Goal: Communication & Community: Answer question/provide support

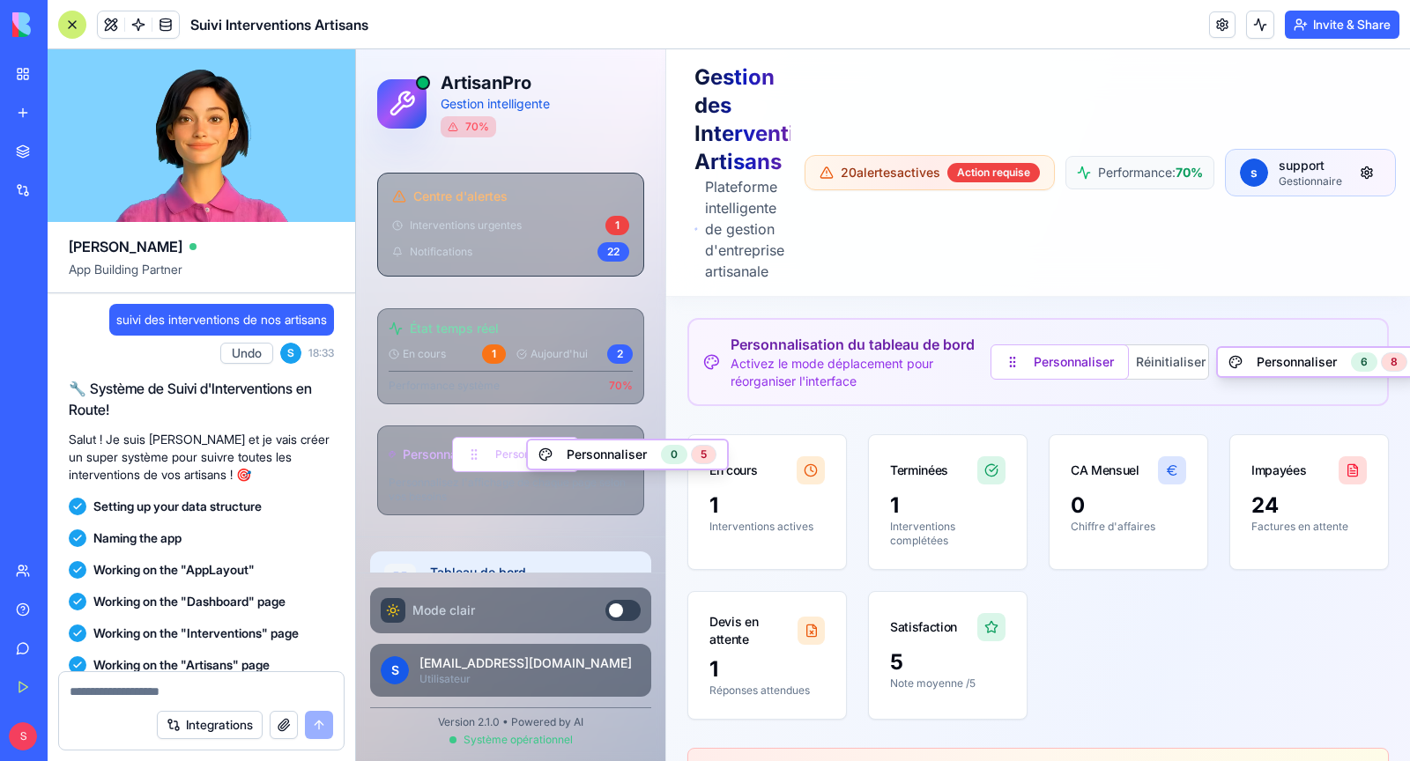
scroll to position [55570, 0]
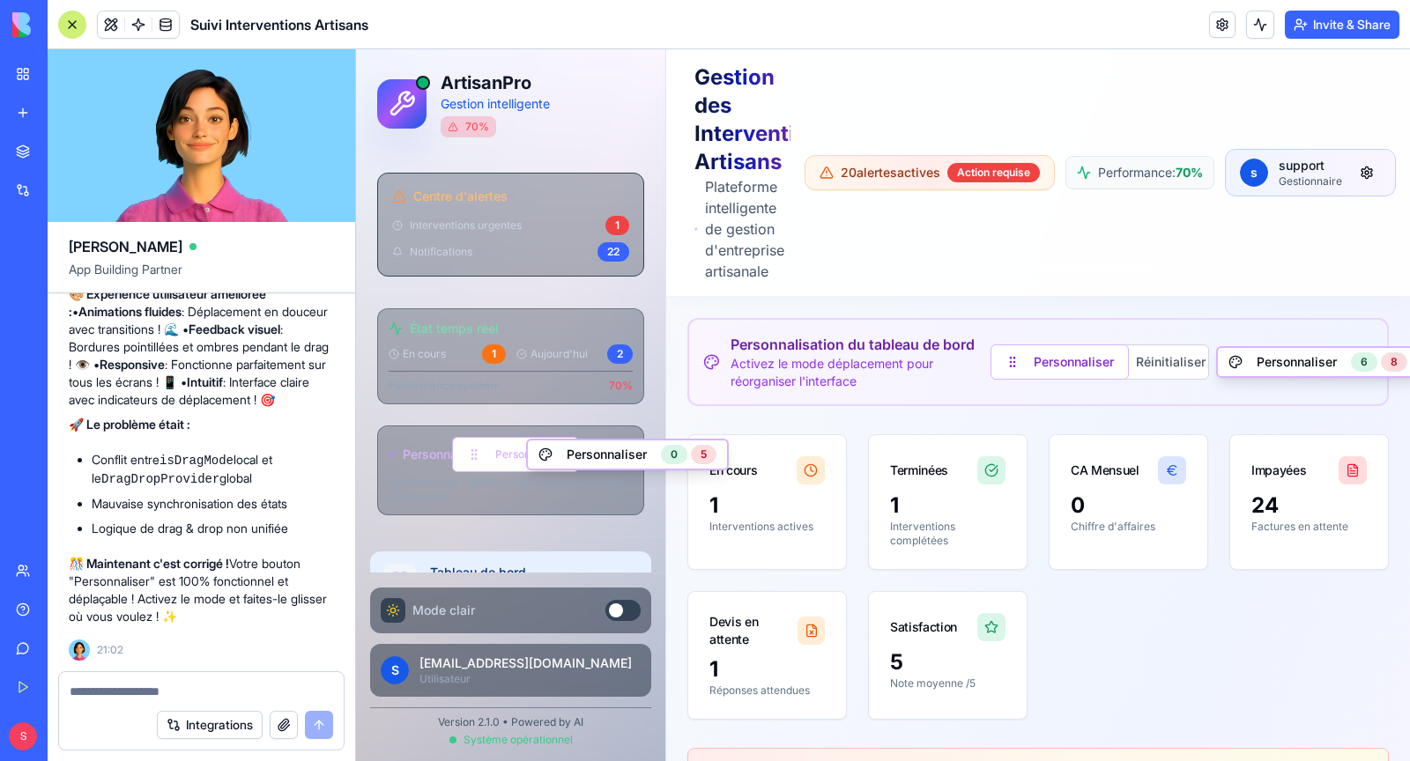
click at [289, 494] on ul "Conflit entre isDragMode local et le DragDropProvider global Mauvaise synchroni…" at bounding box center [201, 494] width 265 height 86
click at [501, 463] on button "Personnaliser" at bounding box center [515, 454] width 127 height 35
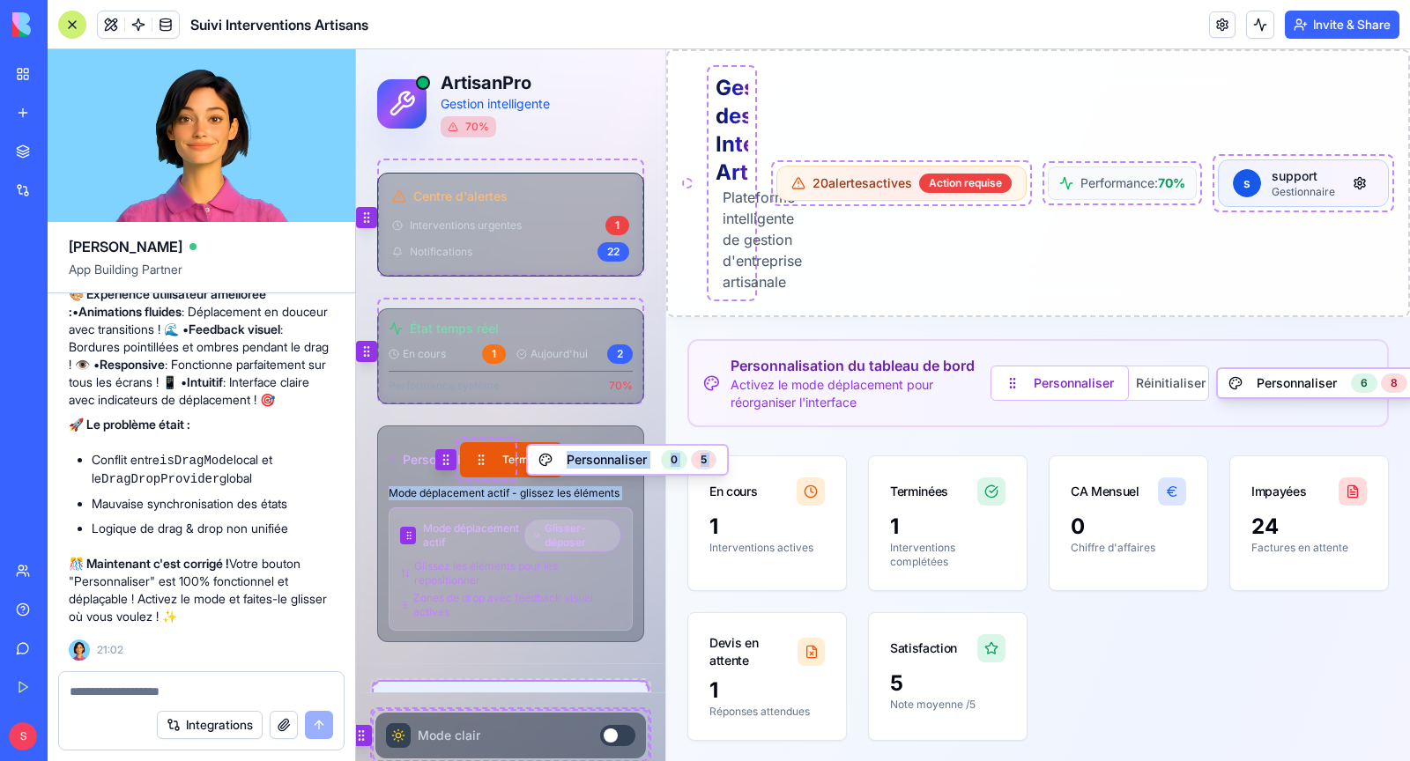
drag, startPoint x: 410, startPoint y: 530, endPoint x: 432, endPoint y: 474, distance: 59.7
click at [432, 474] on div "Personnalisation Terminer Personnaliser 0 5 Mode déplacement actif - glissez le…" at bounding box center [510, 534] width 267 height 217
click at [419, 569] on span "Glissez les éléments pour les repositionner" at bounding box center [517, 574] width 207 height 28
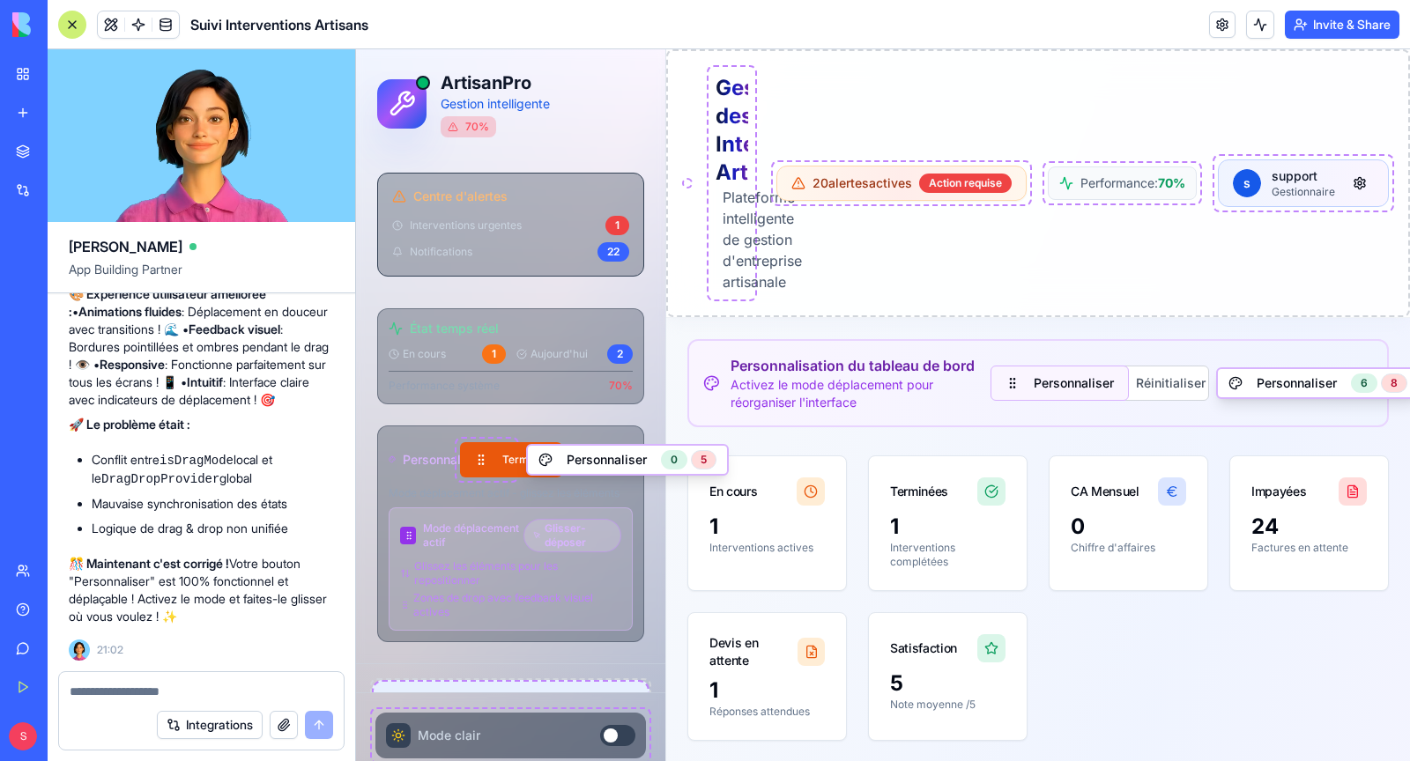
click at [1083, 393] on button "Personnaliser" at bounding box center [1060, 383] width 138 height 35
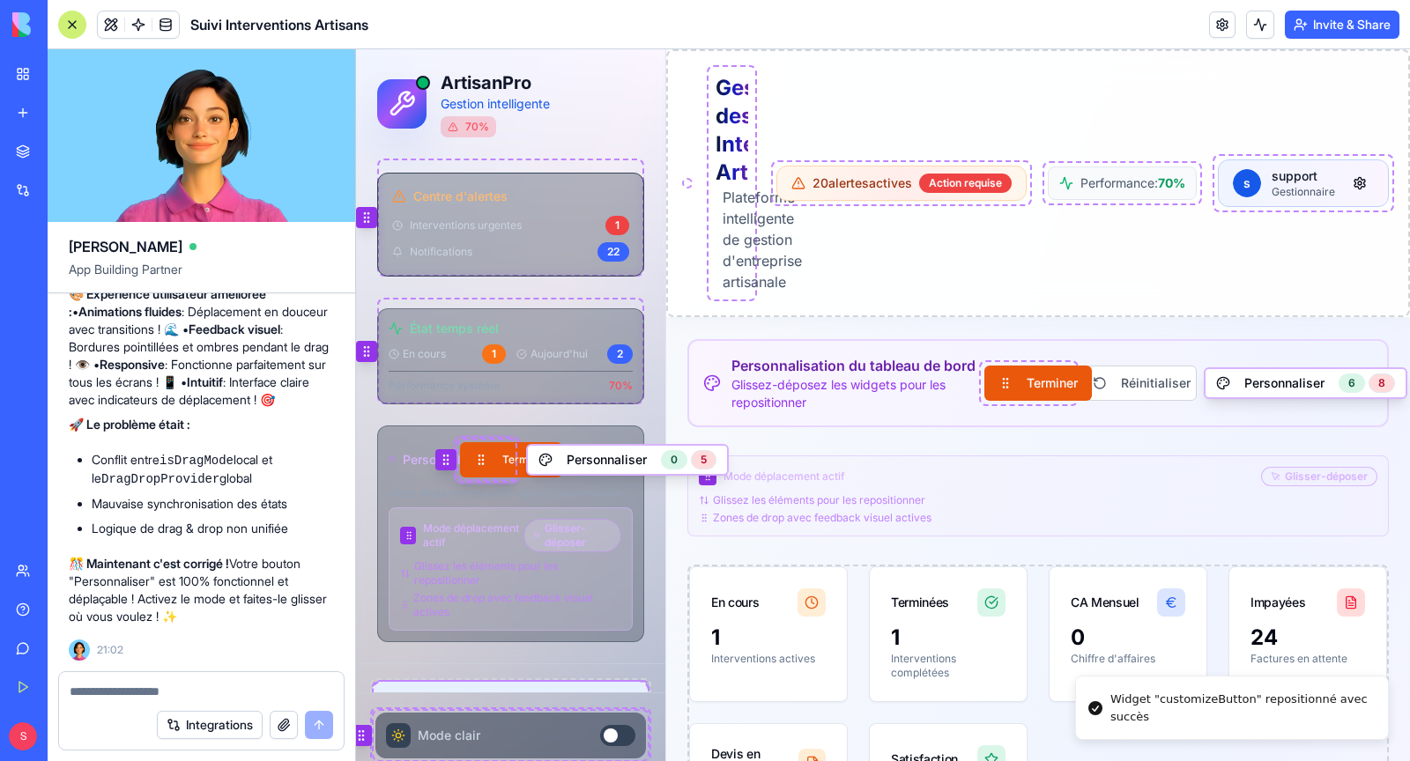
click at [450, 456] on icon at bounding box center [446, 460] width 14 height 14
click at [440, 456] on icon at bounding box center [446, 460] width 14 height 14
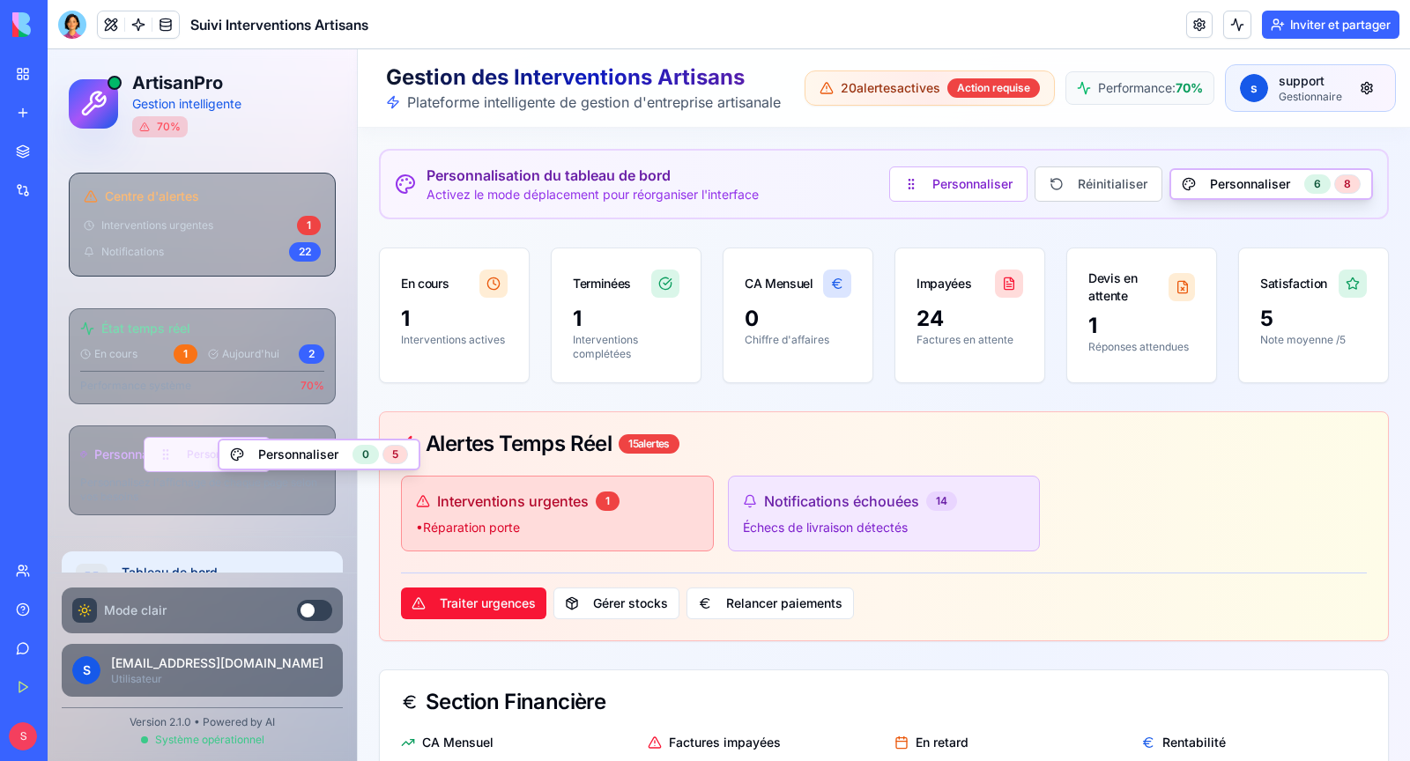
click at [165, 453] on button "Personnaliser" at bounding box center [207, 454] width 127 height 35
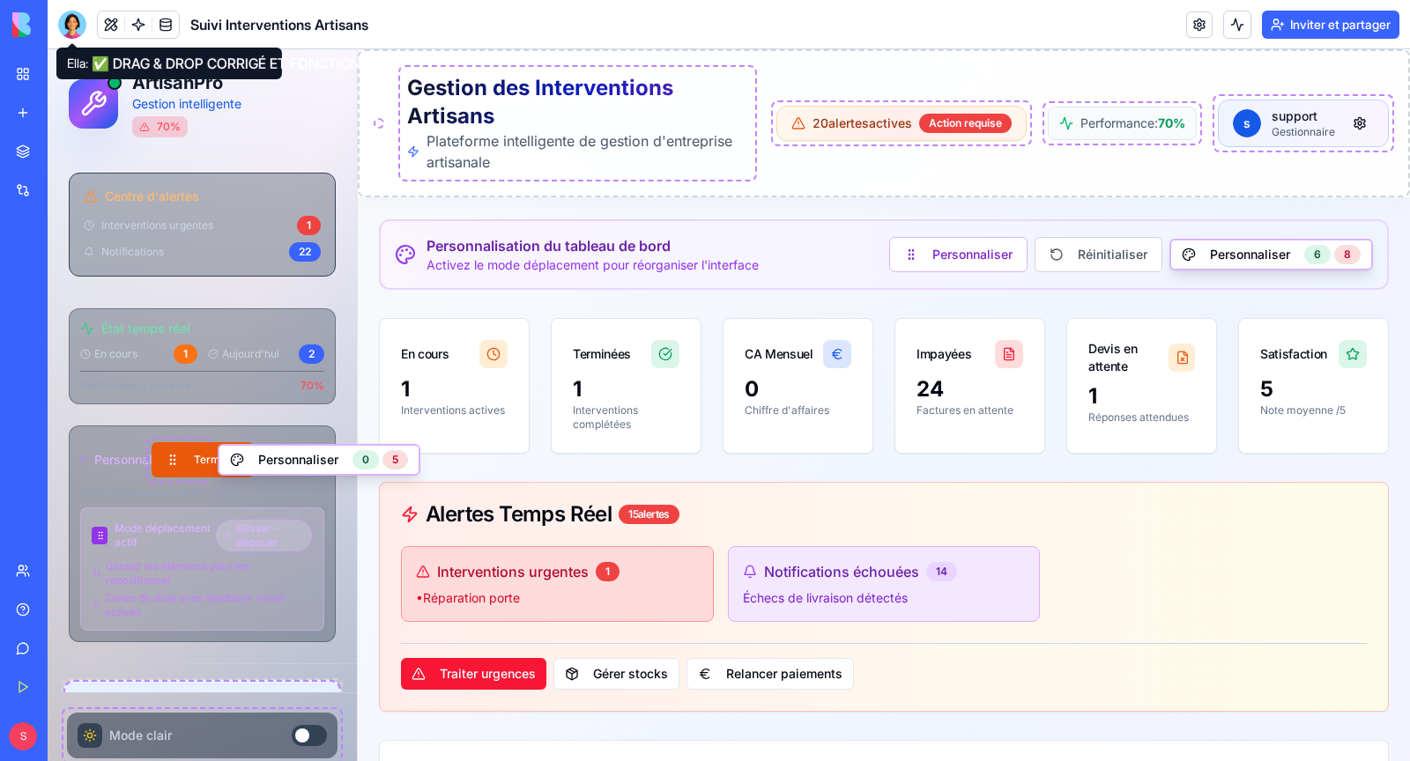
click at [69, 29] on div at bounding box center [72, 25] width 28 height 28
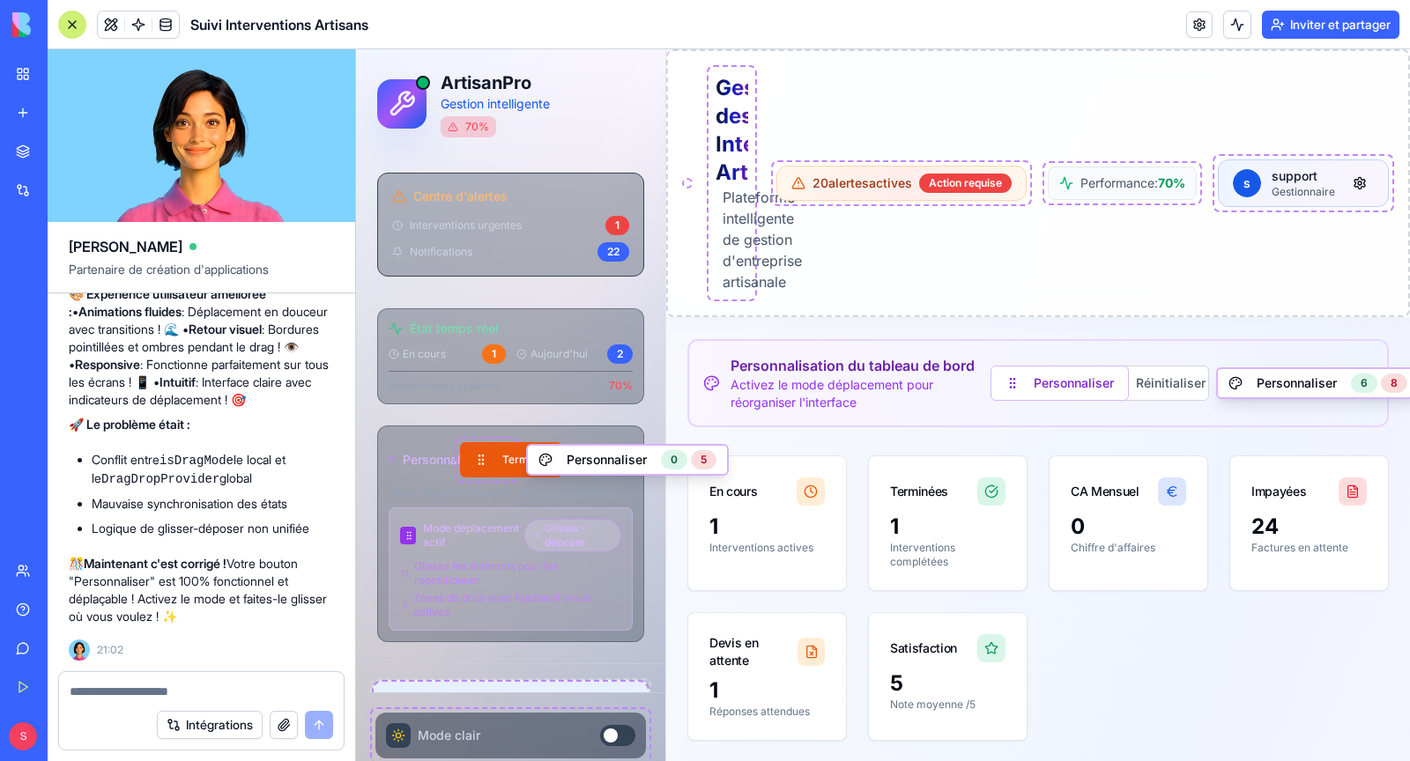
scroll to position [54695, 0]
copy font "la fonction est présente mais ne fonctionne pas, je n'arrive pas à déplacer le …"
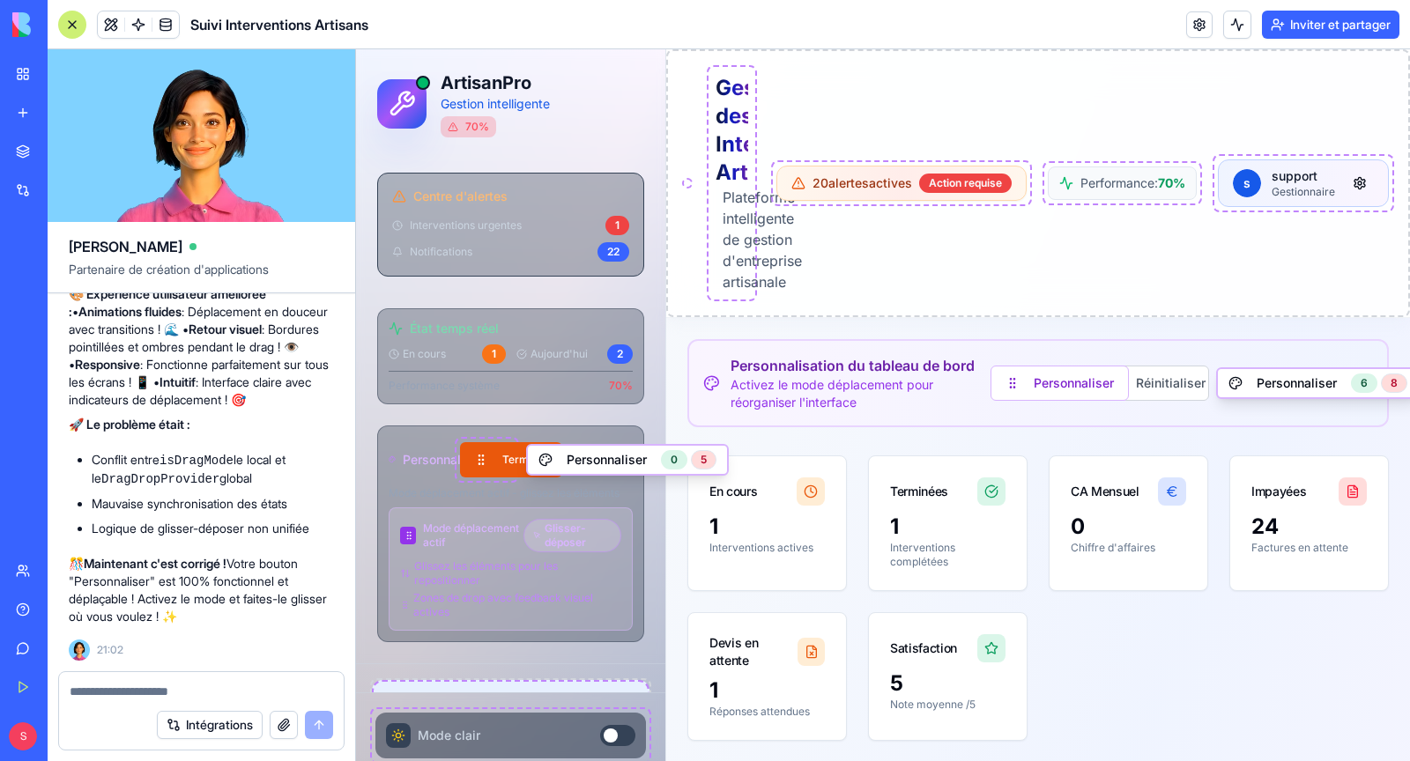
scroll to position [54813, 0]
click at [147, 689] on textarea at bounding box center [201, 692] width 263 height 18
paste textarea "**********"
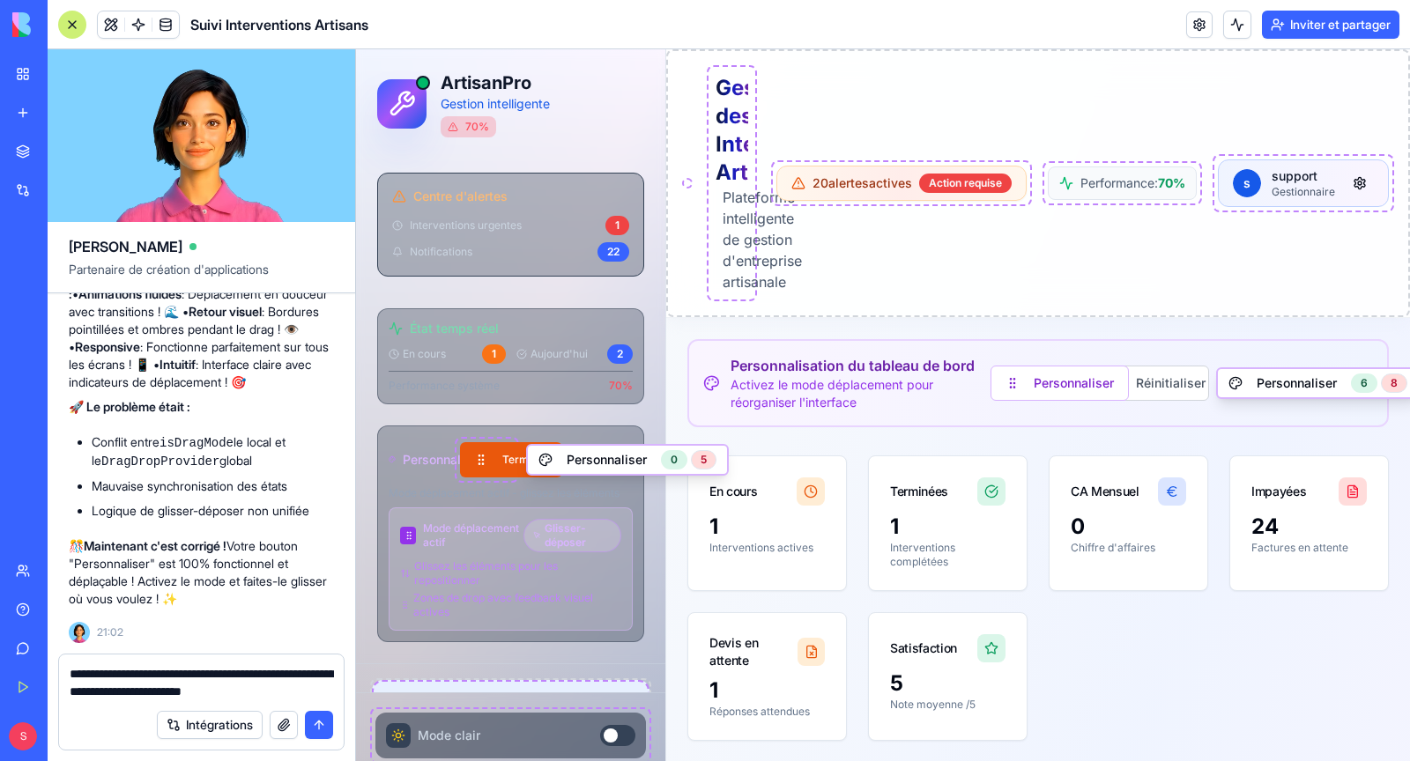
type textarea "**********"
click at [310, 730] on button "submit" at bounding box center [319, 725] width 28 height 28
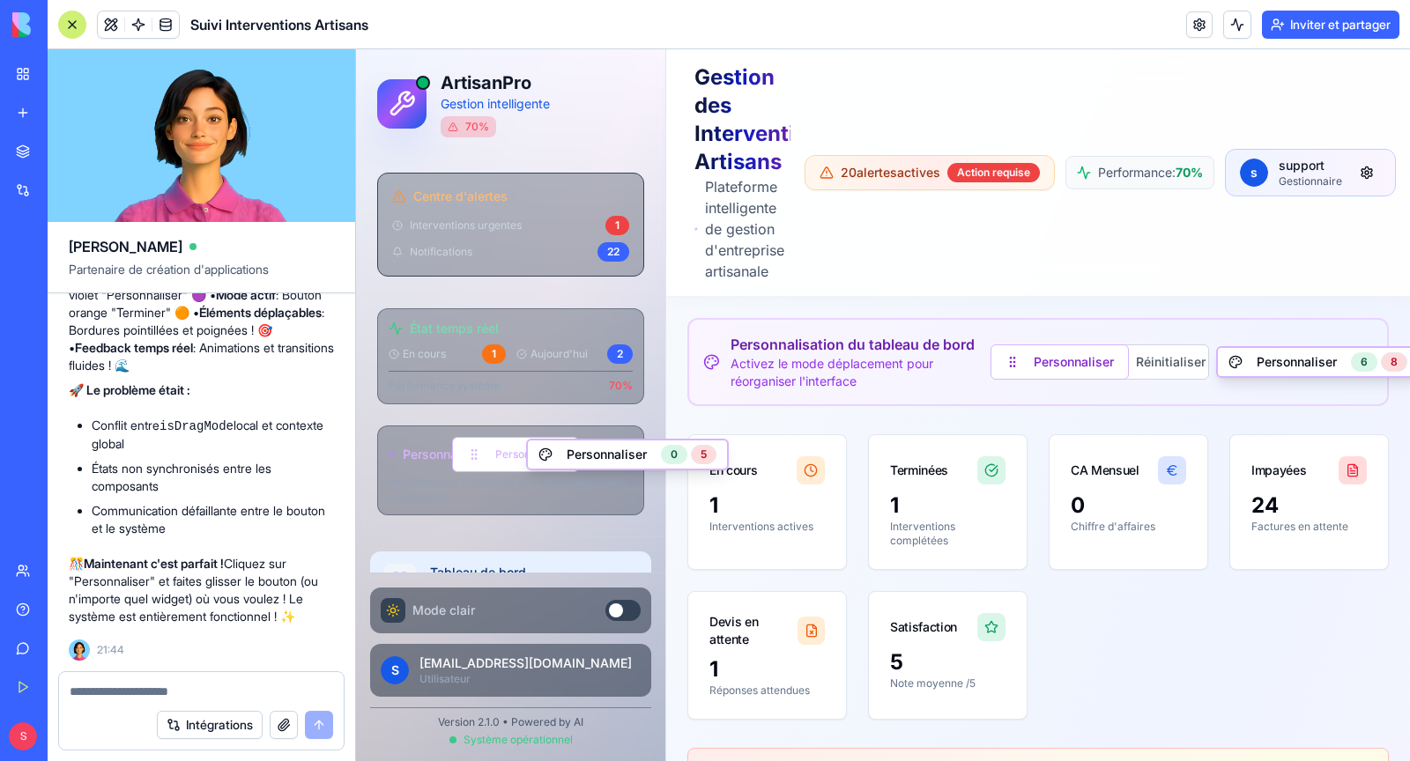
scroll to position [57016, 0]
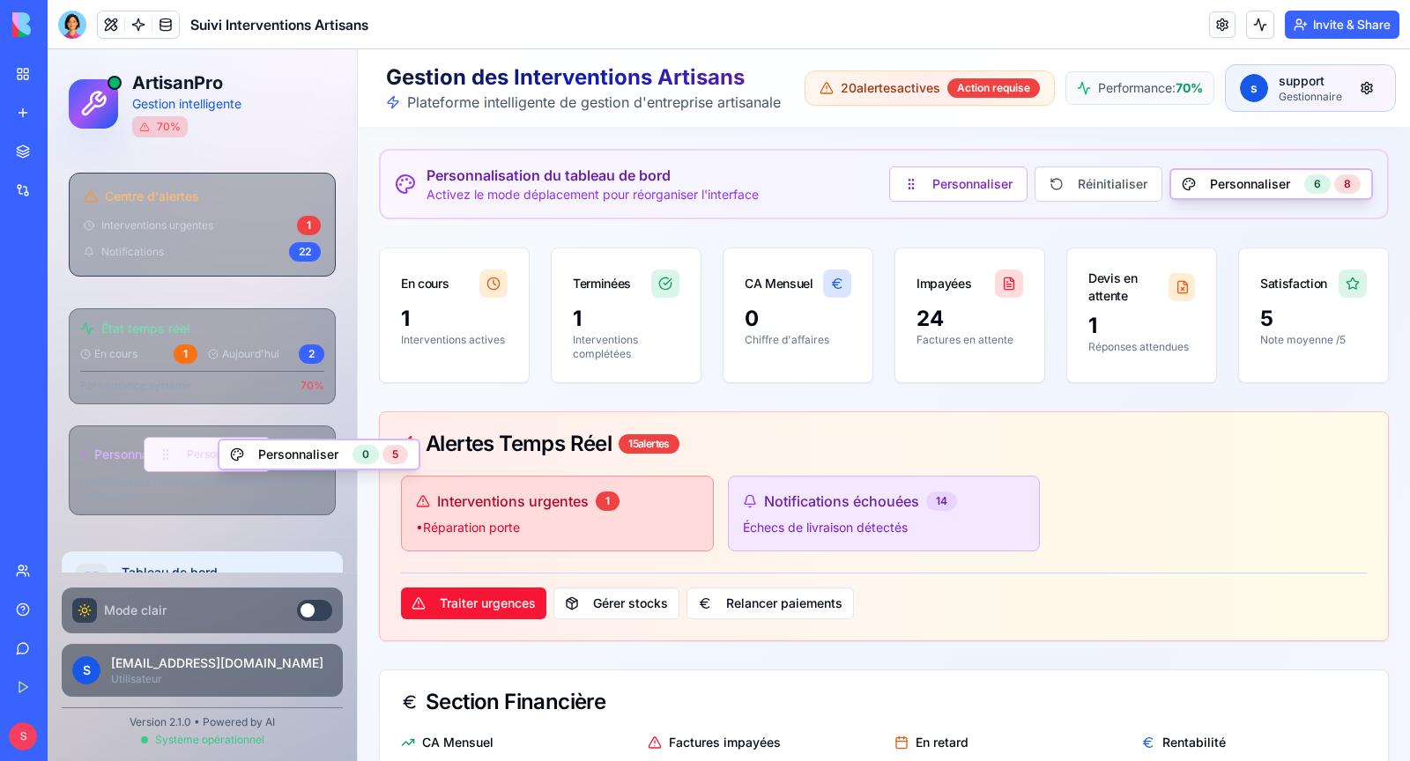
click at [185, 456] on button "Personnaliser" at bounding box center [207, 454] width 127 height 35
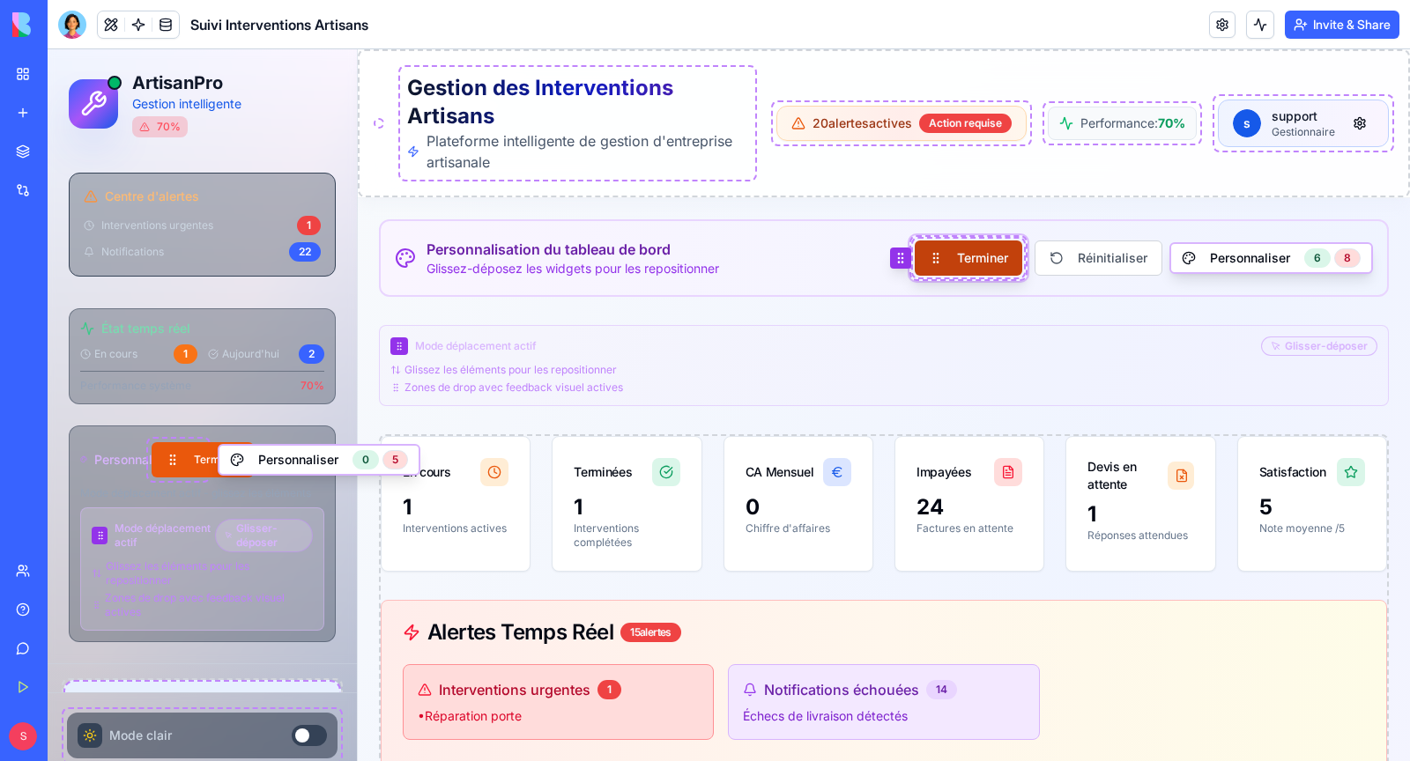
click at [976, 262] on button "Terminer" at bounding box center [969, 258] width 108 height 35
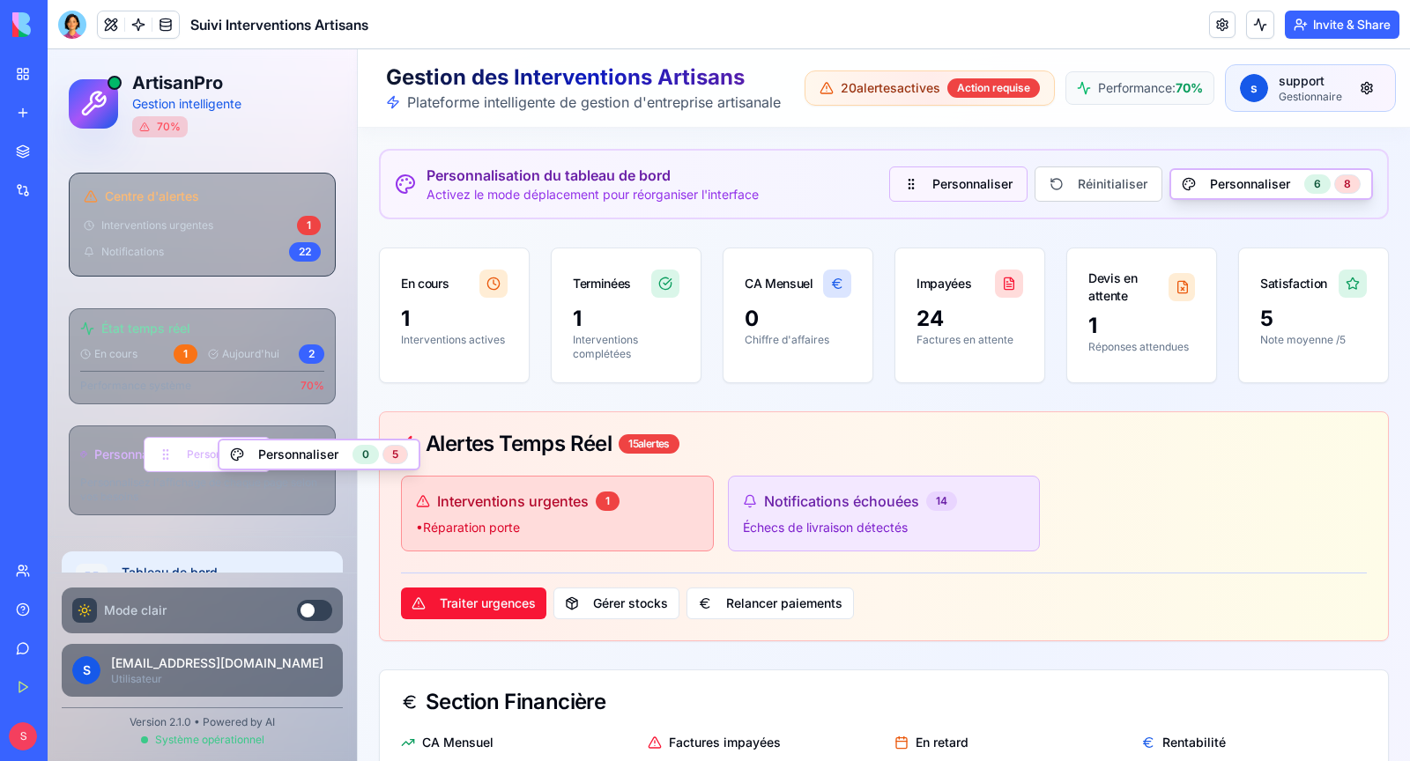
click at [973, 198] on button "Personnaliser" at bounding box center [958, 184] width 138 height 35
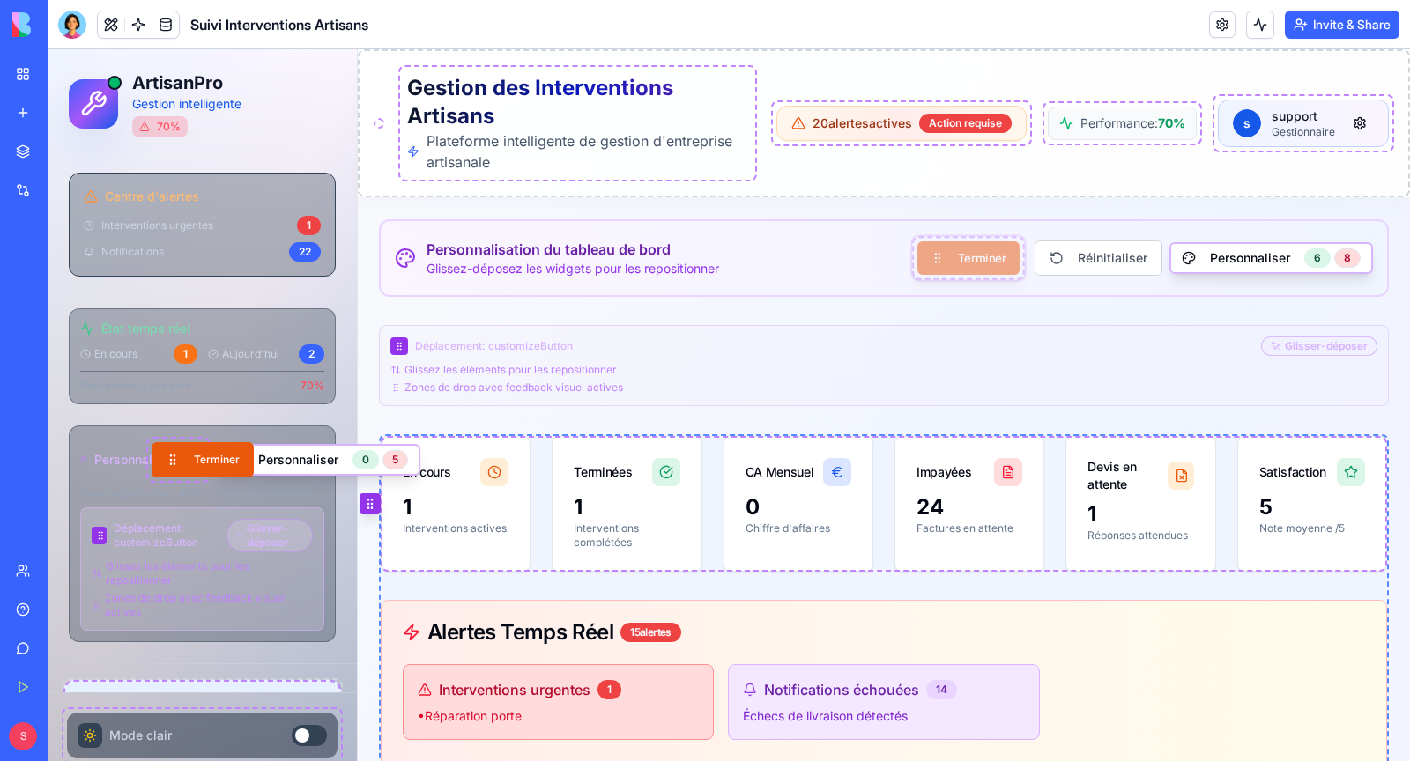
drag, startPoint x: 980, startPoint y: 247, endPoint x: 650, endPoint y: 492, distance: 410.7
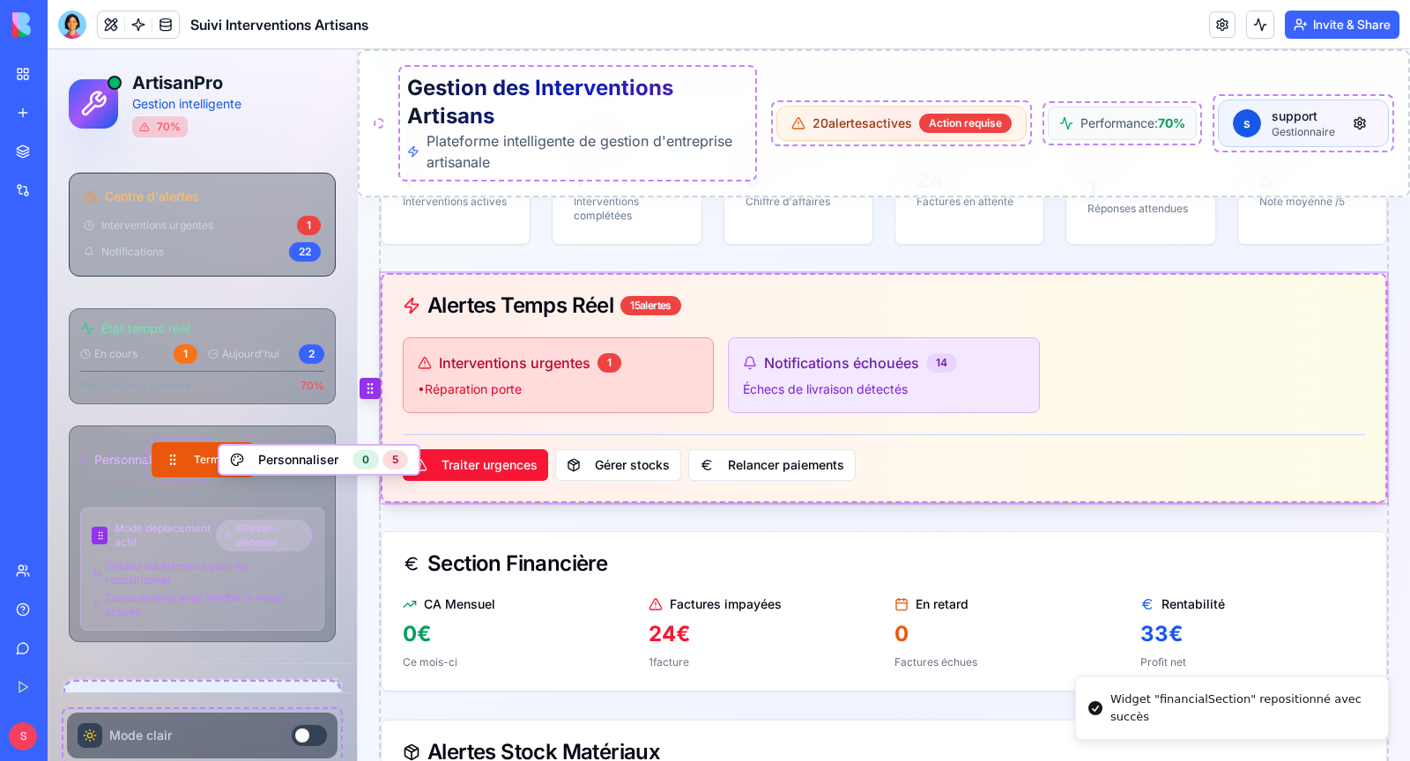
scroll to position [317, 0]
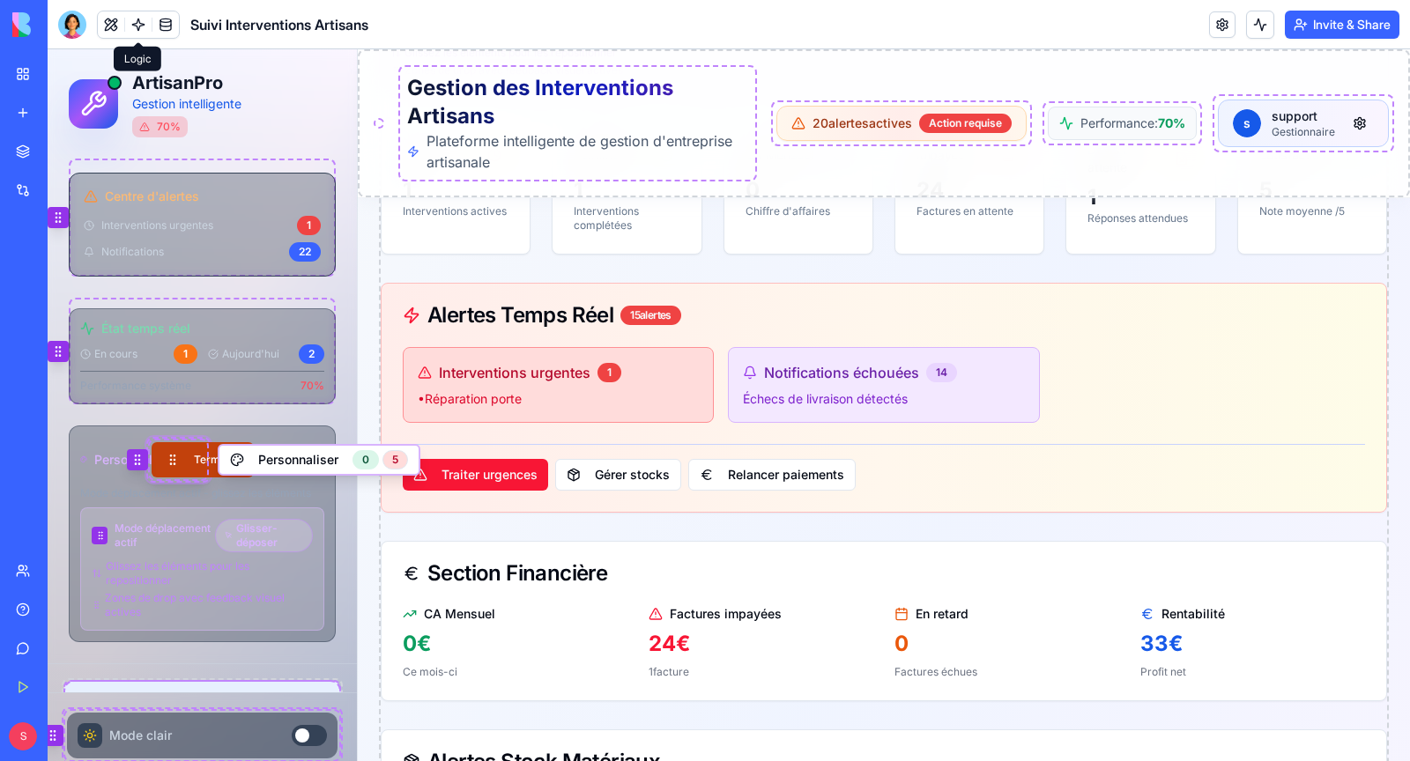
click at [202, 455] on button "Terminer" at bounding box center [203, 459] width 102 height 35
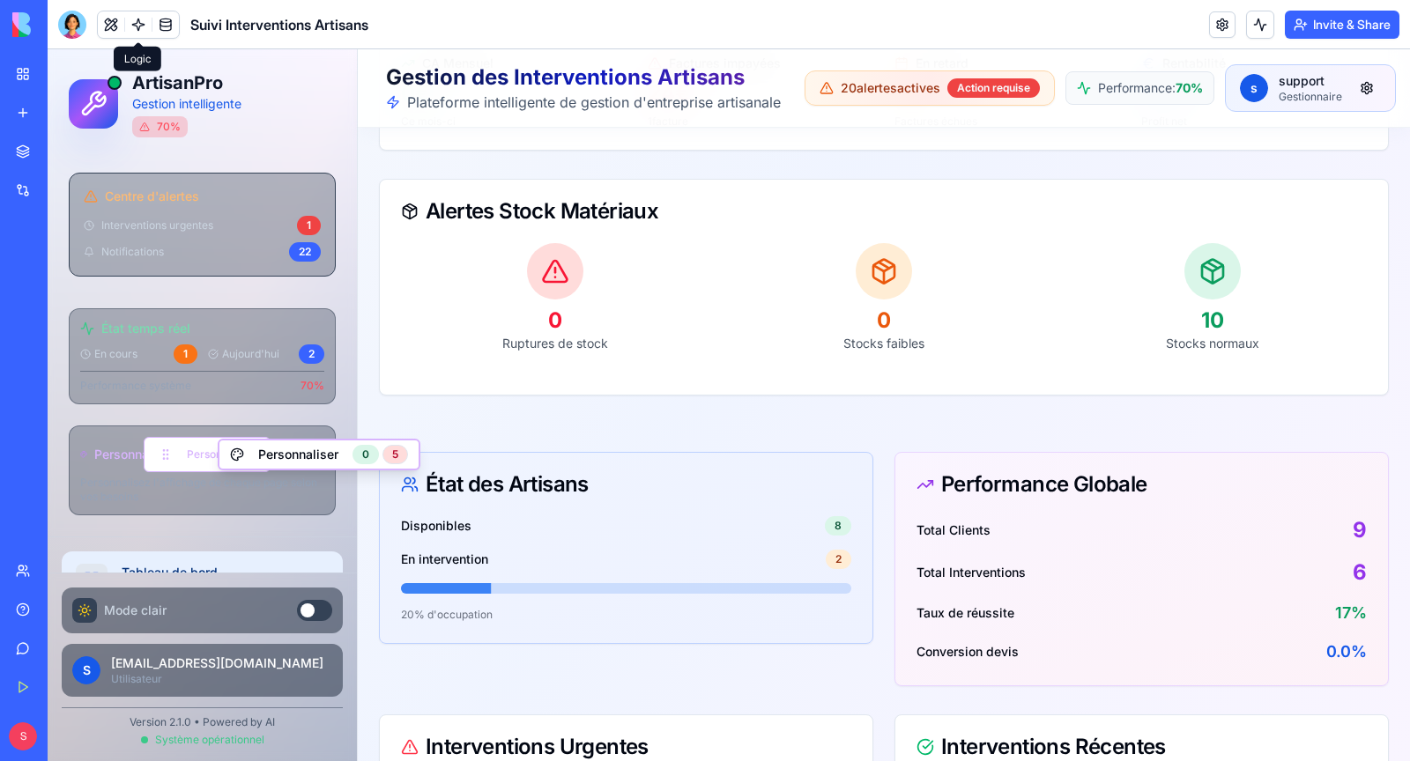
scroll to position [804, 0]
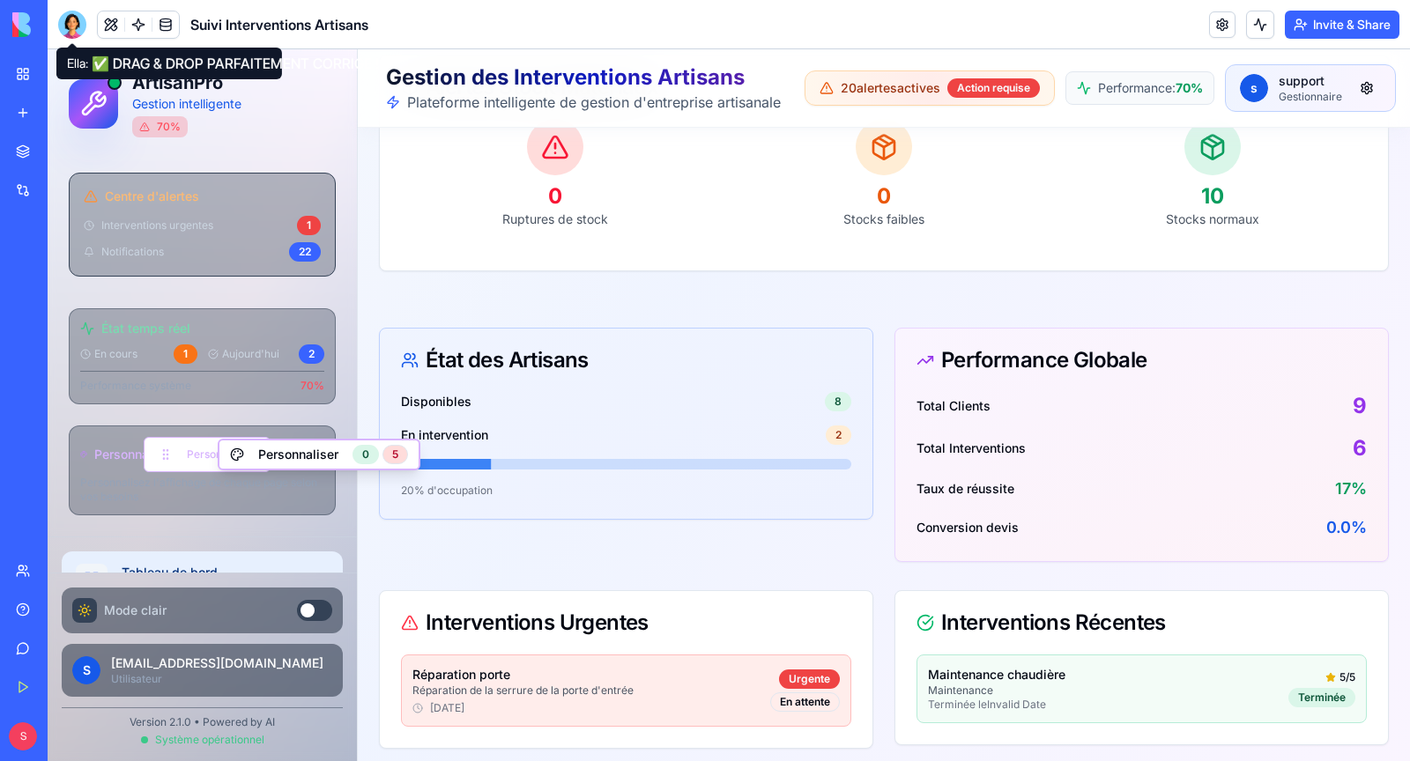
drag, startPoint x: 76, startPoint y: 28, endPoint x: 76, endPoint y: 38, distance: 9.7
click at [76, 28] on div at bounding box center [72, 25] width 28 height 28
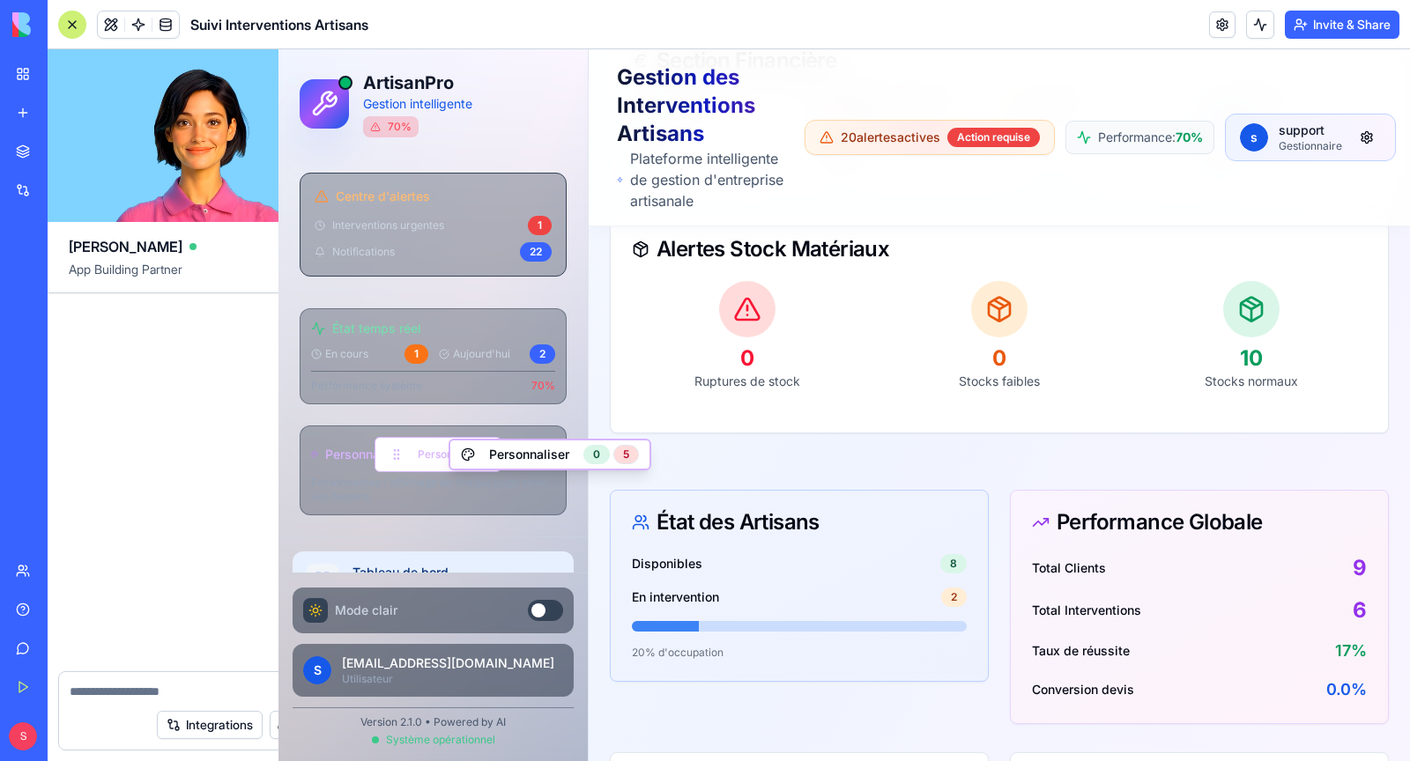
scroll to position [56841, 0]
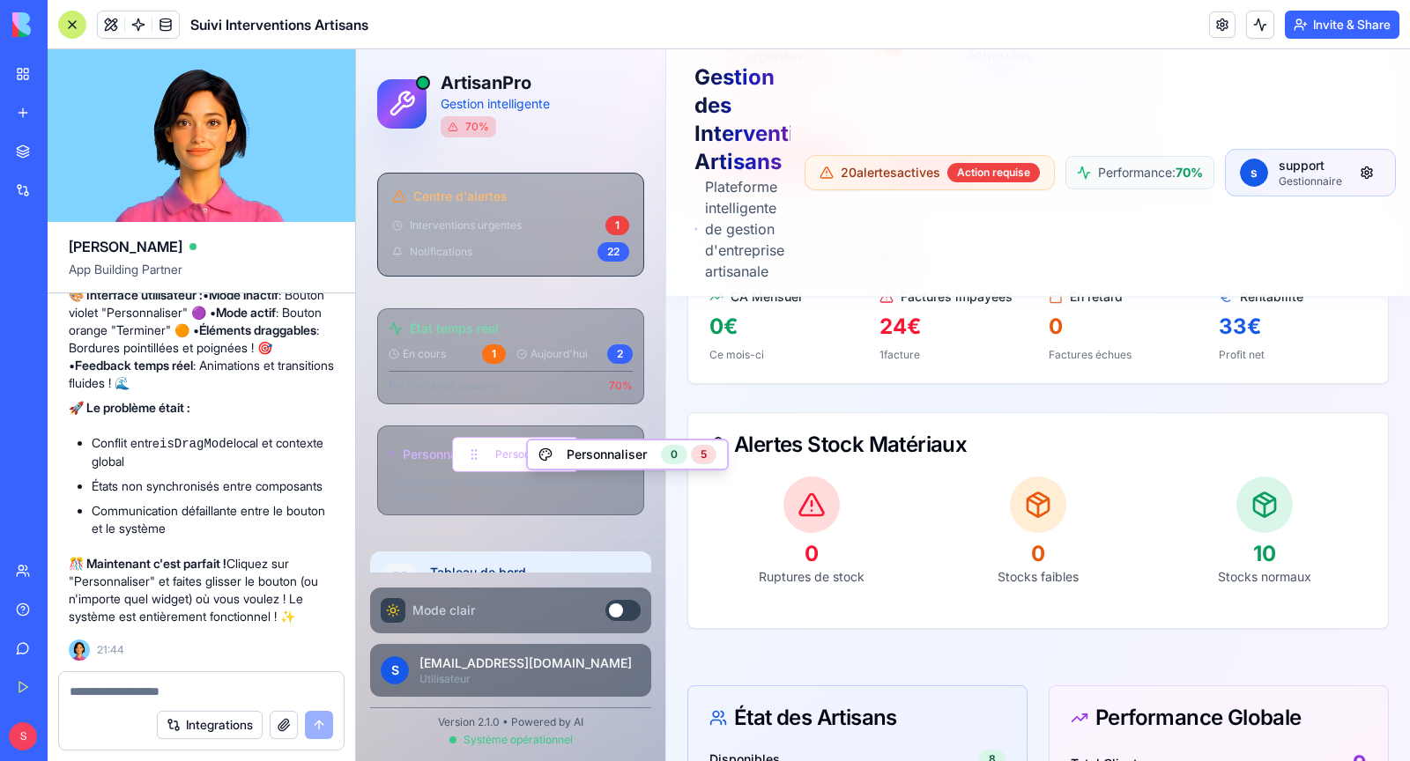
click at [174, 687] on textarea at bounding box center [201, 692] width 263 height 18
type textarea "*"
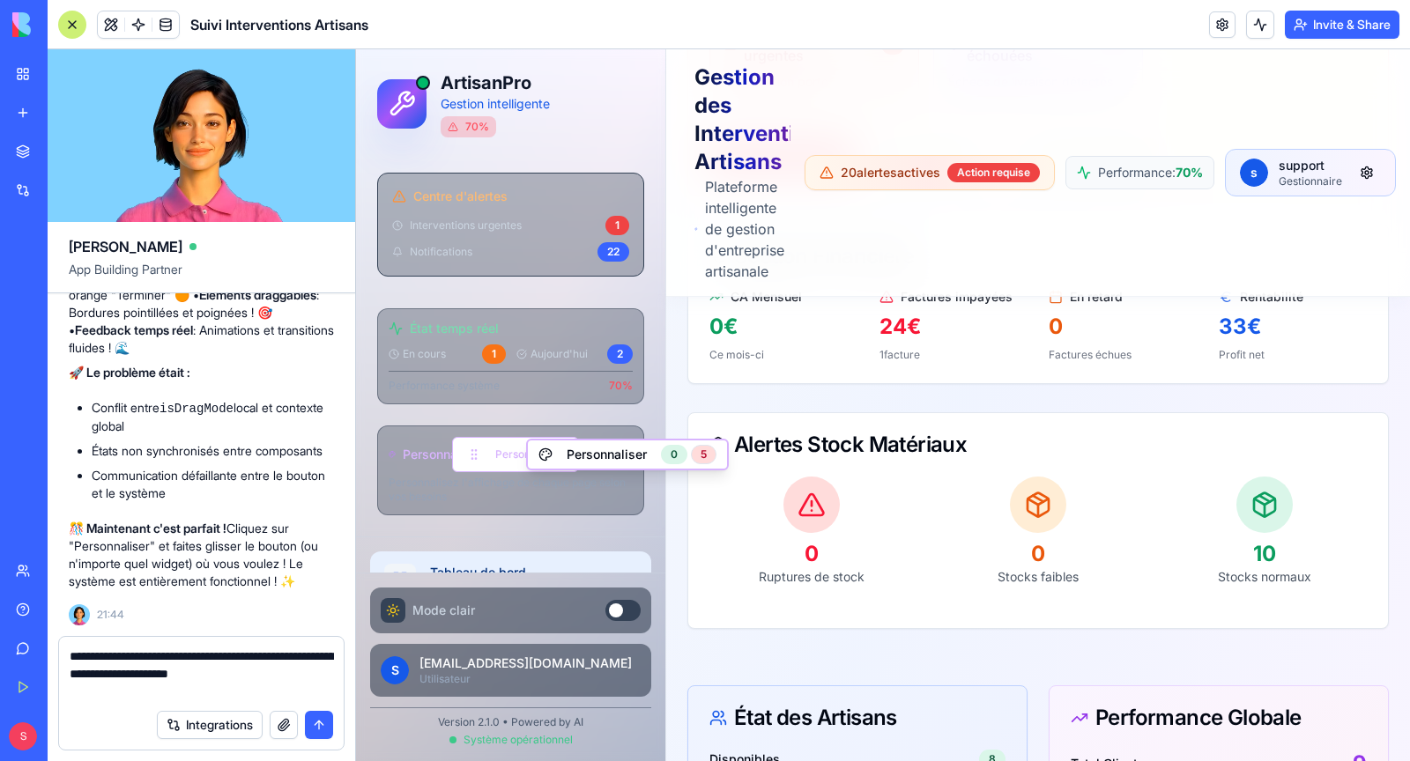
type textarea "**********"
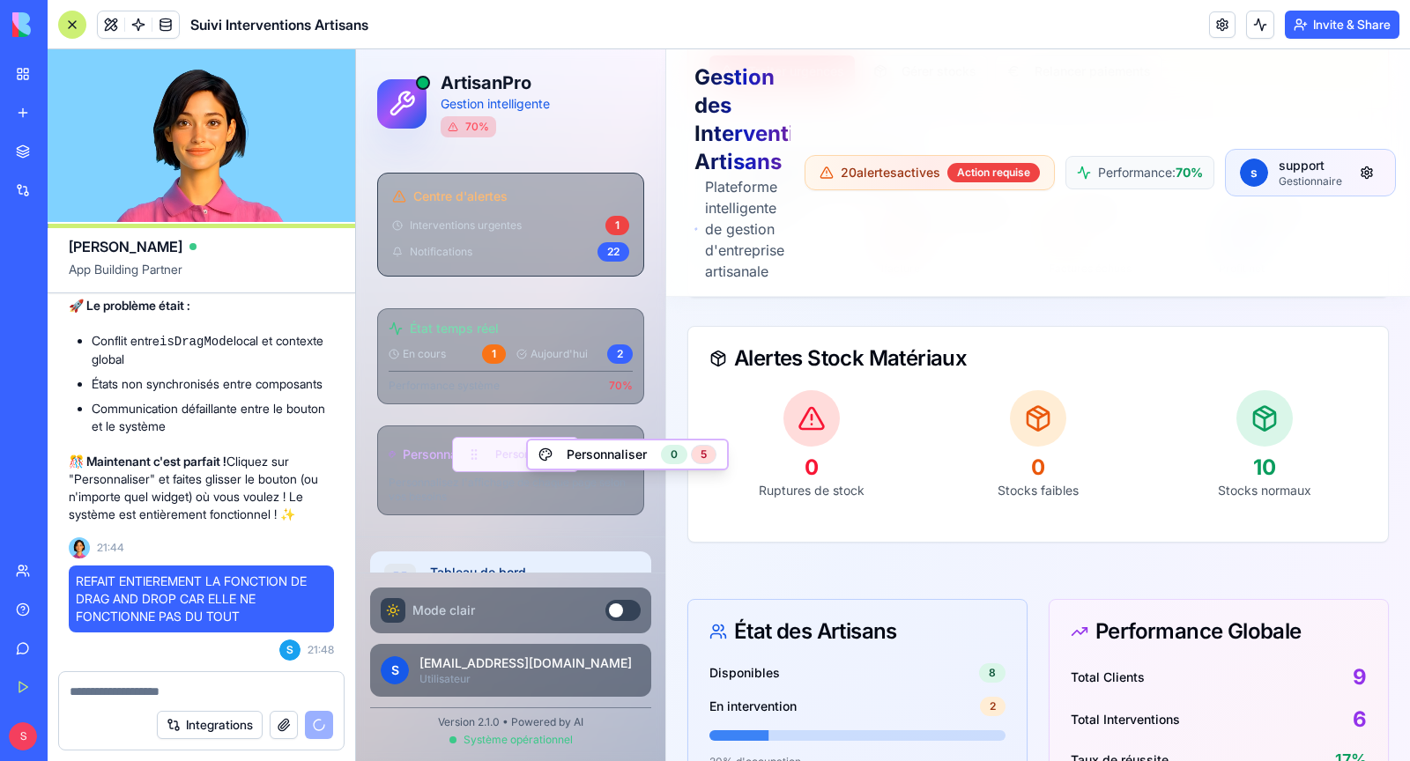
scroll to position [894, 0]
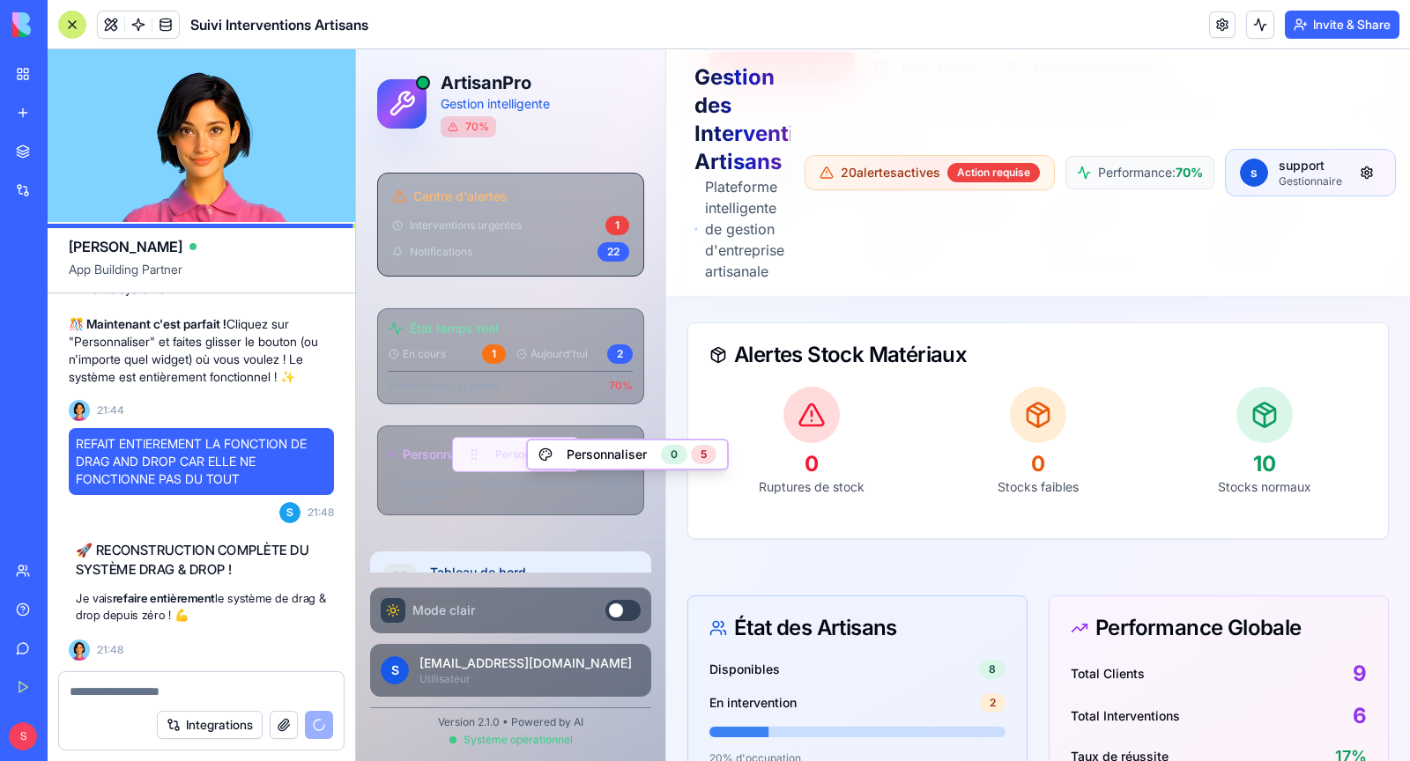
click at [499, 460] on button "Personnaliser" at bounding box center [515, 454] width 127 height 35
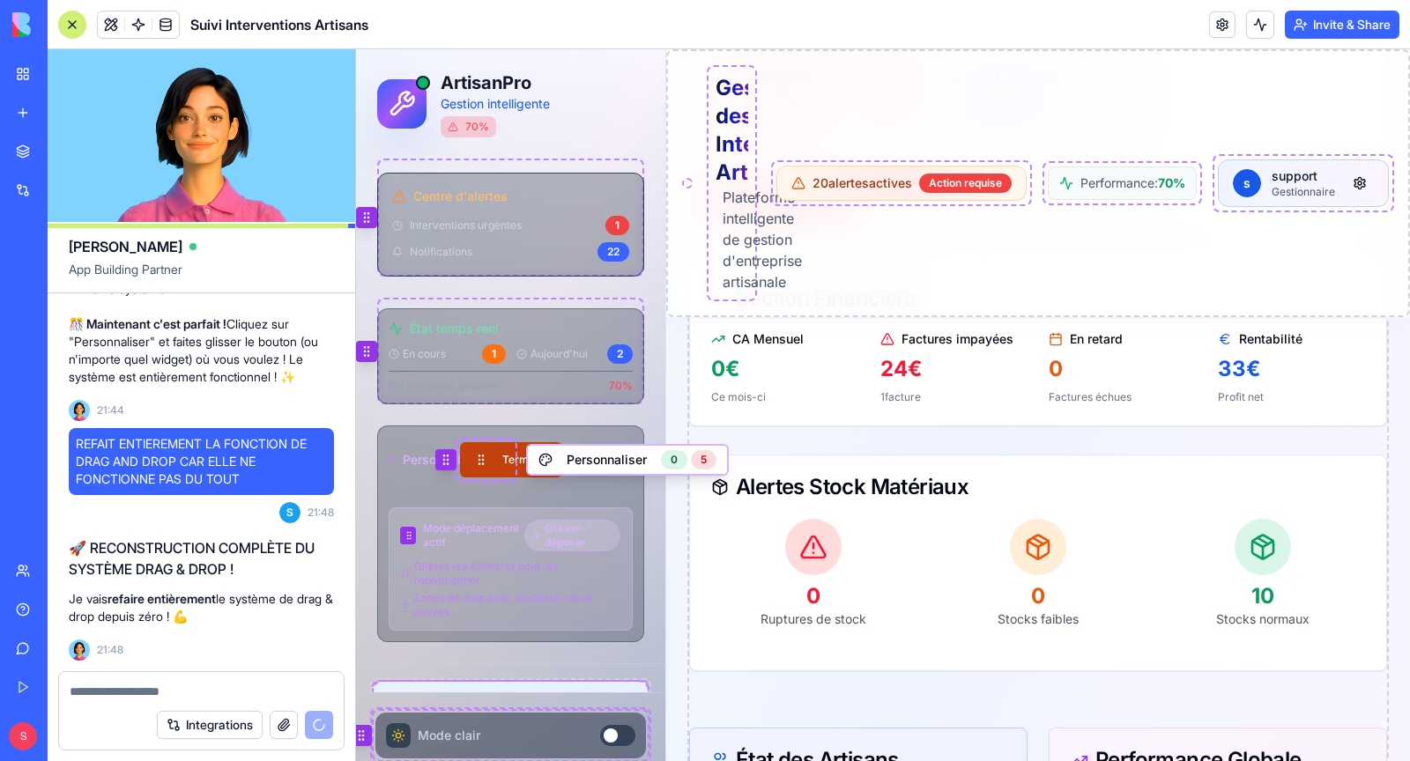
scroll to position [57144, 0]
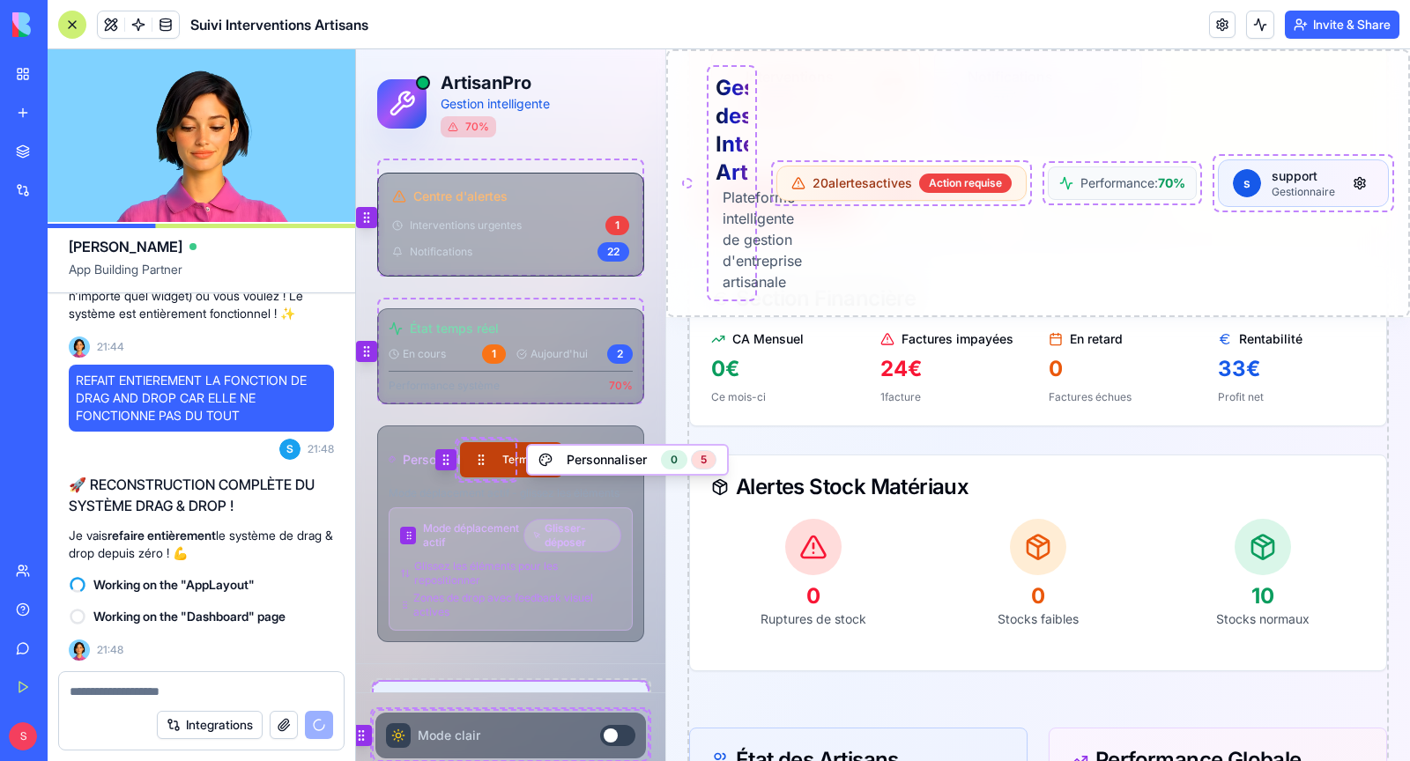
click at [499, 460] on button "Terminer" at bounding box center [511, 459] width 102 height 35
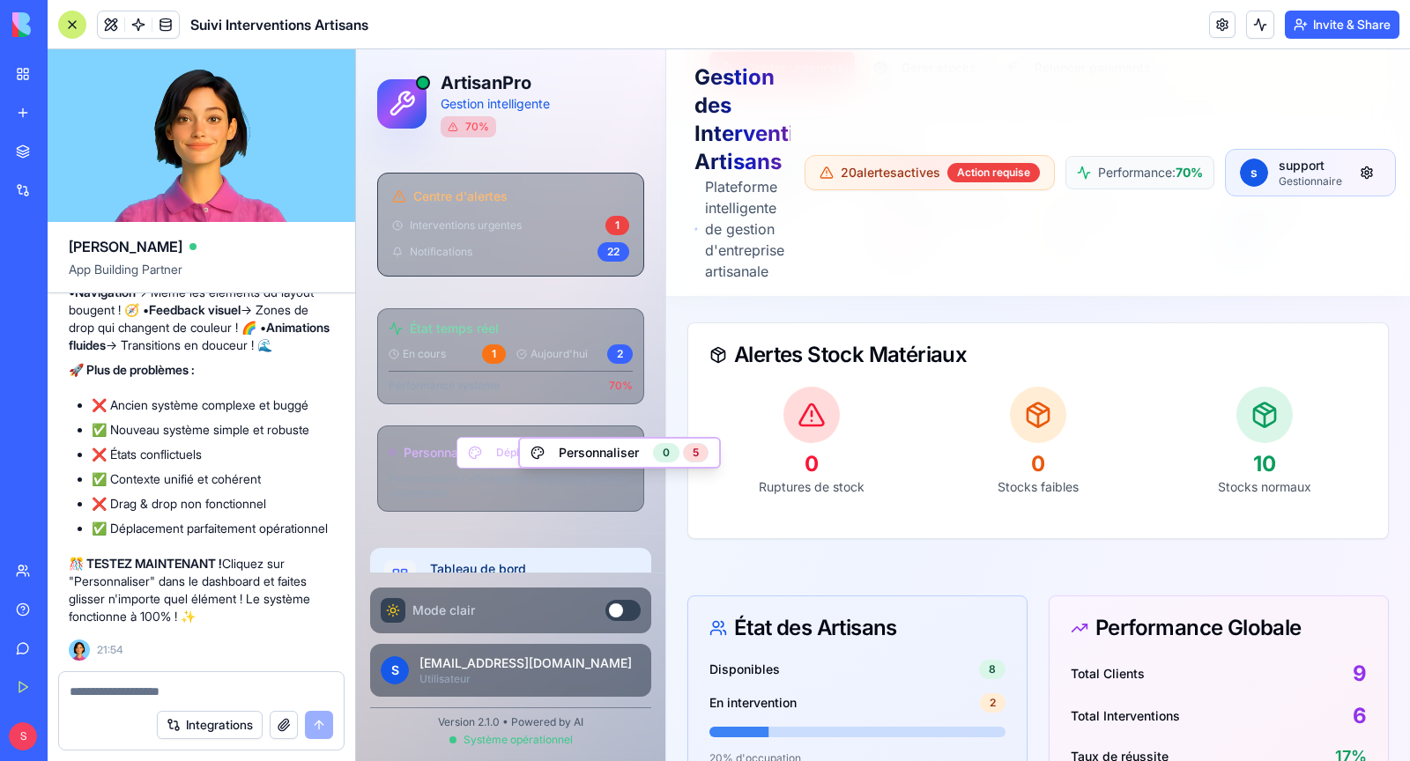
scroll to position [58113, 1]
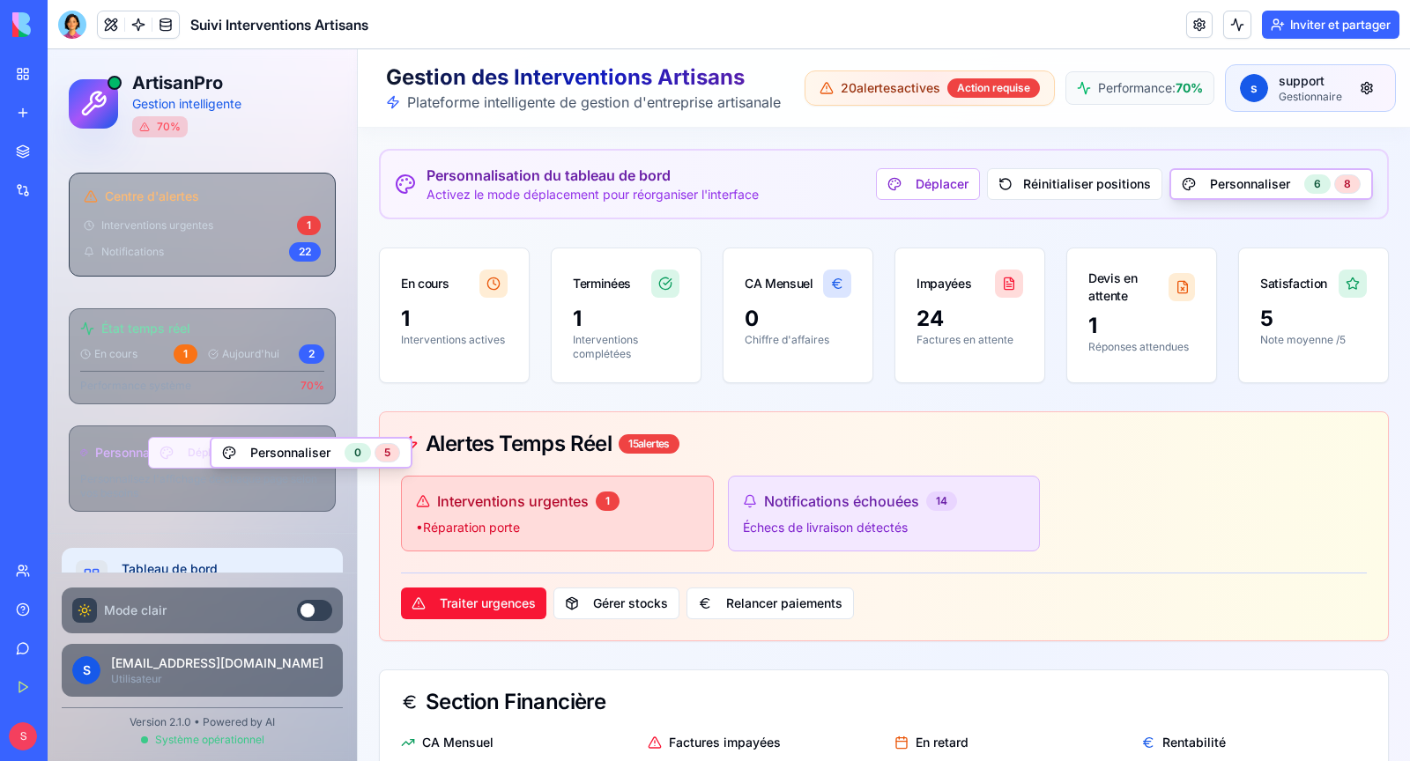
click at [173, 452] on button "Déplacer" at bounding box center [196, 453] width 97 height 32
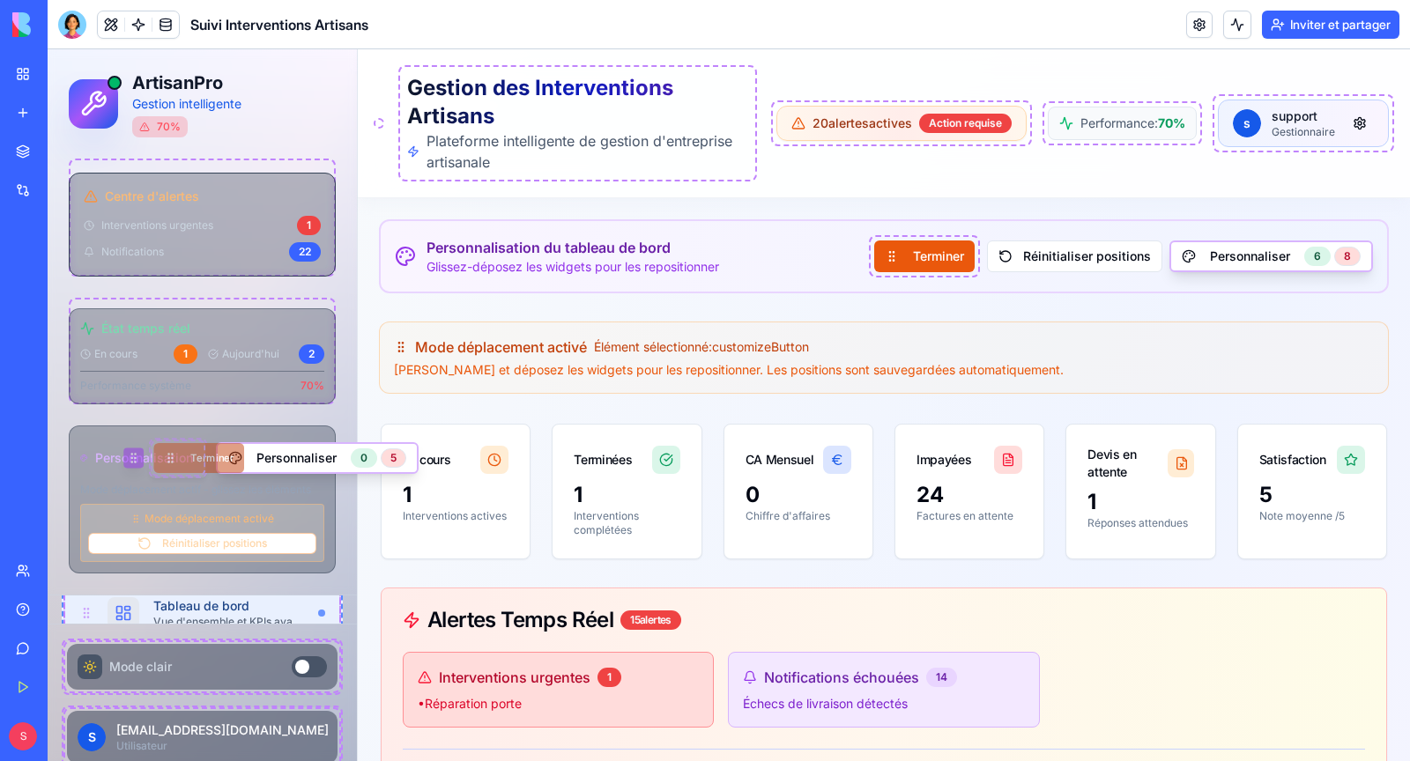
scroll to position [29, 0]
click at [174, 496] on div "Personnalisation Terminer Personnaliser 0 5 Mode déplacement actif - glissez le…" at bounding box center [202, 500] width 267 height 148
click at [176, 463] on button "Terminer" at bounding box center [199, 458] width 95 height 32
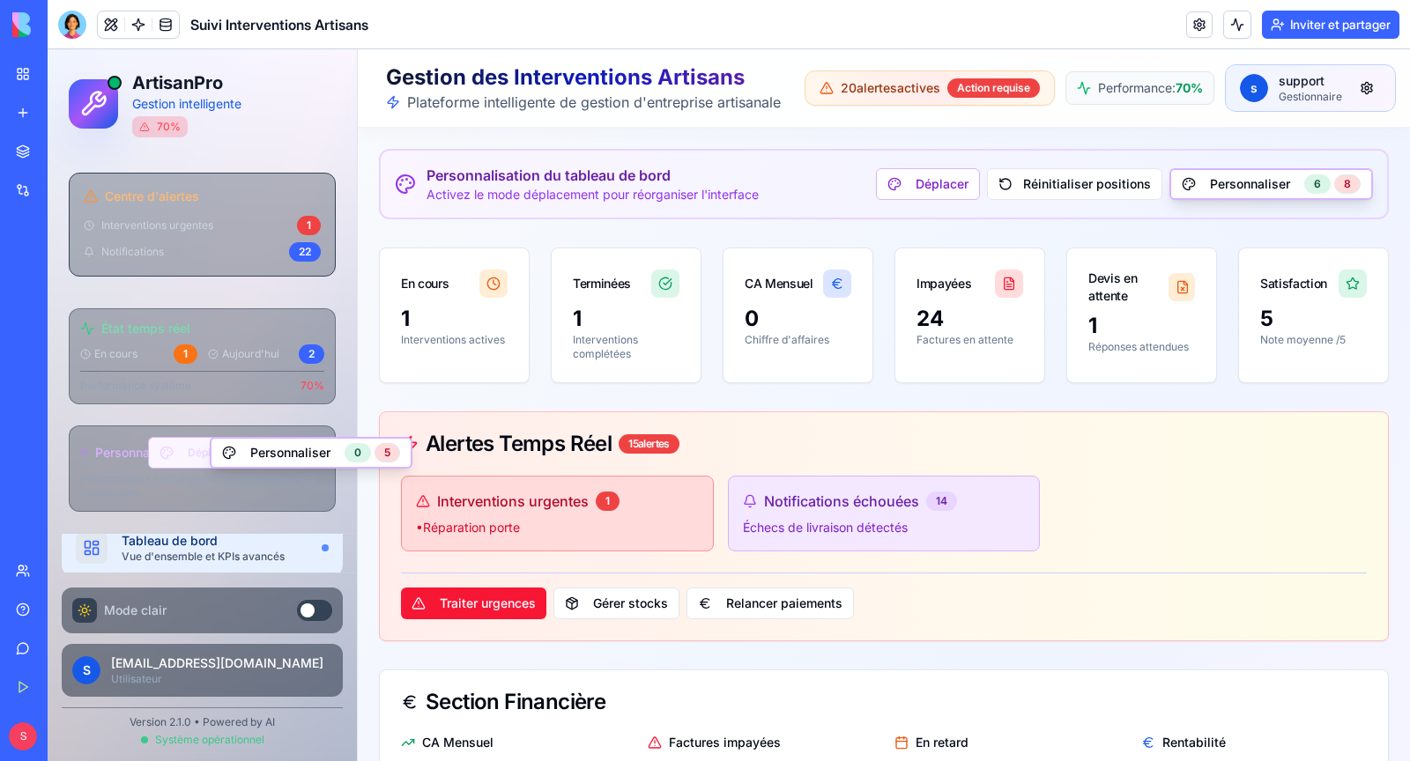
click at [185, 439] on button "Déplacer" at bounding box center [196, 453] width 97 height 32
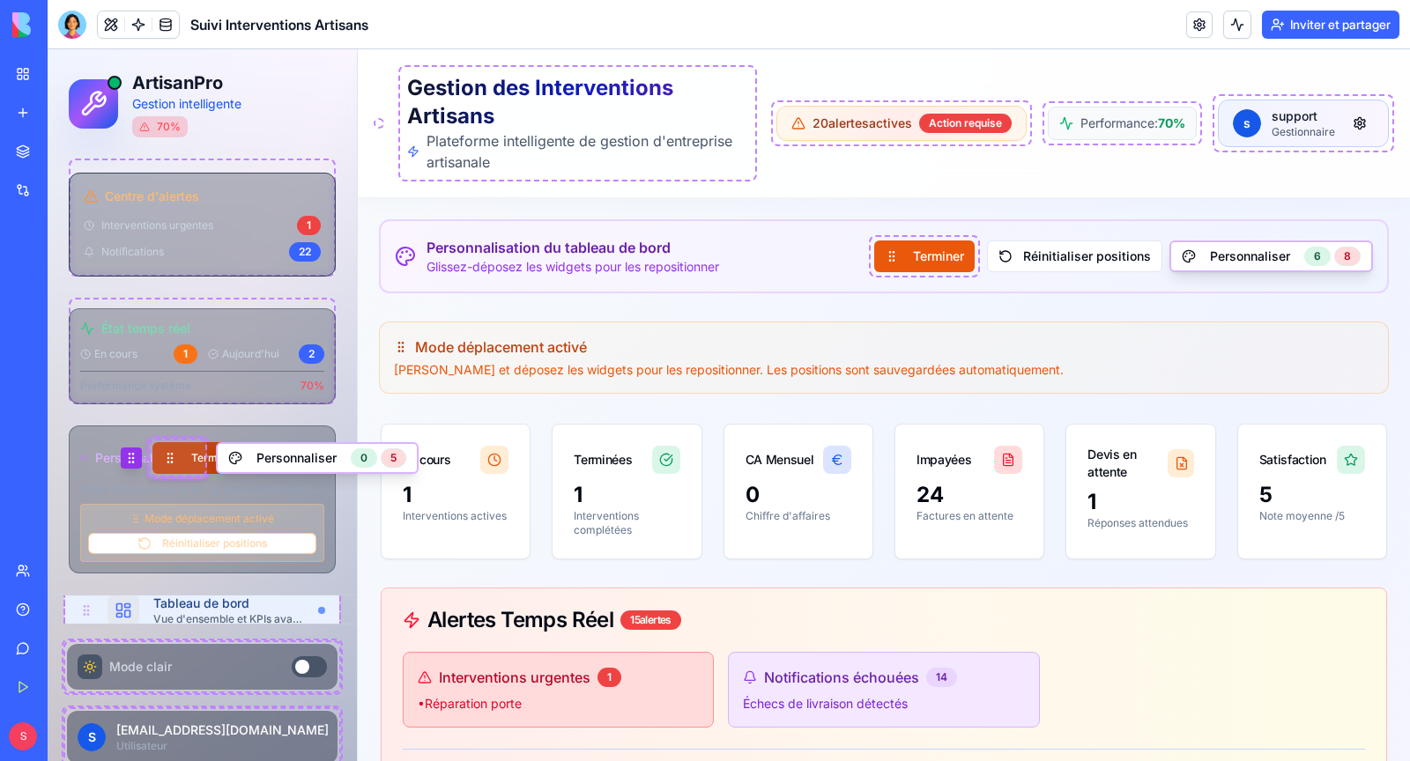
scroll to position [29, 0]
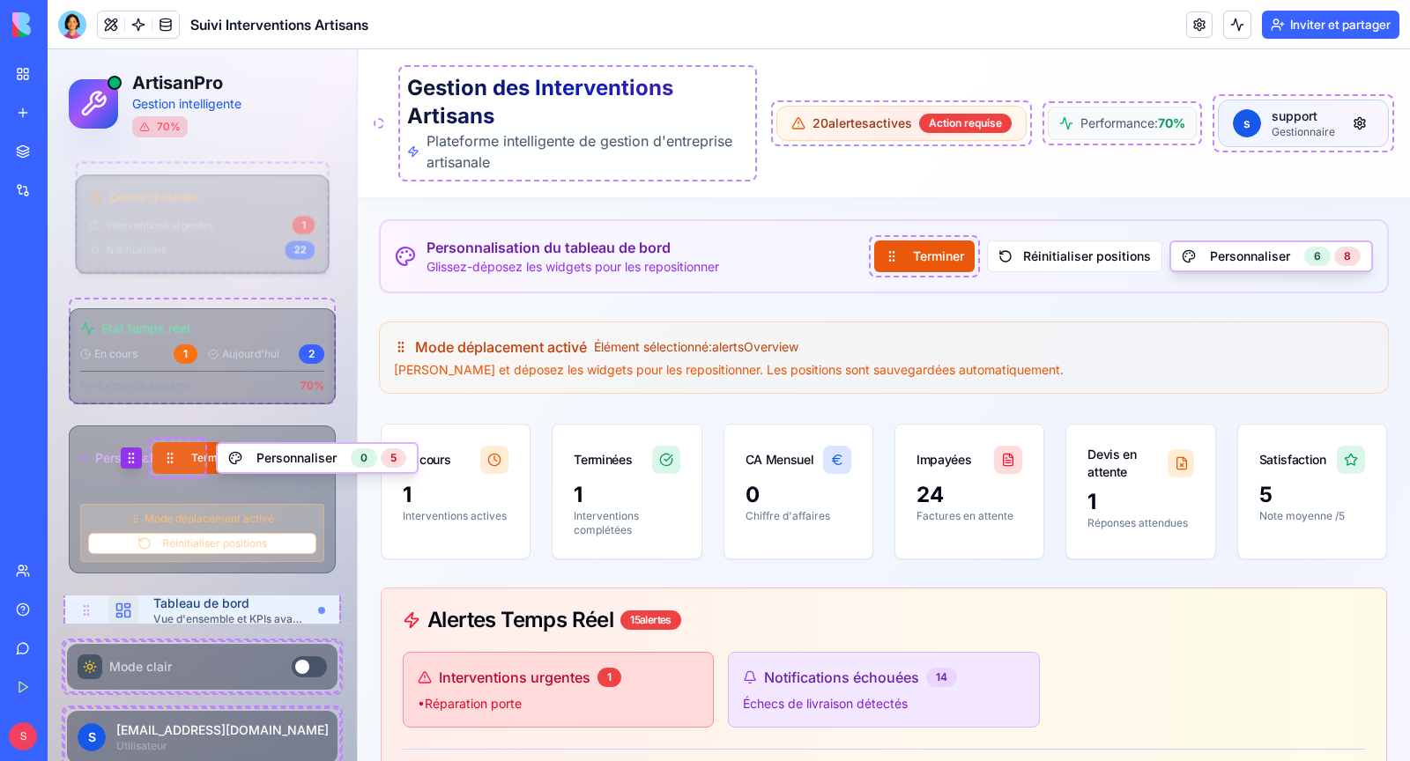
drag, startPoint x: 161, startPoint y: 381, endPoint x: 161, endPoint y: 267, distance: 113.7
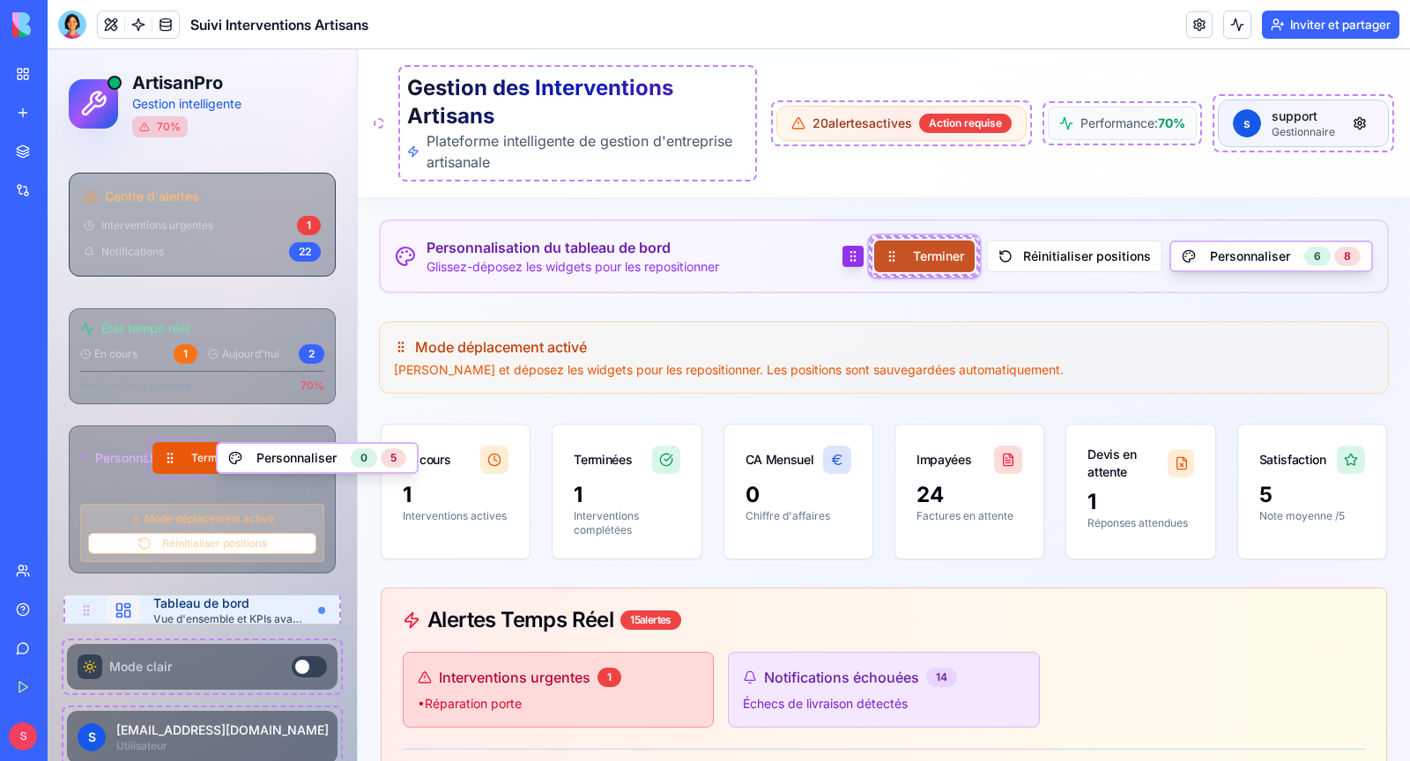
click at [937, 264] on button "Terminer" at bounding box center [924, 257] width 100 height 32
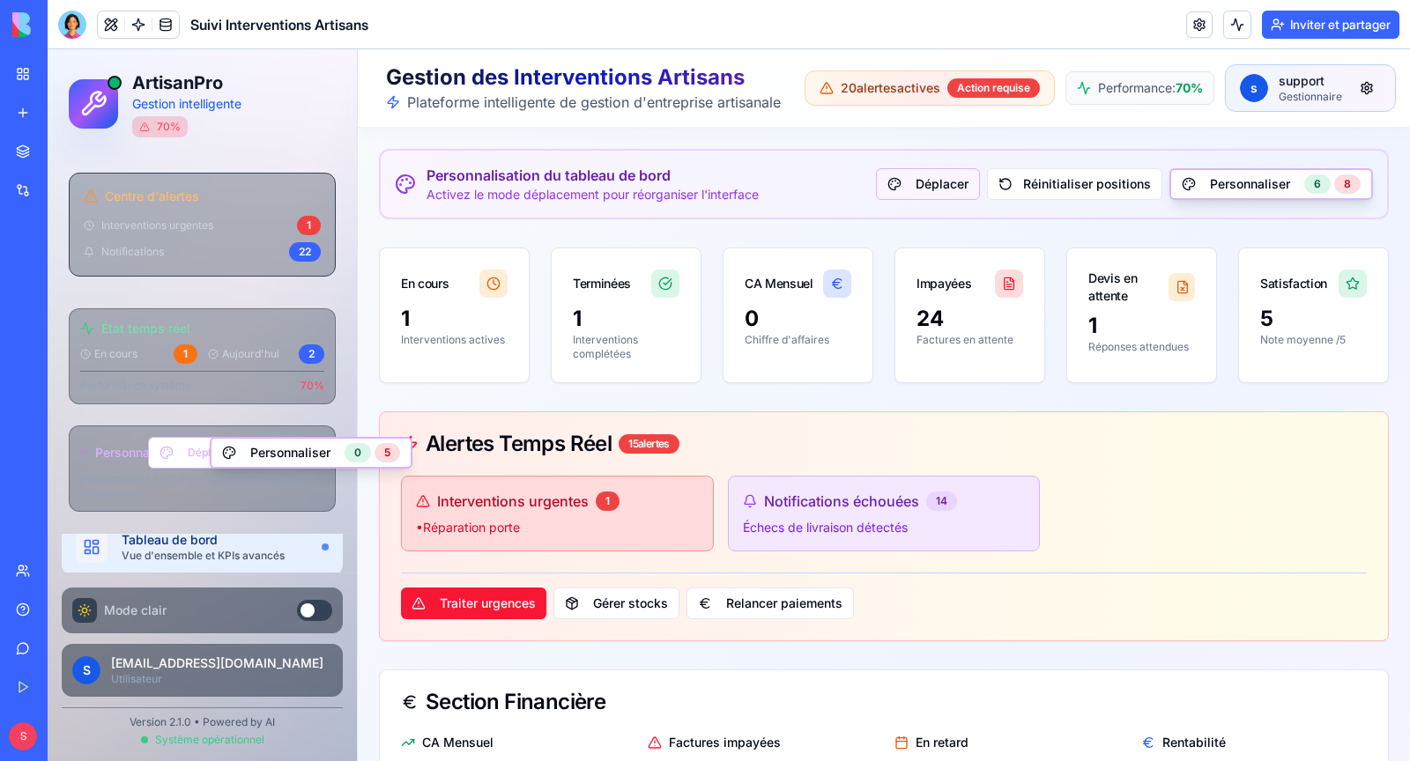
scroll to position [28, 0]
click at [939, 191] on button "Déplacer" at bounding box center [928, 184] width 104 height 32
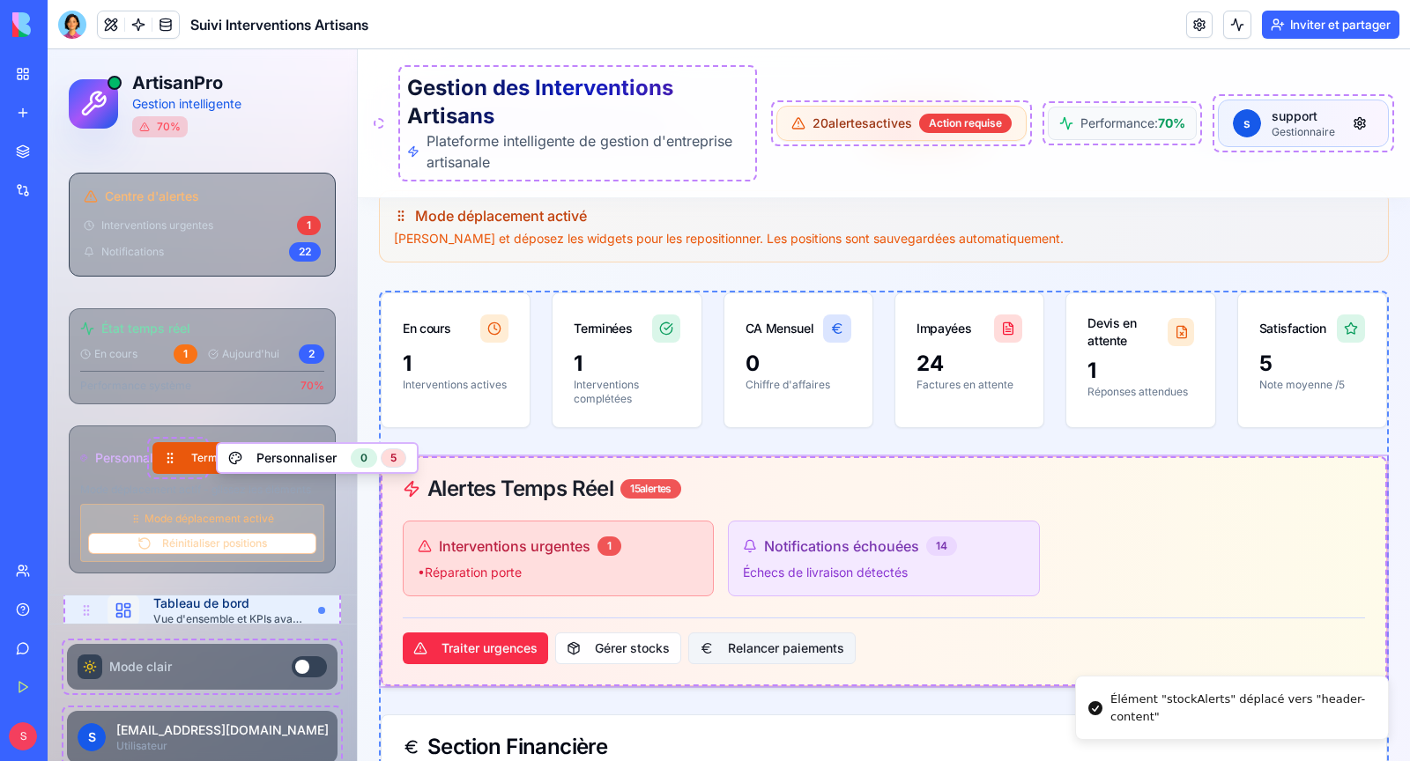
scroll to position [0, 0]
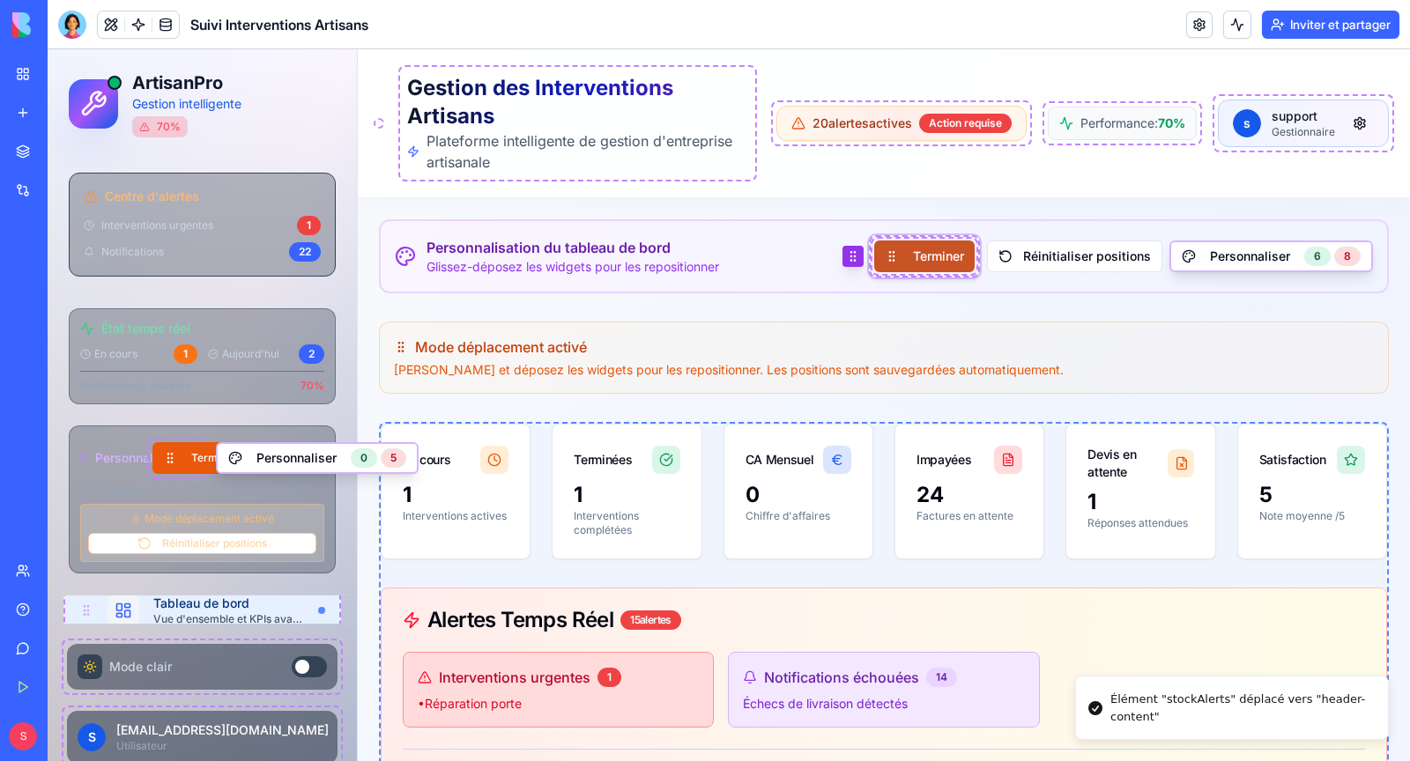
click at [901, 255] on button "Terminer" at bounding box center [924, 257] width 100 height 32
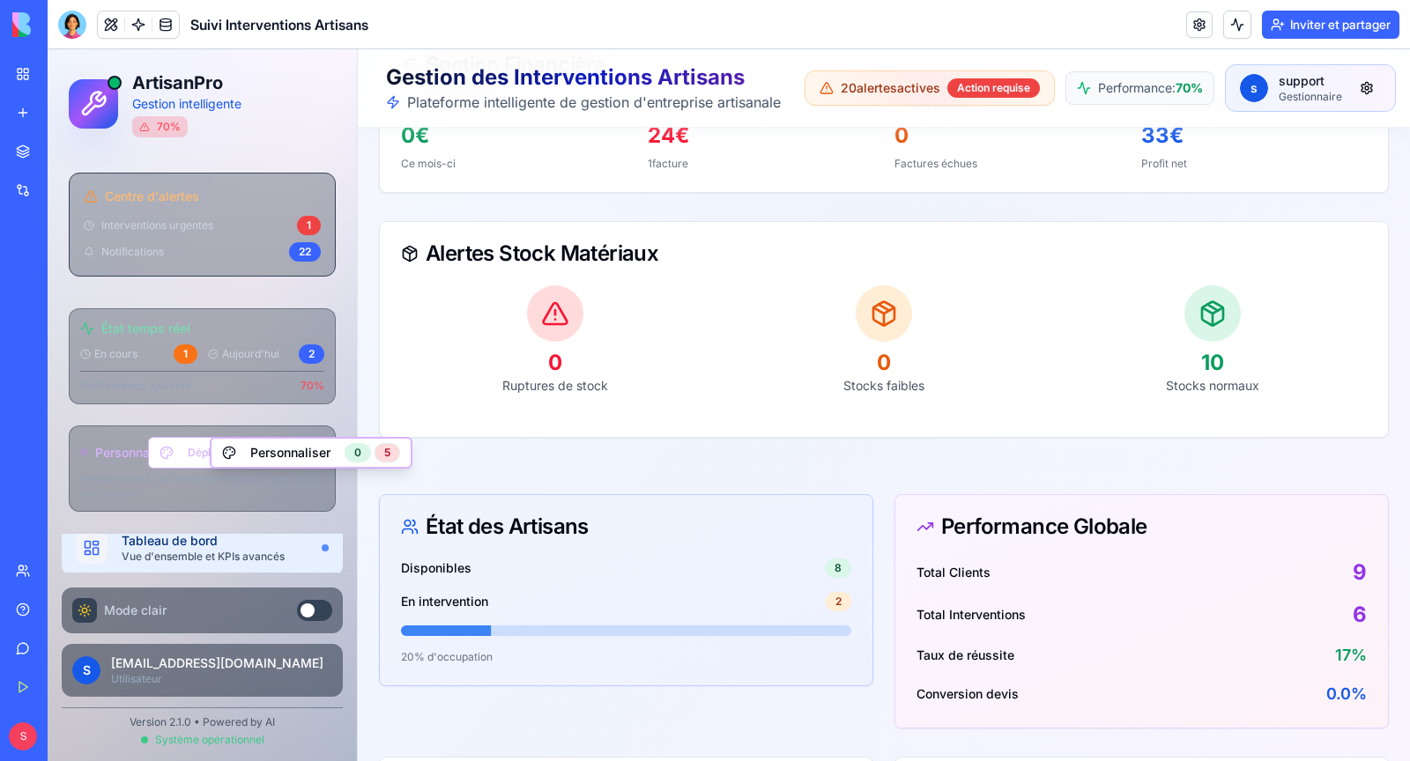
scroll to position [641, 0]
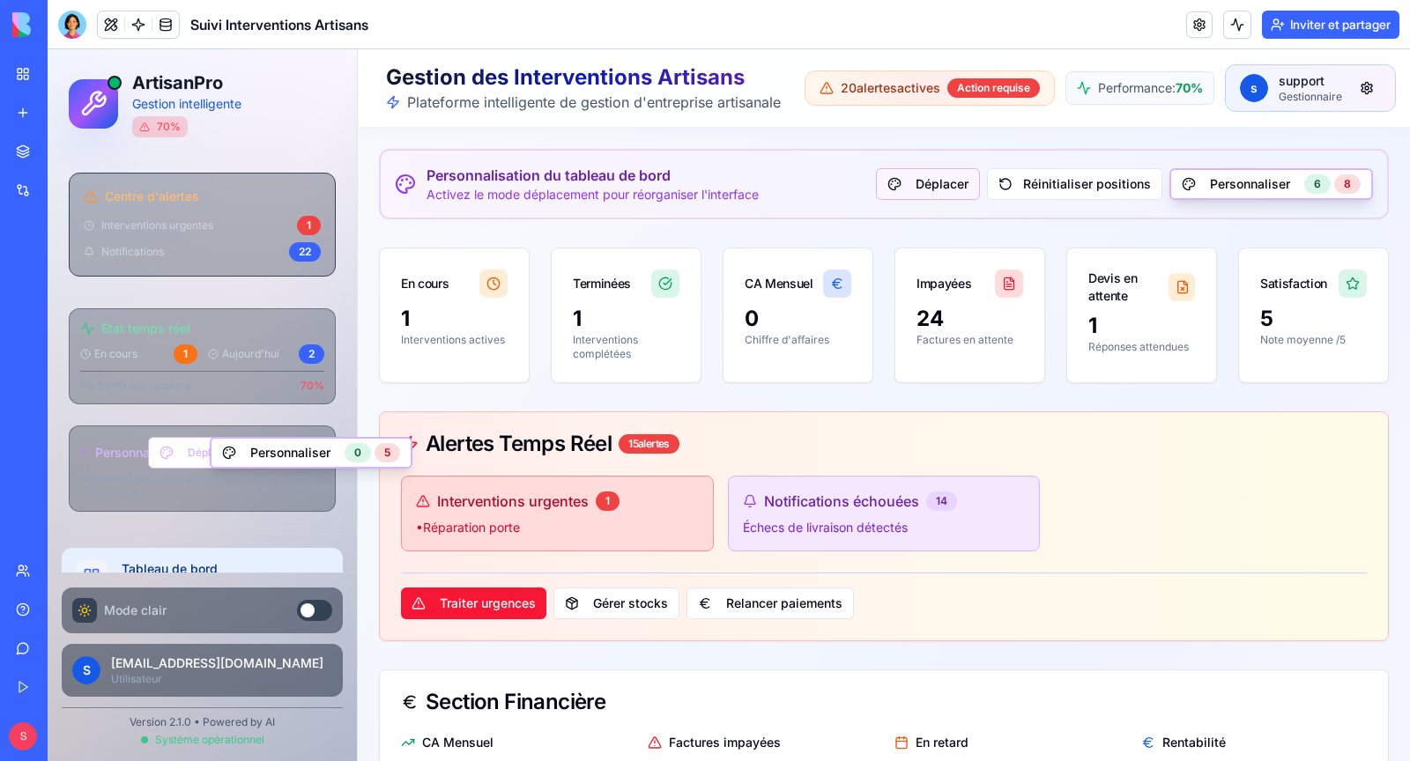
click at [946, 185] on button "Déplacer" at bounding box center [928, 184] width 104 height 32
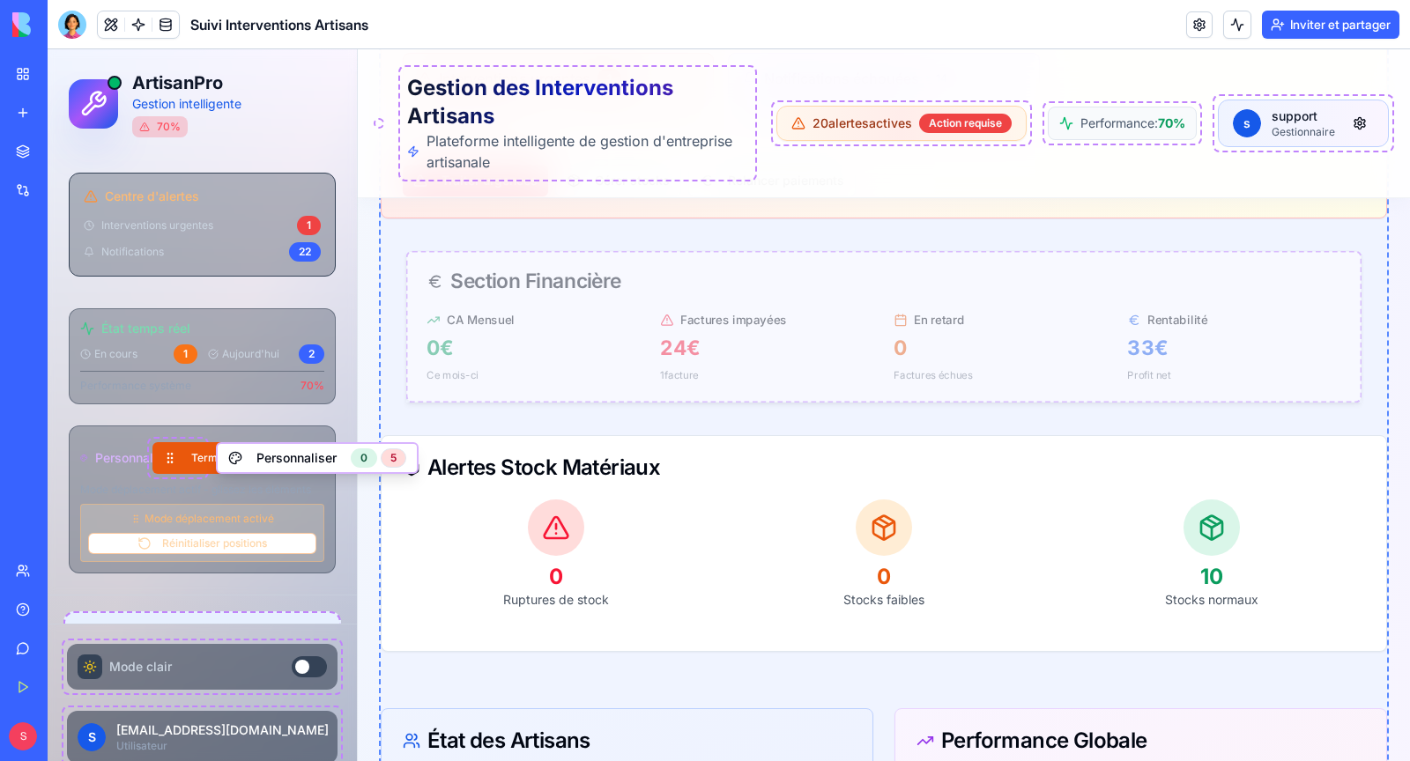
scroll to position [605, 0]
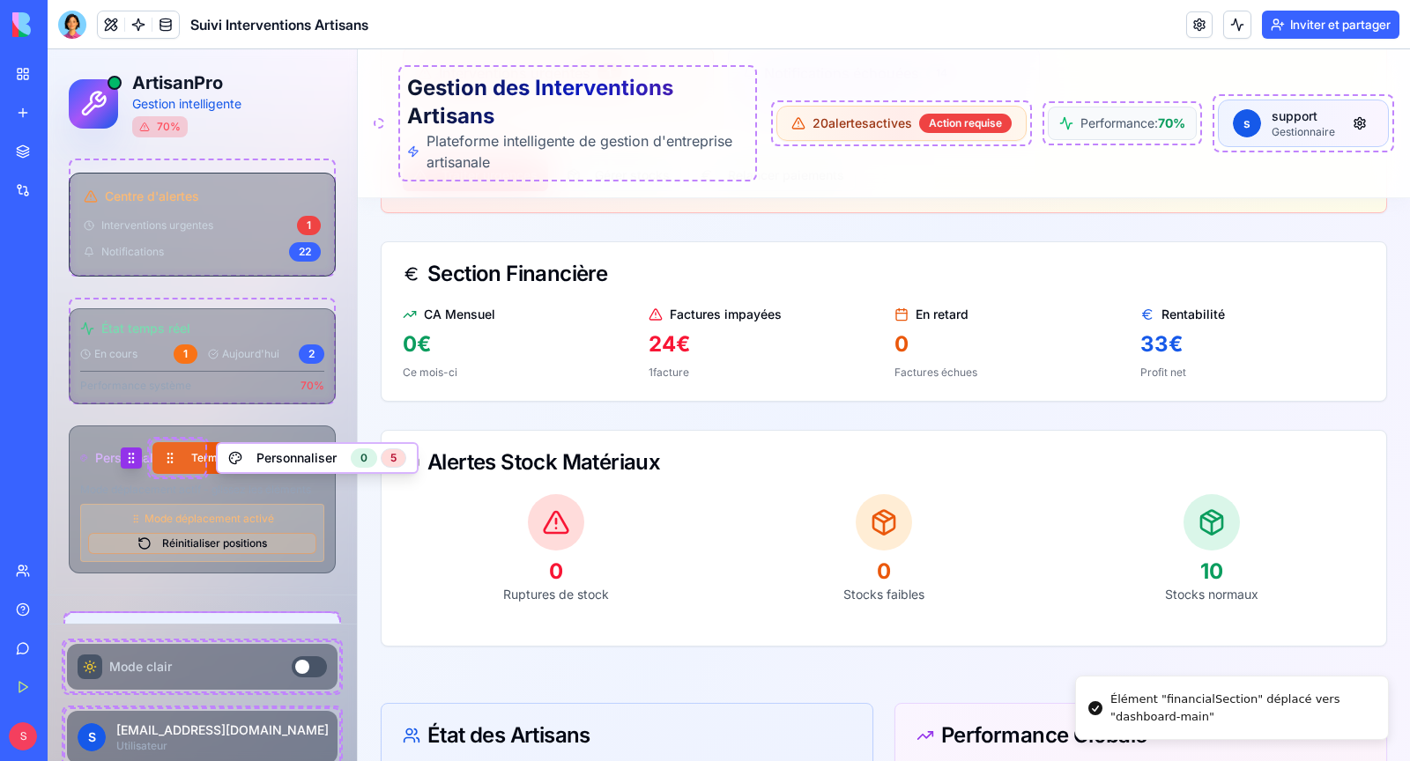
click at [205, 542] on button "Réinitialiser positions" at bounding box center [202, 543] width 228 height 21
click at [126, 453] on icon at bounding box center [131, 458] width 14 height 14
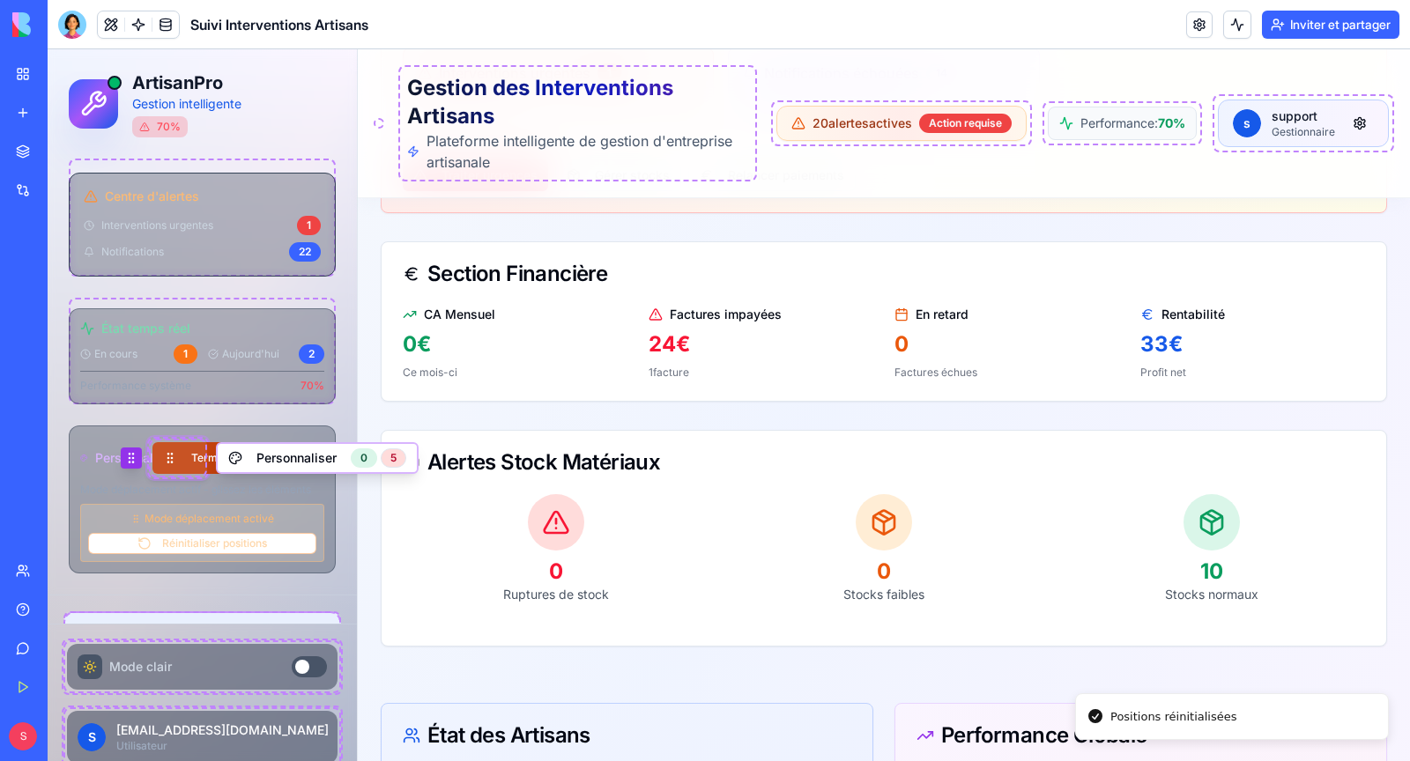
click at [189, 456] on button "Terminer" at bounding box center [199, 458] width 95 height 32
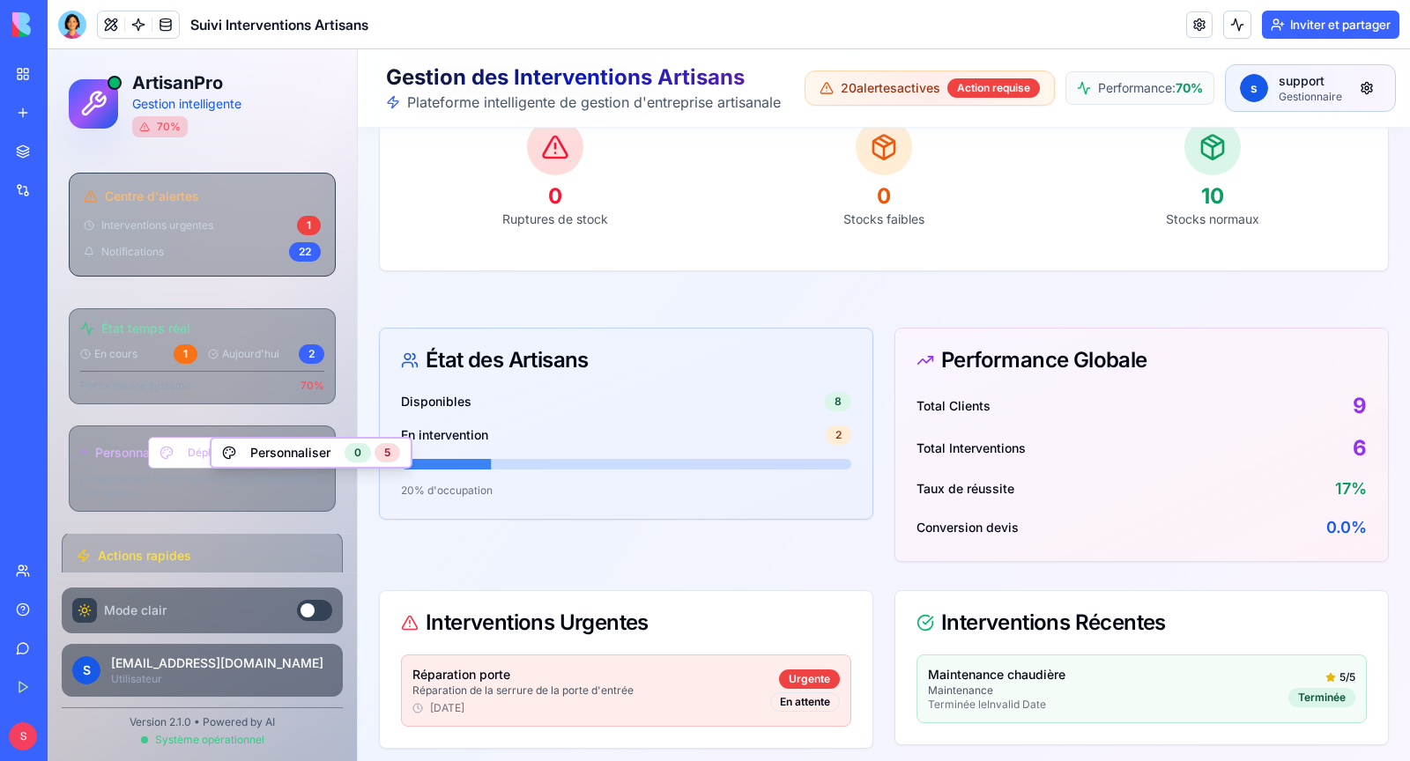
scroll to position [0, 0]
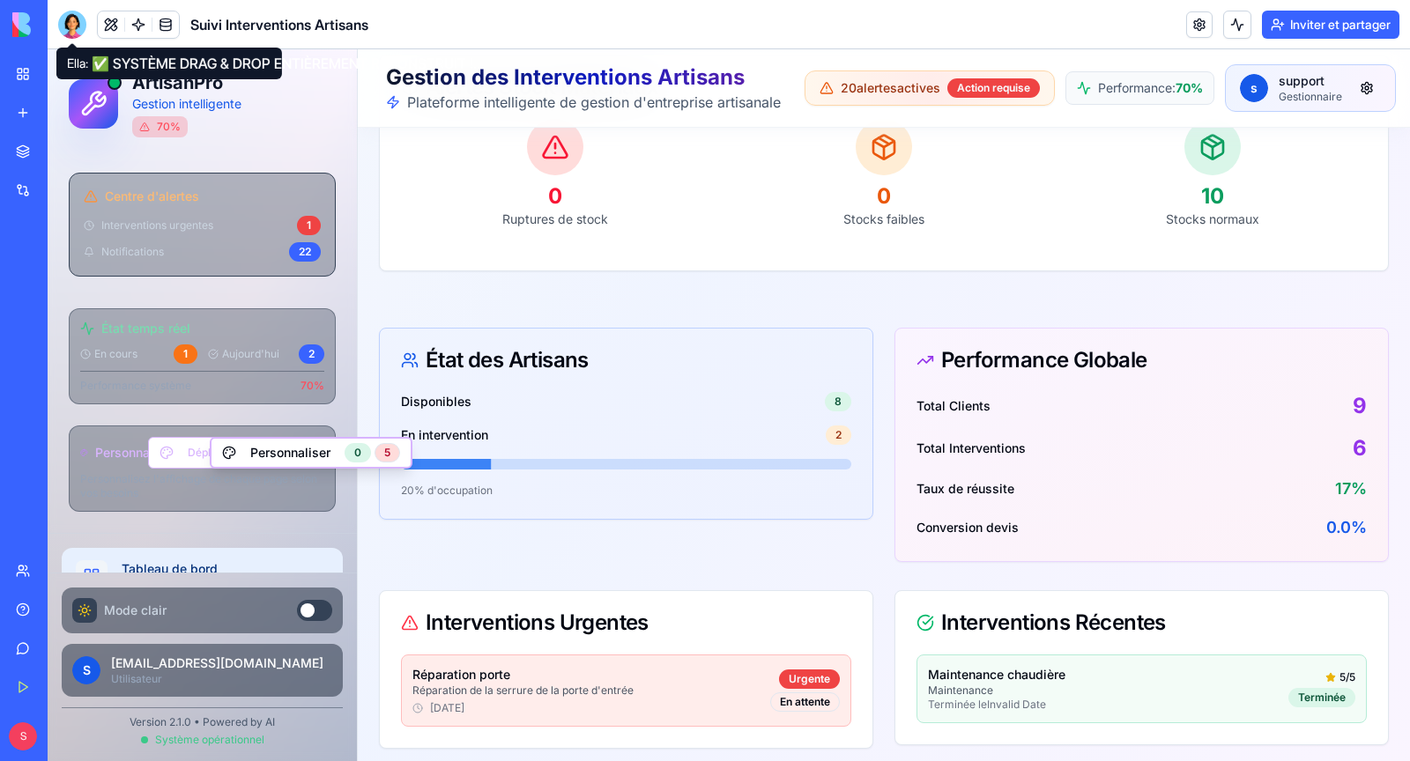
click at [78, 31] on div at bounding box center [72, 25] width 28 height 28
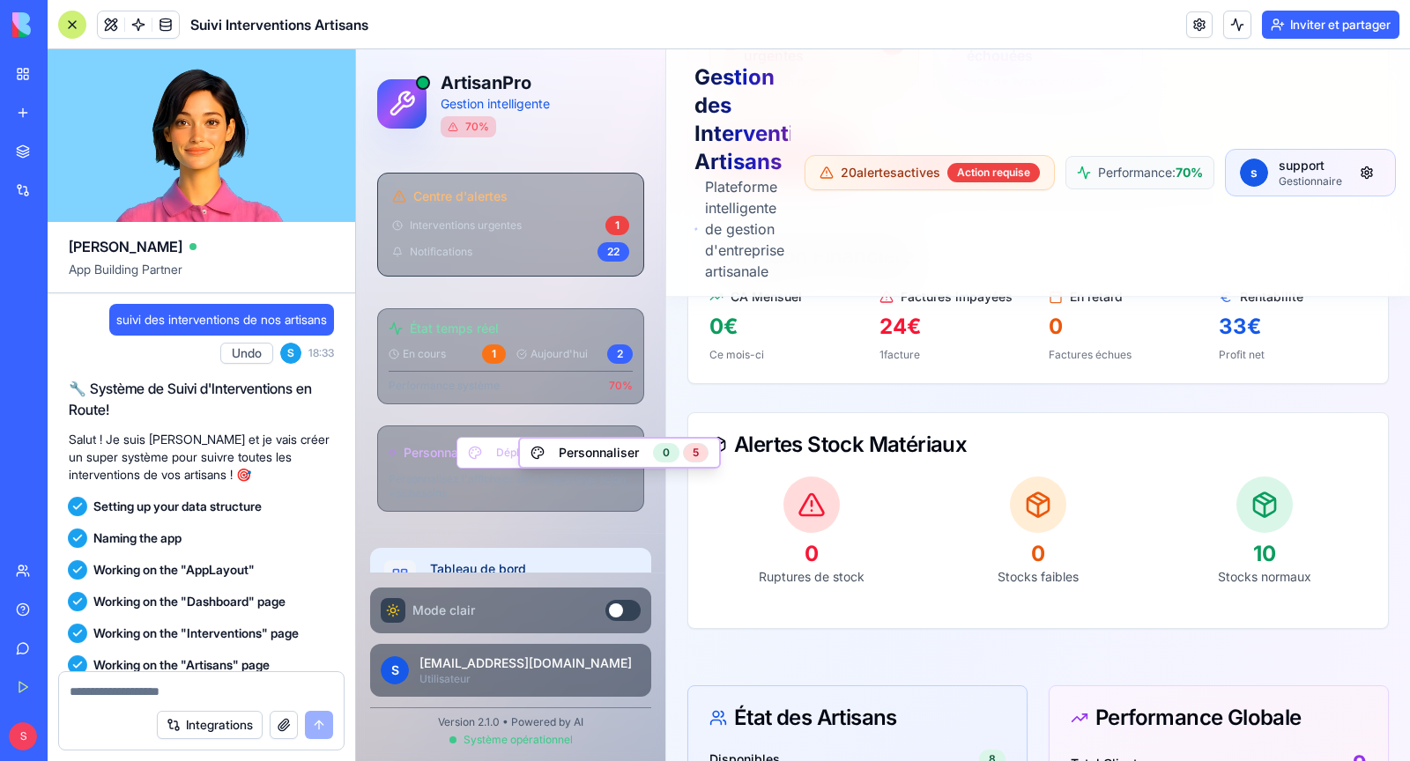
scroll to position [58272, 0]
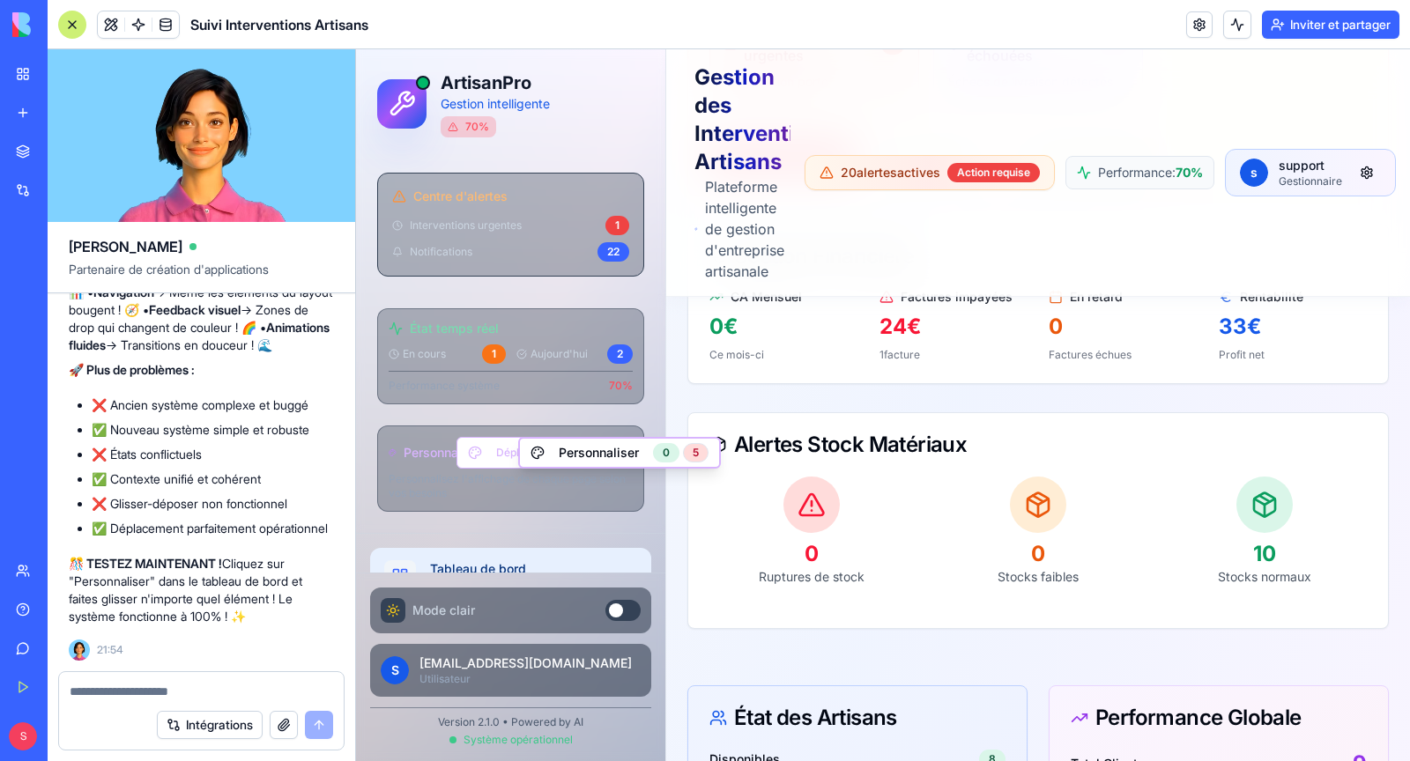
click at [149, 694] on textarea at bounding box center [201, 692] width 263 height 18
click at [107, 694] on textarea "**********" at bounding box center [202, 692] width 264 height 18
click at [92, 701] on div "Intégrations" at bounding box center [201, 725] width 285 height 49
click at [97, 693] on textarea "**********" at bounding box center [202, 692] width 264 height 18
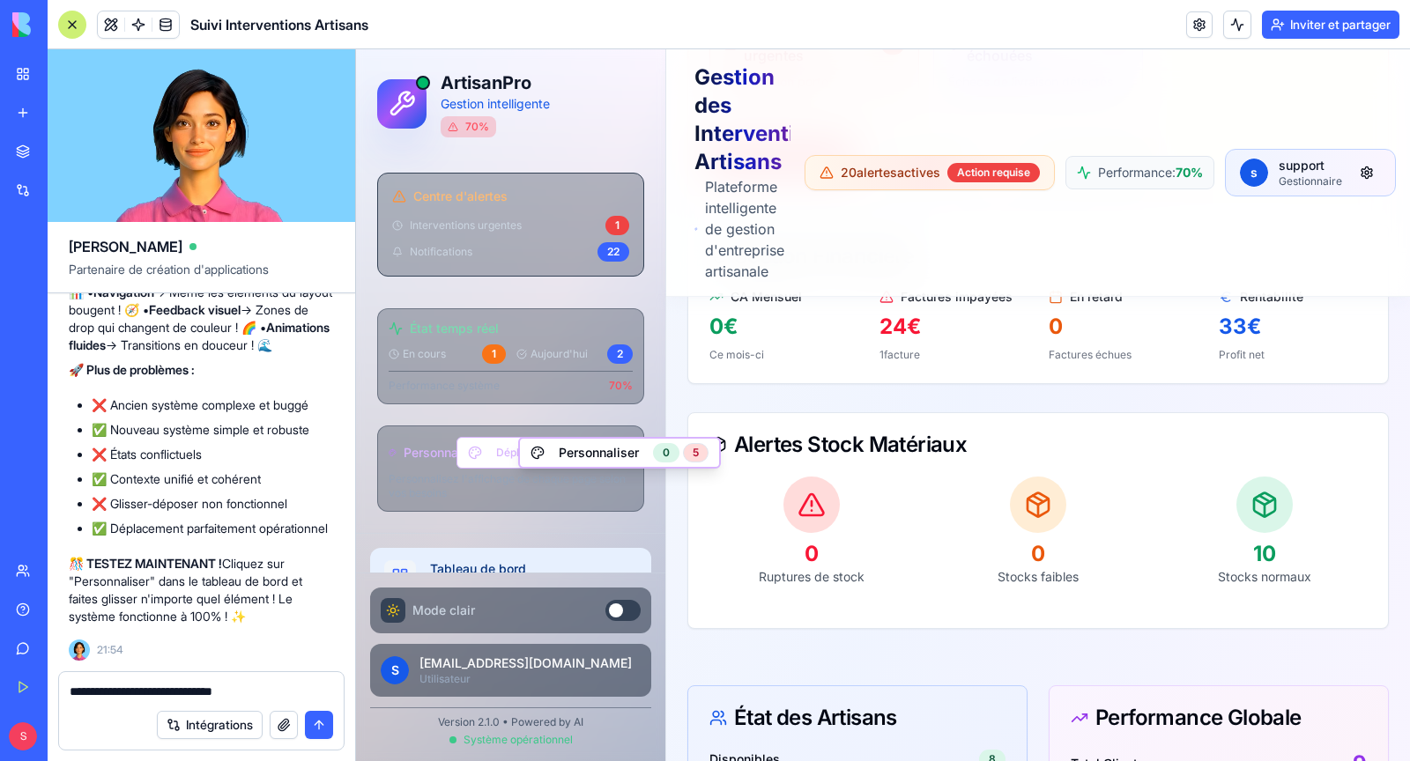
click at [97, 693] on textarea "**********" at bounding box center [202, 692] width 264 height 18
click at [284, 688] on textarea "**********" at bounding box center [202, 692] width 264 height 18
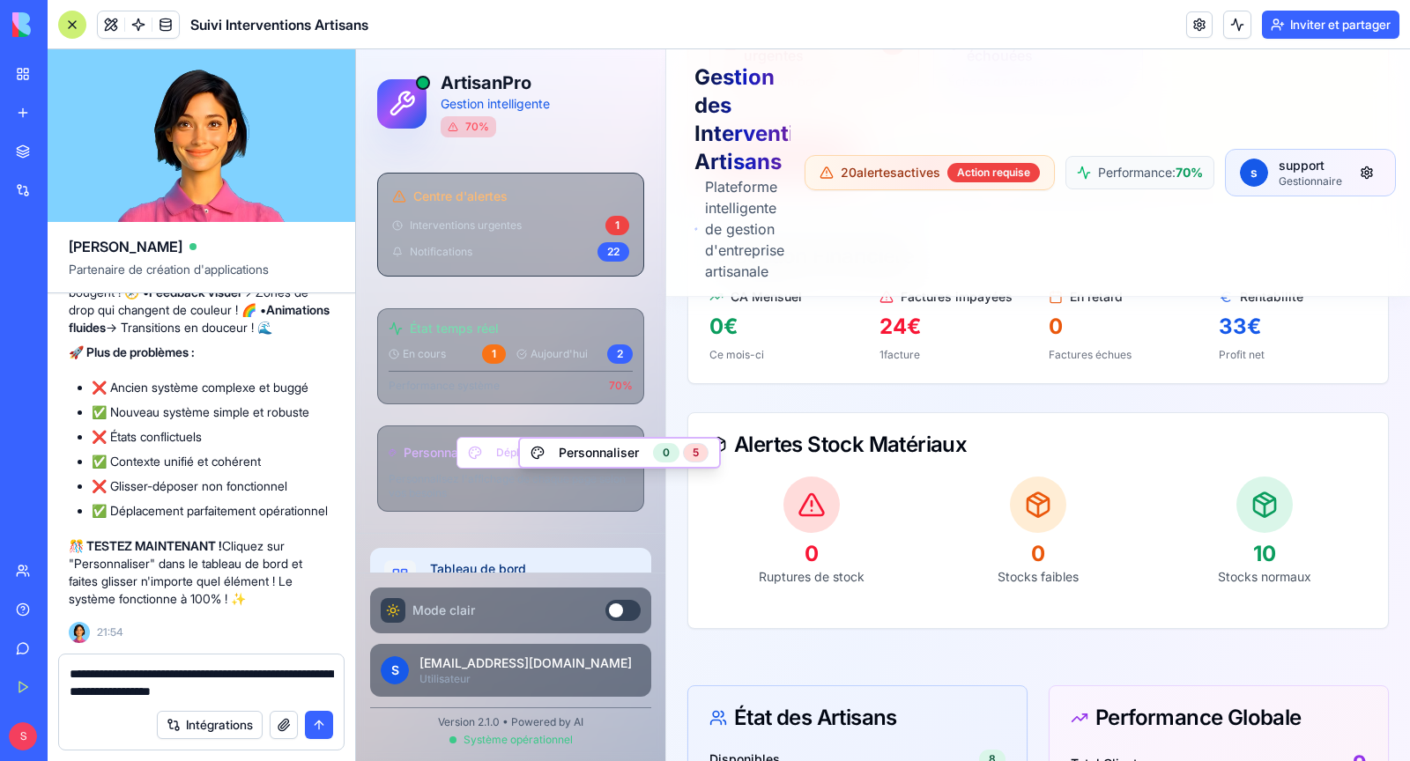
type textarea "**********"
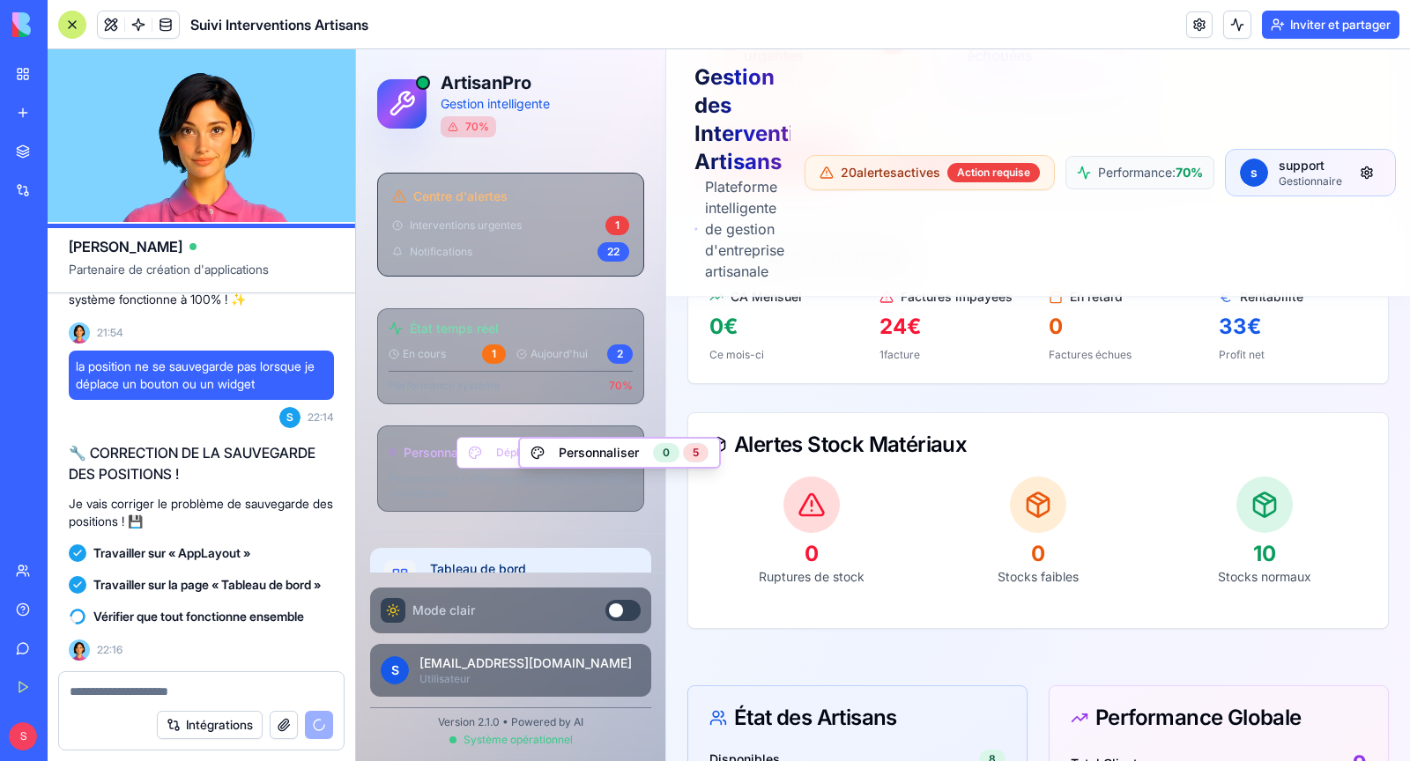
scroll to position [58607, 0]
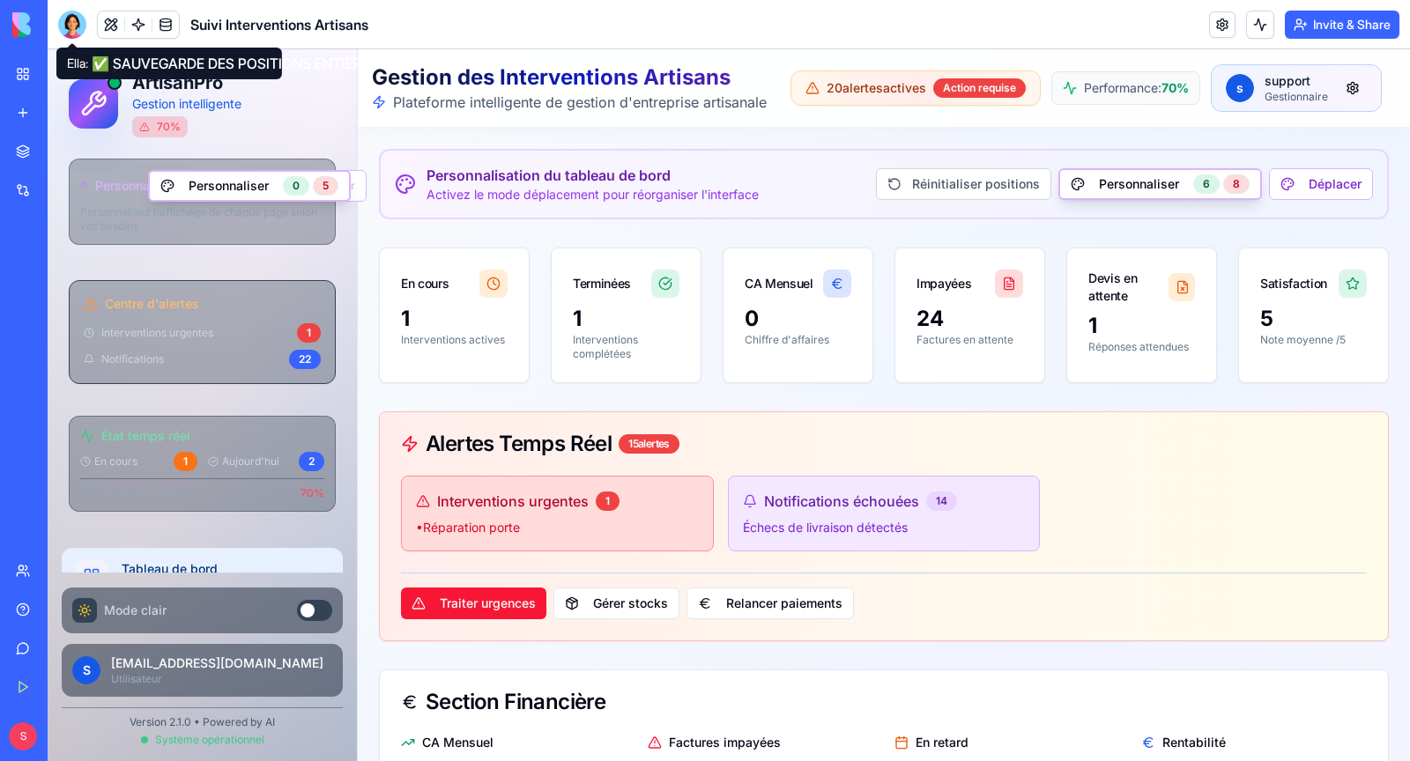
click at [72, 29] on div at bounding box center [72, 25] width 28 height 28
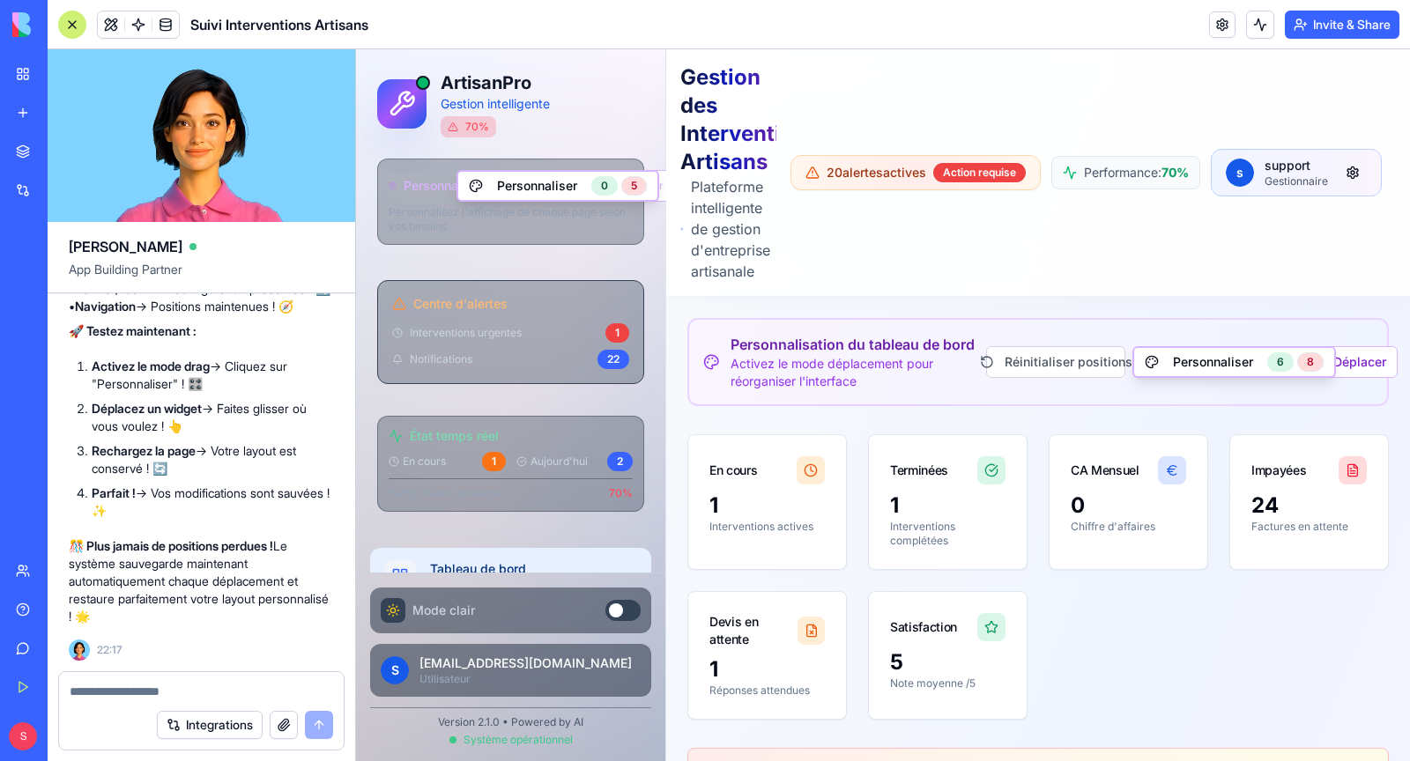
scroll to position [59259, 0]
click at [508, 186] on button "Personnaliser 0 5" at bounding box center [557, 186] width 203 height 32
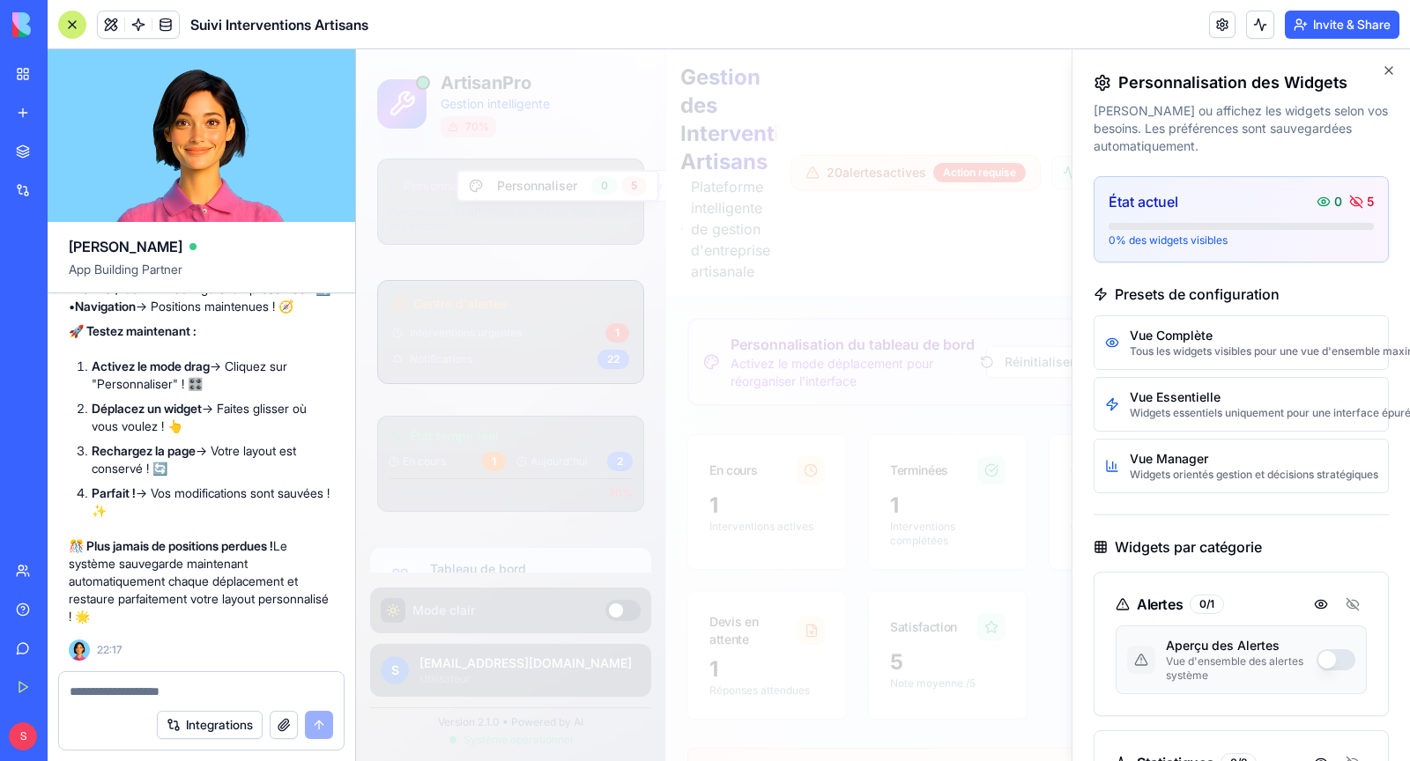
click at [523, 188] on div at bounding box center [883, 405] width 1054 height 712
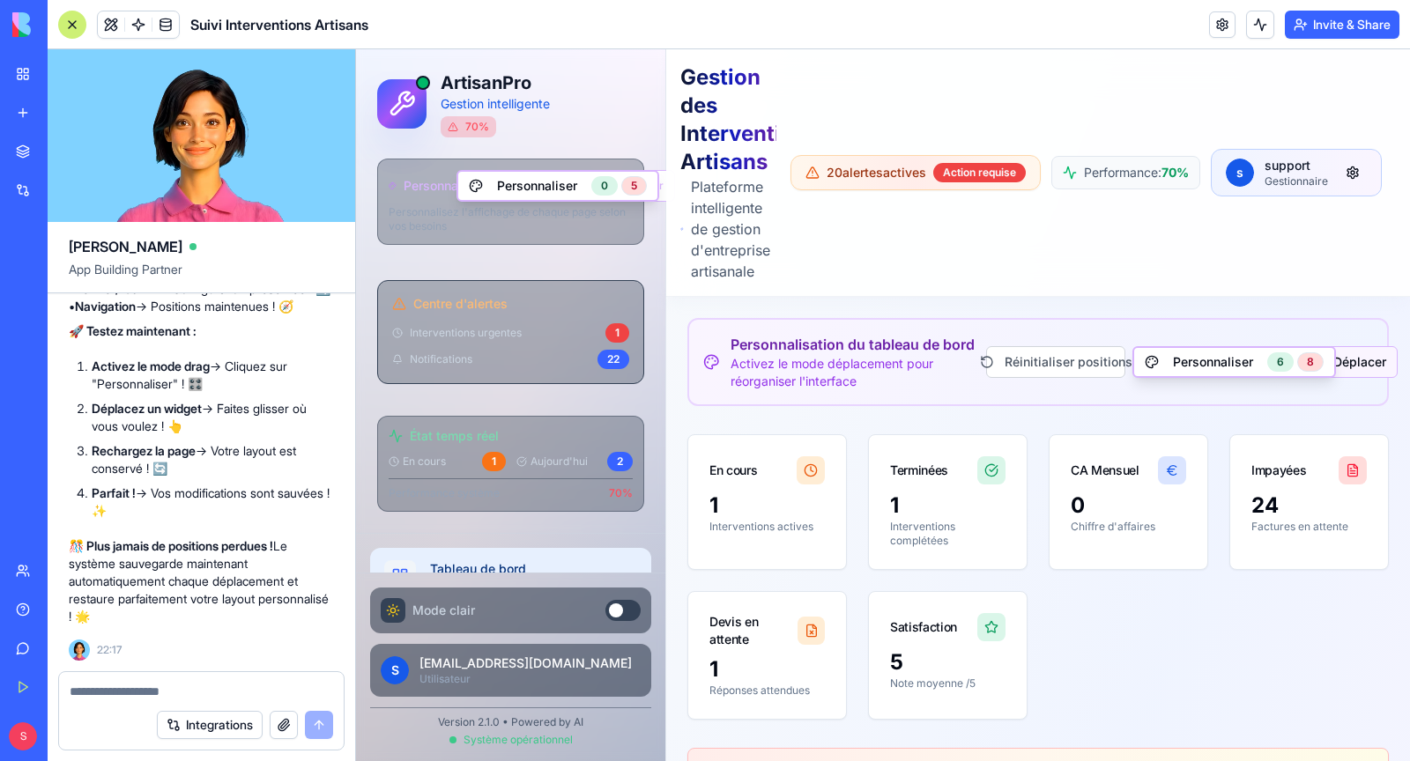
click at [1360, 367] on button "Déplacer" at bounding box center [1346, 362] width 104 height 32
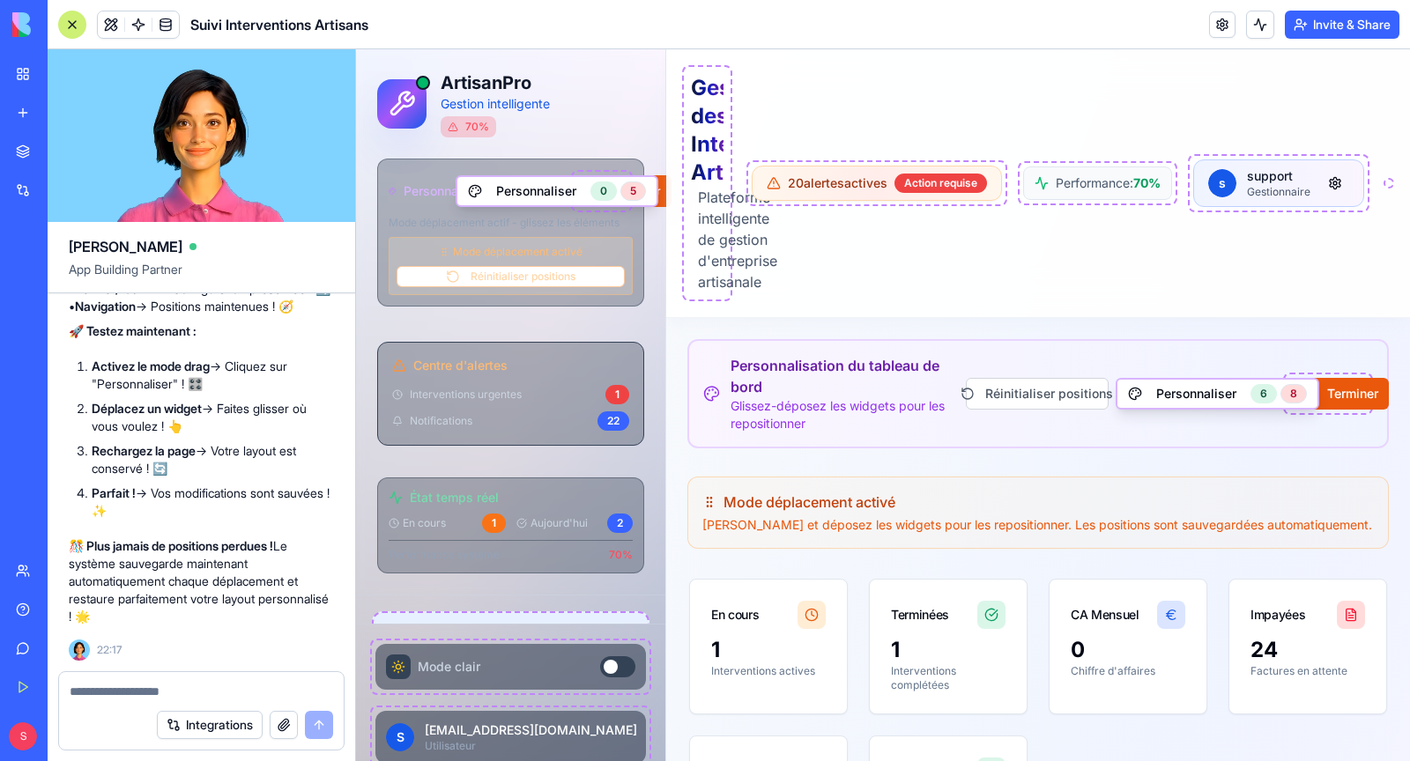
drag, startPoint x: 1235, startPoint y: 395, endPoint x: 1233, endPoint y: 449, distance: 54.7
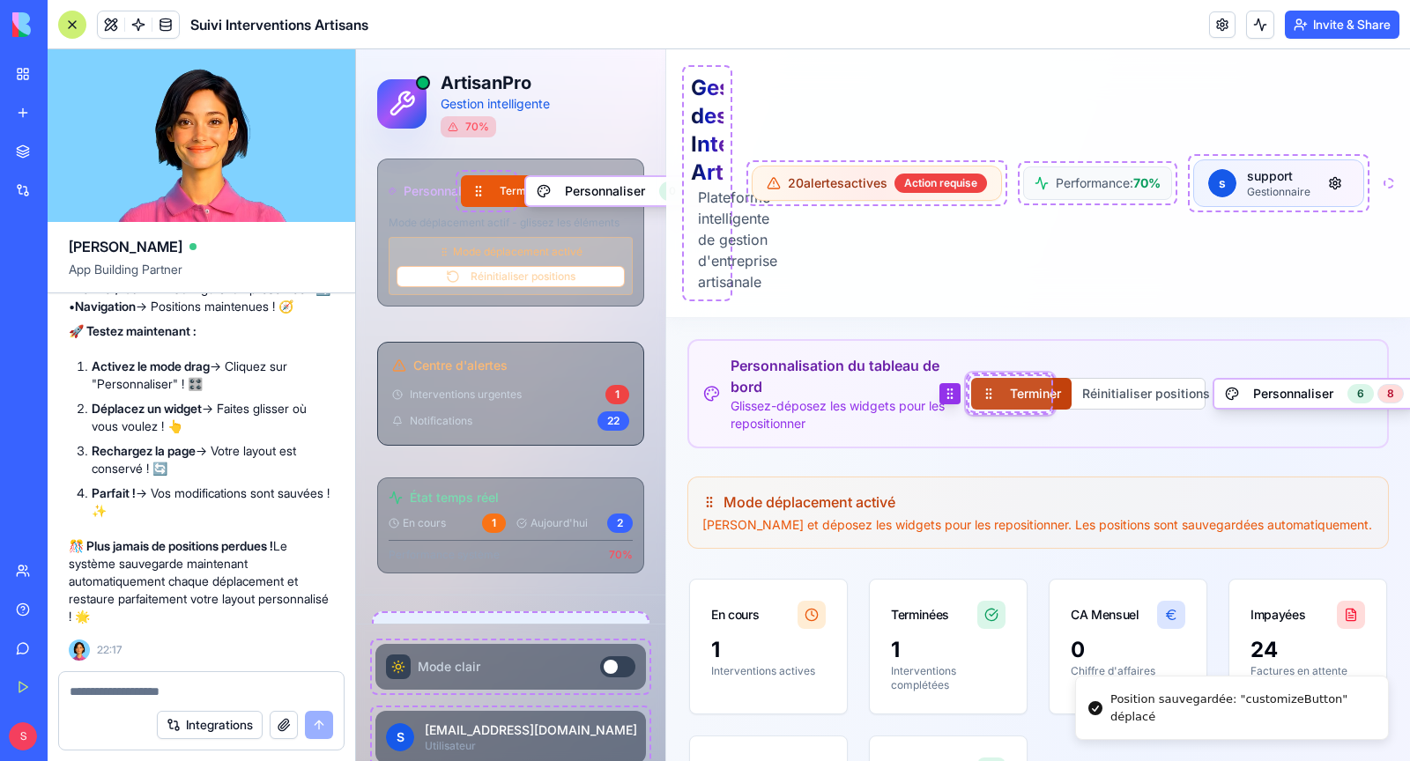
click at [1041, 395] on button "Terminer" at bounding box center [1021, 394] width 100 height 32
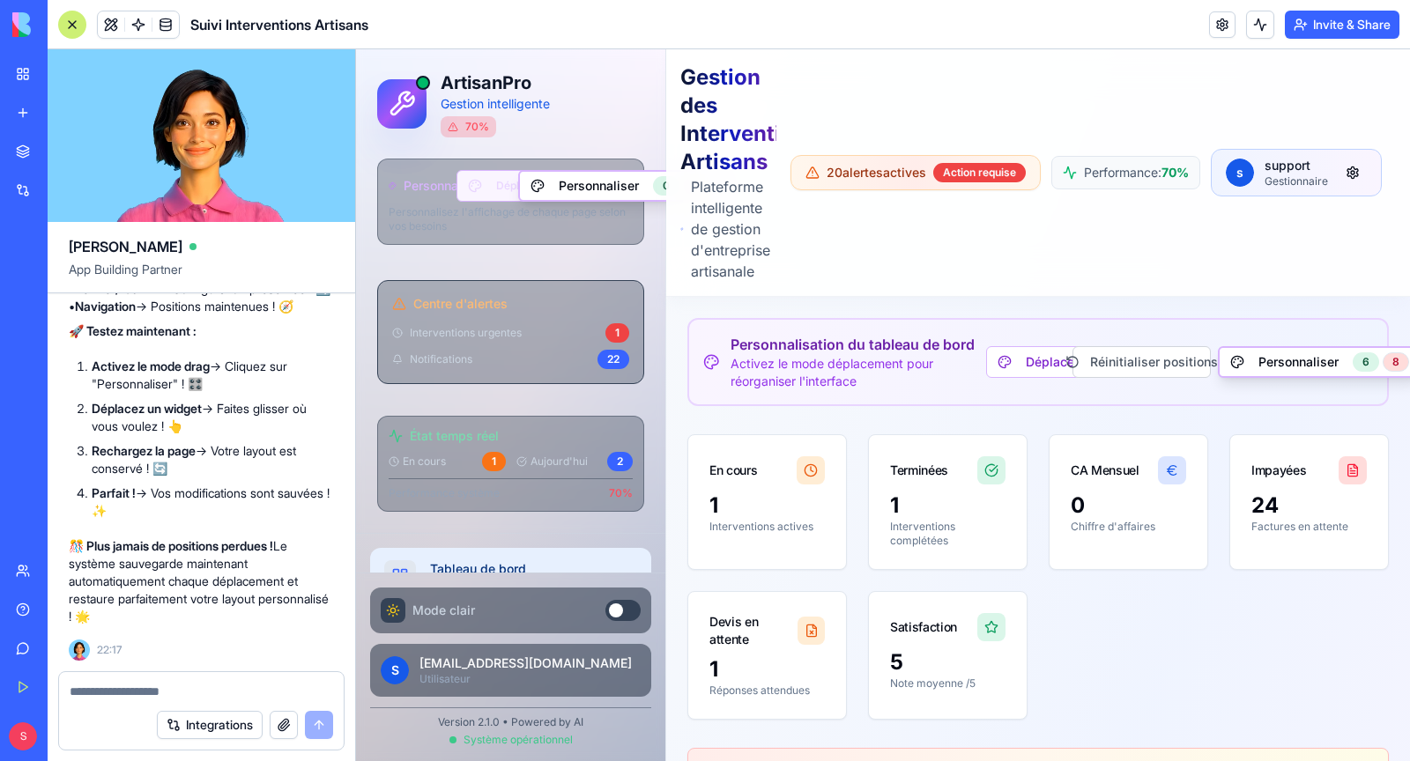
click at [486, 182] on button "Déplacer" at bounding box center [504, 186] width 97 height 32
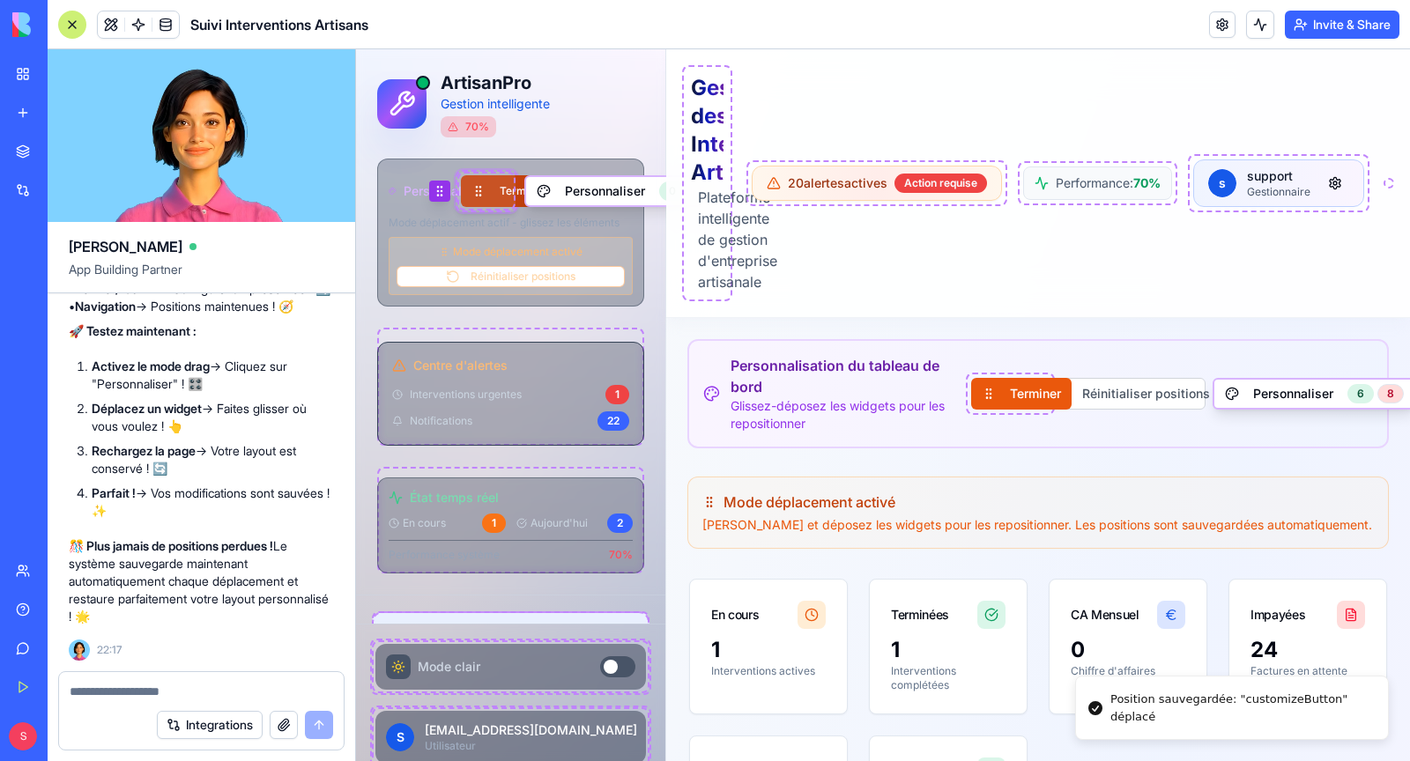
click at [480, 196] on button "Terminer" at bounding box center [508, 191] width 95 height 32
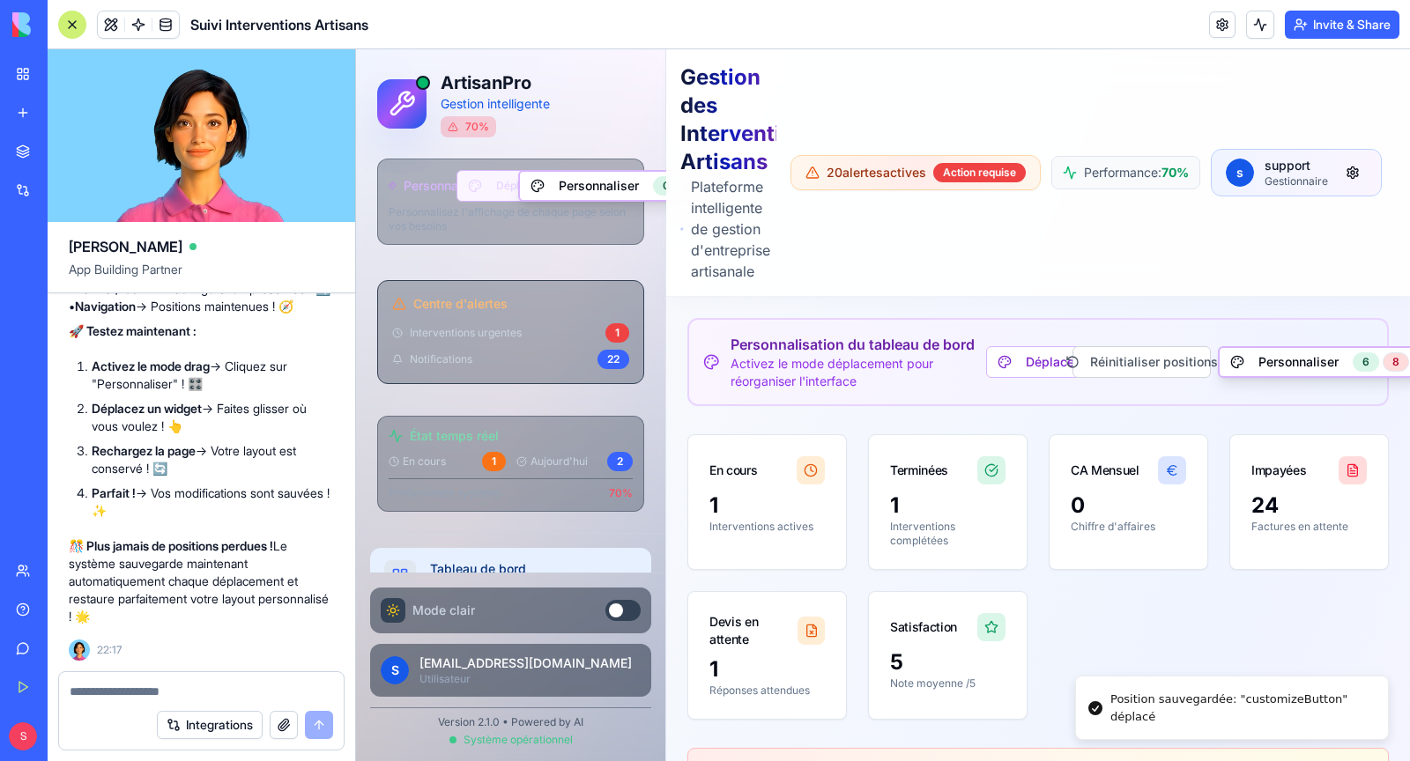
click at [499, 192] on button "Déplacer" at bounding box center [504, 186] width 97 height 32
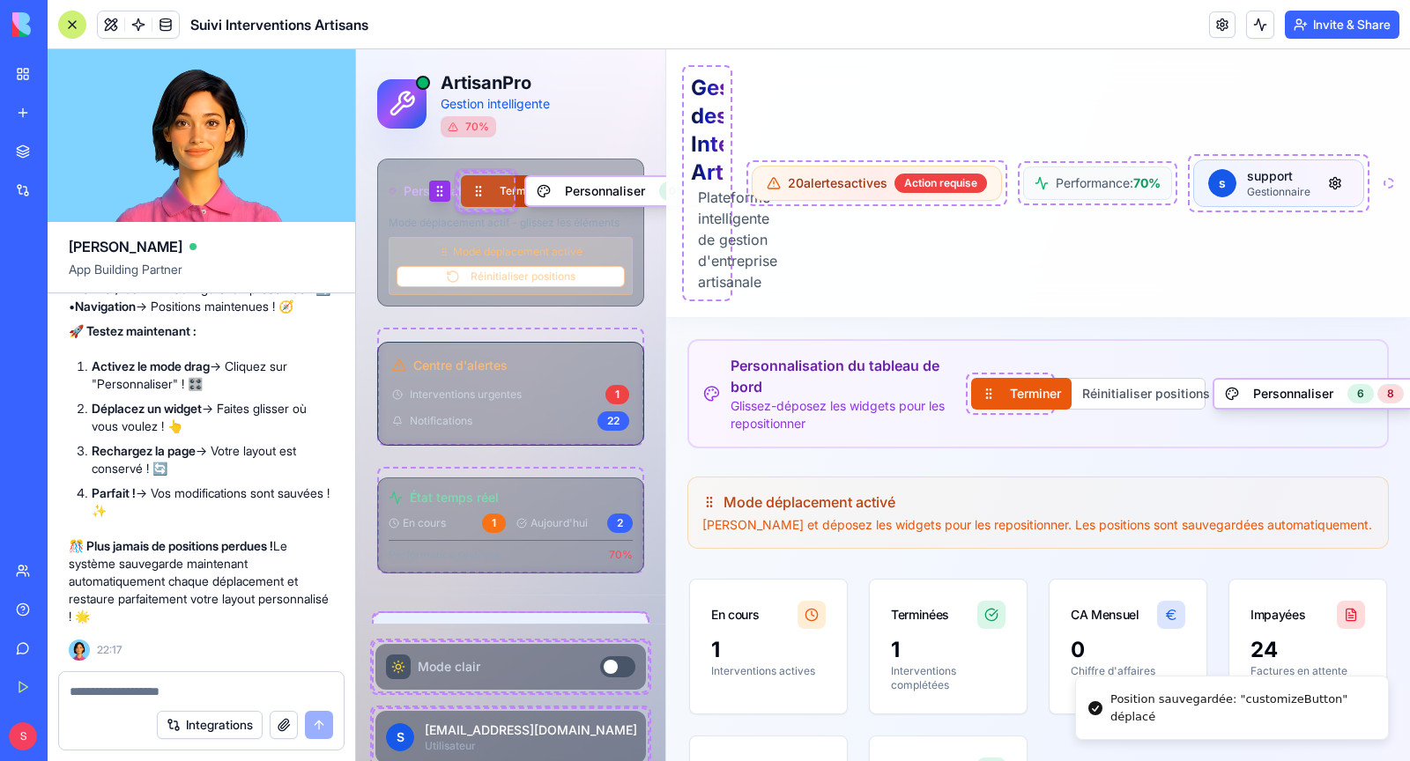
click at [490, 197] on button "Terminer" at bounding box center [508, 191] width 95 height 32
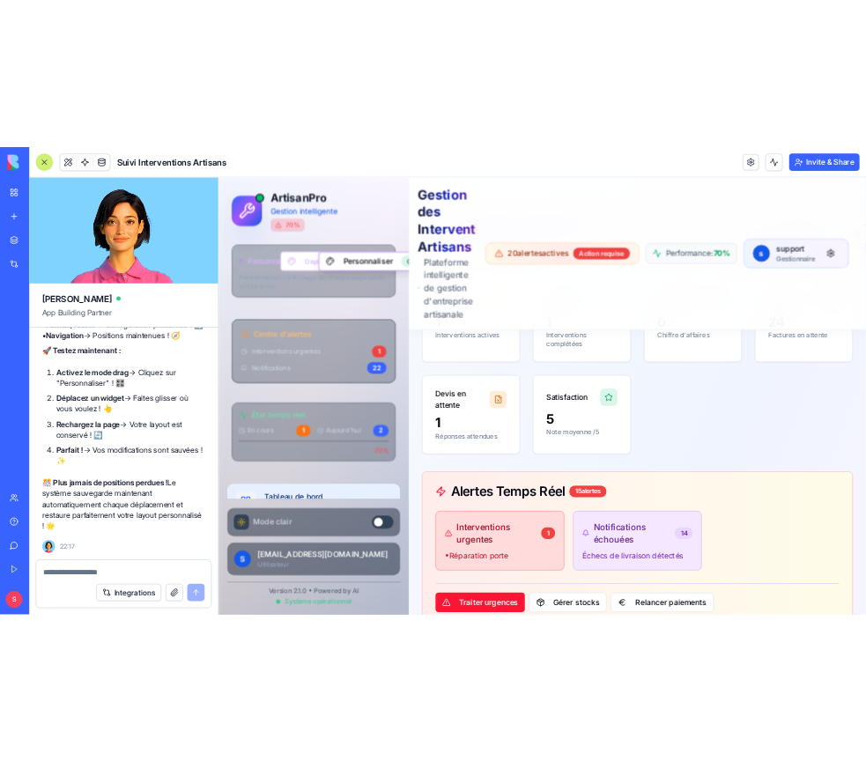
scroll to position [0, 0]
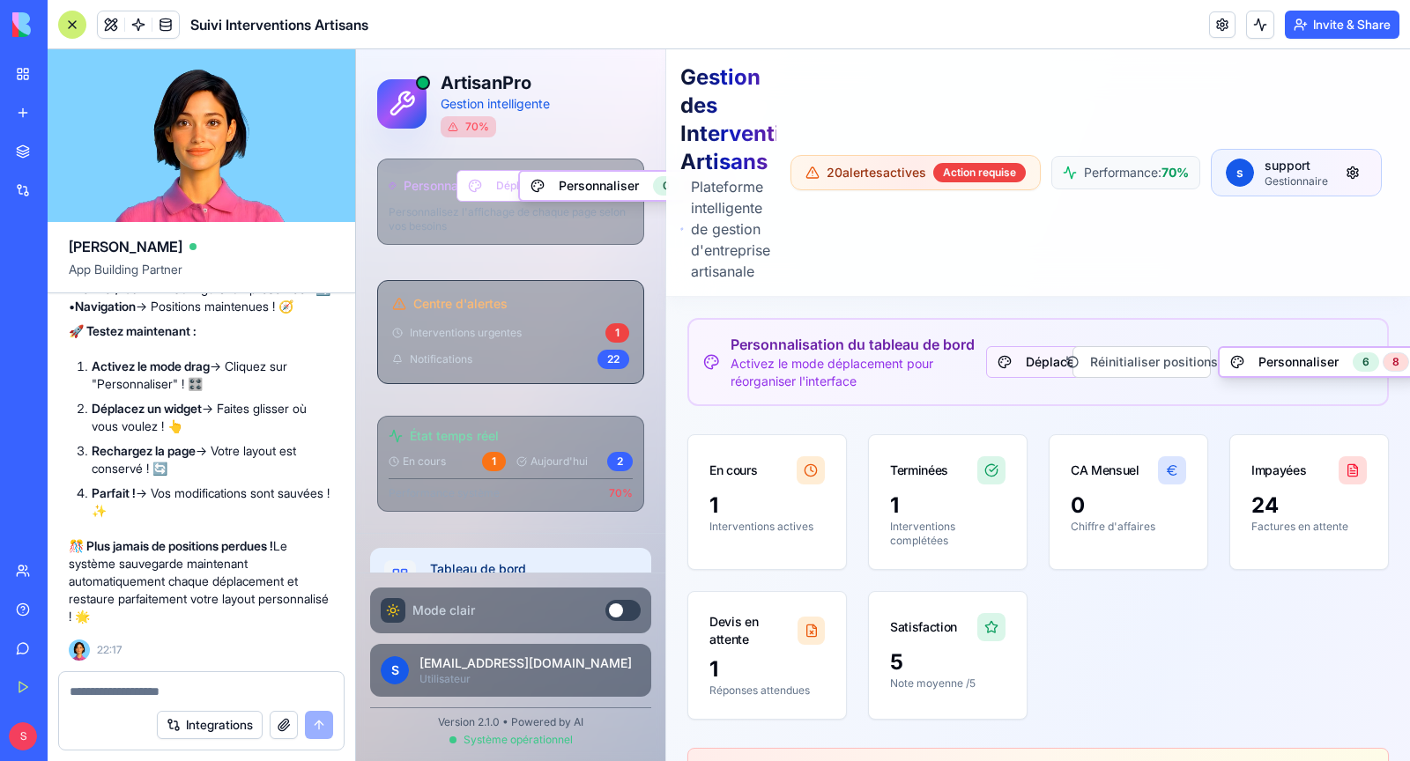
click at [1029, 361] on button "Déplacer" at bounding box center [1038, 362] width 104 height 32
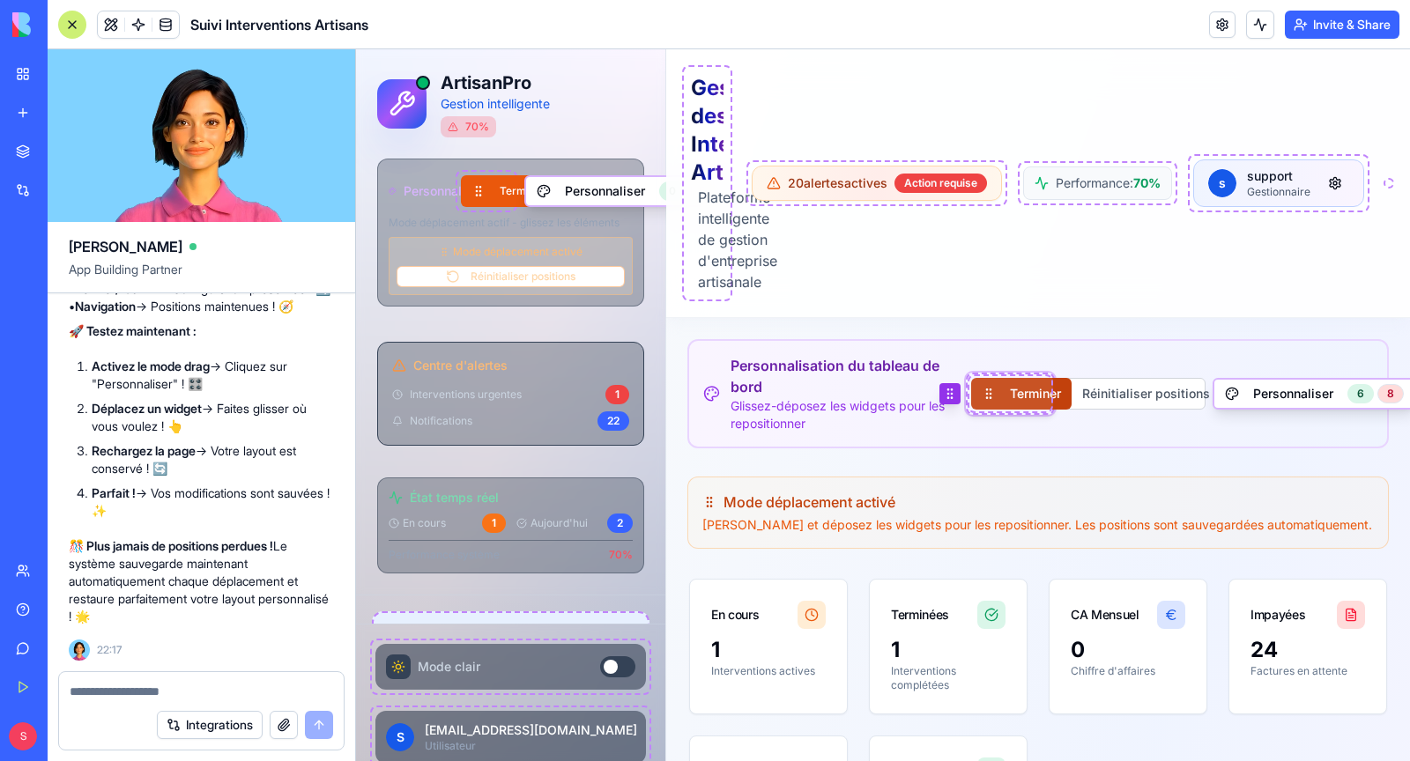
click at [1024, 397] on button "Terminer" at bounding box center [1021, 394] width 100 height 32
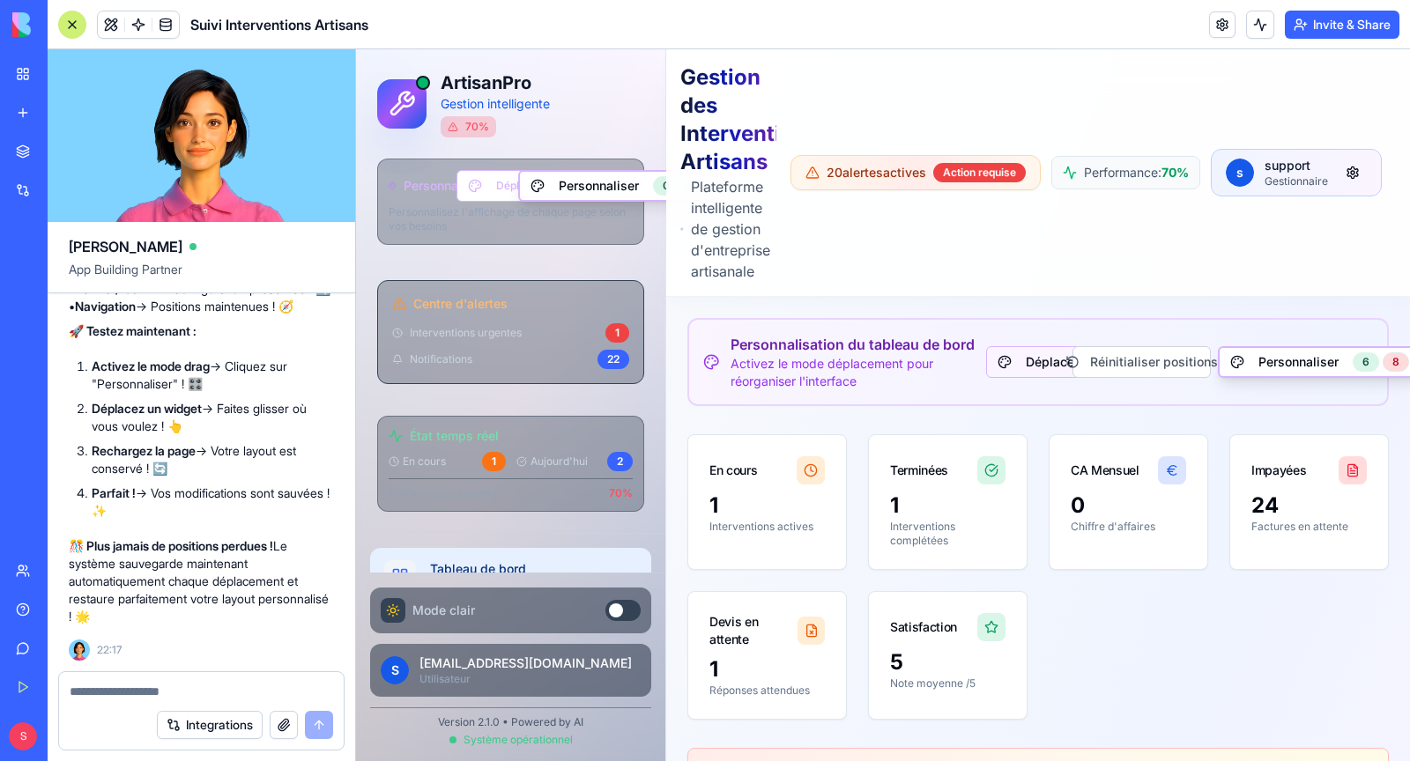
click at [1033, 373] on button "Déplacer" at bounding box center [1038, 362] width 104 height 32
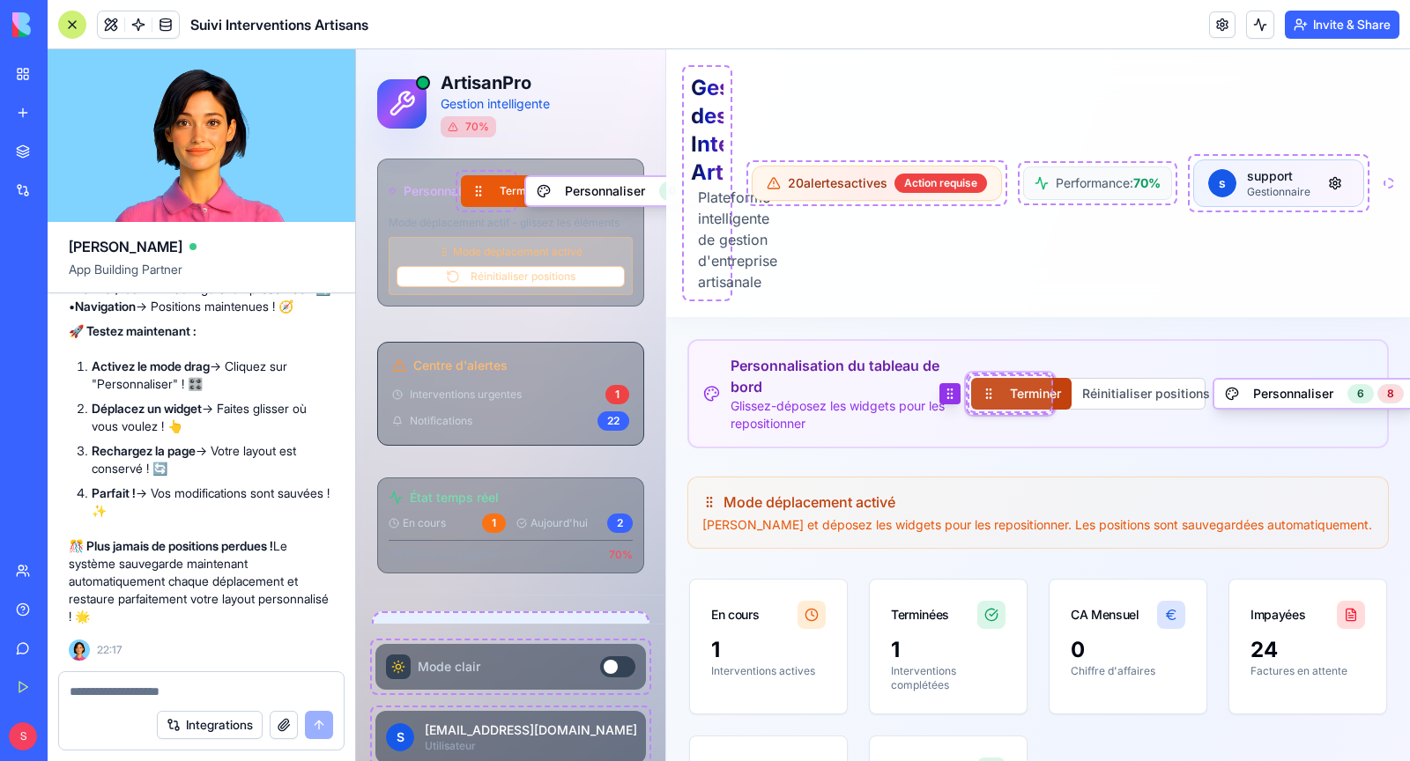
click at [1033, 373] on div "Terminer" at bounding box center [1011, 394] width 90 height 42
click at [1035, 396] on button "Terminer" at bounding box center [1021, 394] width 100 height 32
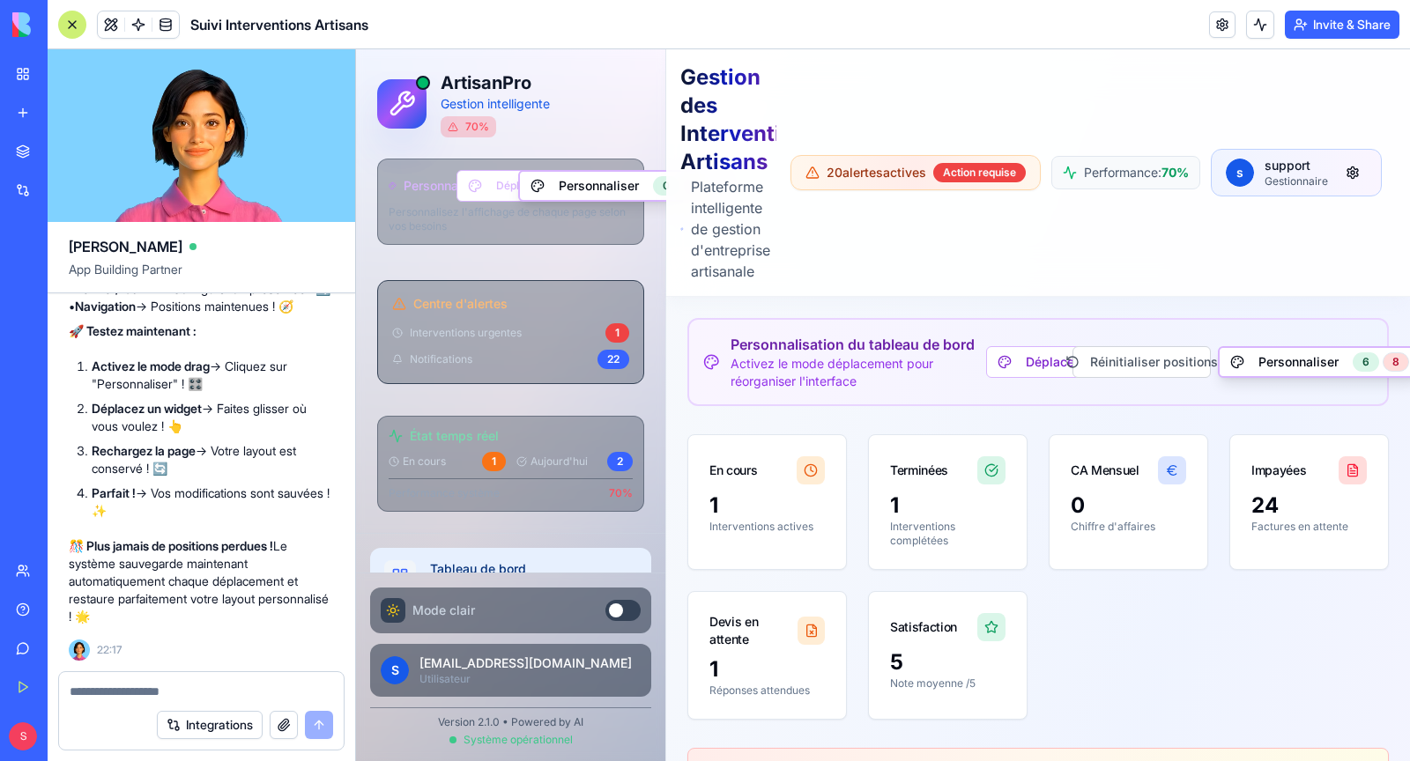
click at [187, 694] on textarea at bounding box center [201, 692] width 263 height 18
click at [88, 694] on textarea "**********" at bounding box center [202, 692] width 264 height 18
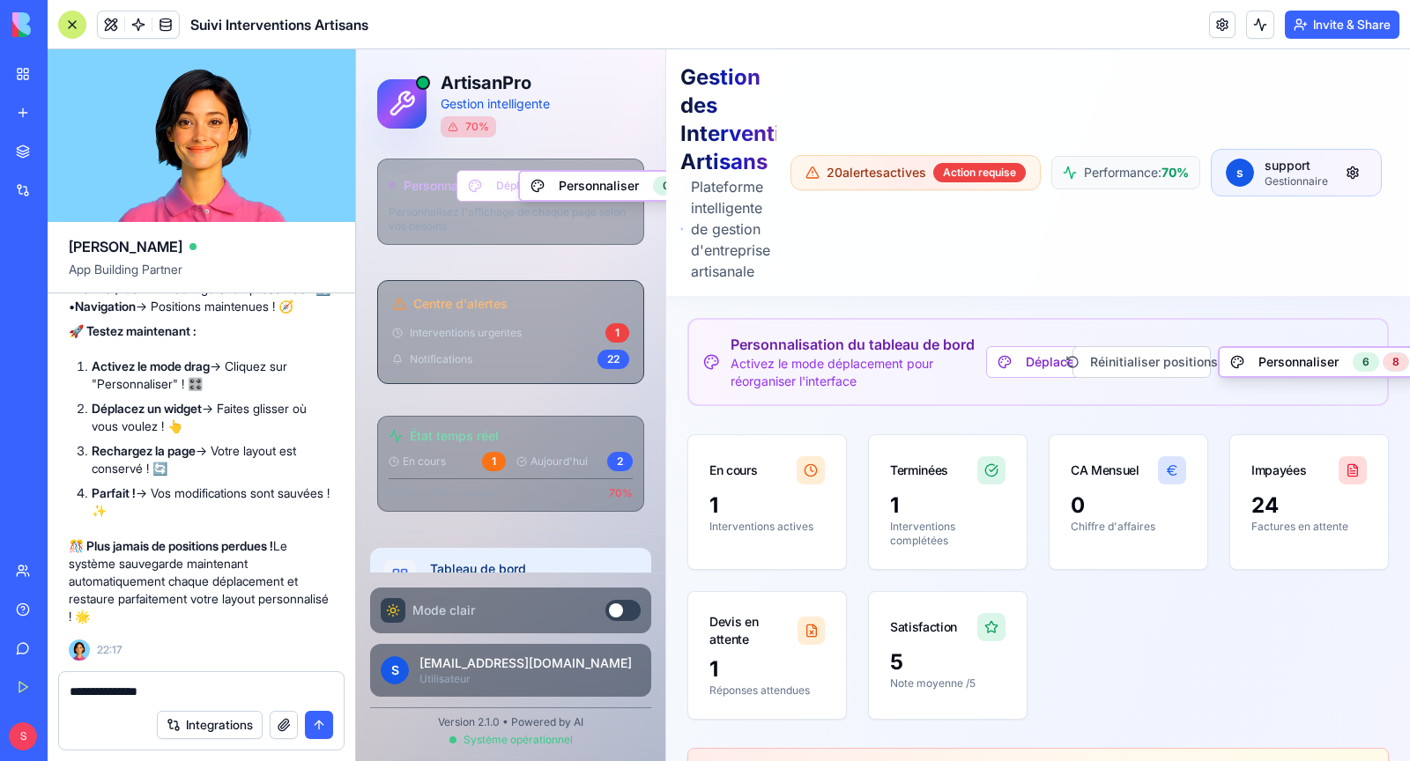
click at [88, 694] on textarea "**********" at bounding box center [202, 692] width 264 height 18
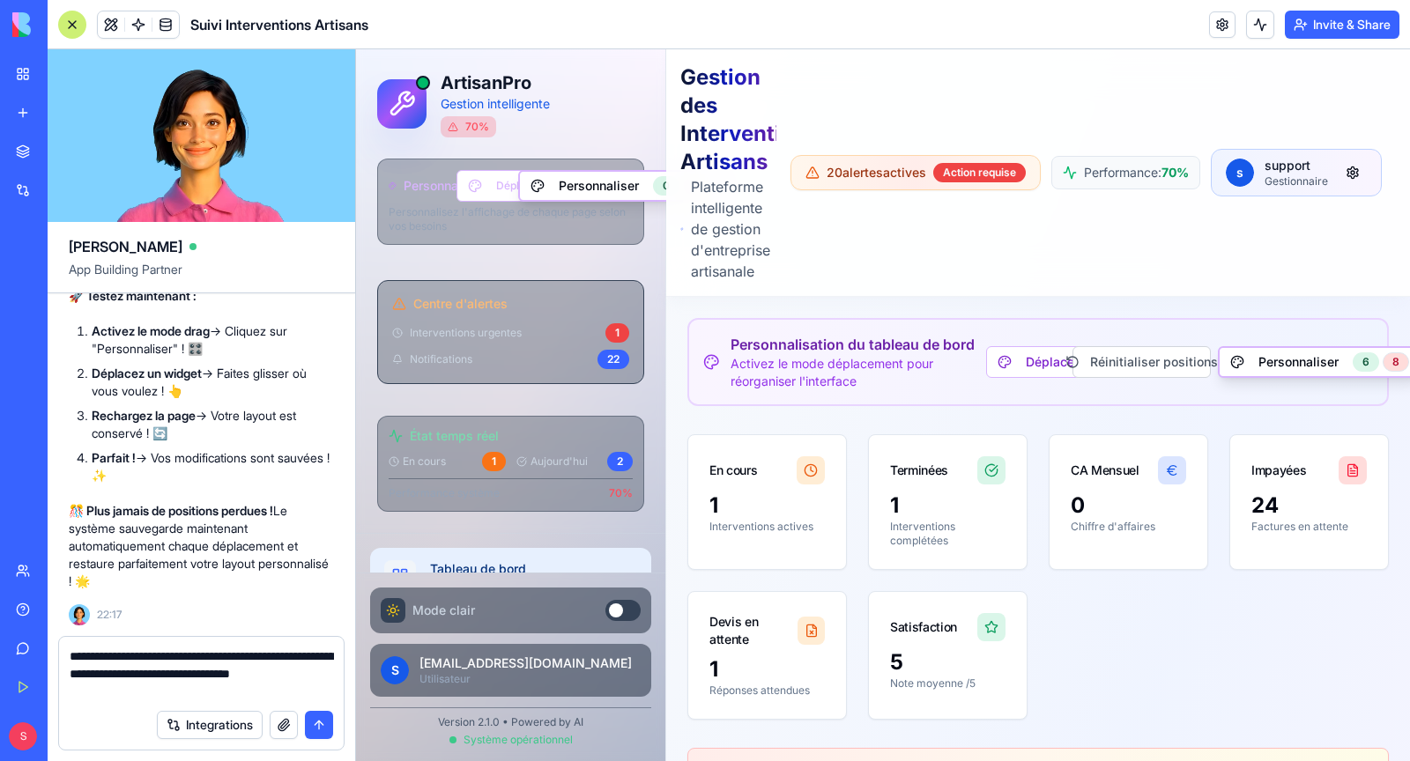
click at [321, 678] on textarea "**********" at bounding box center [202, 674] width 264 height 53
type textarea "**********"
click at [313, 723] on button "submit" at bounding box center [319, 725] width 28 height 28
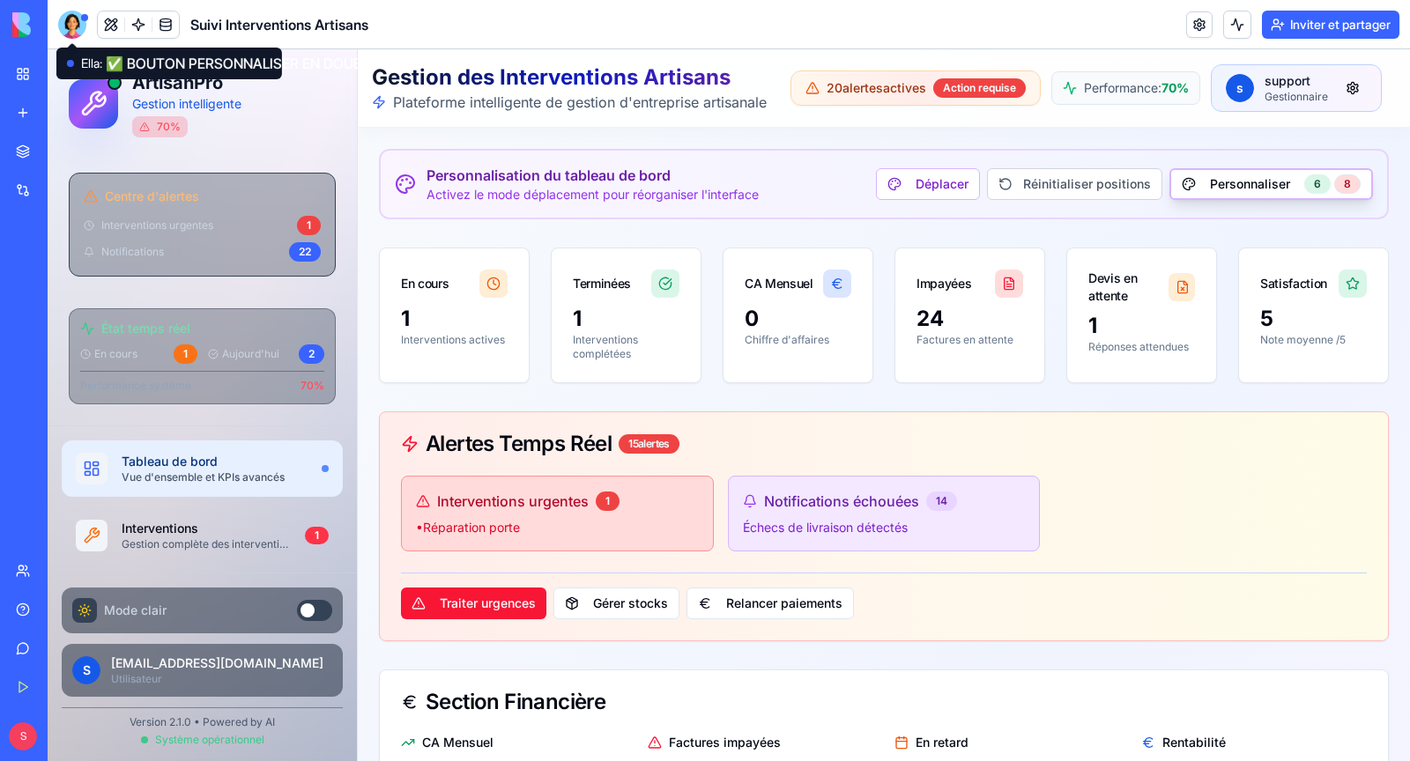
click at [72, 18] on div at bounding box center [72, 25] width 28 height 28
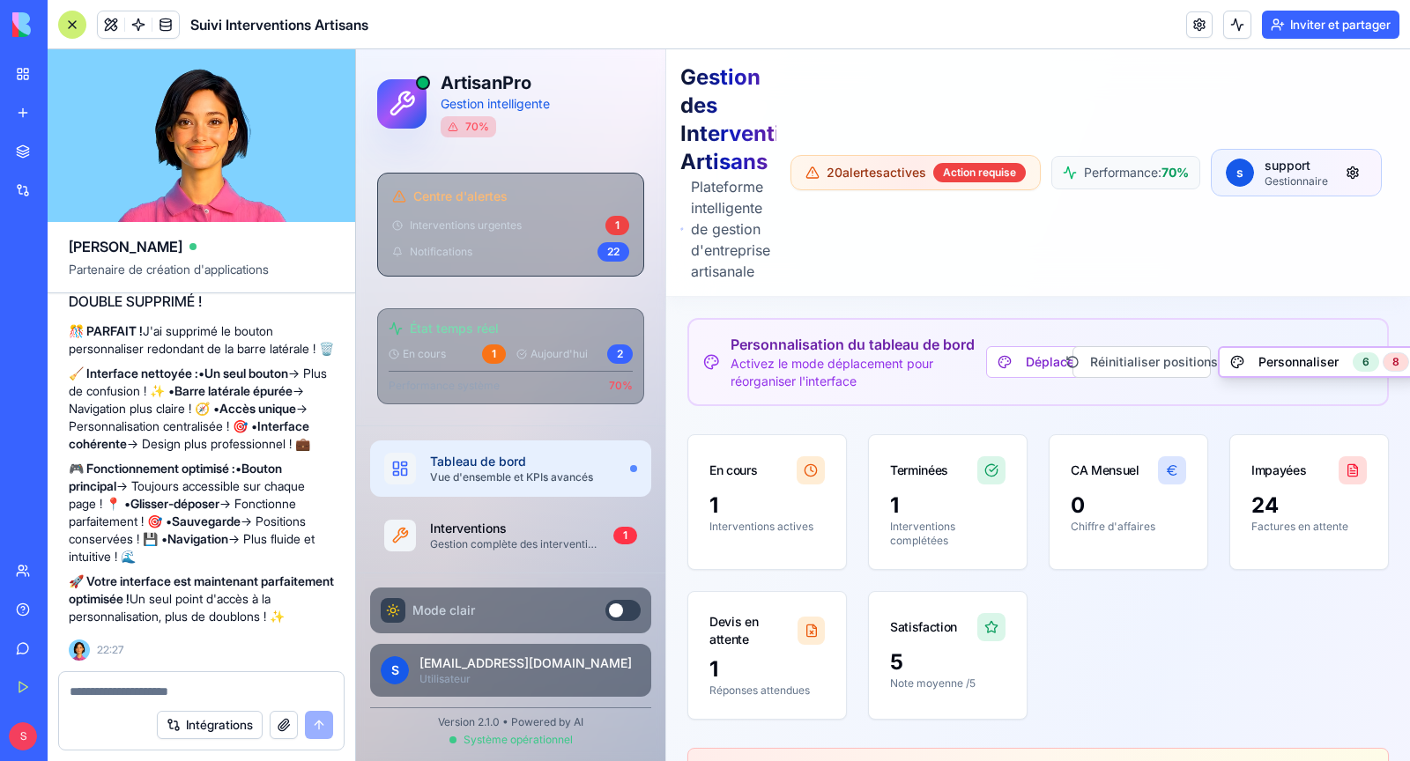
click at [113, 694] on textarea at bounding box center [201, 692] width 263 height 18
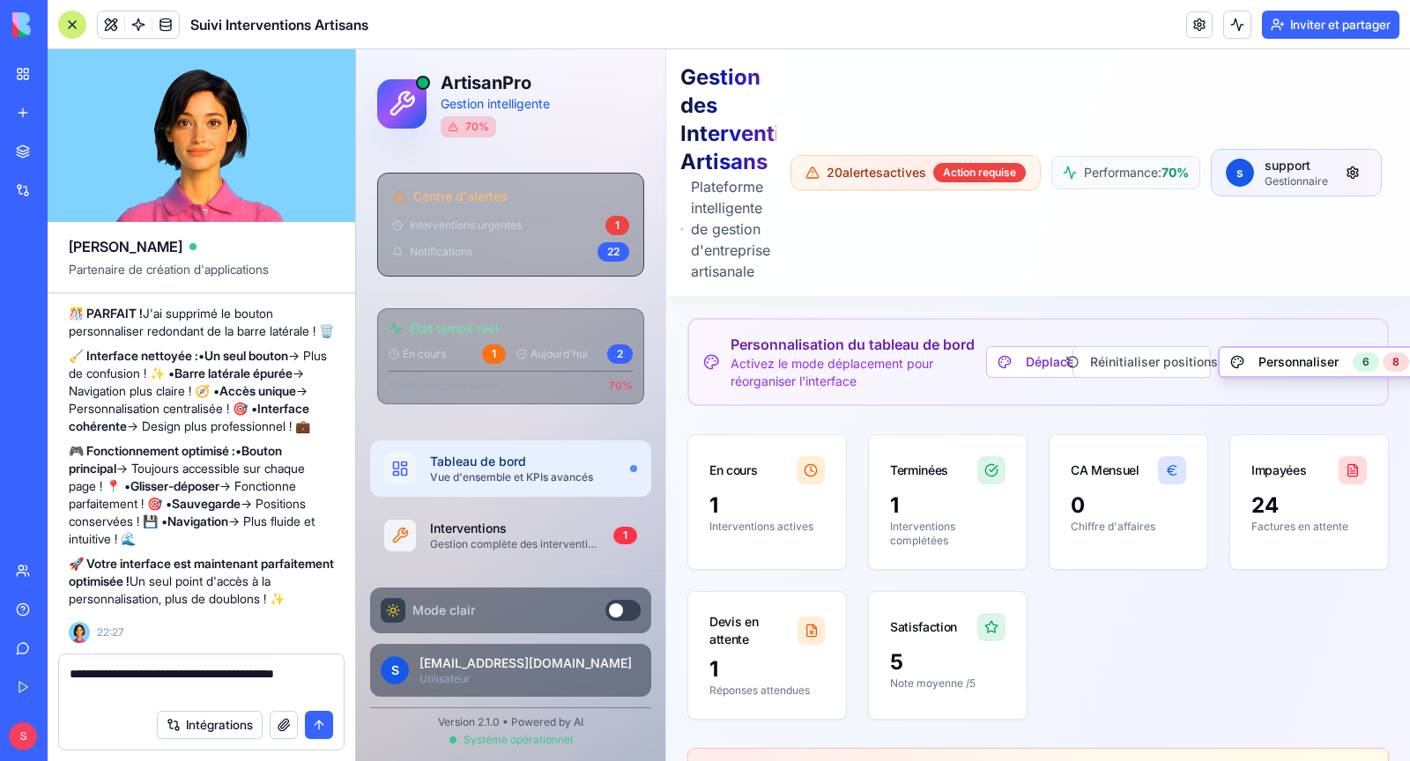
click at [258, 673] on textarea "**********" at bounding box center [202, 682] width 264 height 35
type textarea "**********"
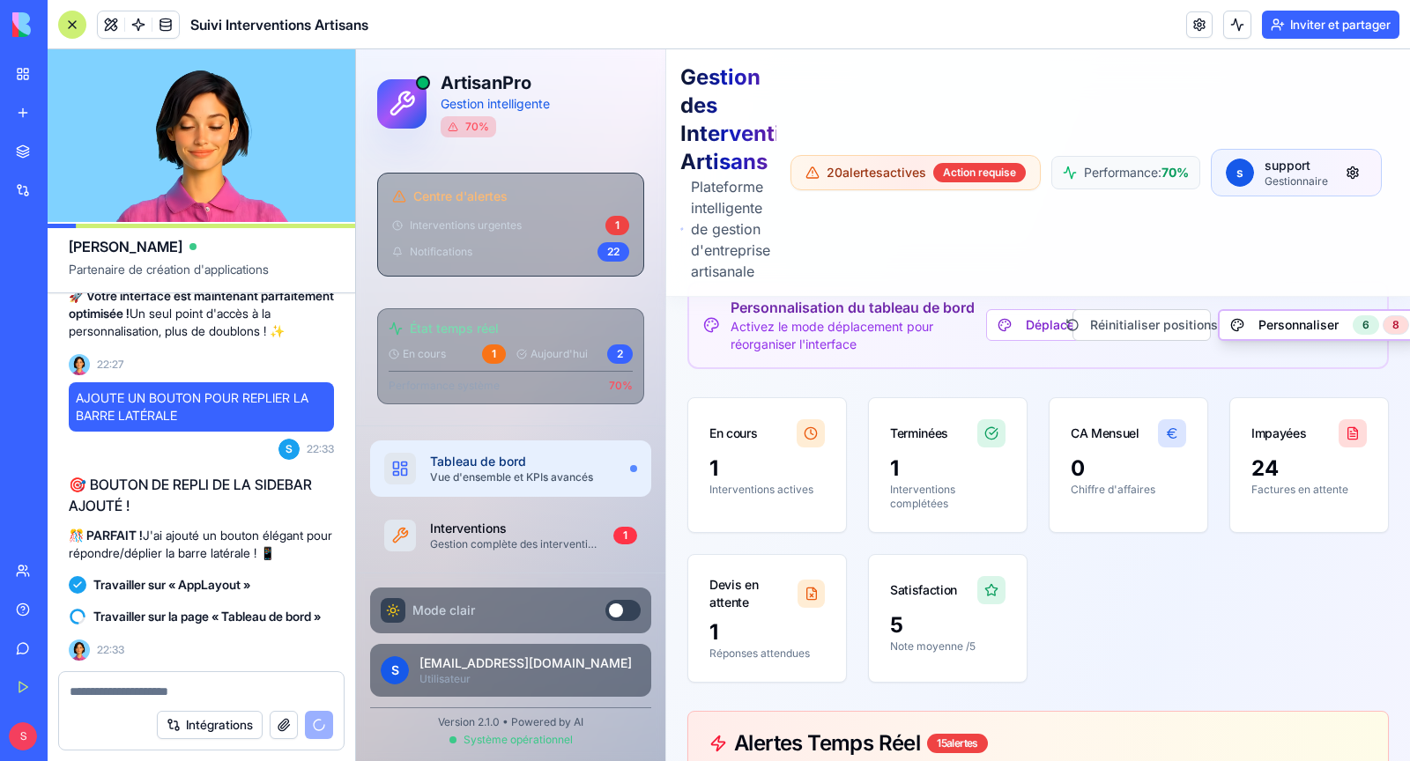
scroll to position [46, 0]
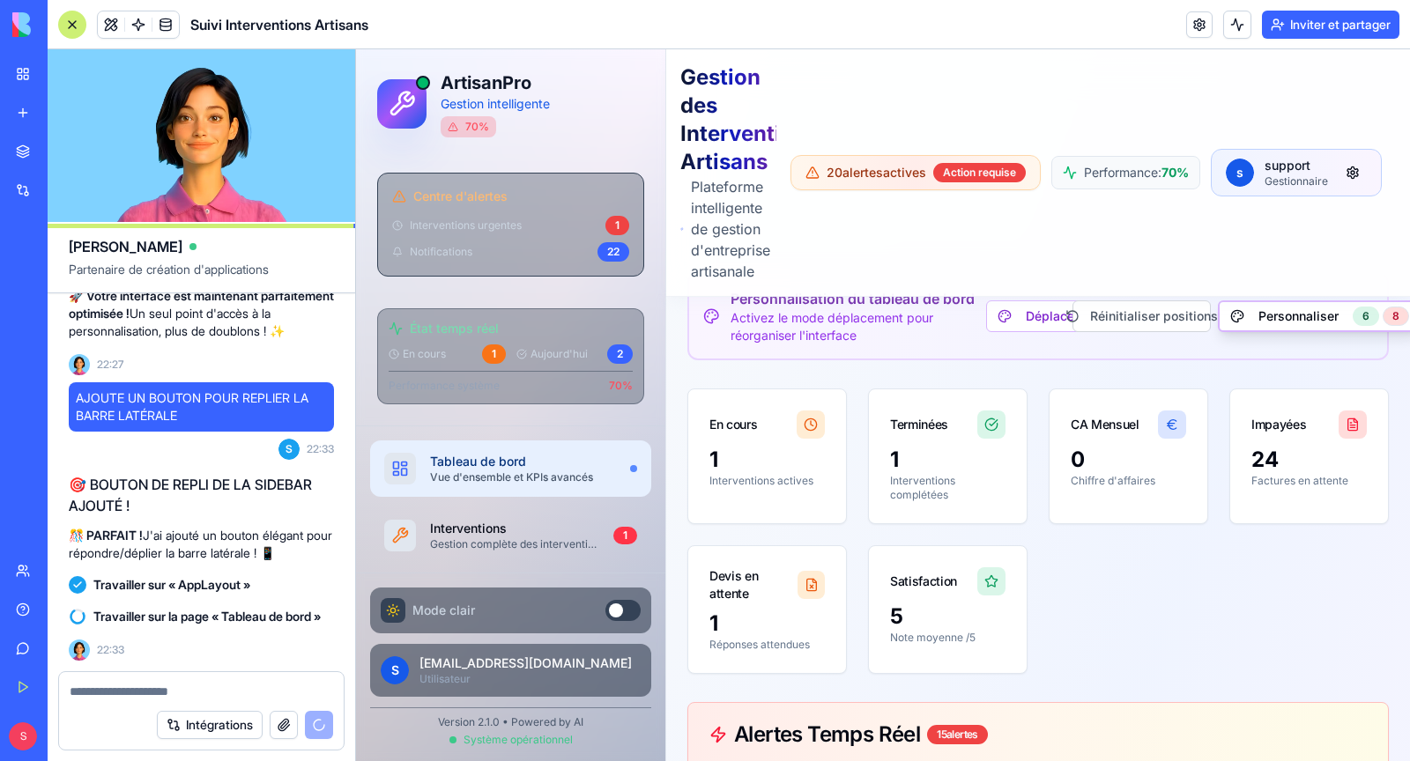
click at [574, 320] on div "État temps réel" at bounding box center [511, 329] width 244 height 18
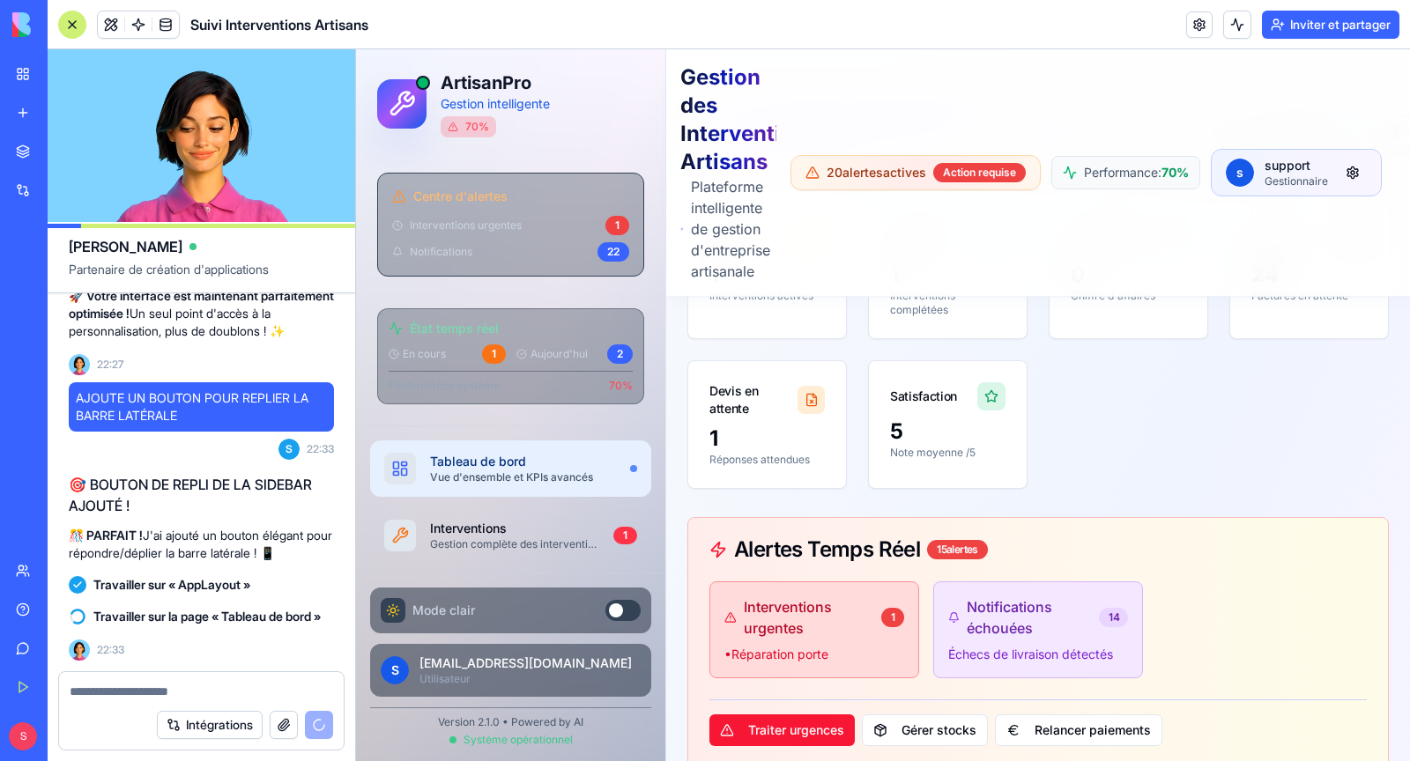
scroll to position [0, 0]
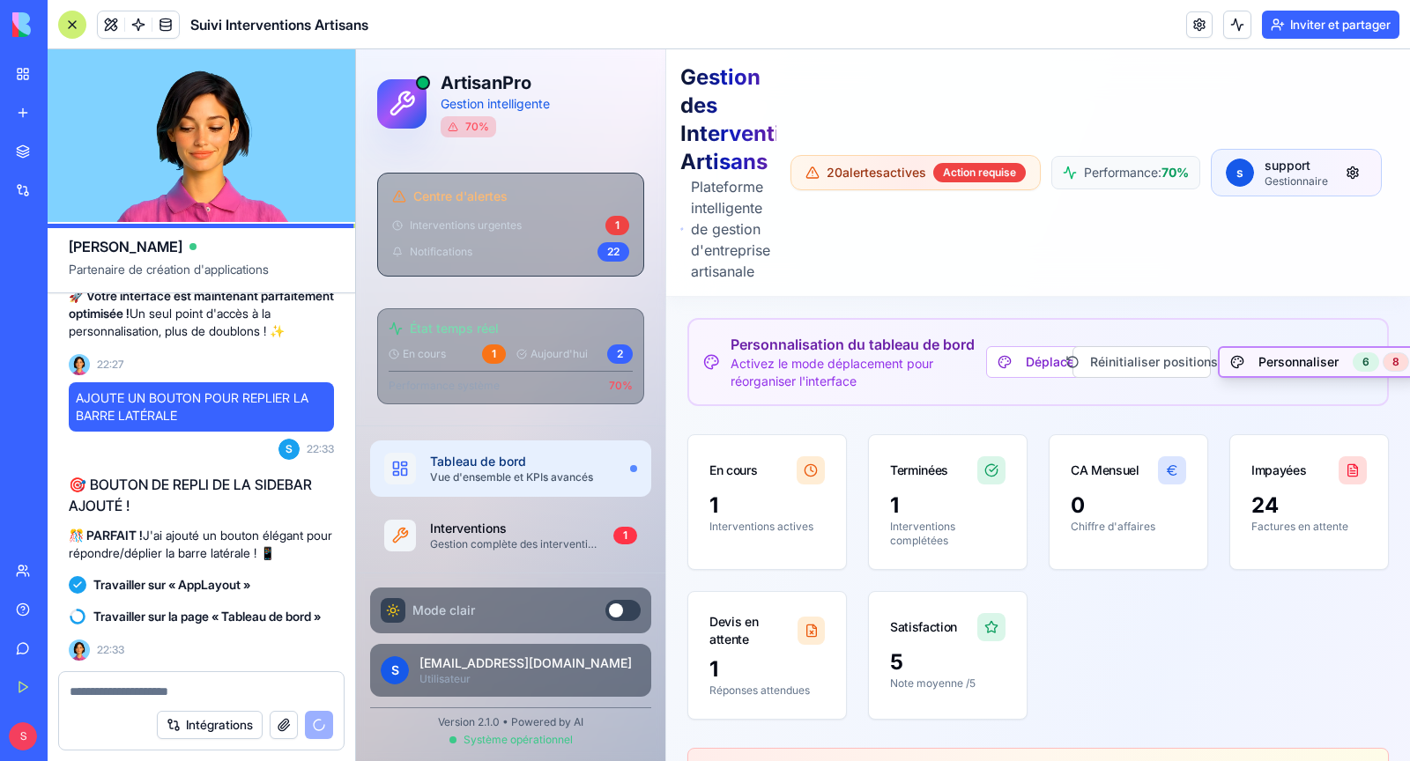
click at [1271, 365] on button "Personnaliser 6 8" at bounding box center [1320, 362] width 204 height 32
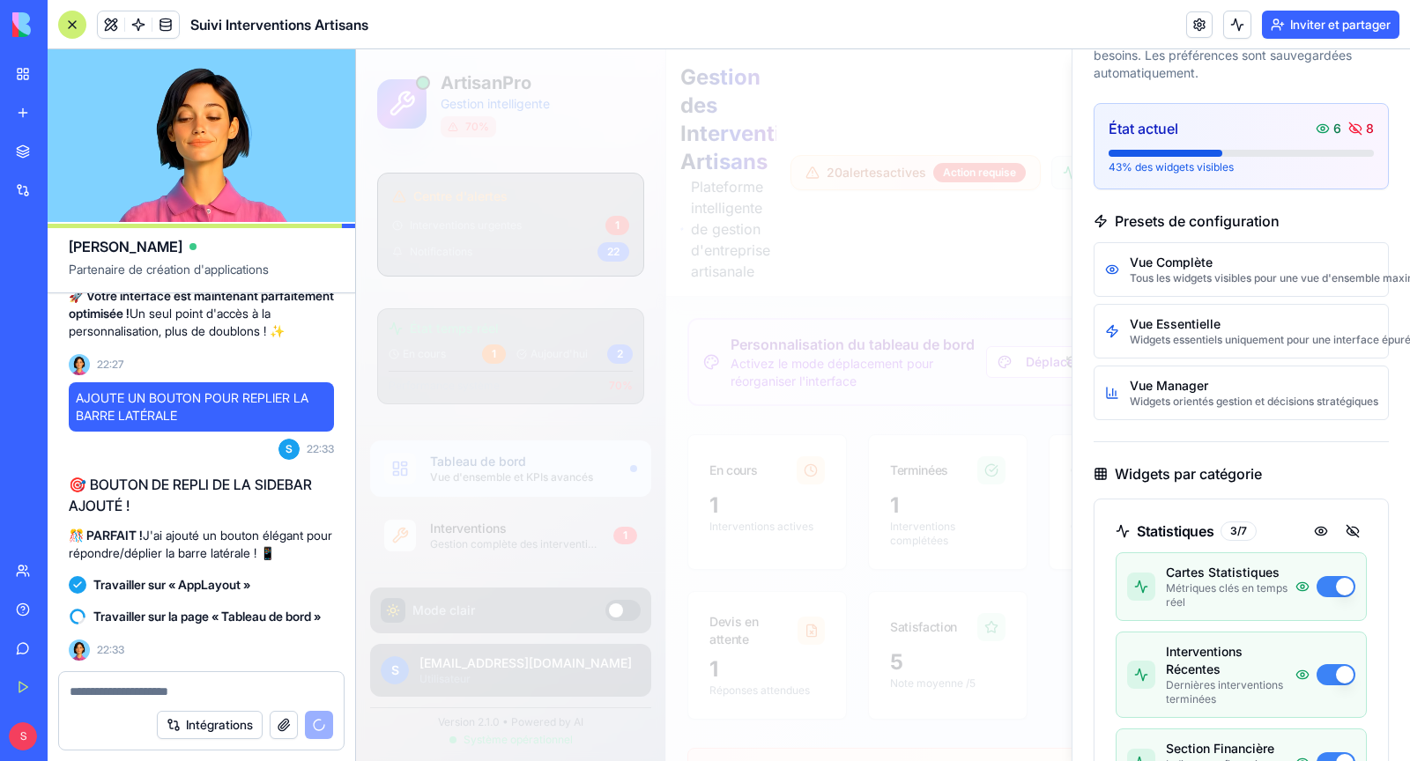
scroll to position [109, 0]
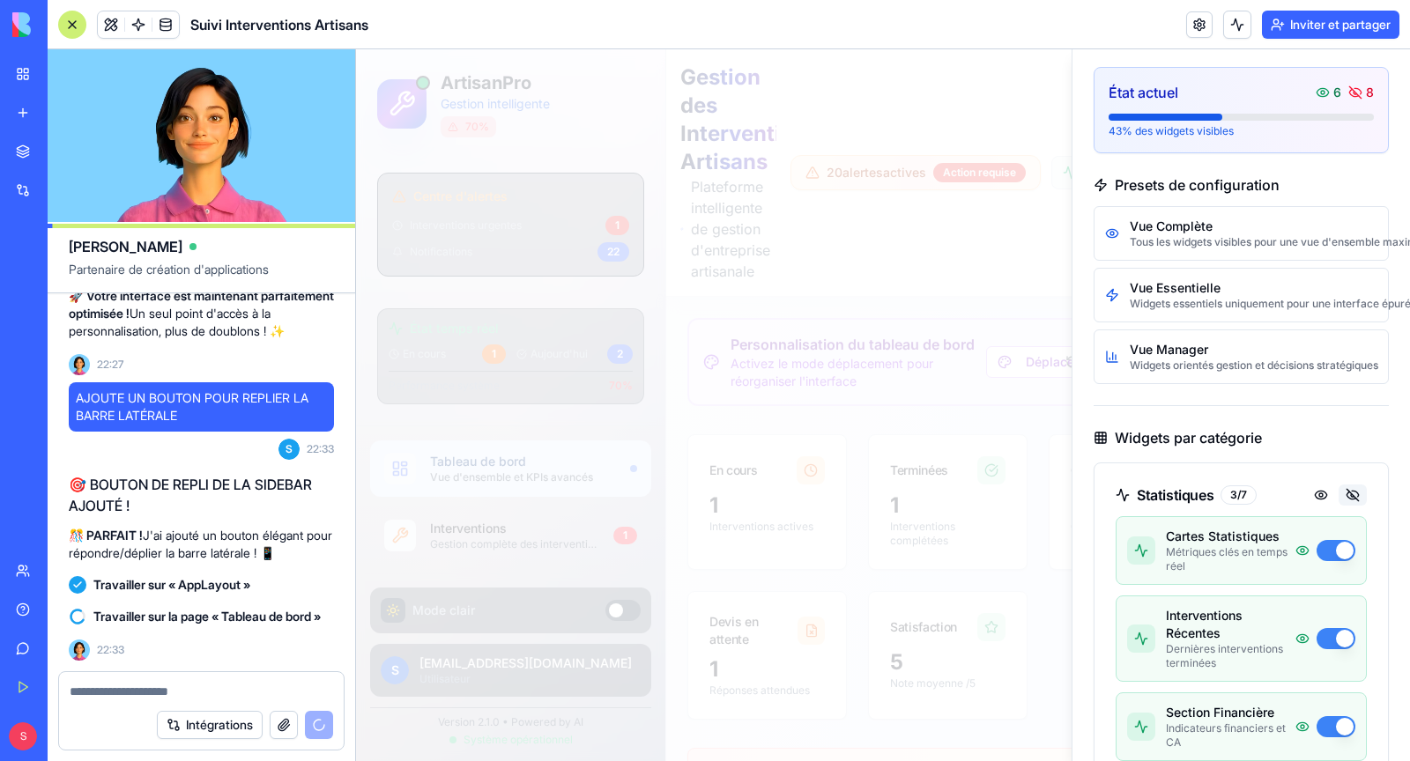
click at [1352, 493] on button at bounding box center [1353, 495] width 28 height 21
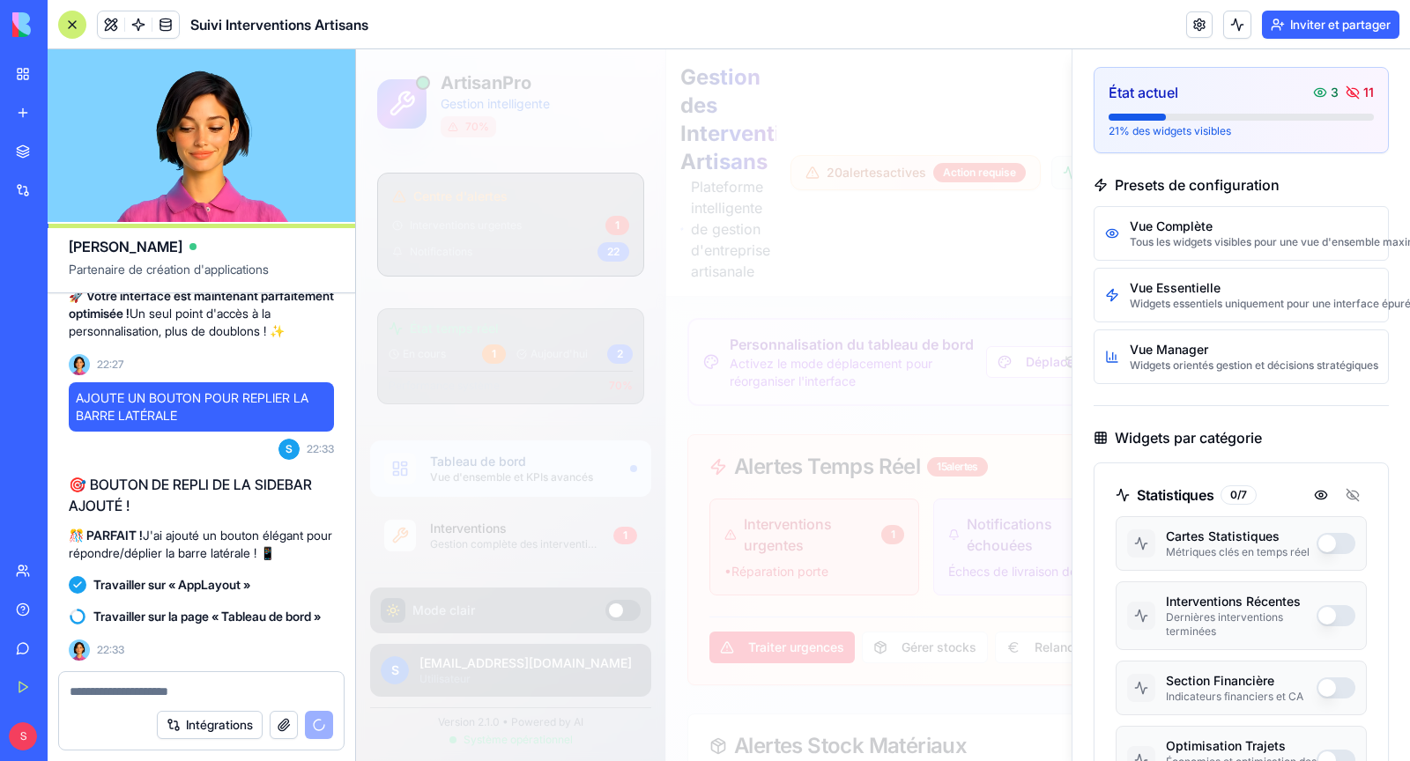
click at [1003, 284] on div at bounding box center [883, 405] width 1054 height 712
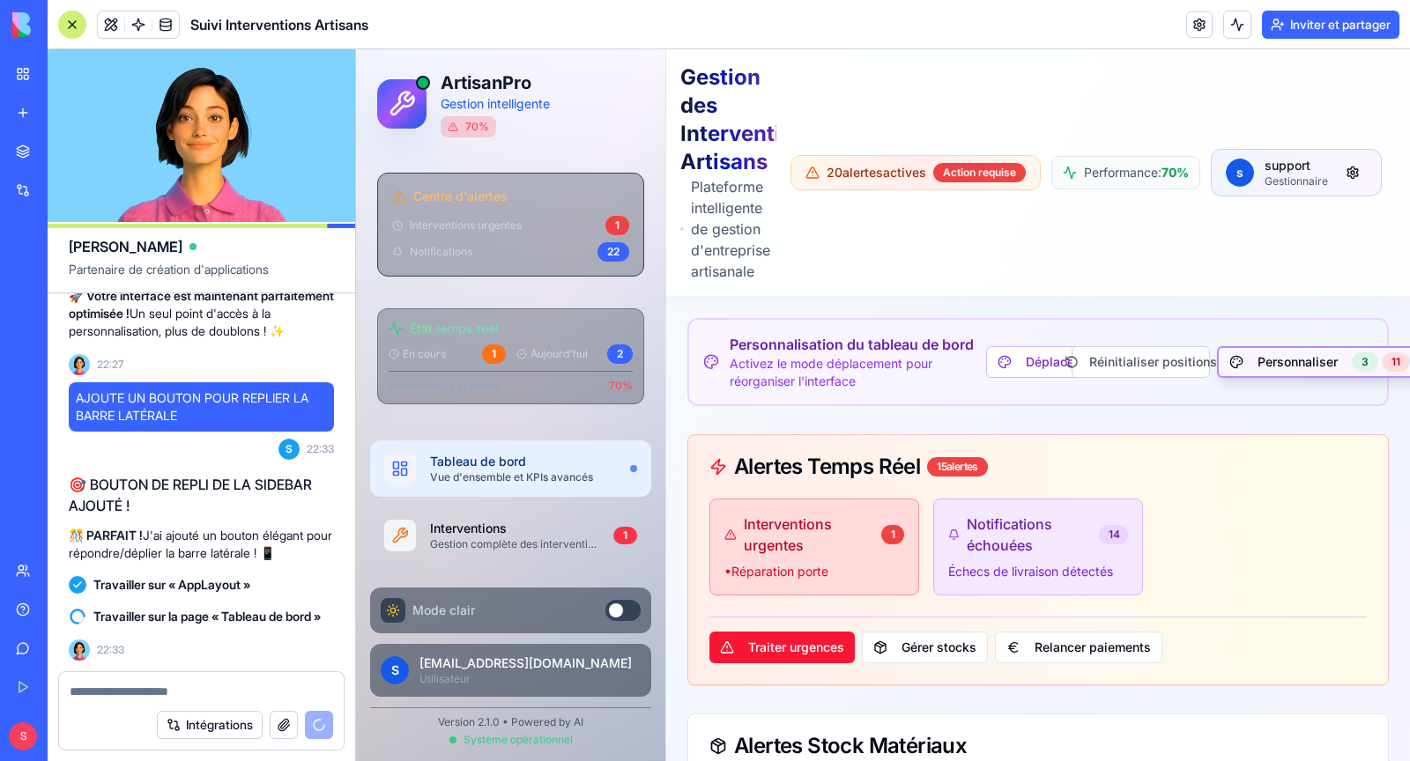
click at [1280, 356] on button "Personnaliser 3 11" at bounding box center [1319, 362] width 205 height 32
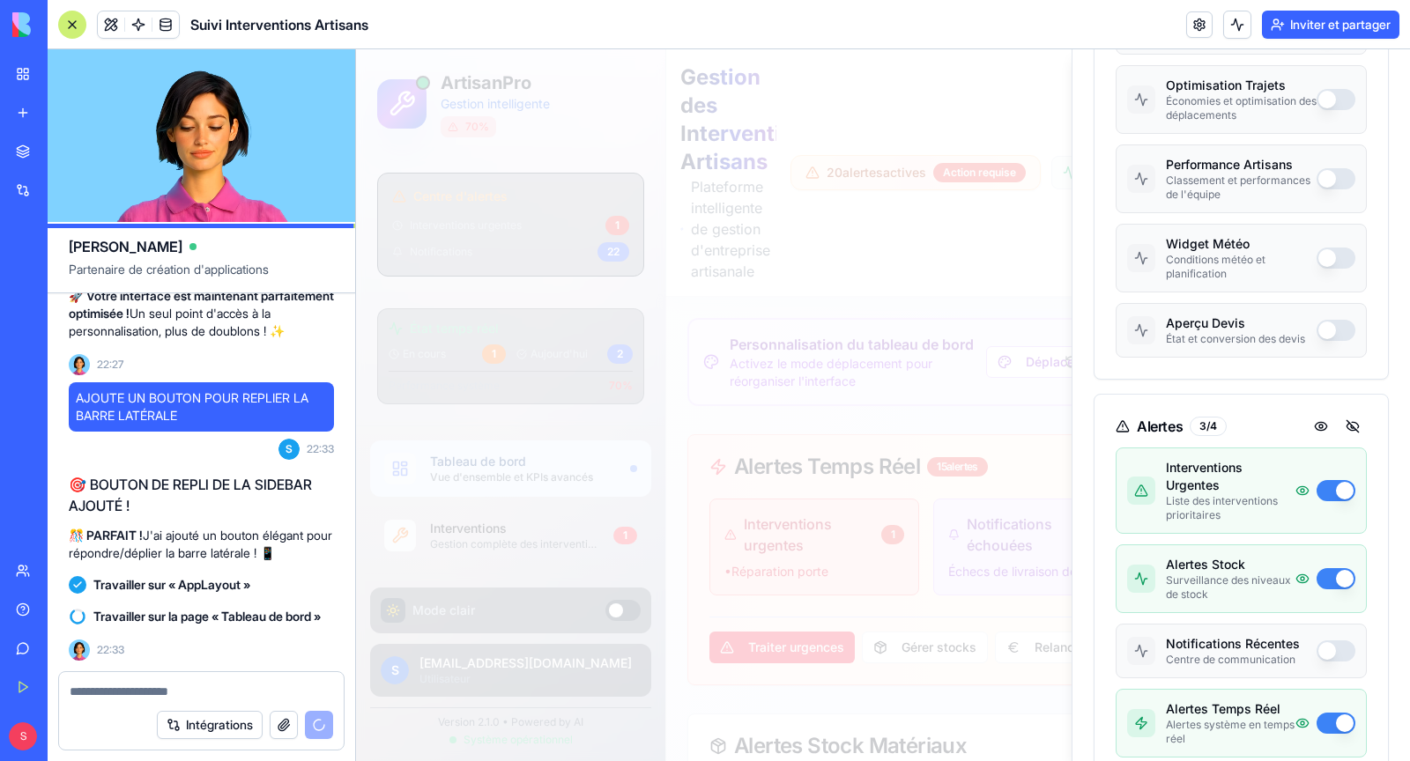
scroll to position [794, 0]
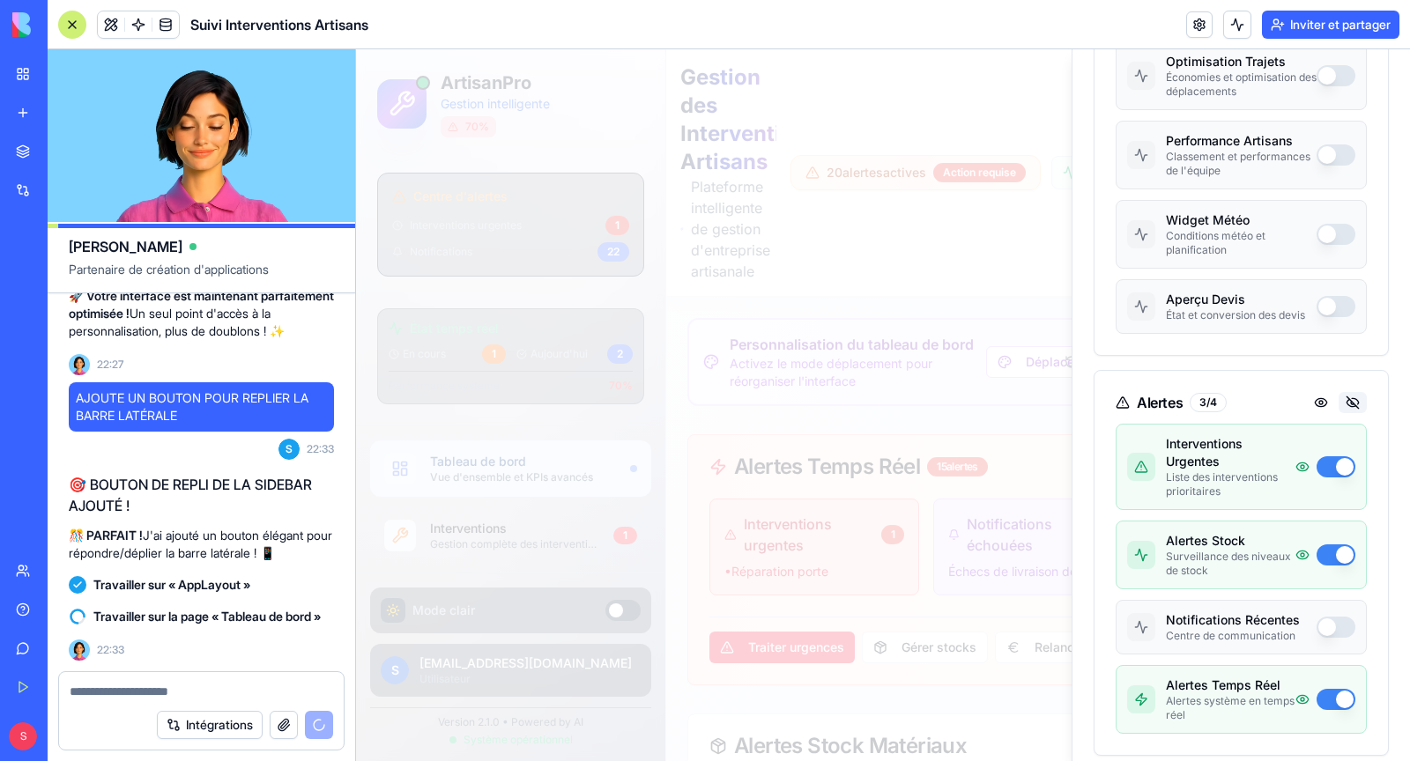
click at [1347, 400] on button at bounding box center [1353, 402] width 28 height 21
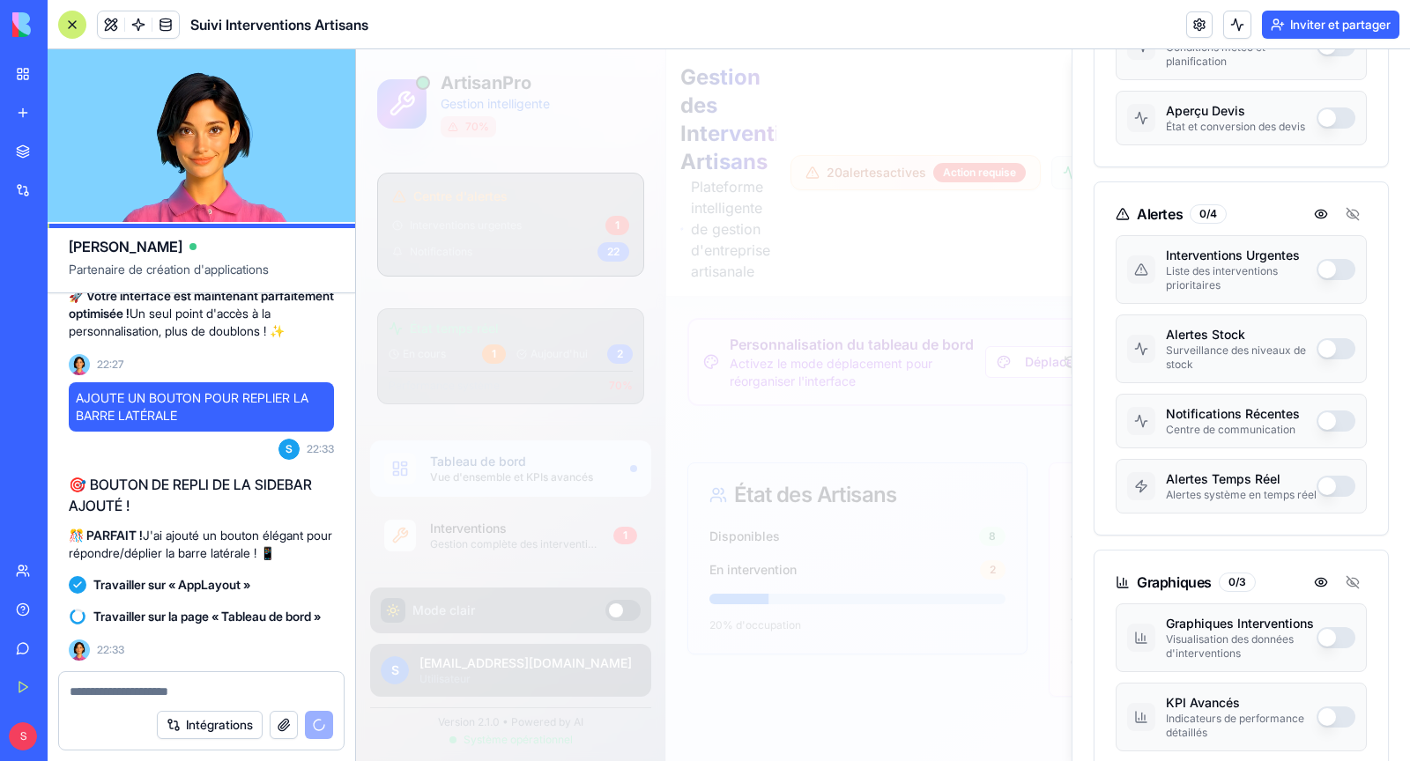
scroll to position [1096, 0]
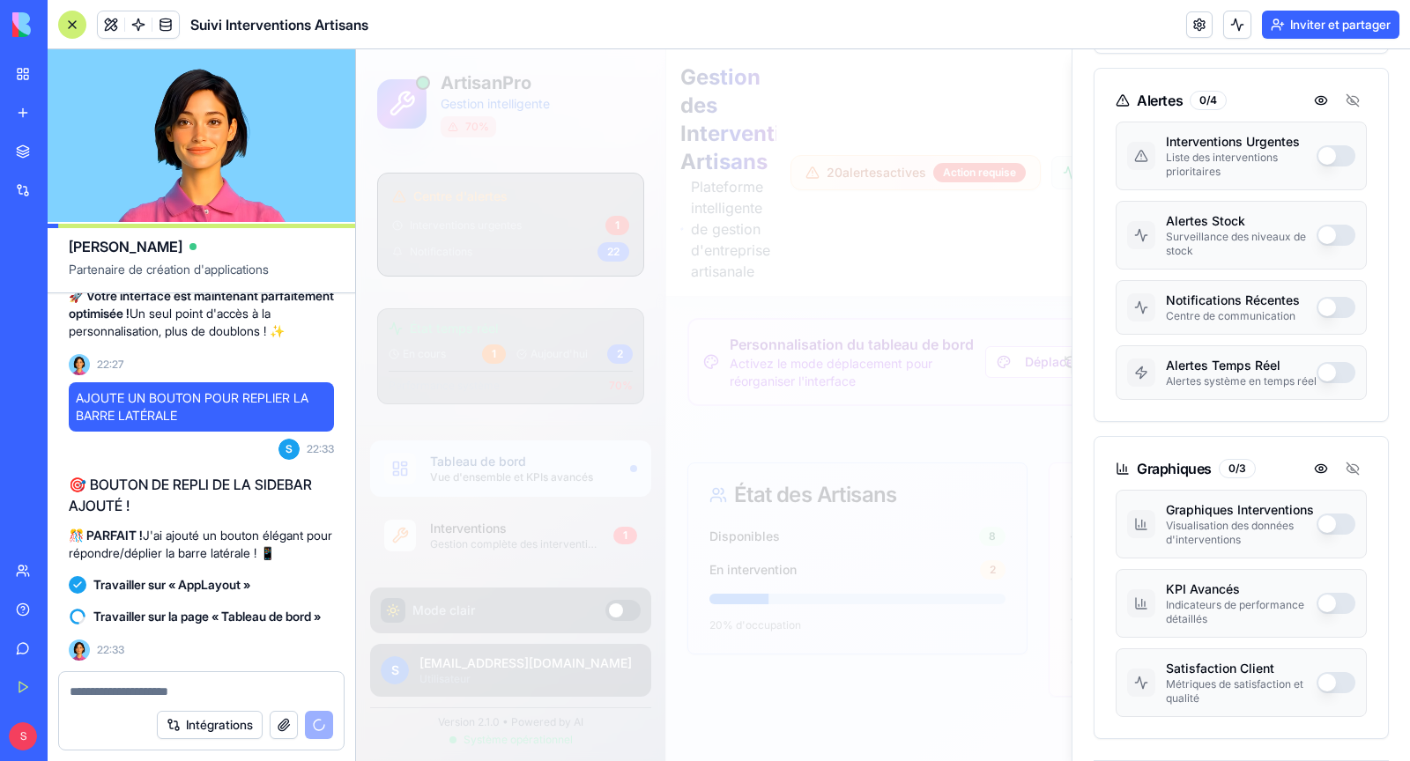
click at [1009, 354] on div at bounding box center [883, 405] width 1054 height 712
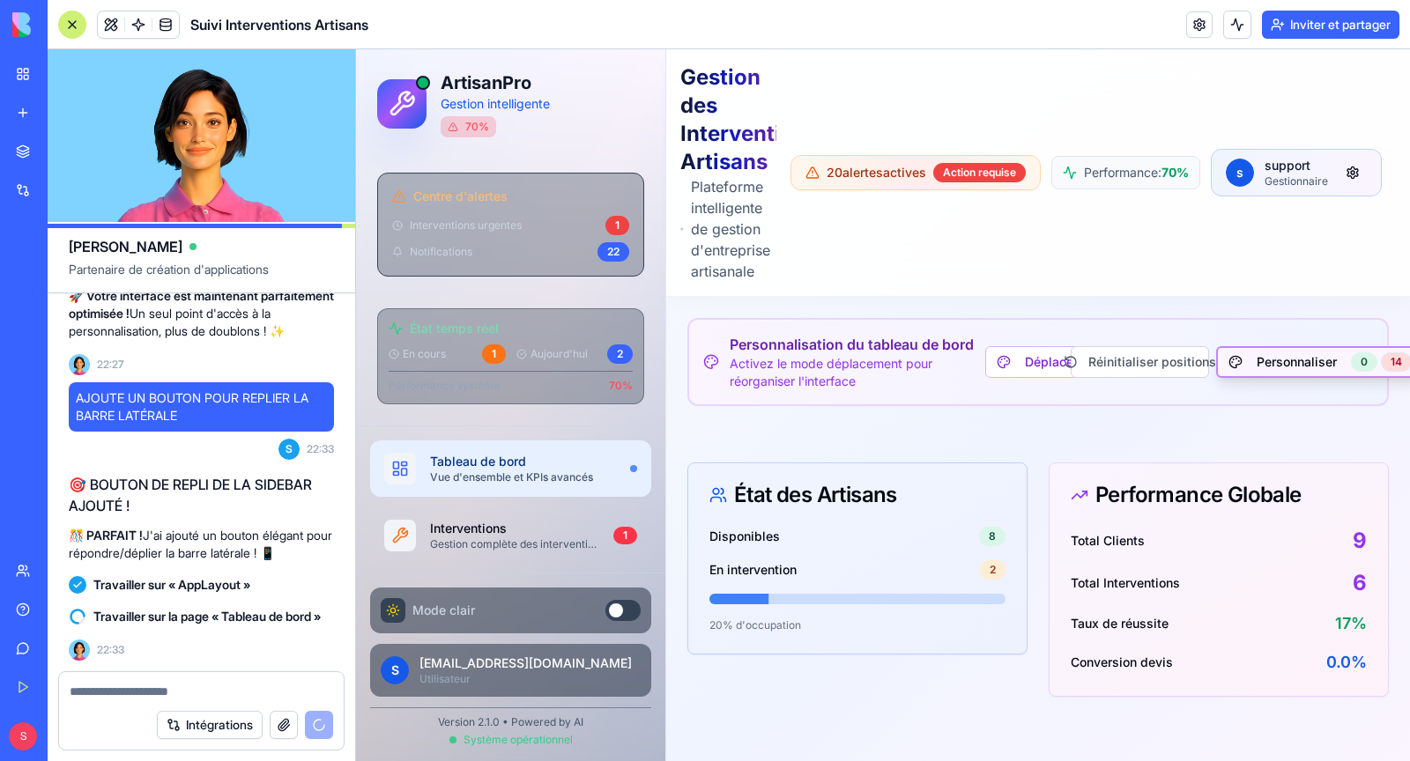
click at [1277, 360] on button "Personnaliser 0 14" at bounding box center [1320, 362] width 208 height 32
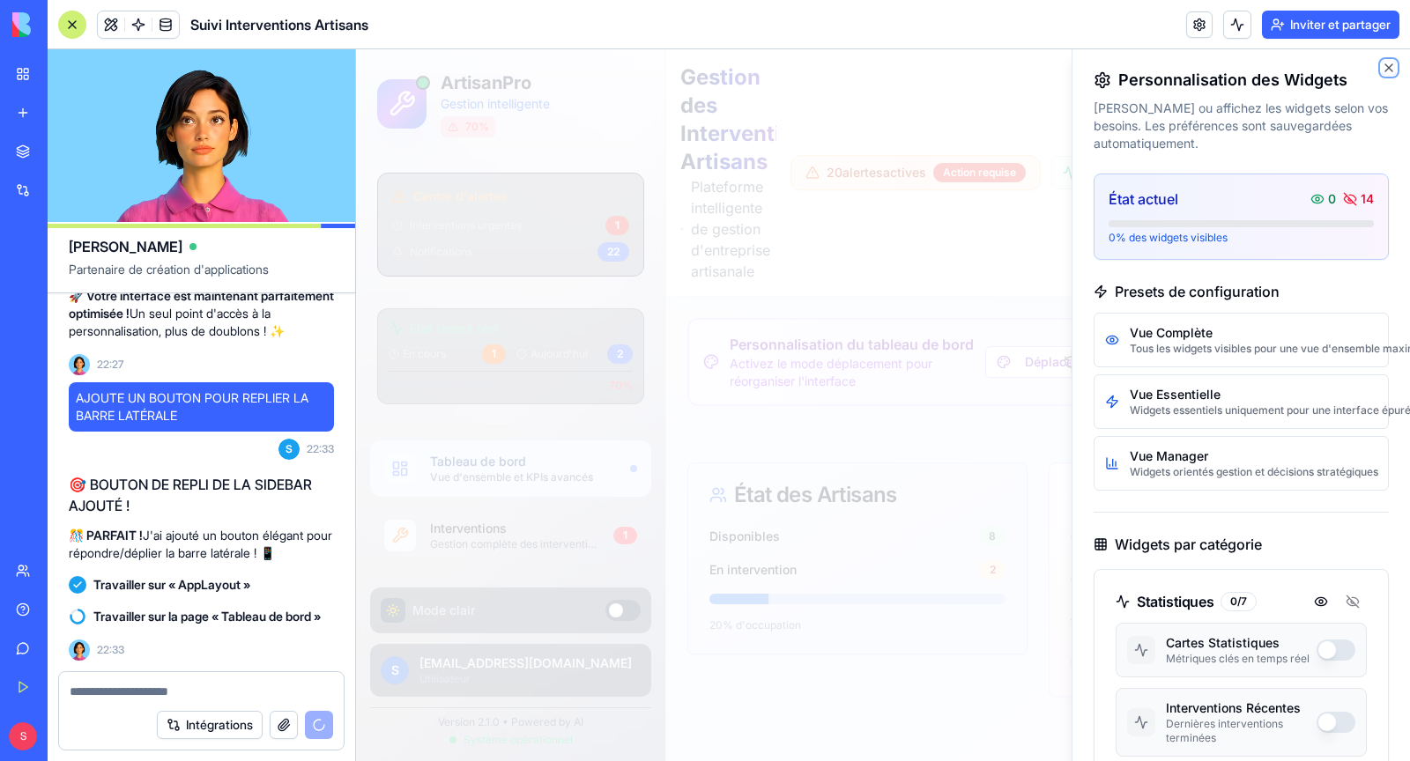
scroll to position [60323, 0]
click at [1386, 65] on icon "button" at bounding box center [1388, 67] width 7 height 7
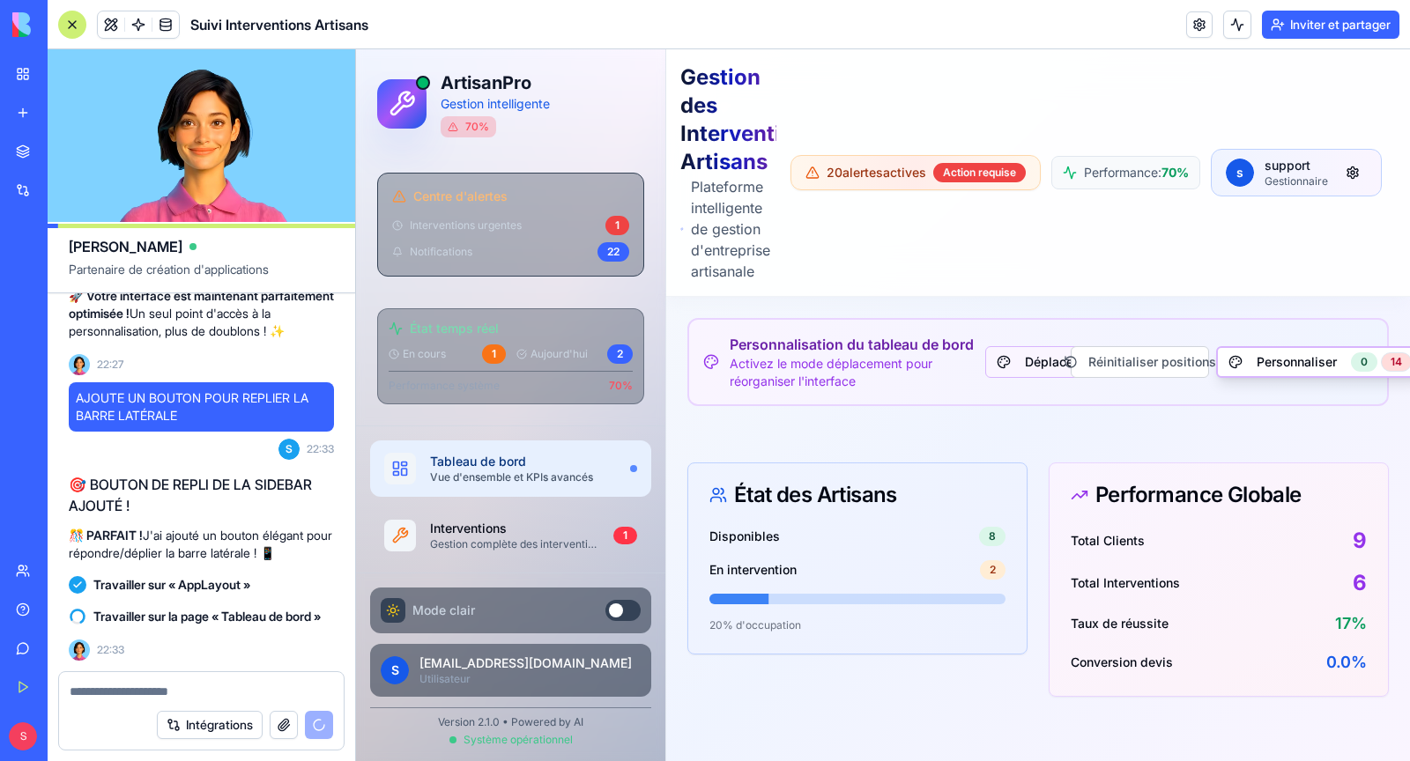
click at [1037, 364] on button "Déplacer" at bounding box center [1037, 362] width 104 height 32
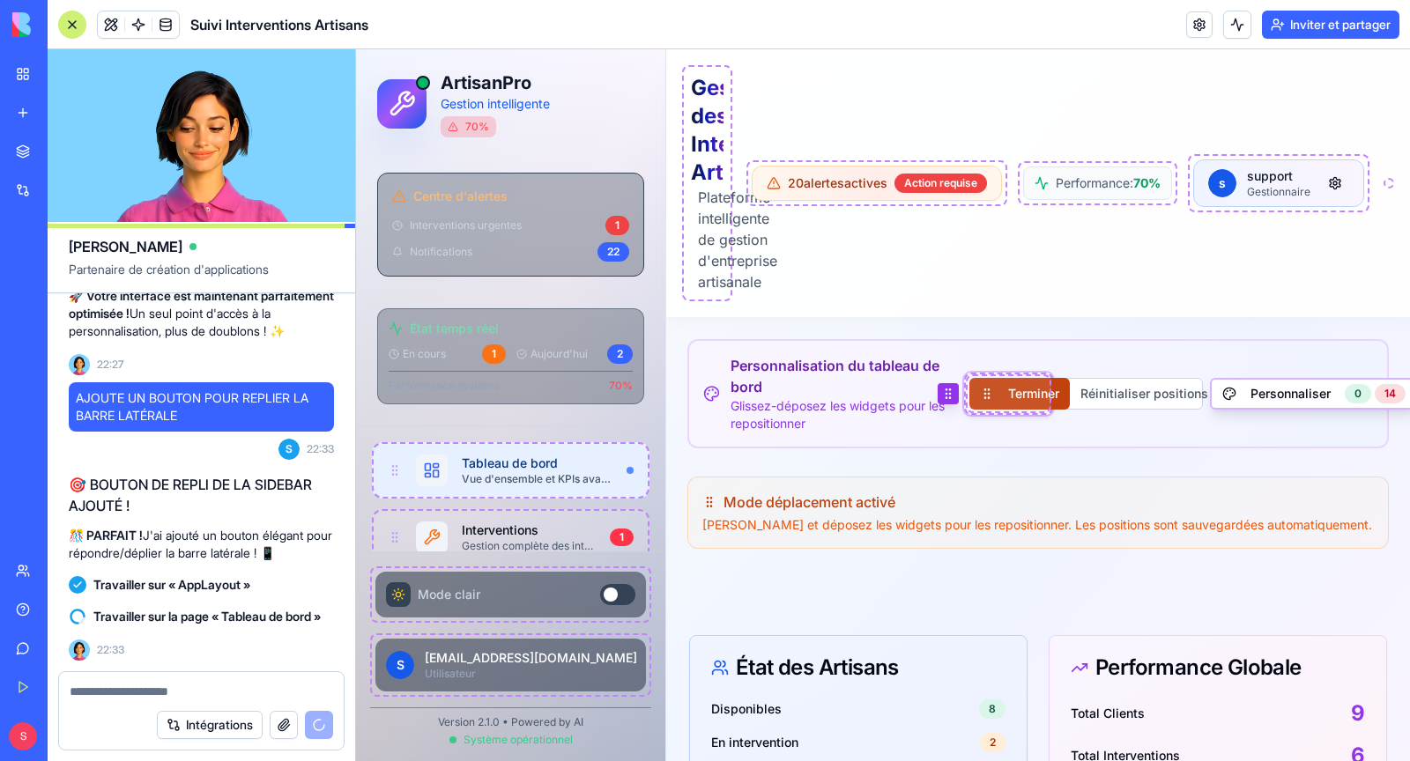
click at [1036, 402] on button "Terminer" at bounding box center [1019, 394] width 100 height 32
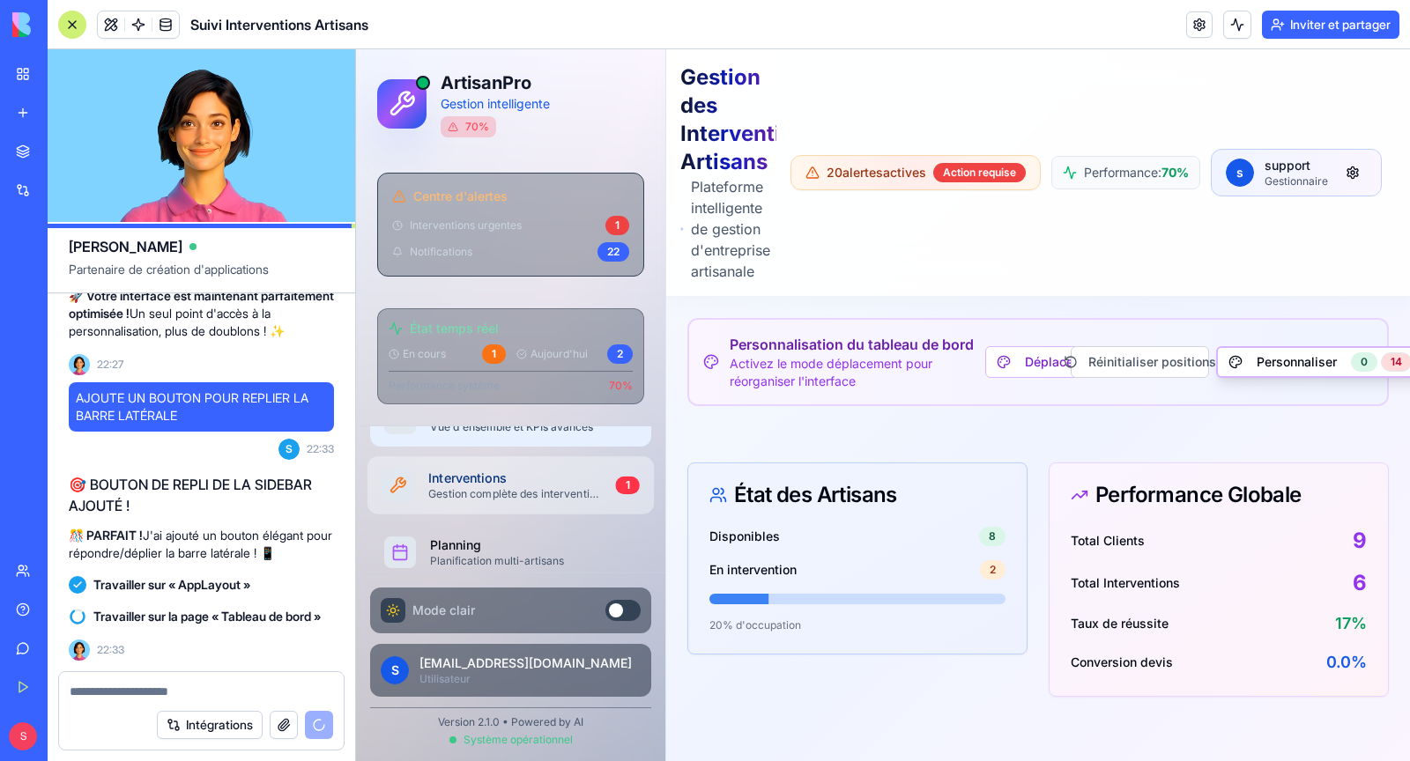
scroll to position [0, 0]
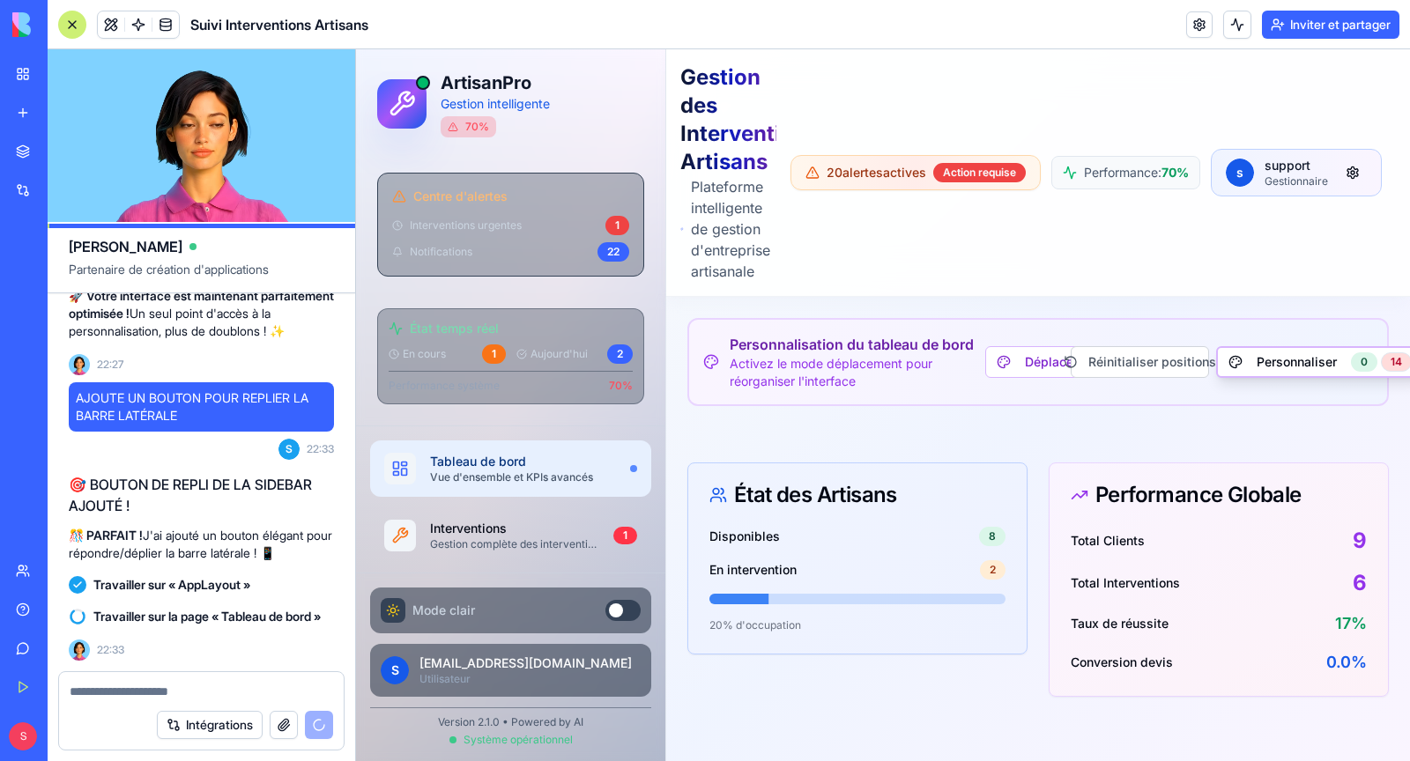
click at [160, 691] on textarea at bounding box center [202, 692] width 264 height 18
type textarea "*"
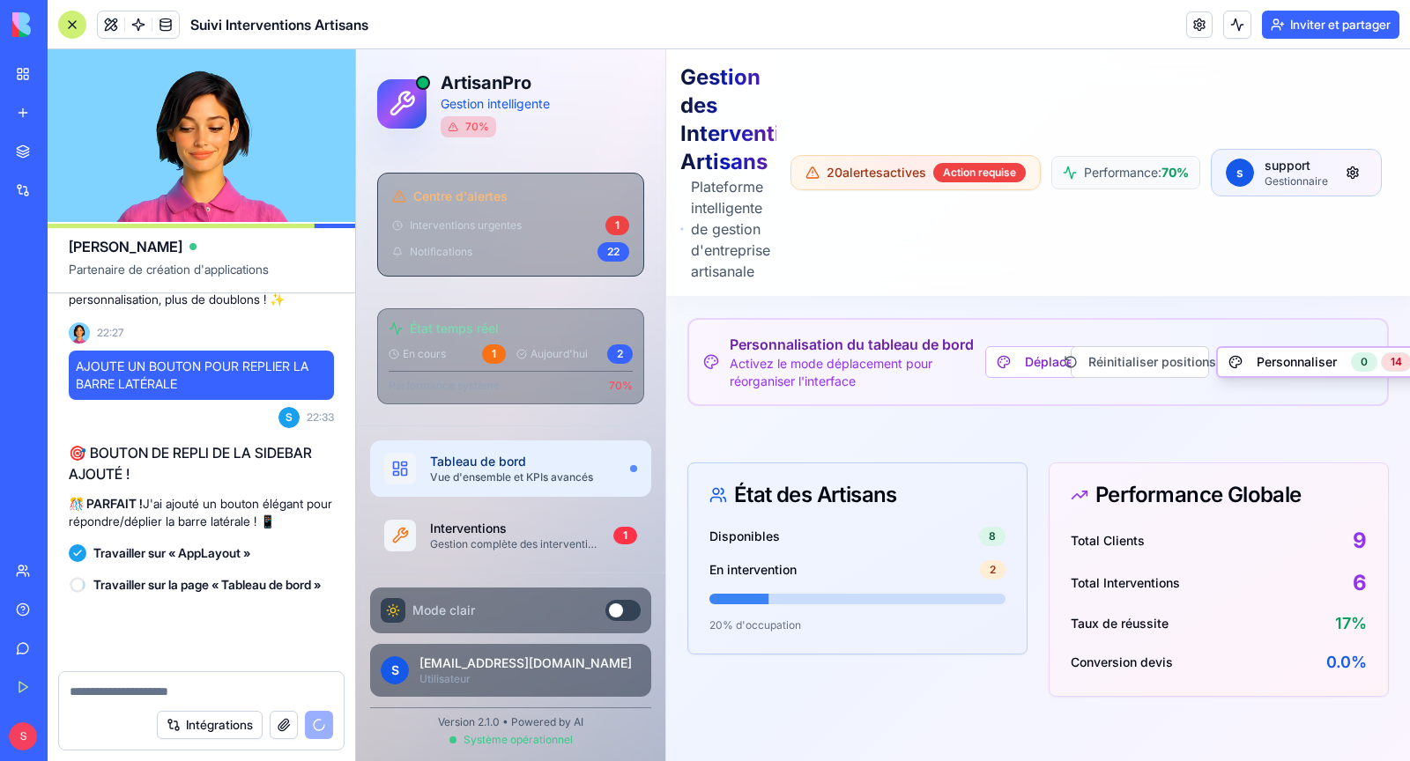
scroll to position [60373, 0]
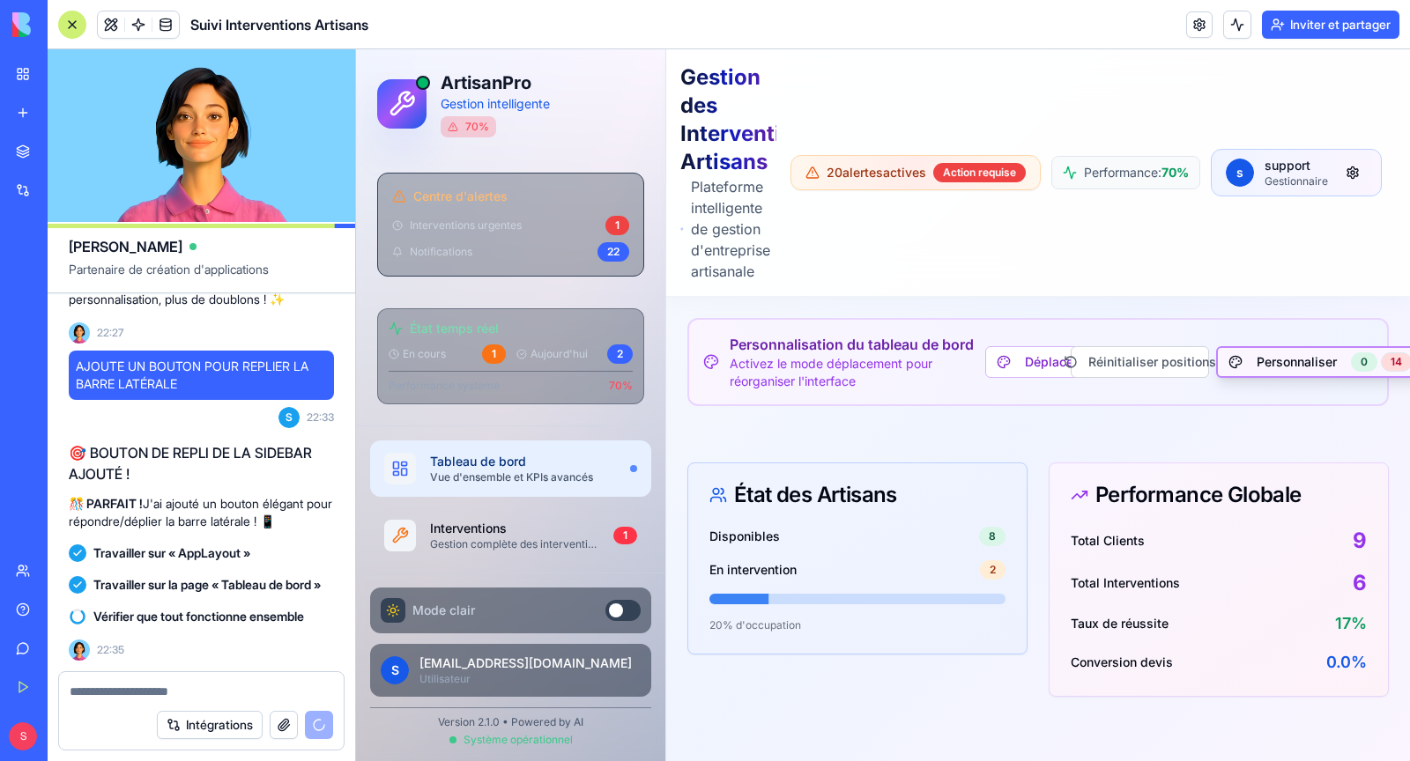
click at [1283, 363] on button "Personnaliser 0 14" at bounding box center [1320, 362] width 208 height 32
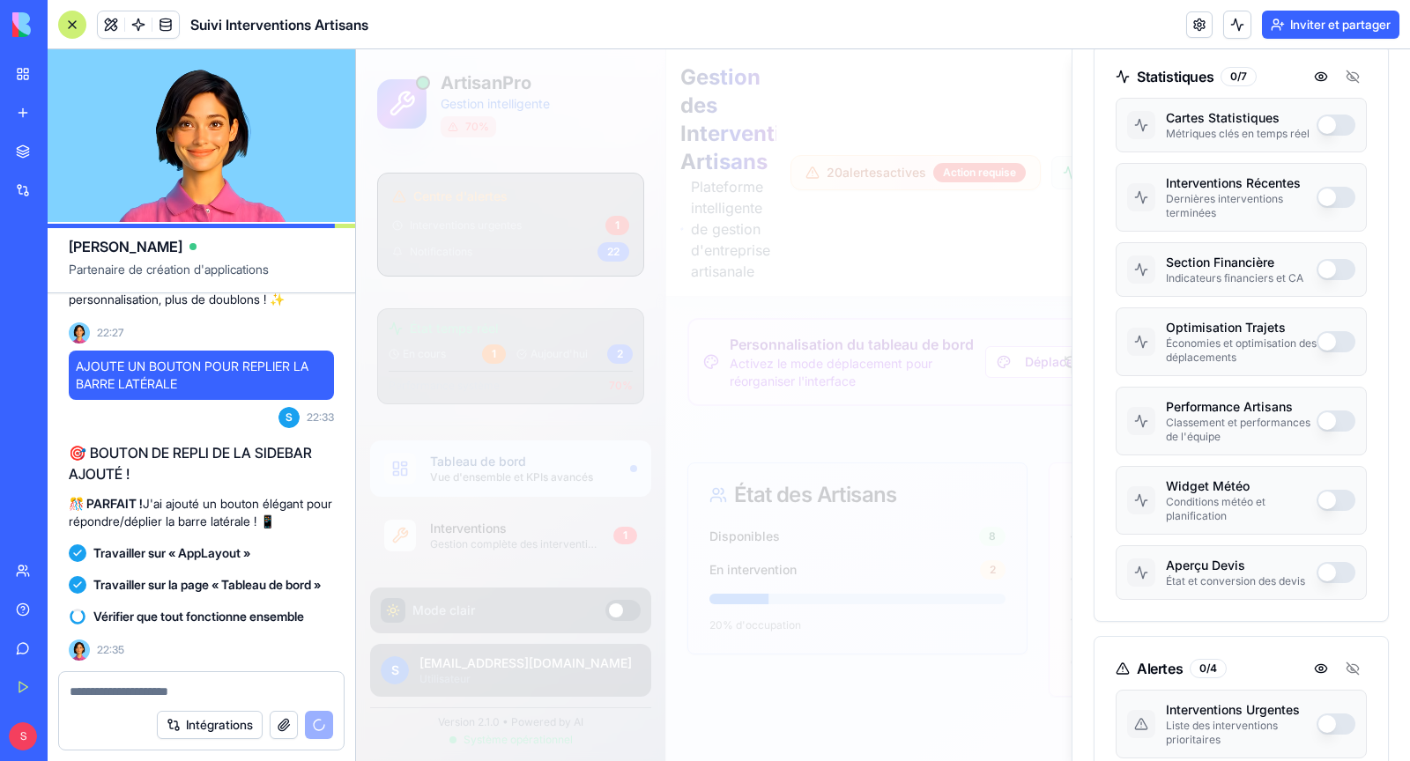
scroll to position [0, 0]
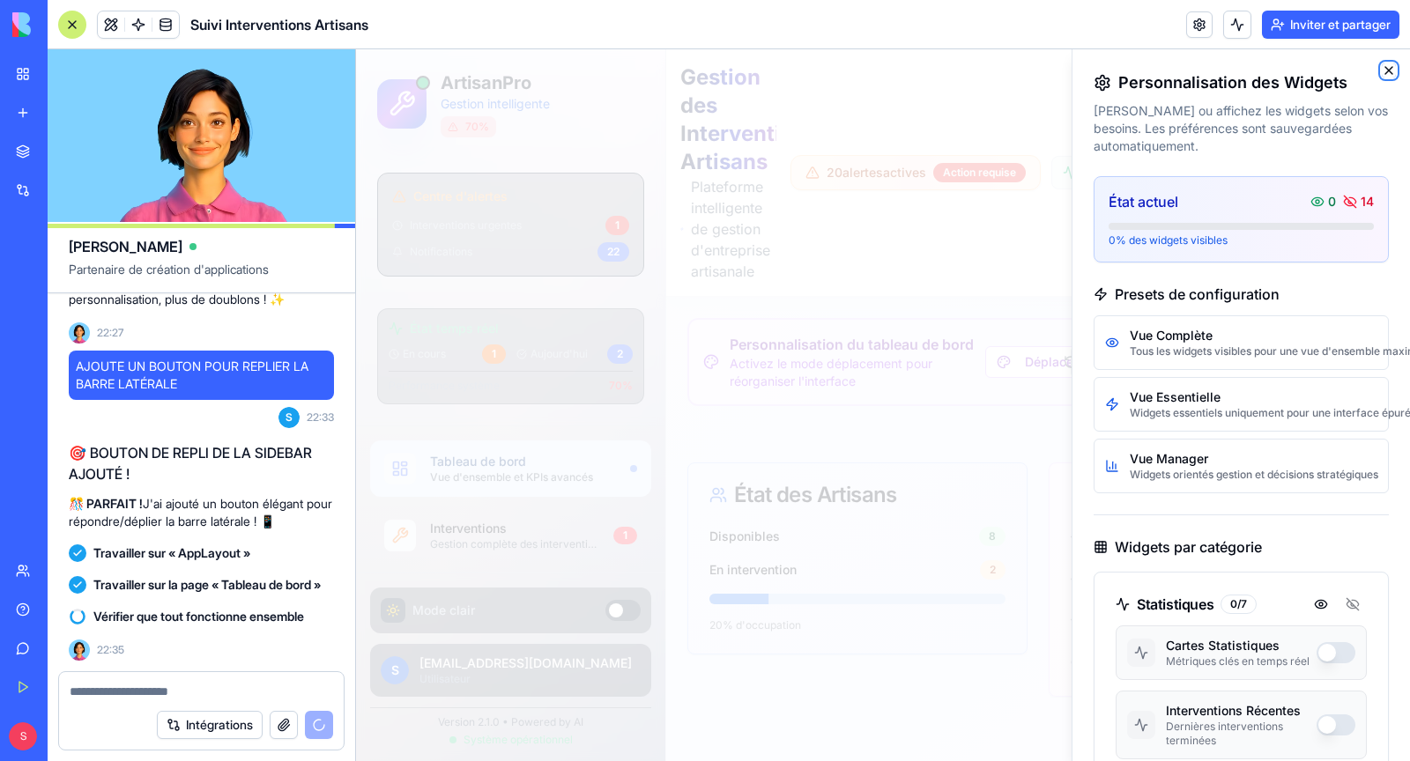
click at [1395, 72] on icon "button" at bounding box center [1389, 70] width 14 height 14
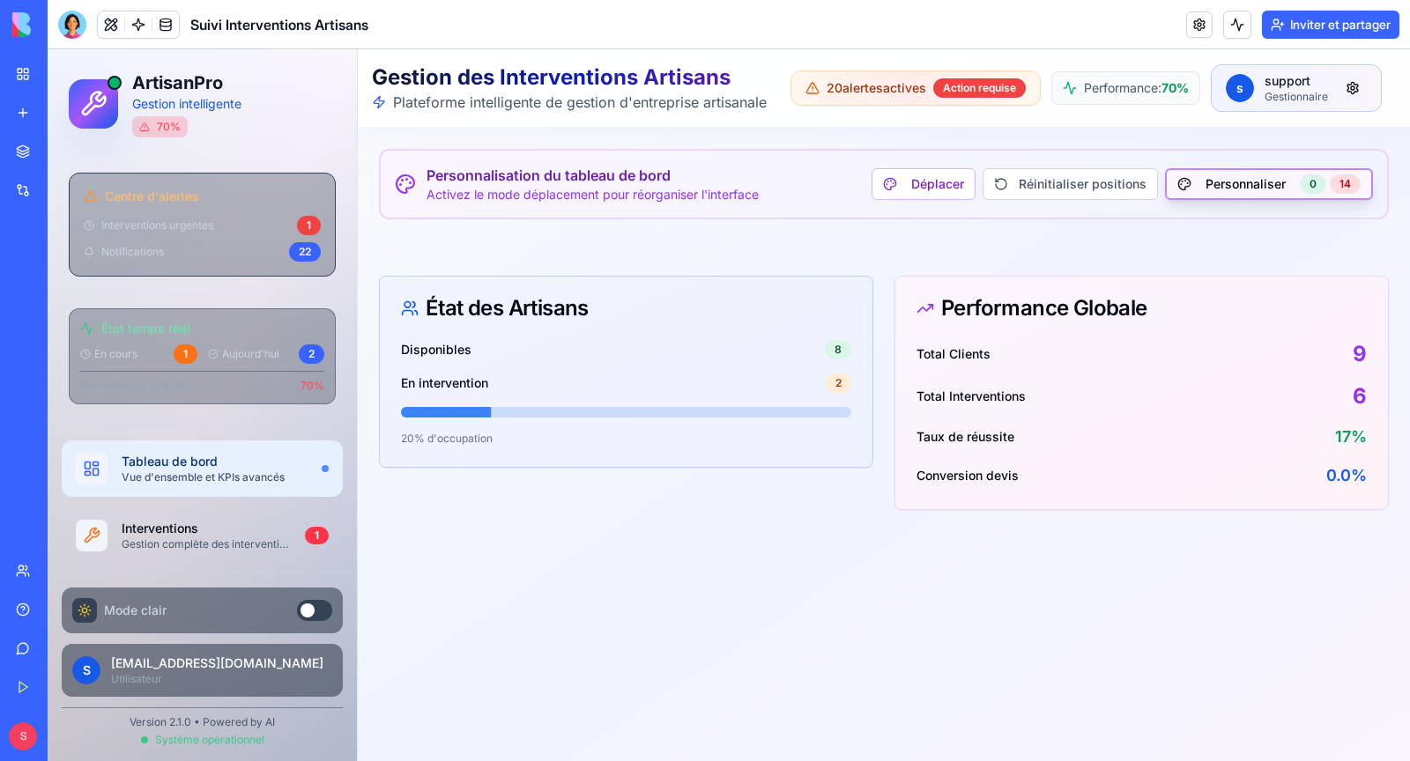
click at [1252, 189] on button "Personnaliser 0 14" at bounding box center [1269, 184] width 208 height 32
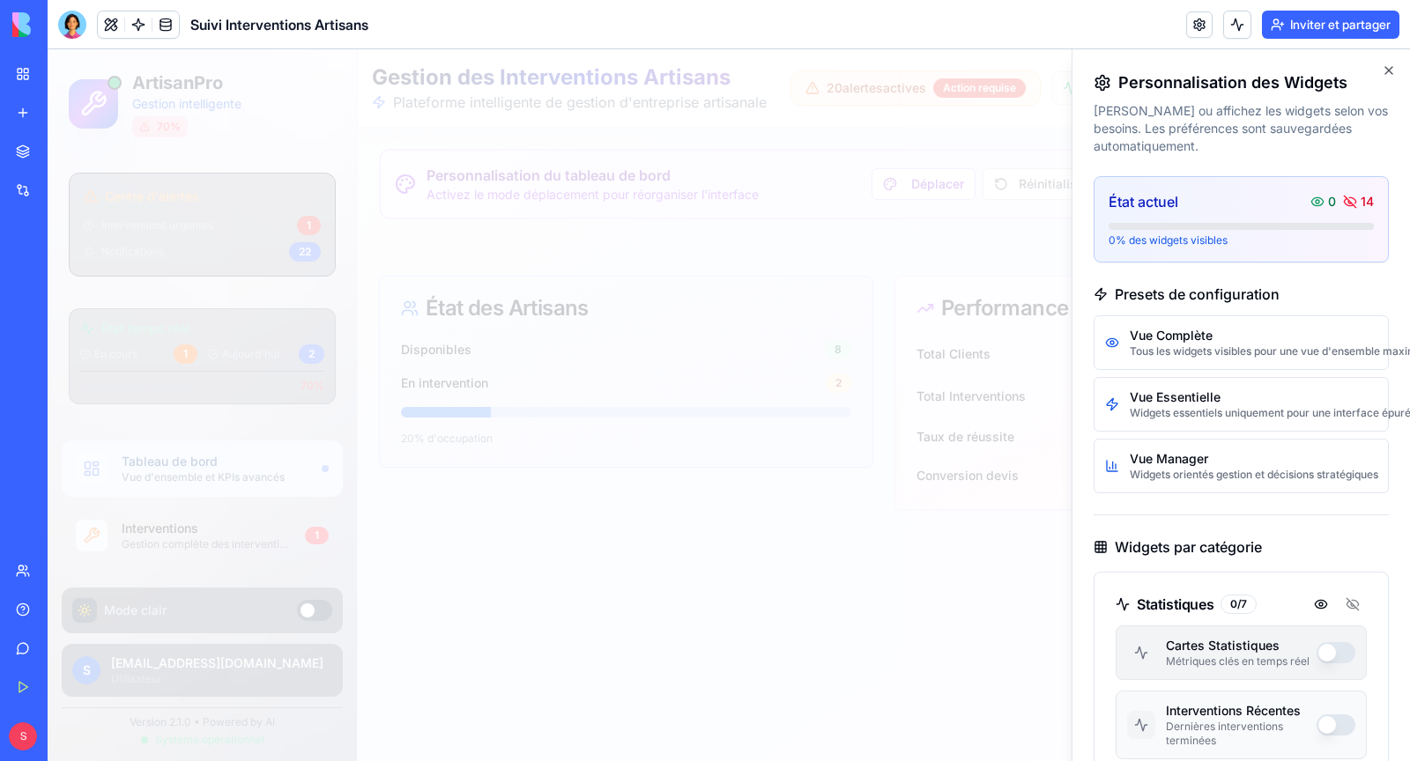
click at [1324, 647] on button "button" at bounding box center [1336, 652] width 39 height 21
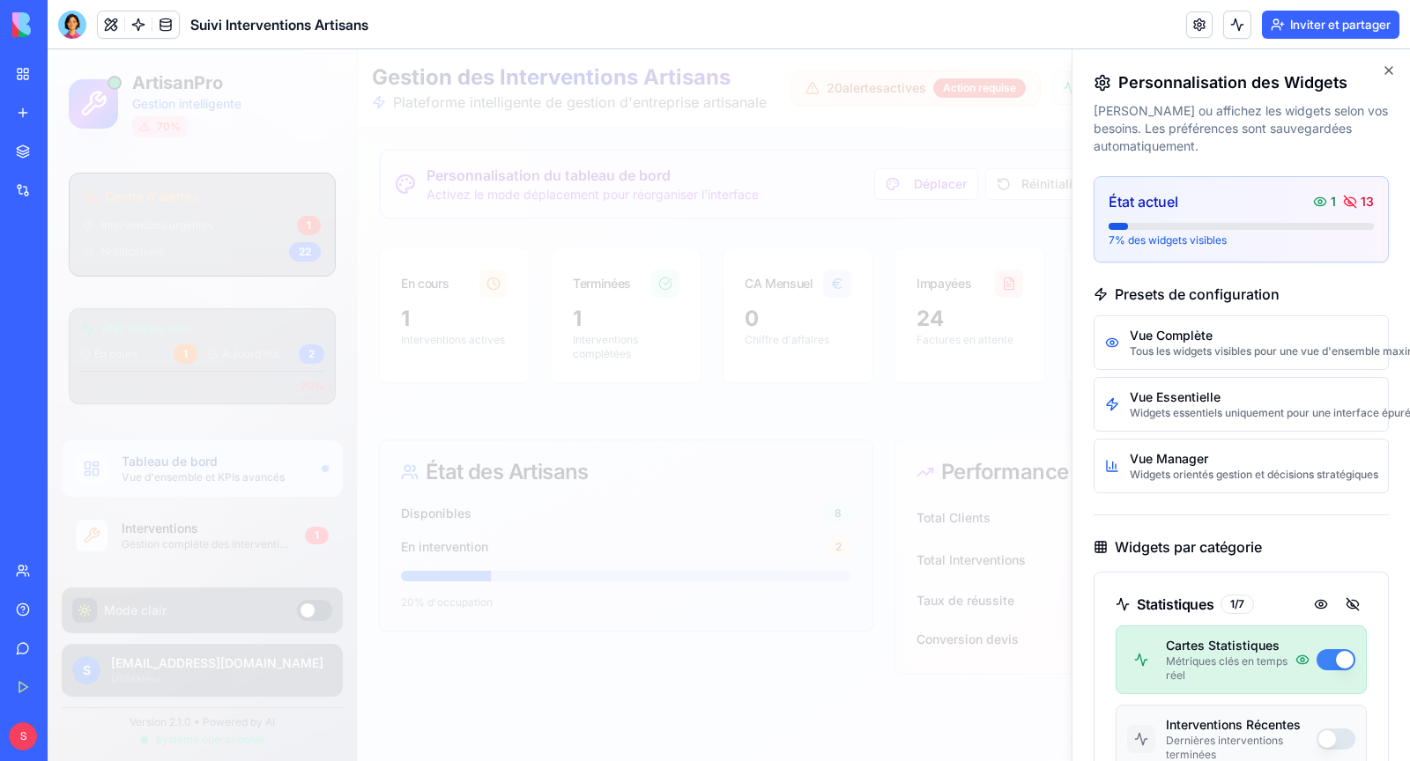
click at [1311, 642] on div "Cartes Statistiques Métriques clés en temps réel" at bounding box center [1241, 660] width 251 height 69
click at [1337, 656] on button "button" at bounding box center [1336, 659] width 39 height 21
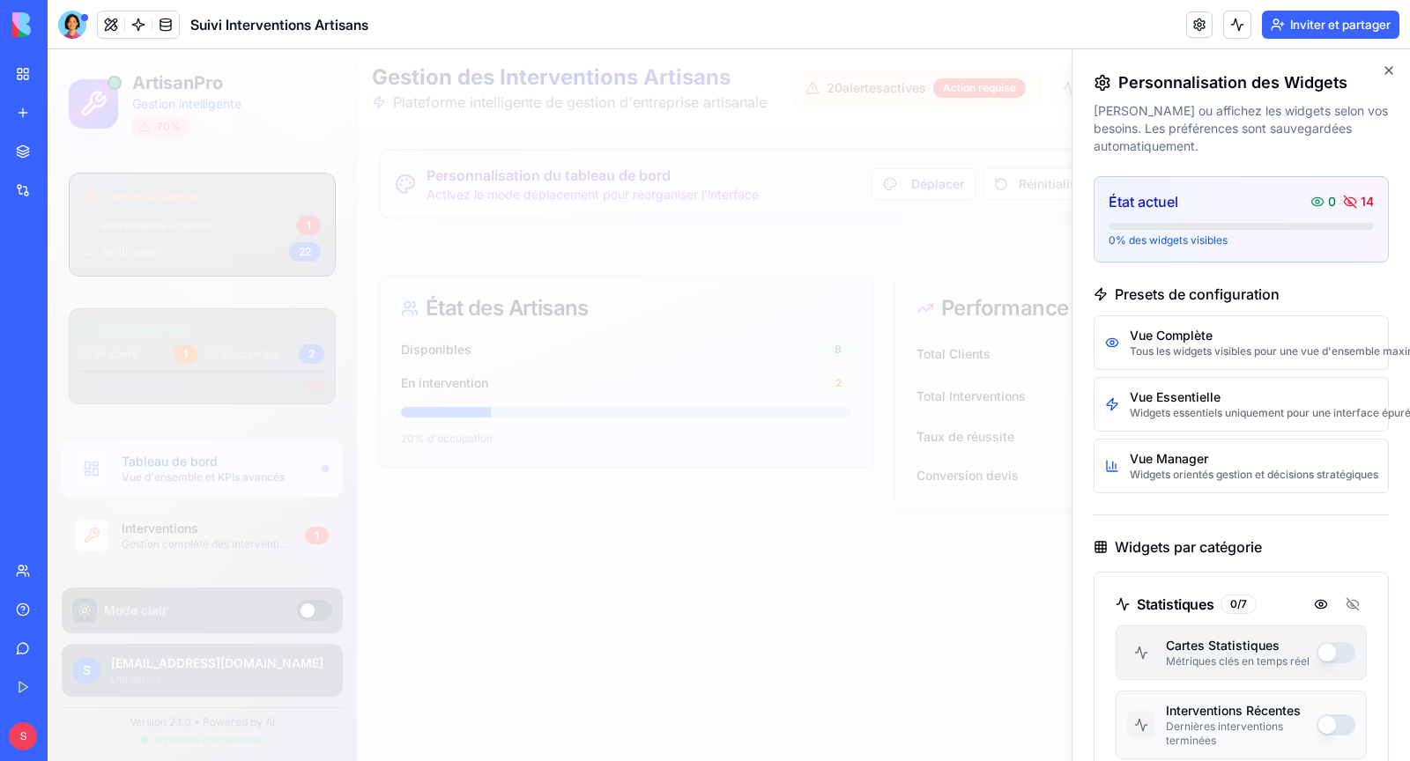
click at [1337, 656] on button "button" at bounding box center [1336, 652] width 39 height 21
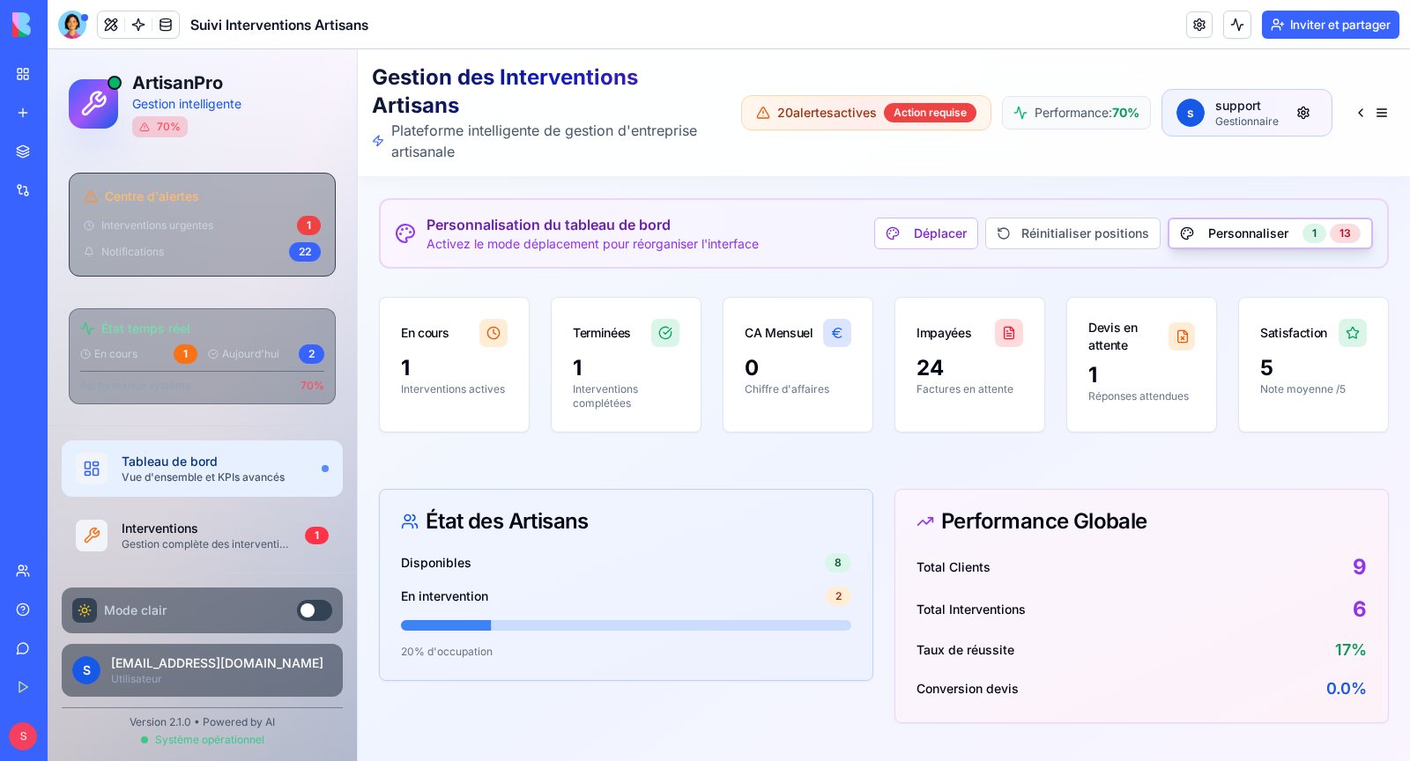
scroll to position [7, 0]
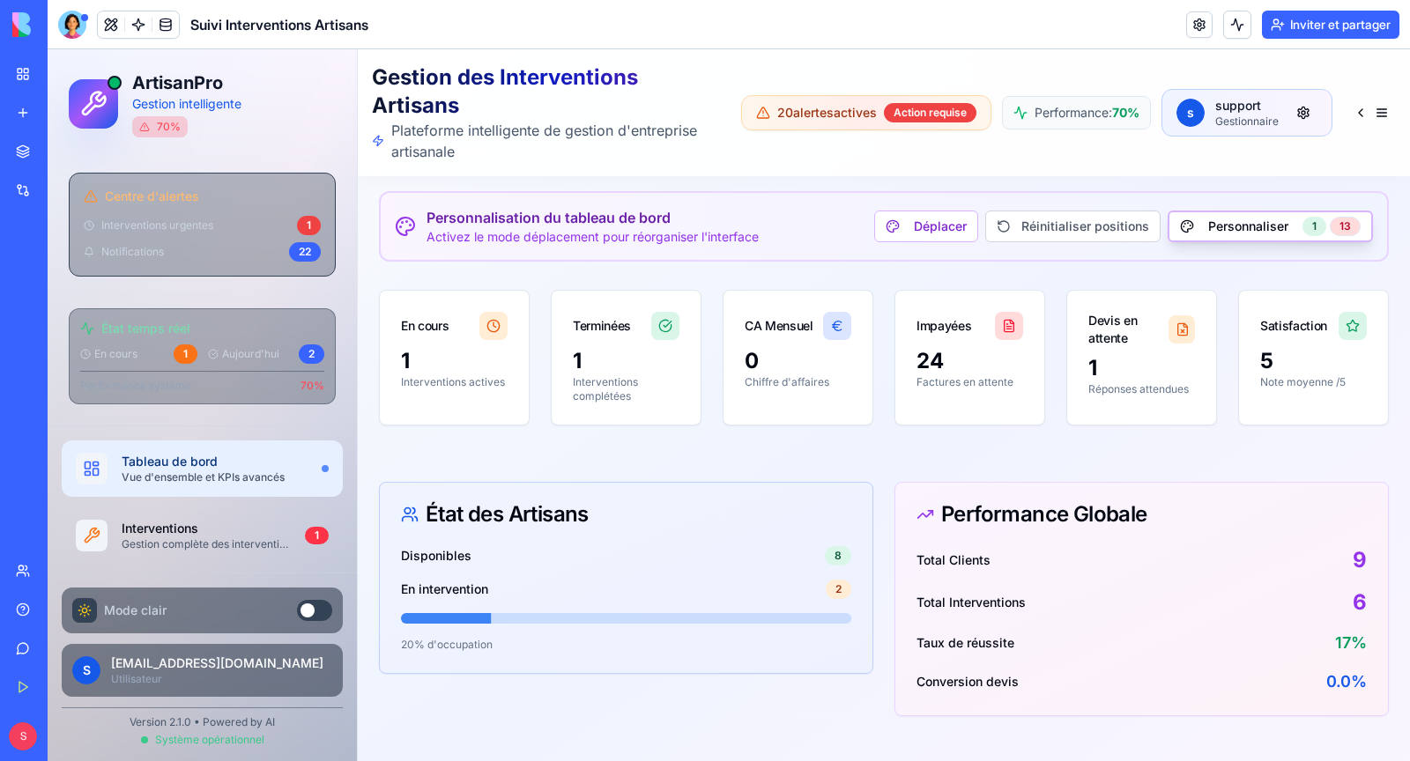
click at [79, 30] on div at bounding box center [72, 25] width 28 height 28
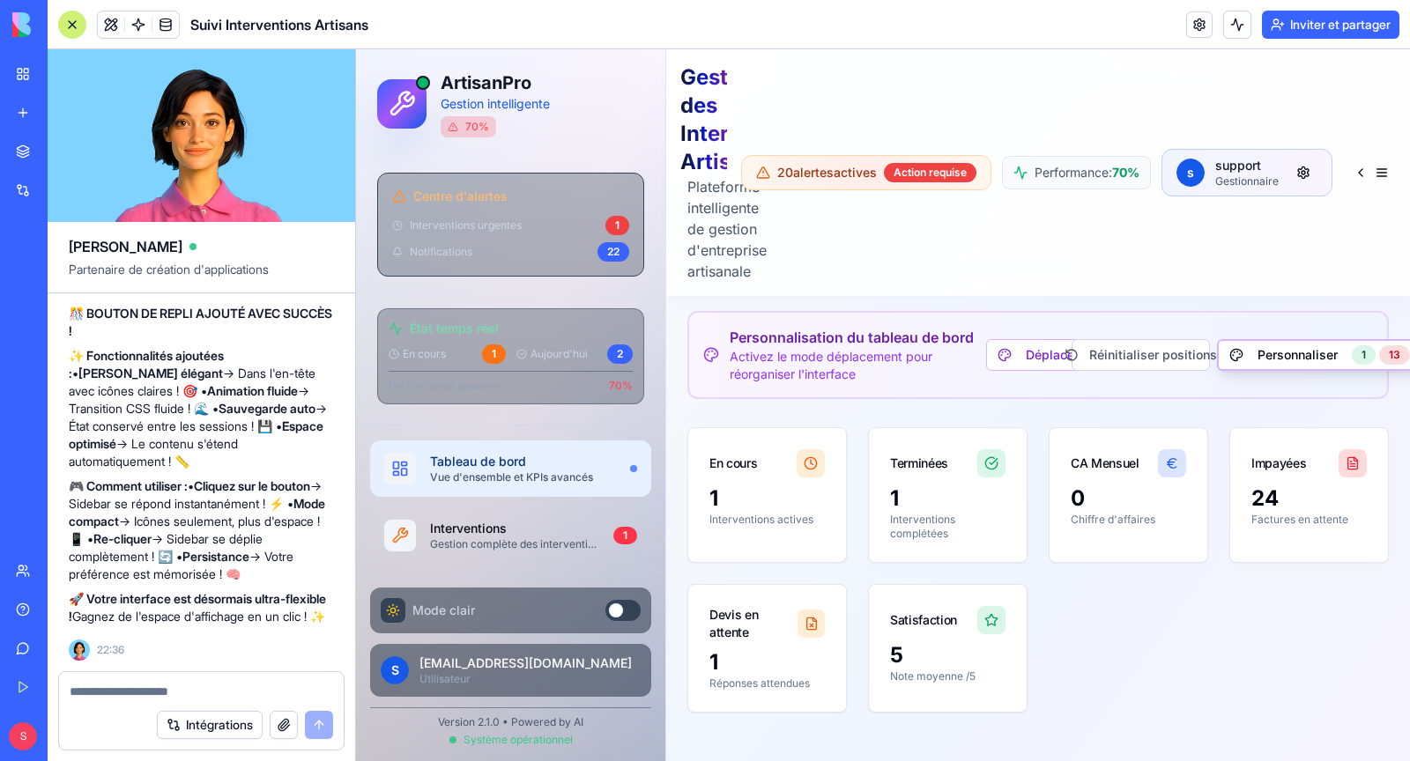
scroll to position [60585, 0]
click at [1376, 169] on button at bounding box center [1371, 173] width 49 height 32
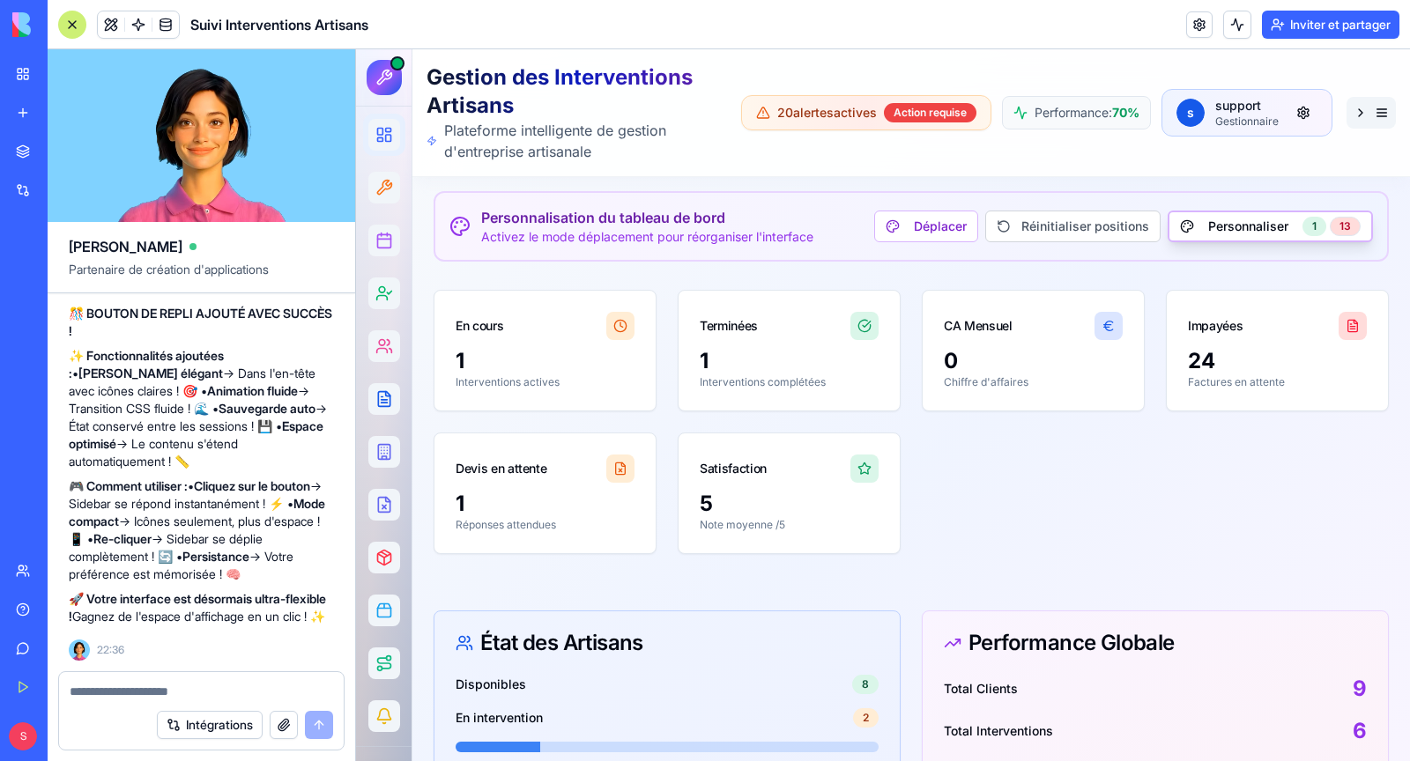
click at [1389, 111] on button at bounding box center [1371, 113] width 49 height 32
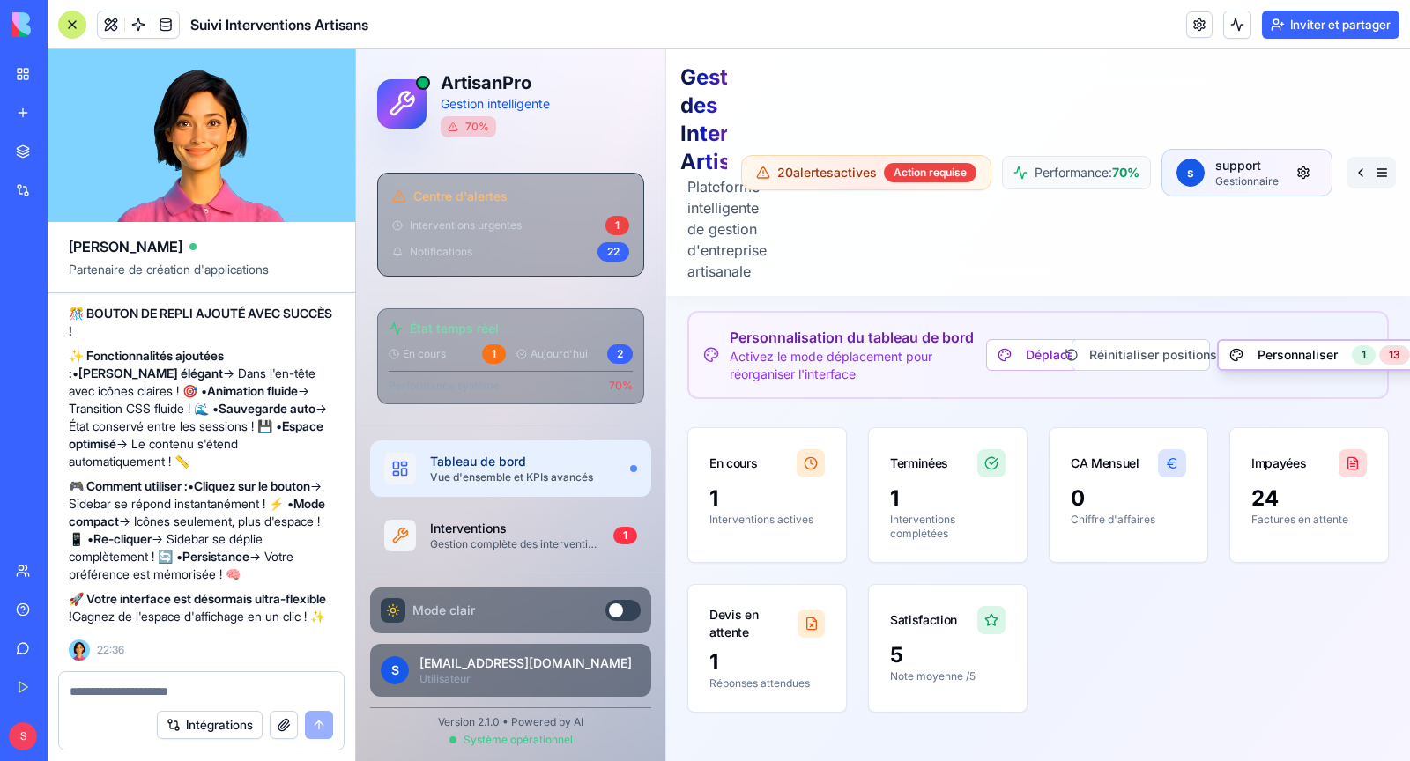
click at [1379, 175] on button at bounding box center [1371, 173] width 49 height 32
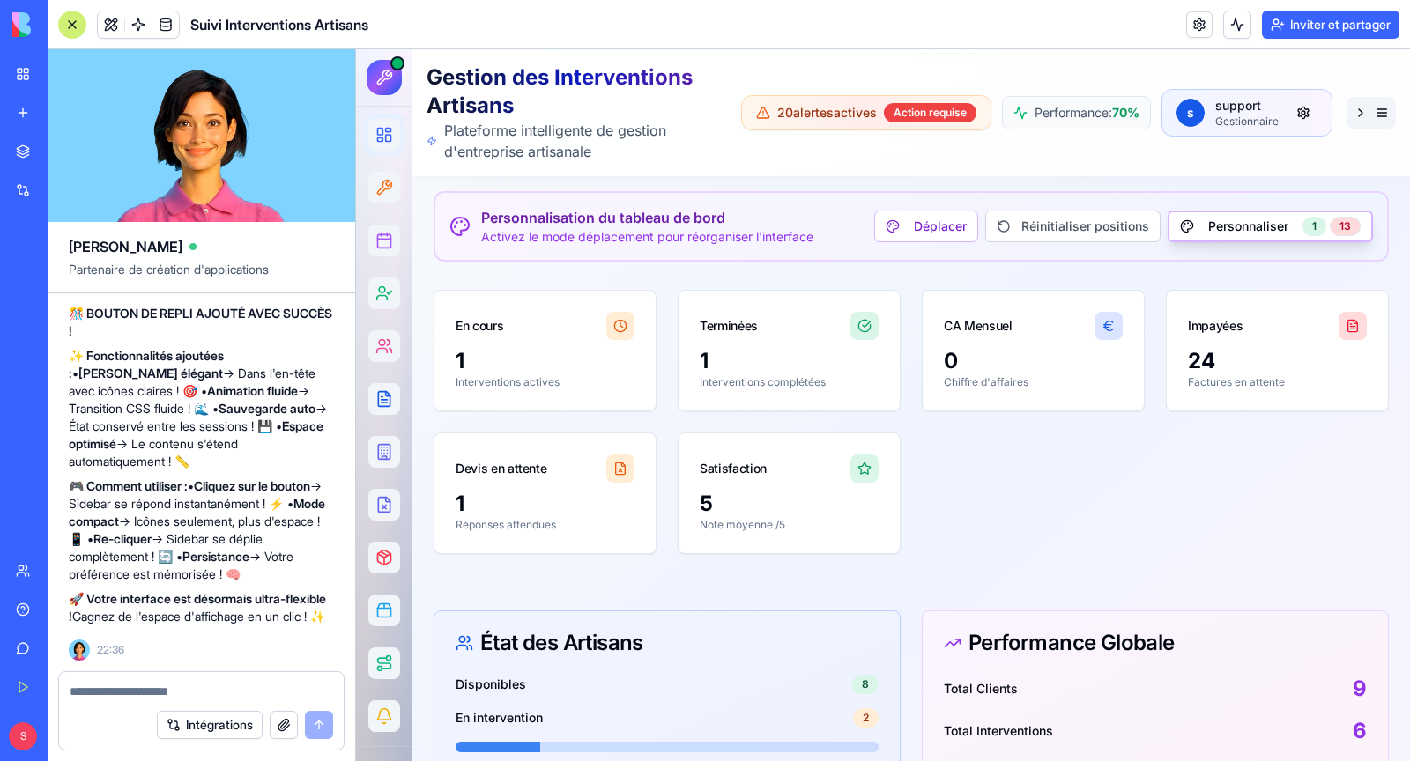
click at [1382, 108] on button at bounding box center [1371, 113] width 49 height 32
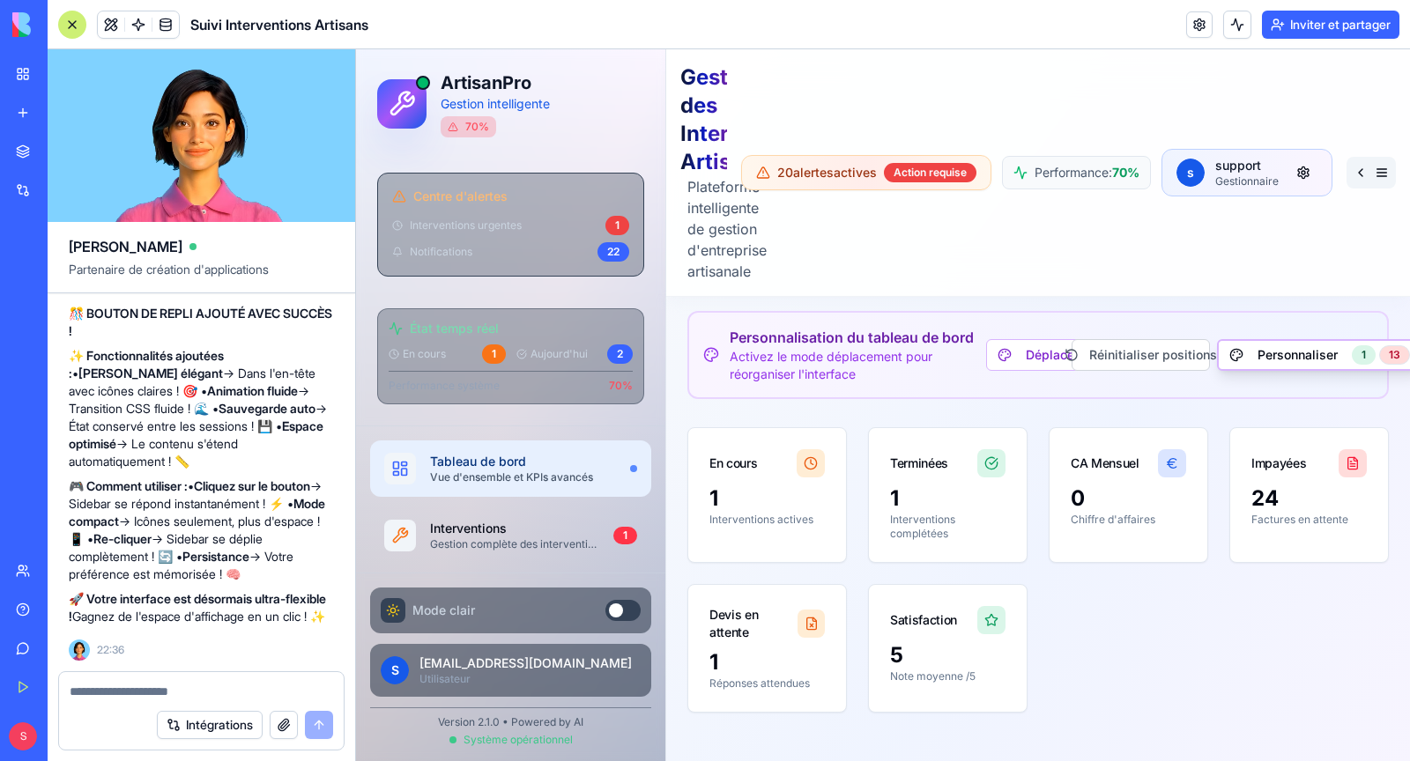
click at [1391, 174] on button at bounding box center [1371, 173] width 49 height 32
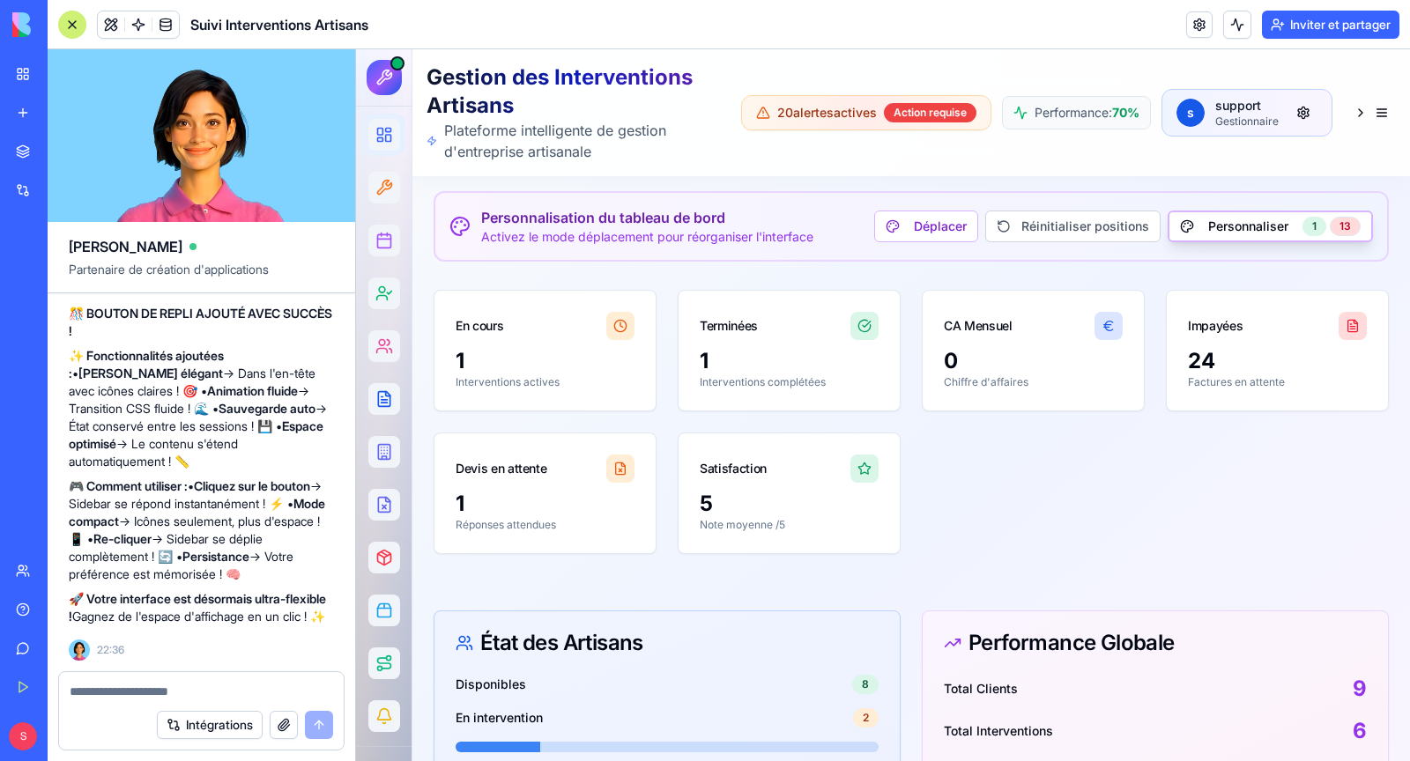
scroll to position [60707, 0]
click at [145, 691] on textarea at bounding box center [201, 692] width 263 height 18
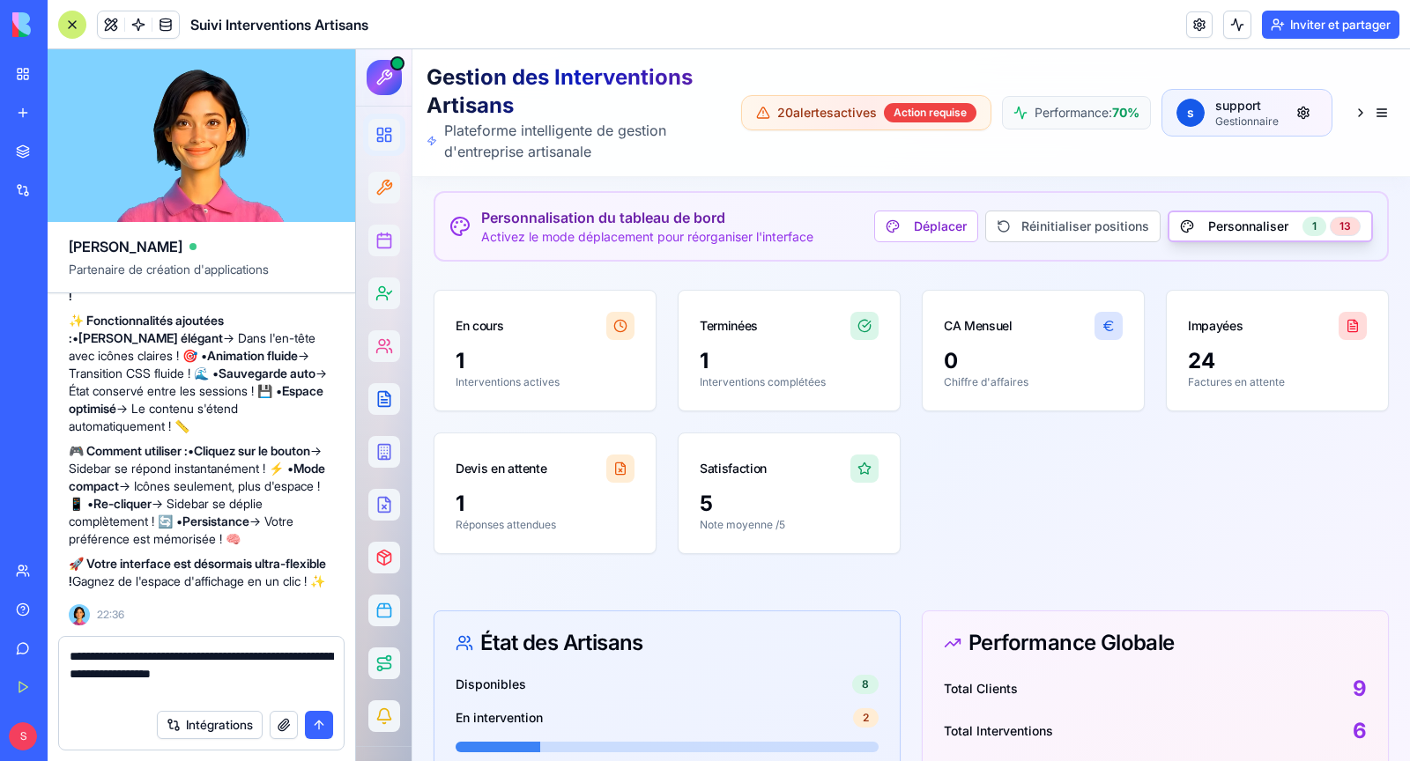
type textarea "**********"
click at [324, 731] on button "submit" at bounding box center [319, 725] width 28 height 28
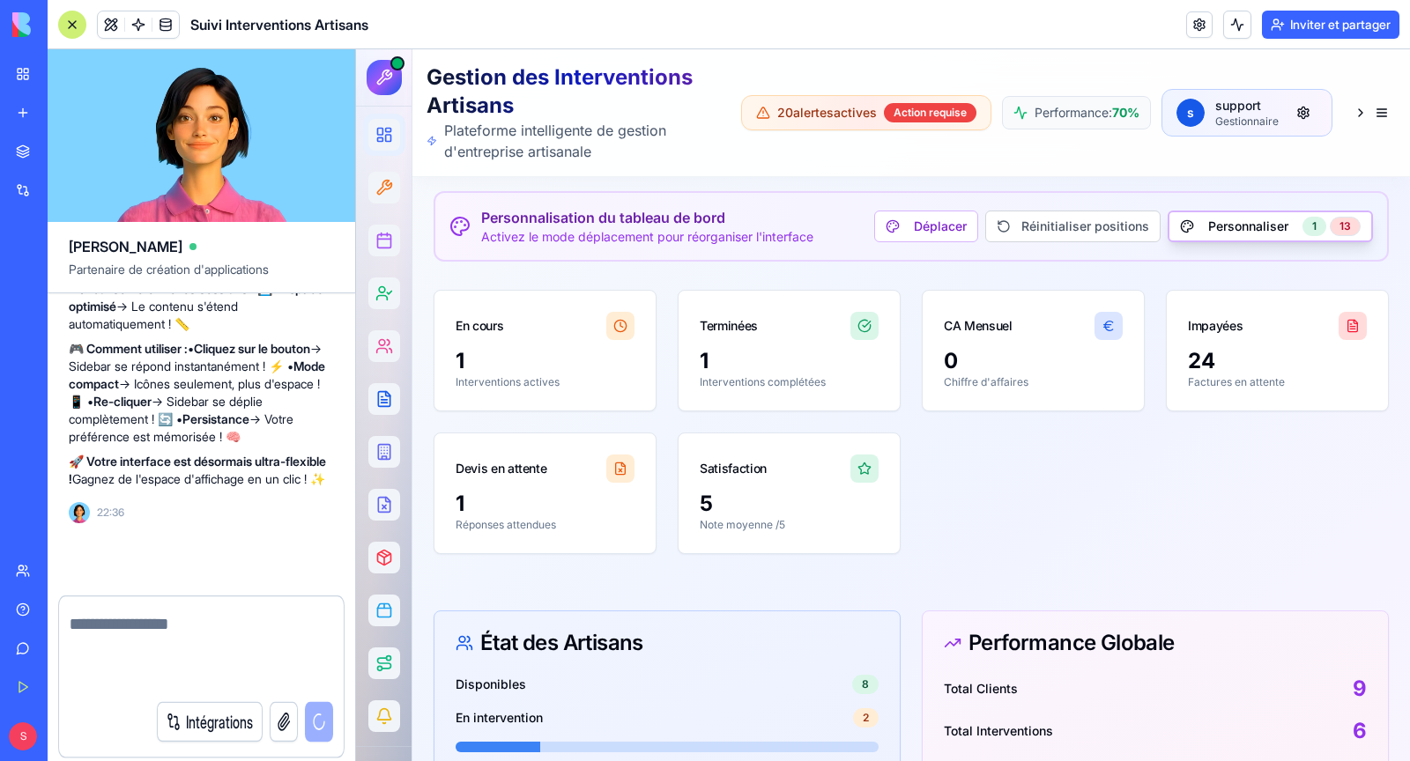
scroll to position [60810, 0]
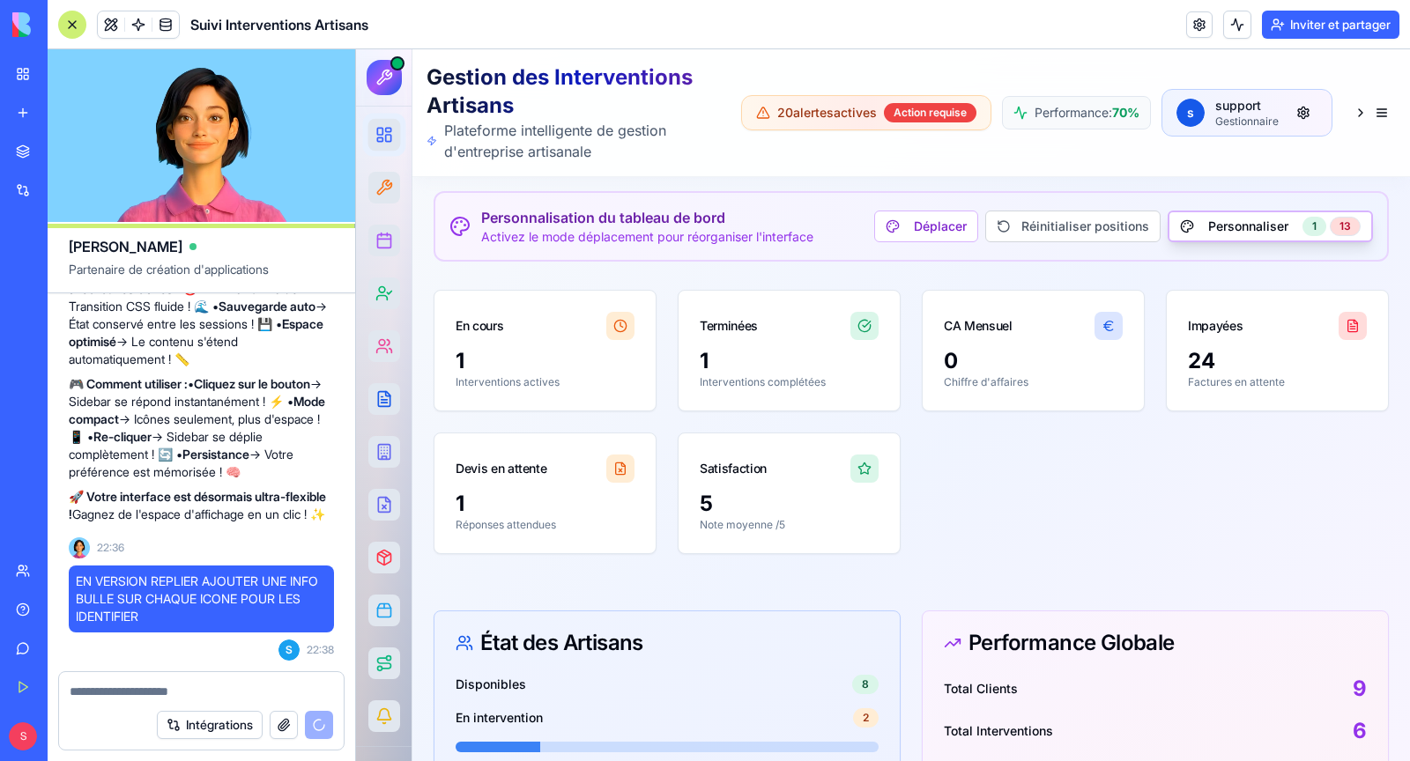
click at [381, 129] on icon at bounding box center [384, 135] width 18 height 18
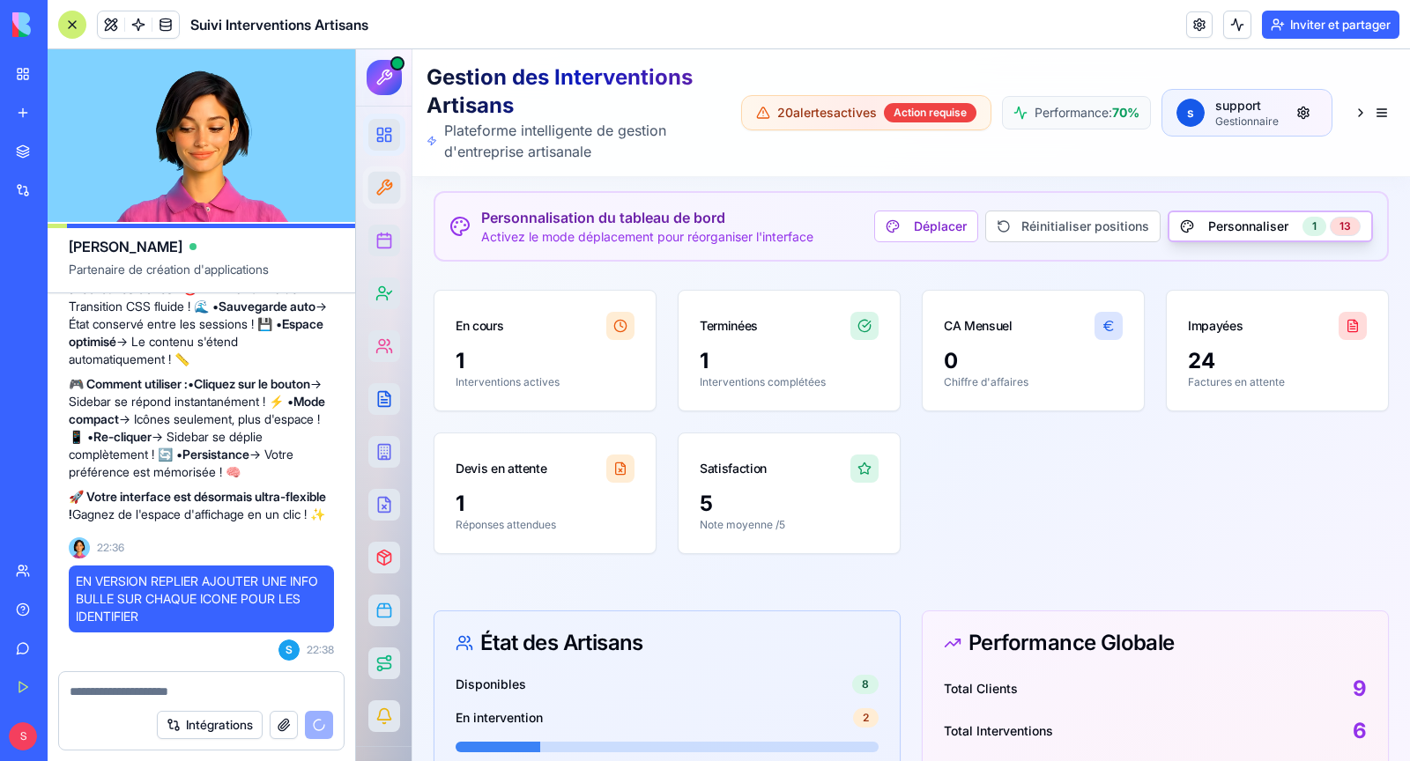
click at [389, 190] on icon at bounding box center [384, 188] width 18 height 18
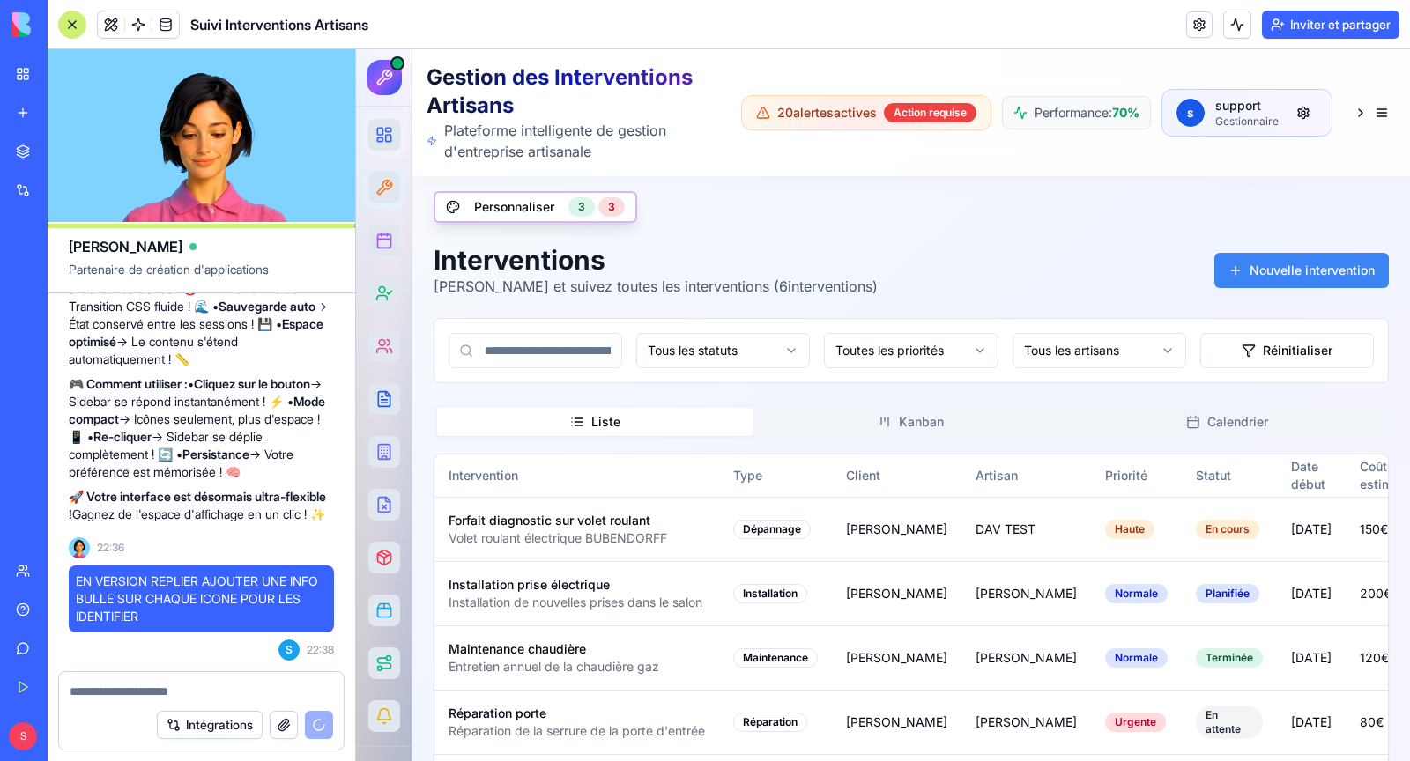
click at [382, 147] on div at bounding box center [384, 135] width 33 height 33
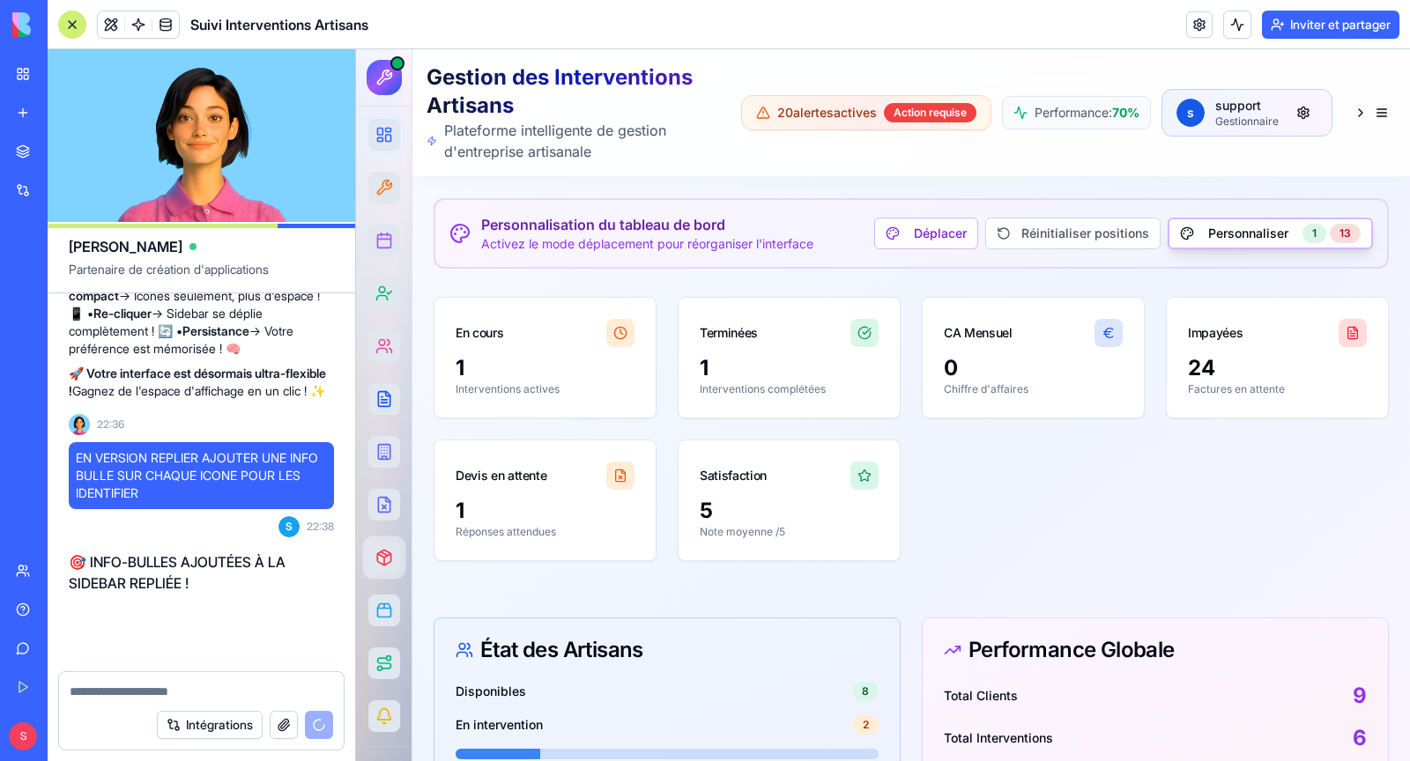
scroll to position [60933, 0]
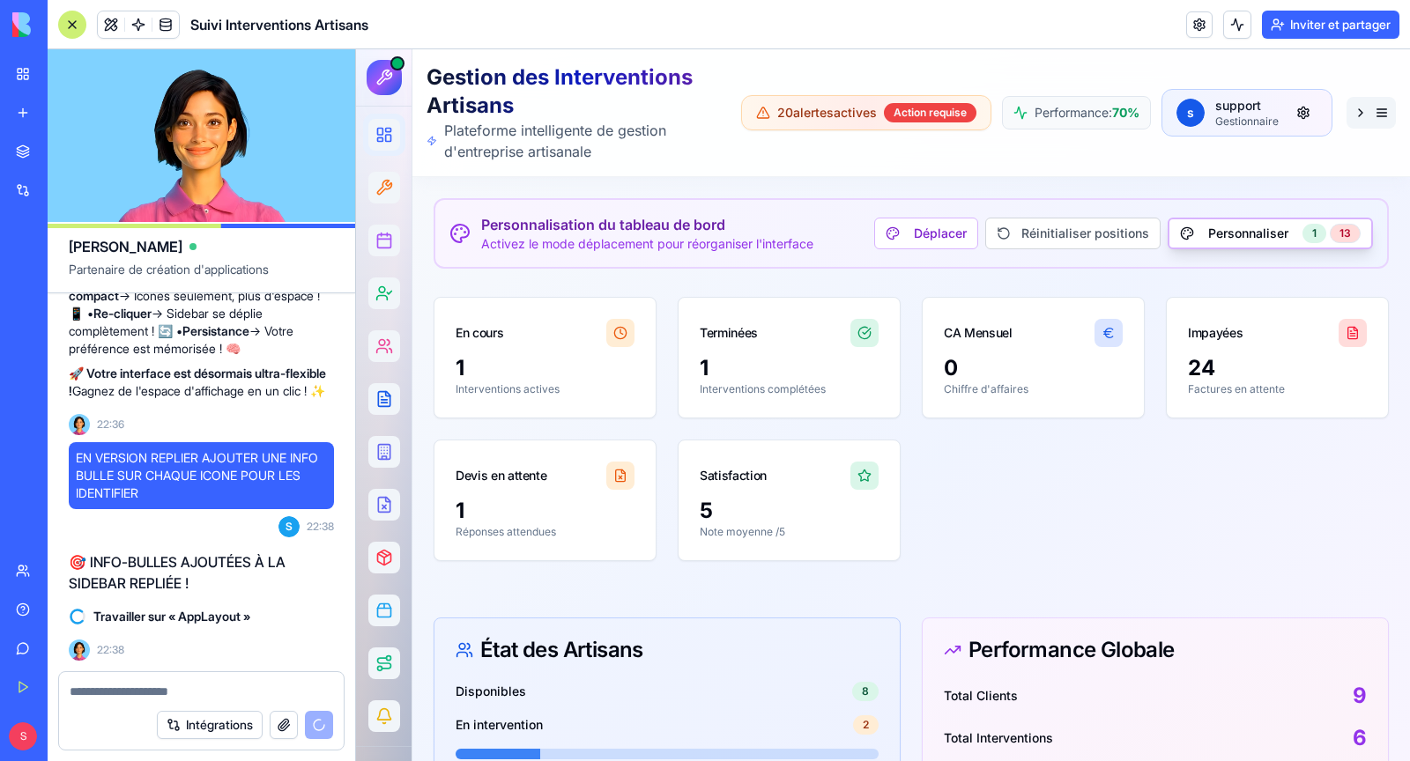
click at [1372, 115] on button at bounding box center [1371, 113] width 49 height 32
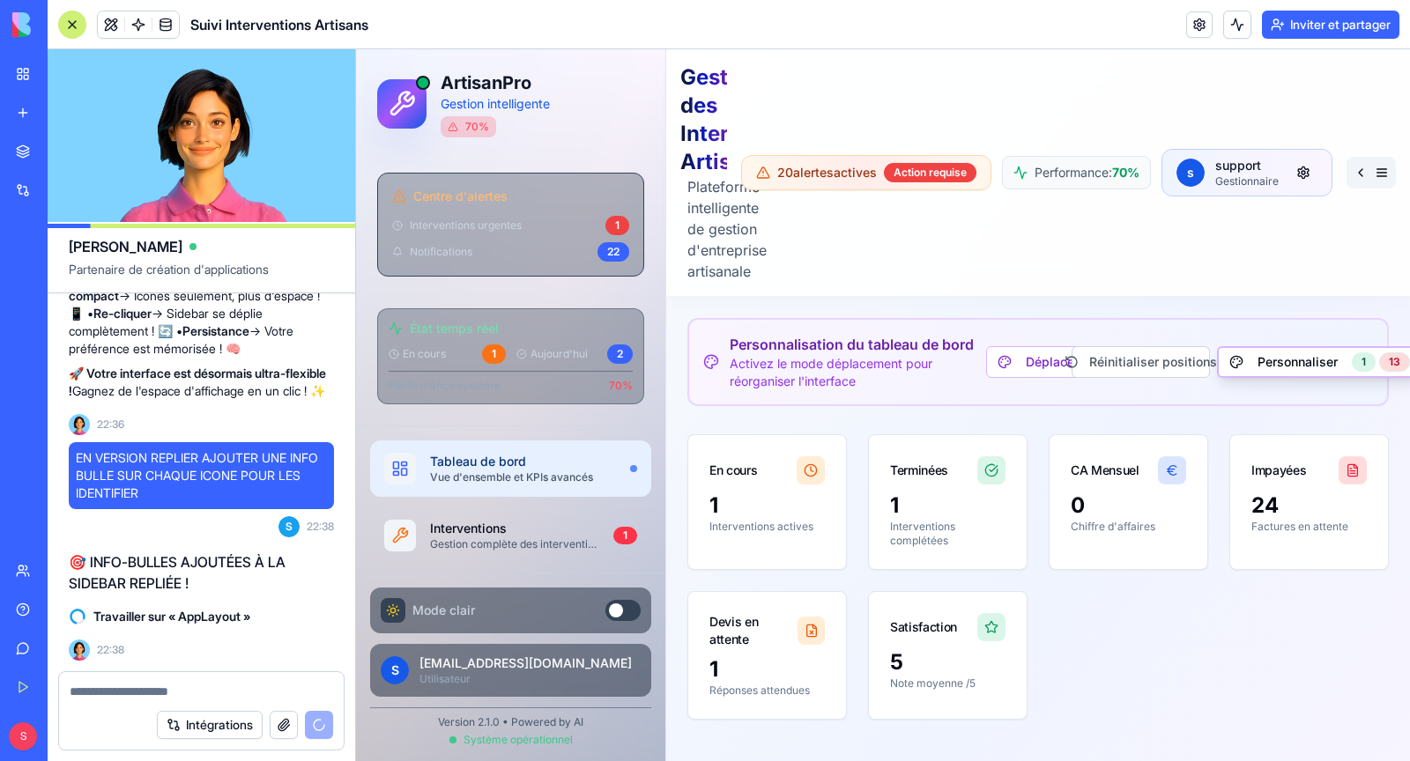
click at [1375, 174] on button at bounding box center [1371, 173] width 49 height 32
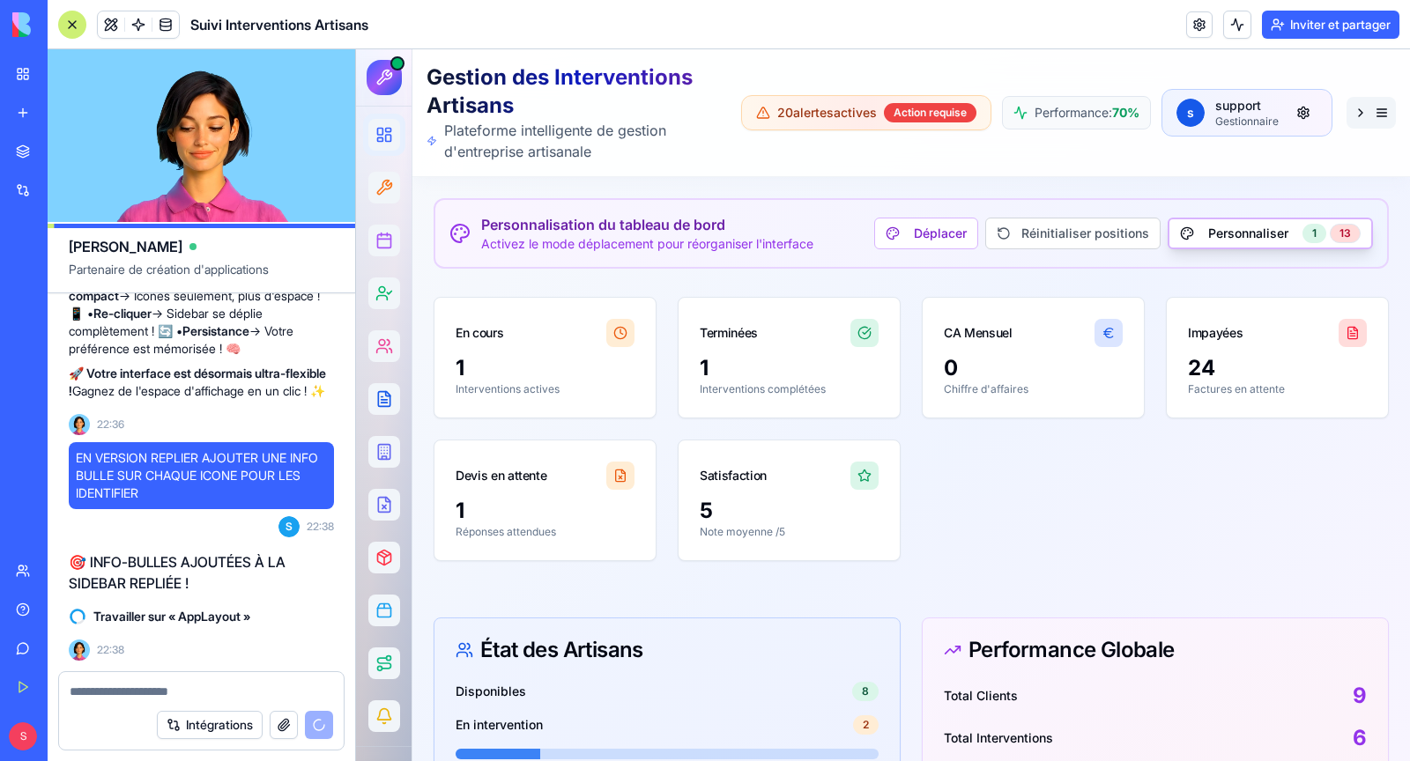
click at [1370, 117] on button at bounding box center [1371, 113] width 49 height 32
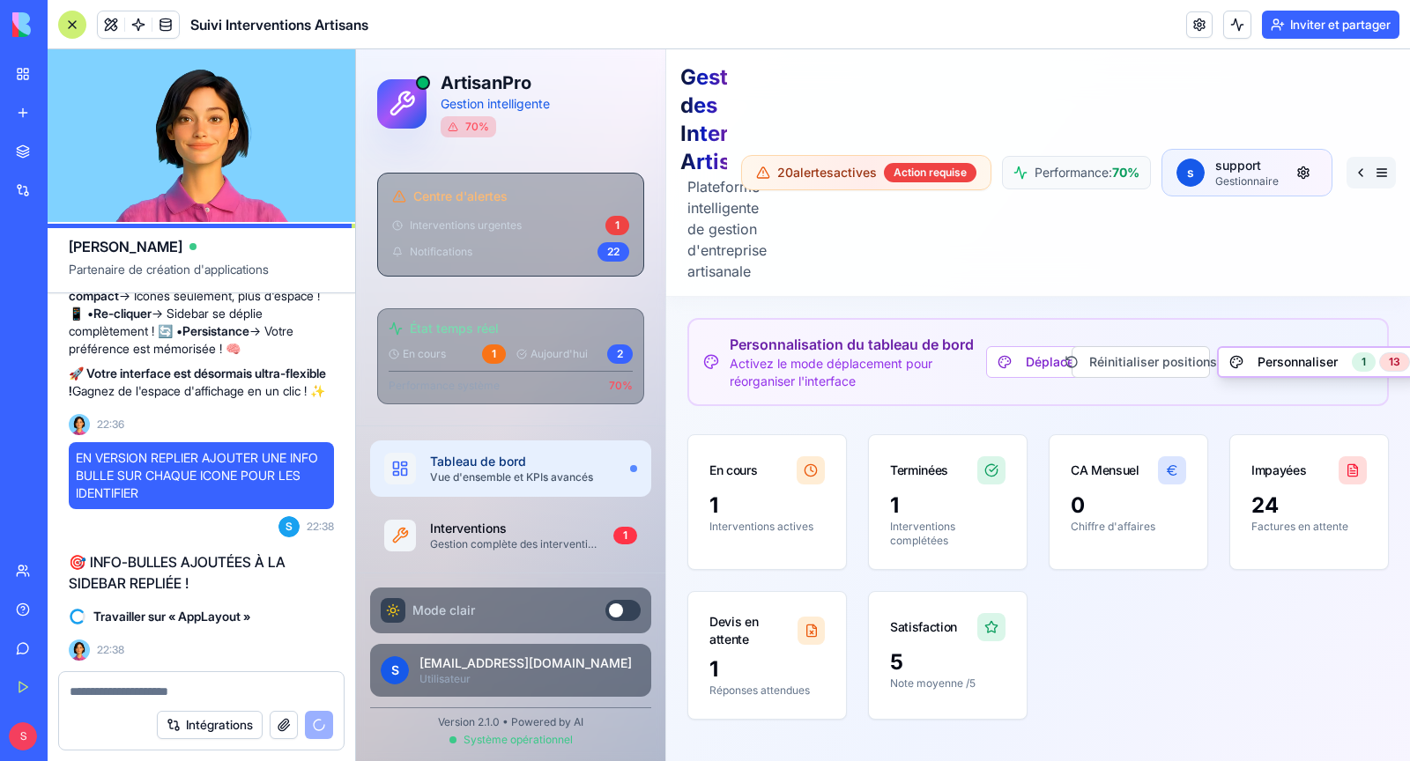
click at [1378, 173] on button at bounding box center [1371, 173] width 49 height 32
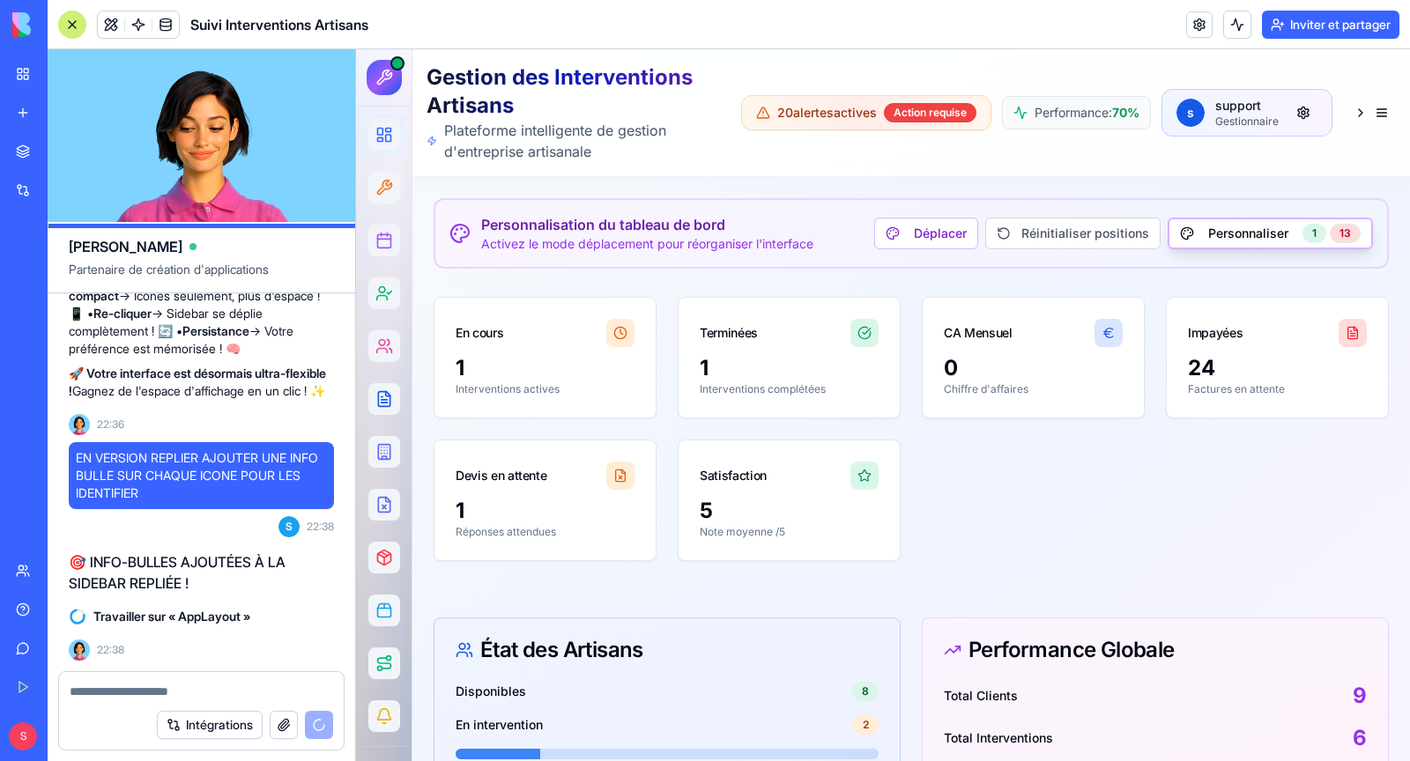
click at [1378, 173] on div "Gestion des Interventions Artisans Plateforme intelligente de gestion d'entrepr…" at bounding box center [911, 112] width 998 height 127
click at [1376, 122] on button at bounding box center [1371, 113] width 49 height 32
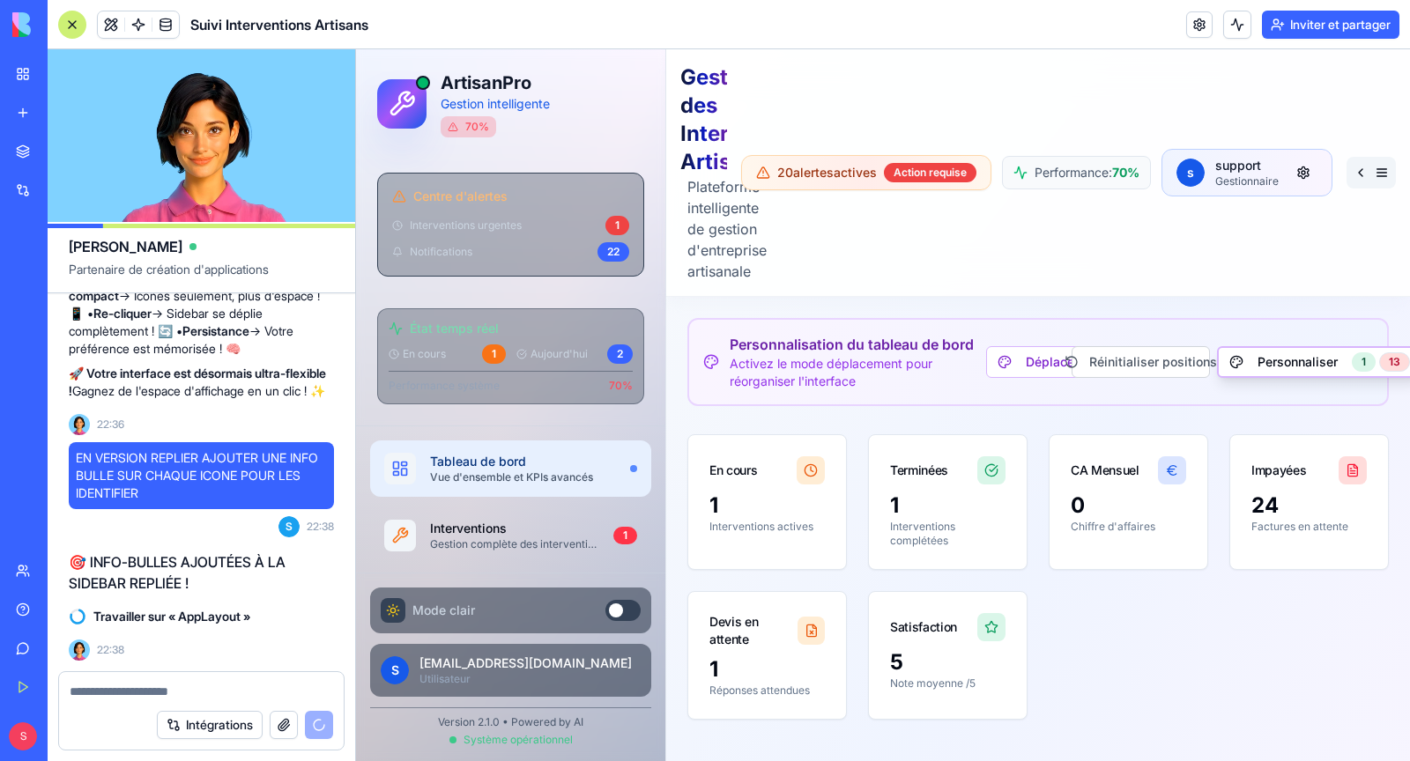
click at [1378, 172] on button at bounding box center [1371, 173] width 49 height 32
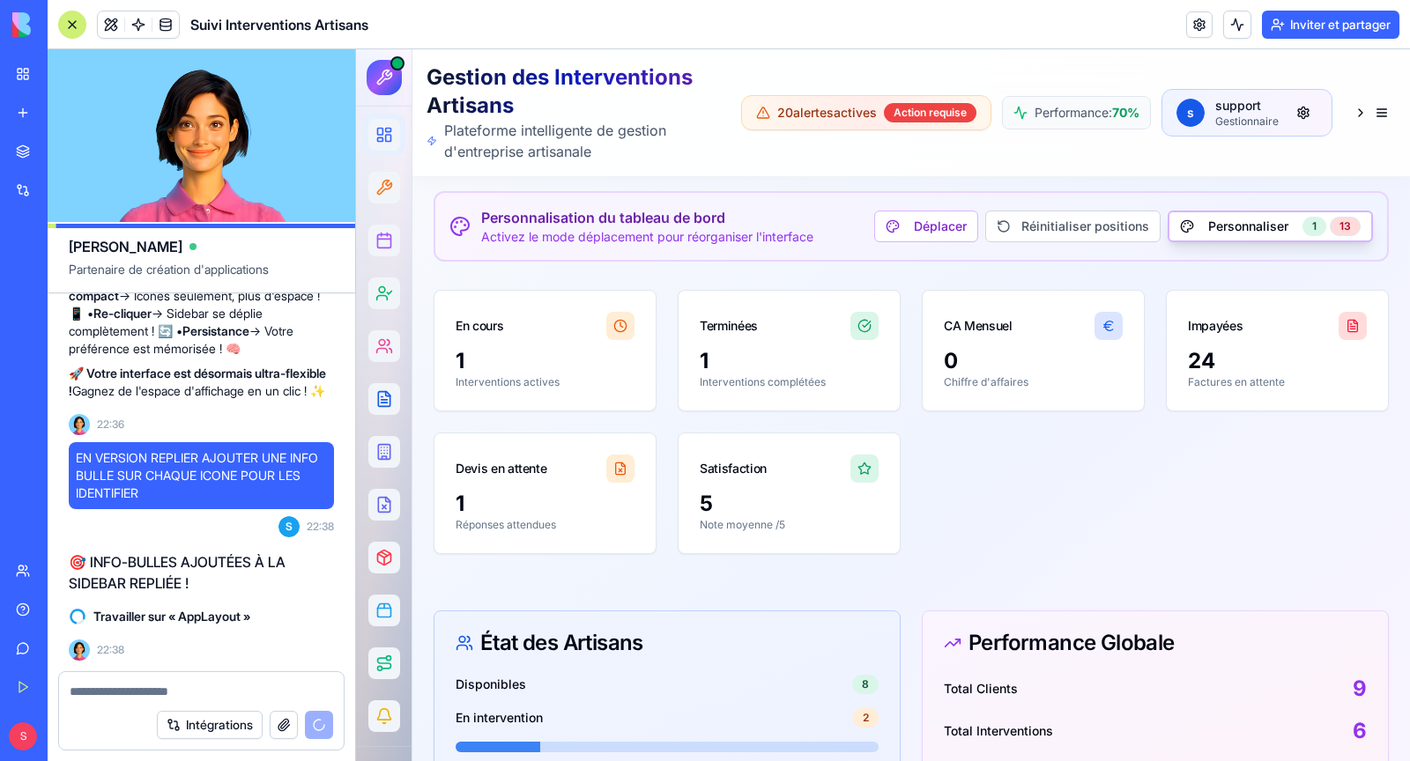
scroll to position [0, 0]
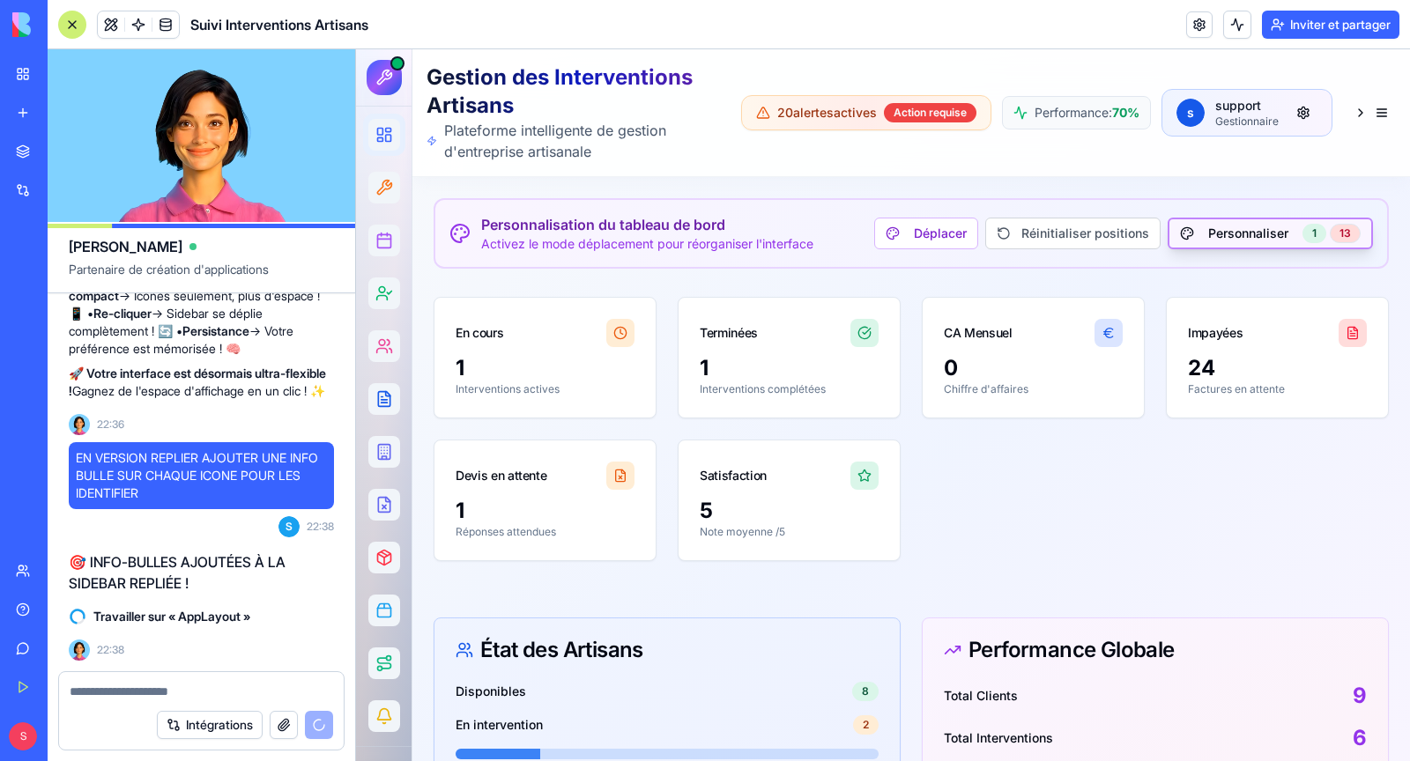
click at [1254, 242] on button "Personnaliser 1 13" at bounding box center [1270, 234] width 205 height 32
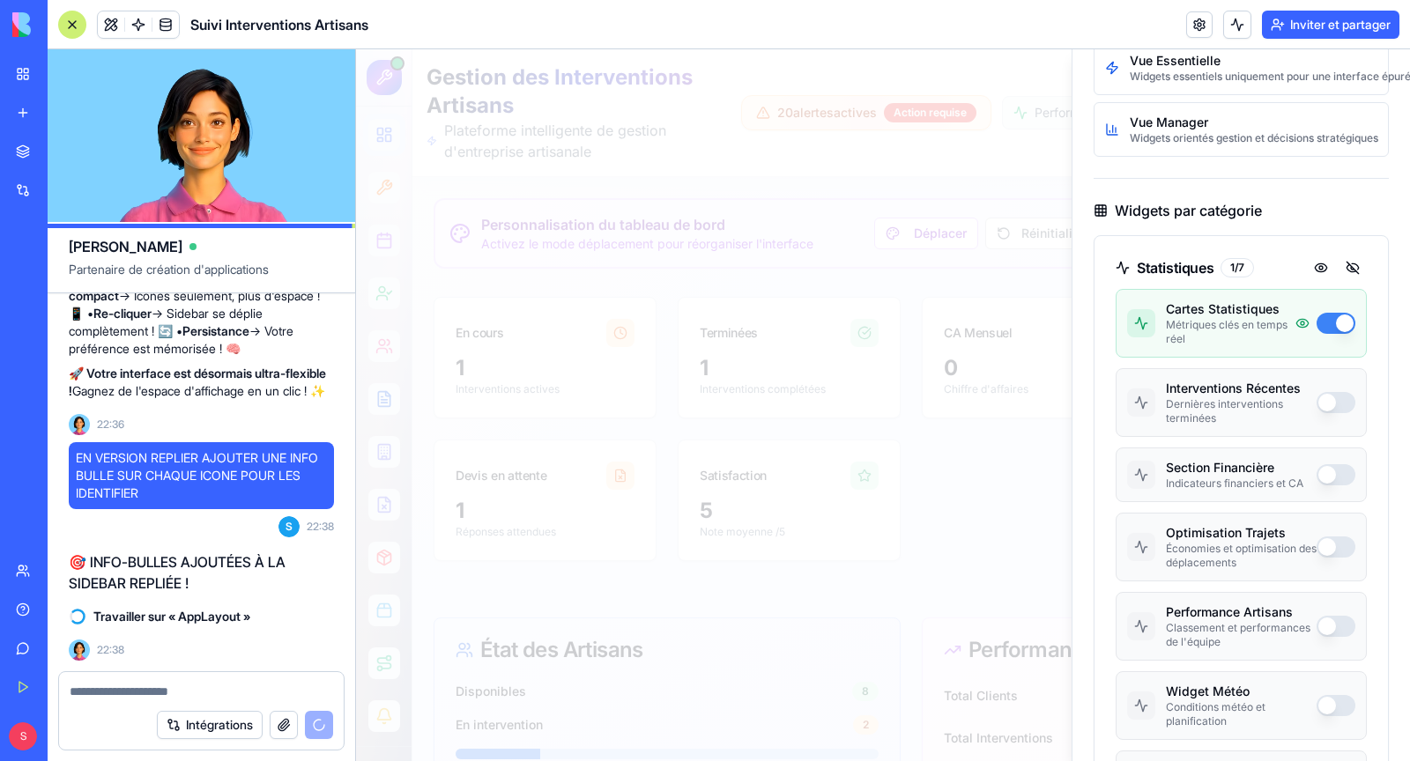
scroll to position [338, 0]
click at [1336, 467] on button "button" at bounding box center [1336, 473] width 39 height 21
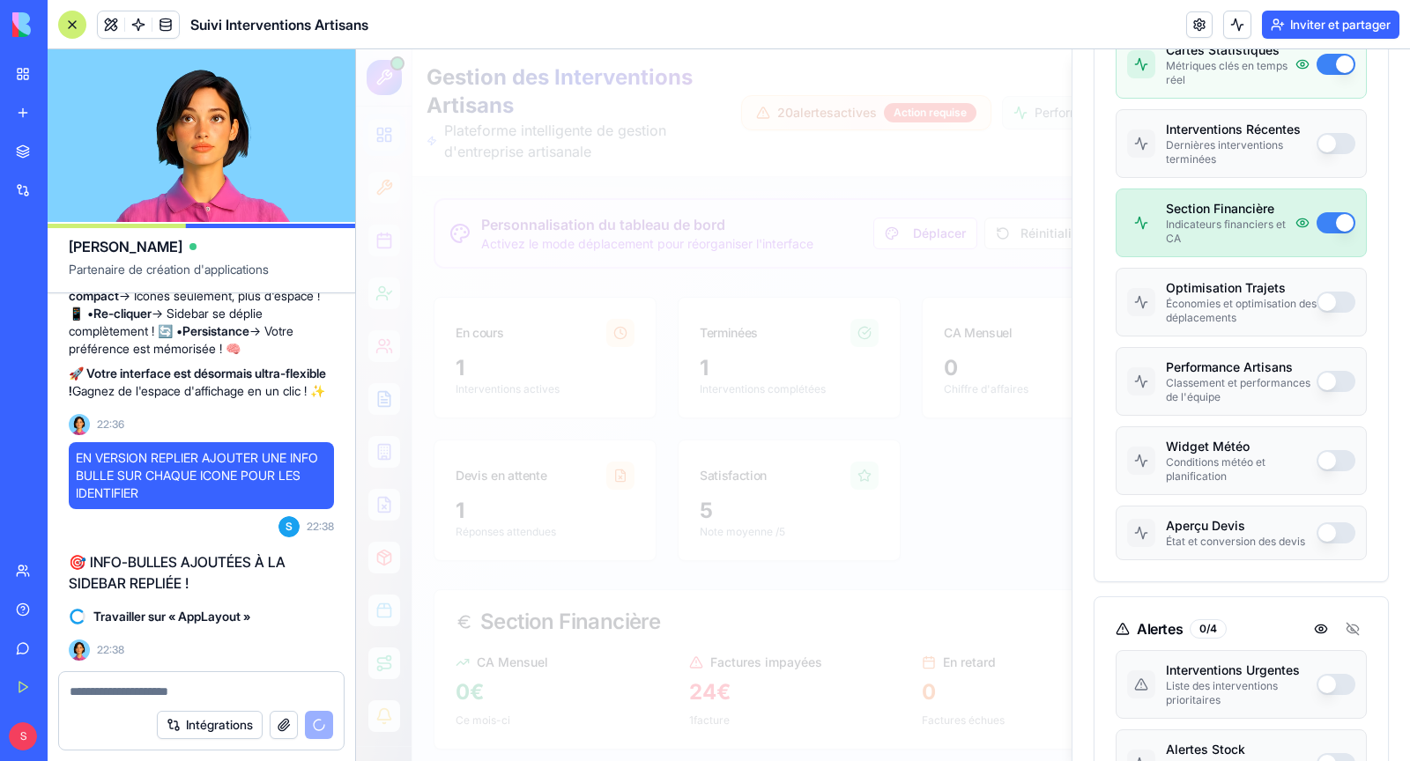
scroll to position [605, 0]
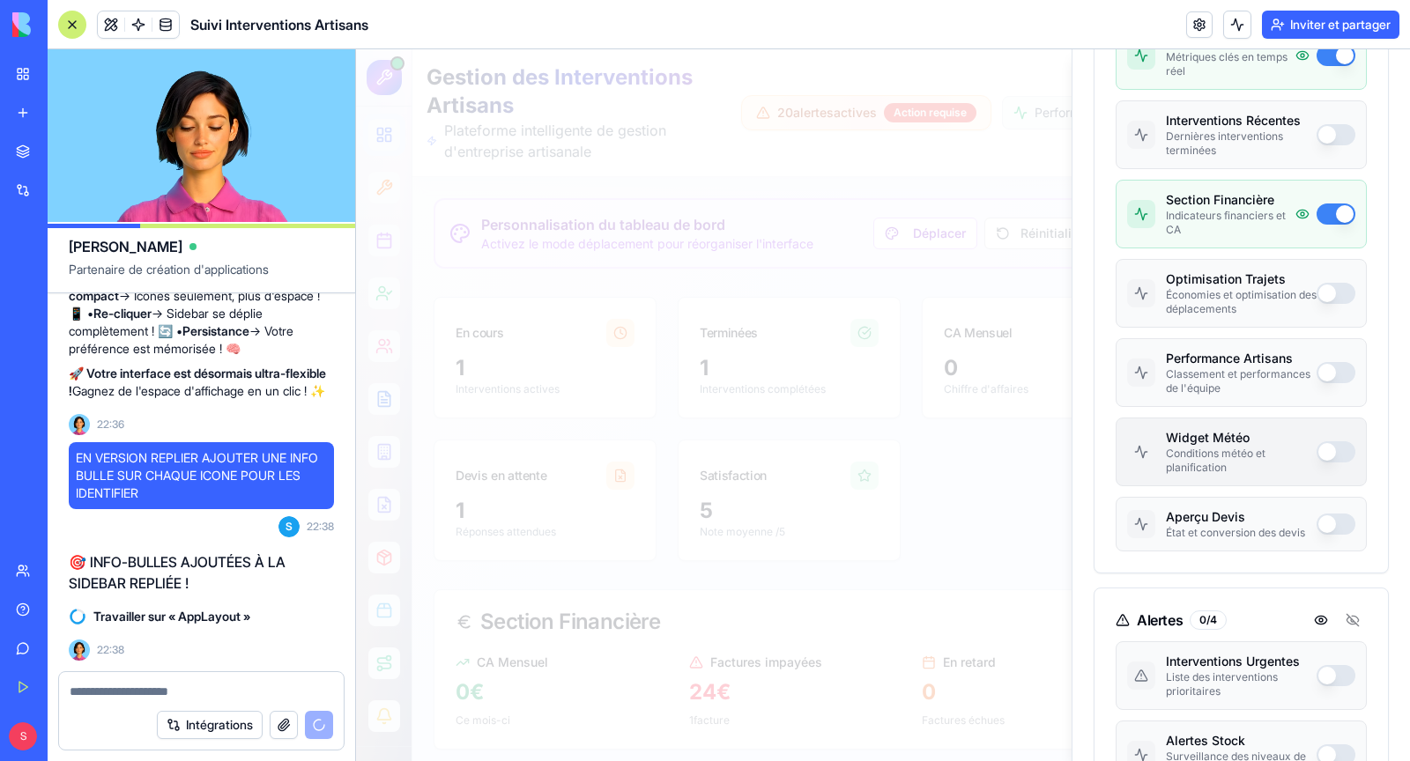
click at [1328, 442] on button "button" at bounding box center [1336, 452] width 39 height 21
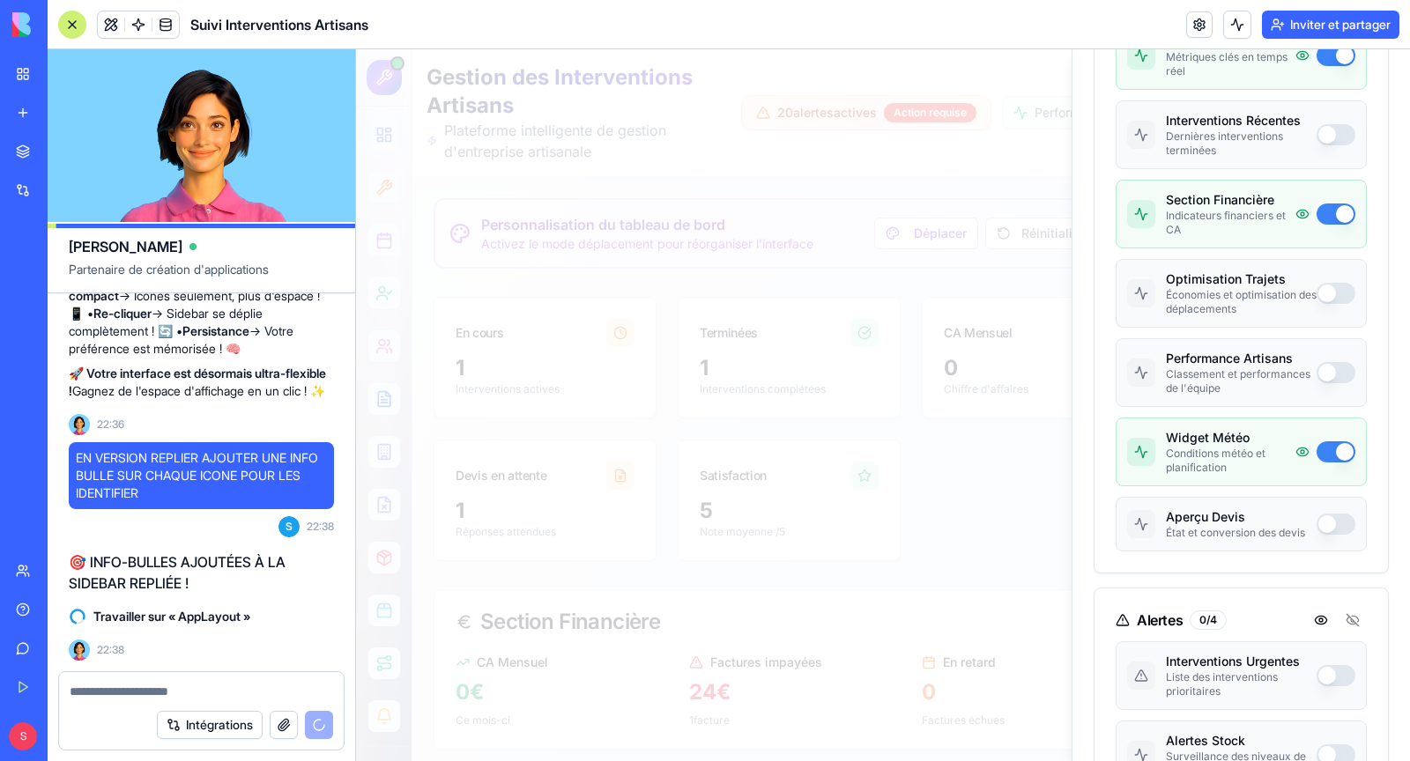
click at [948, 473] on div at bounding box center [883, 405] width 1054 height 712
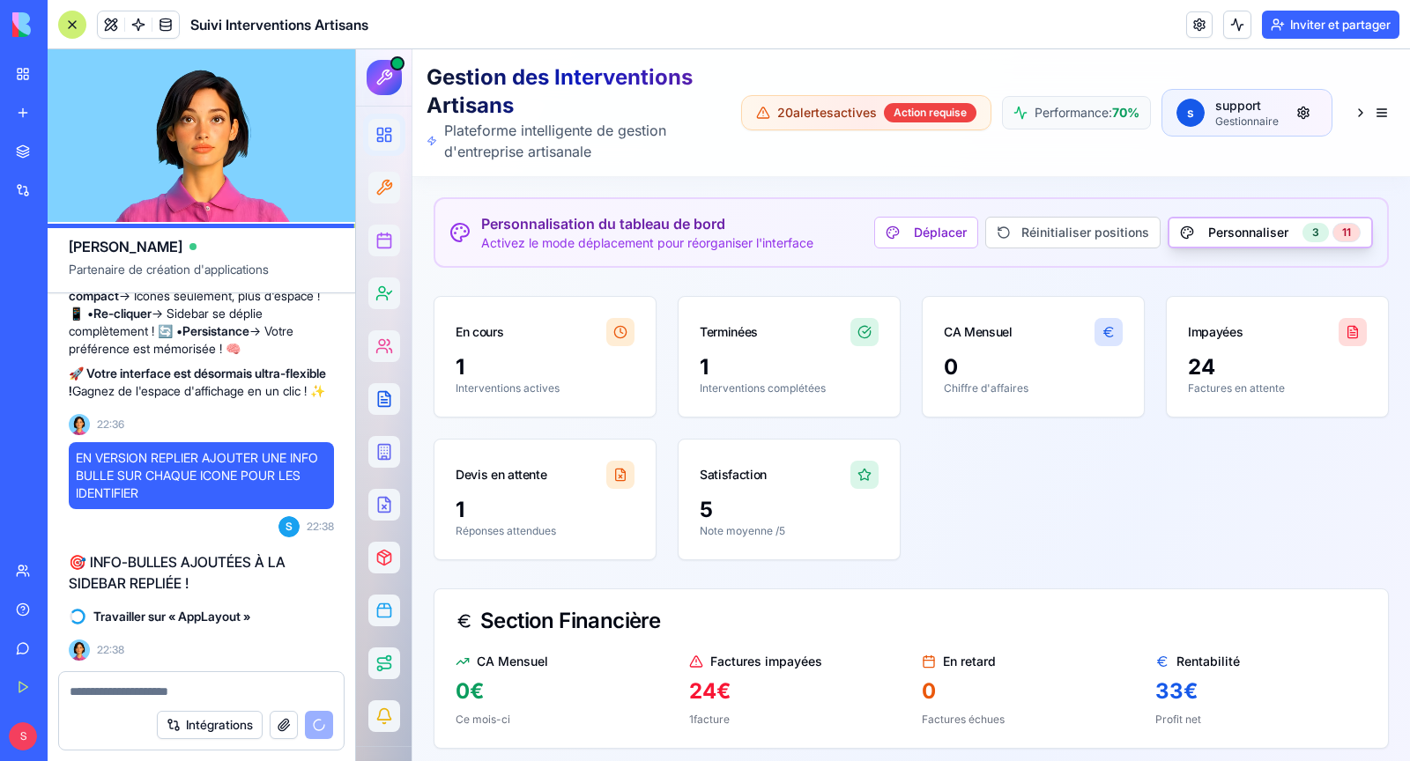
scroll to position [0, 0]
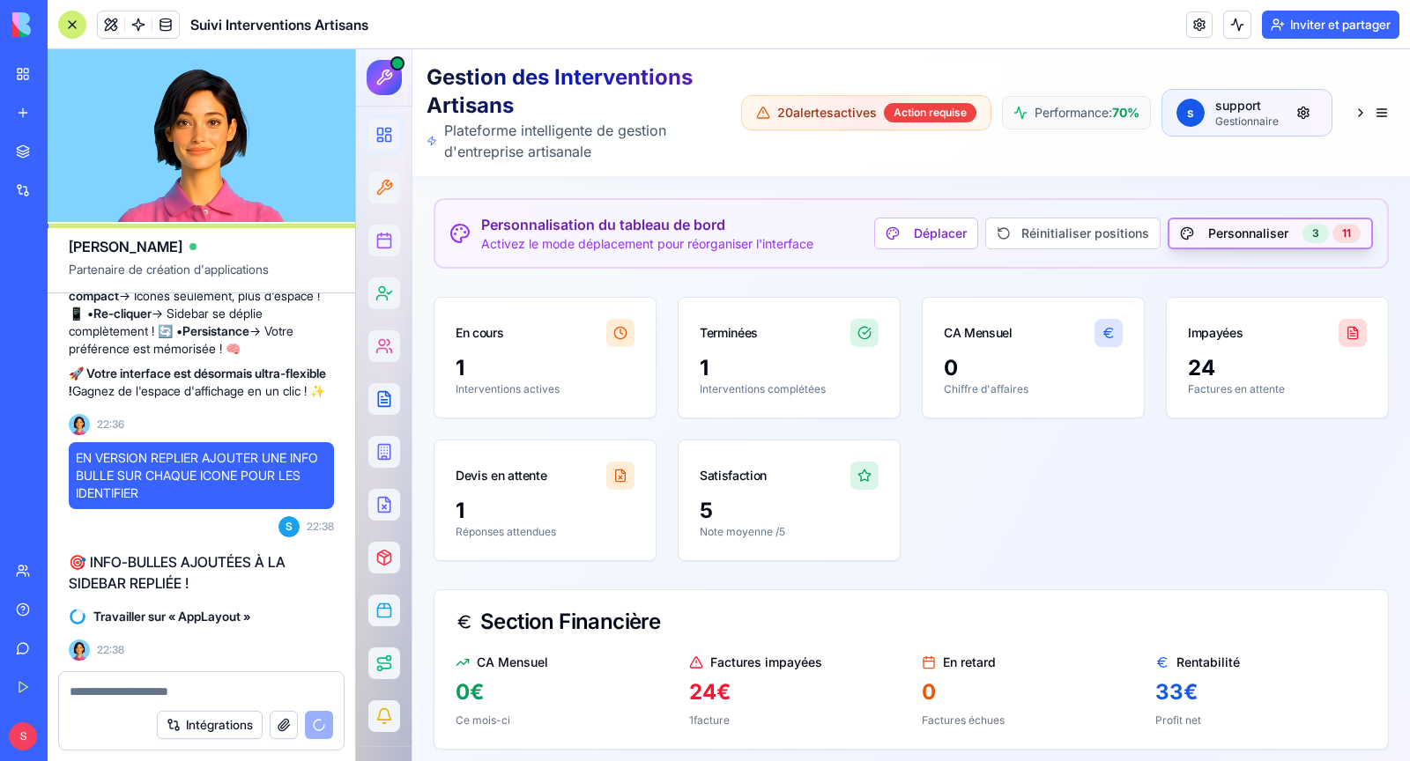
click at [1261, 233] on button "Personnaliser 3 11" at bounding box center [1270, 234] width 205 height 32
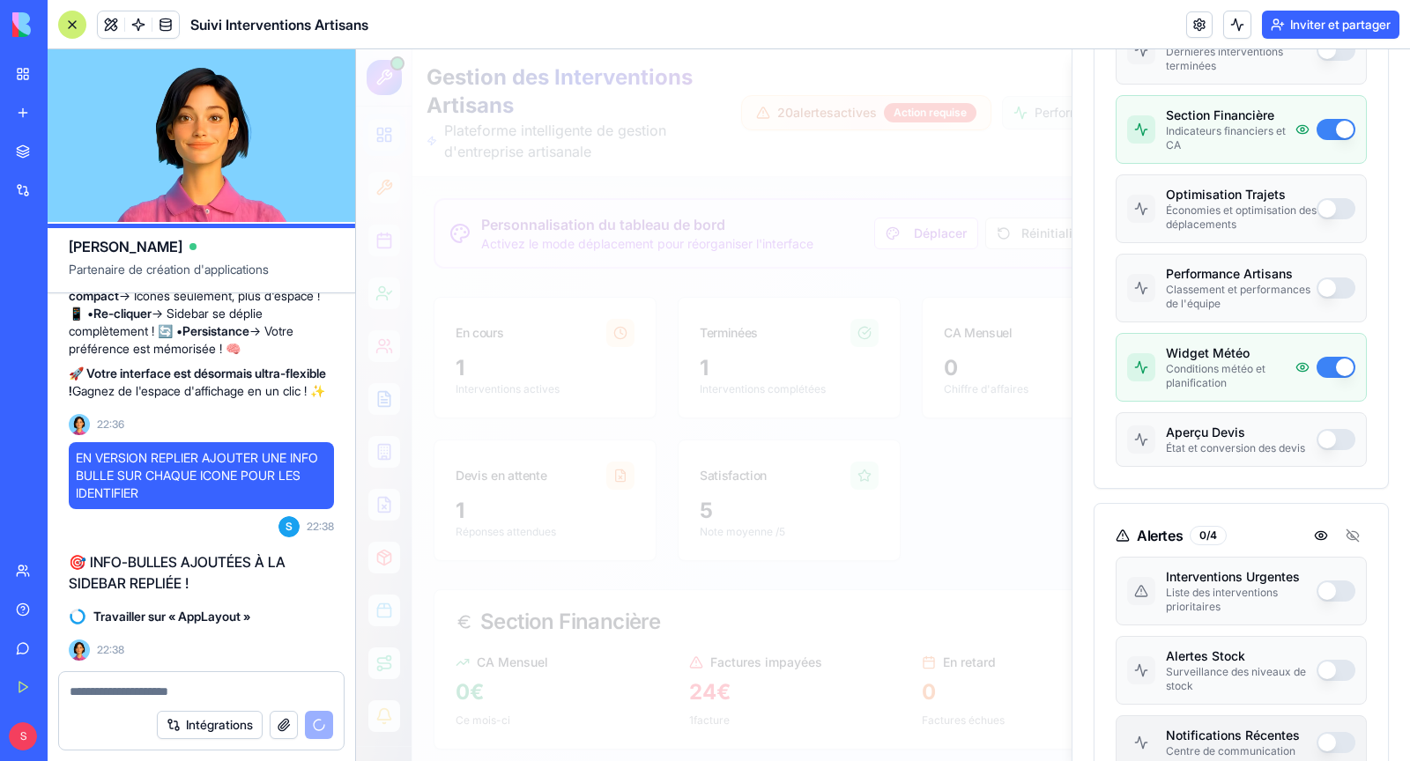
scroll to position [637, 0]
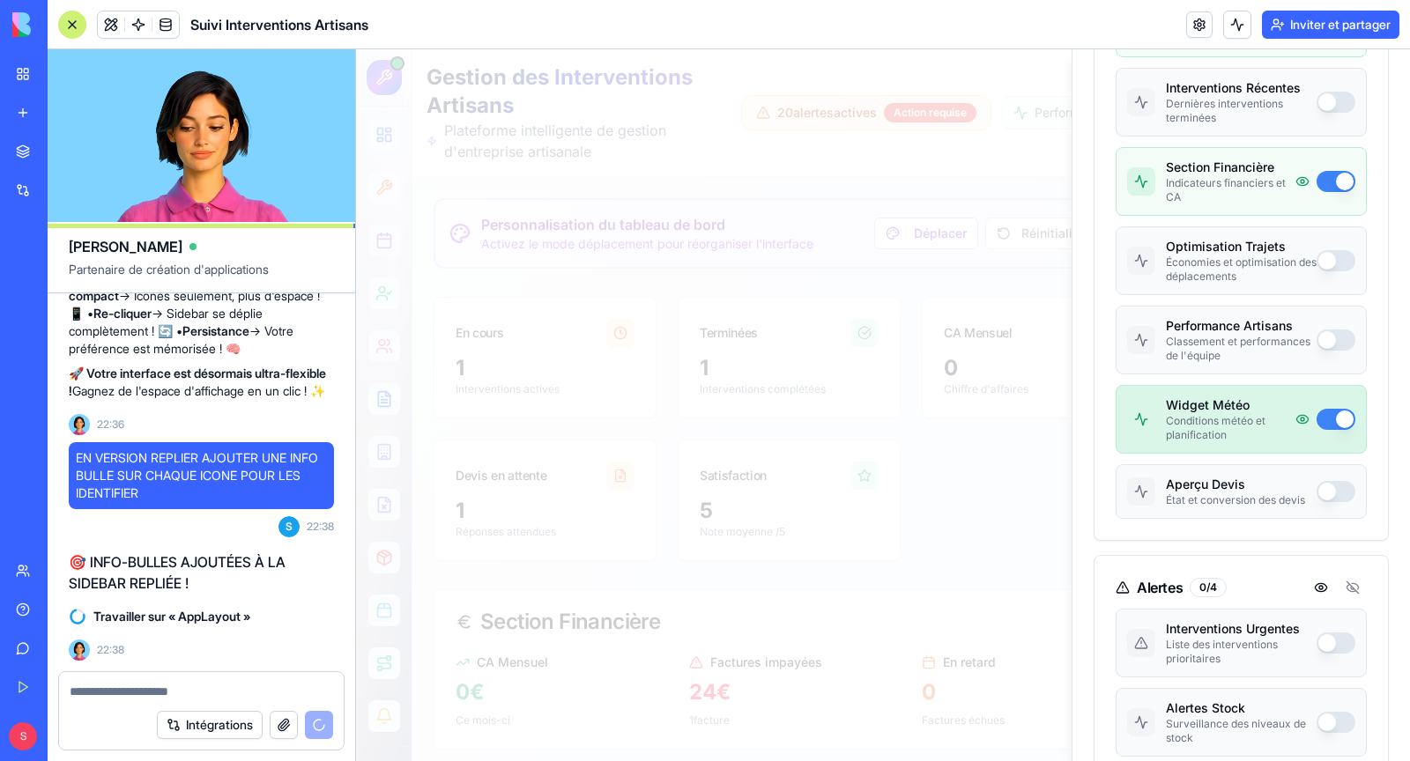
click at [1304, 418] on circle at bounding box center [1303, 420] width 4 height 4
click at [1328, 411] on button "button" at bounding box center [1336, 419] width 39 height 21
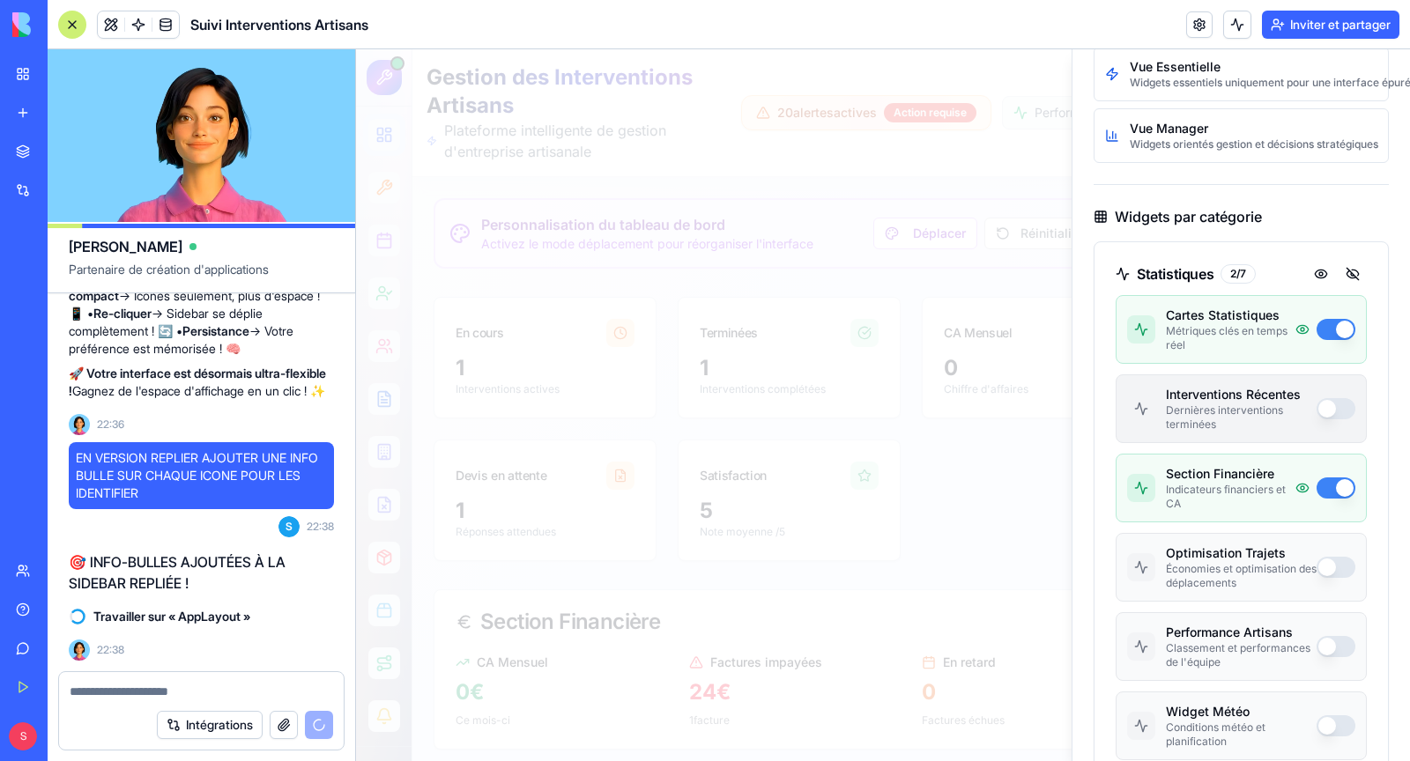
scroll to position [338, 0]
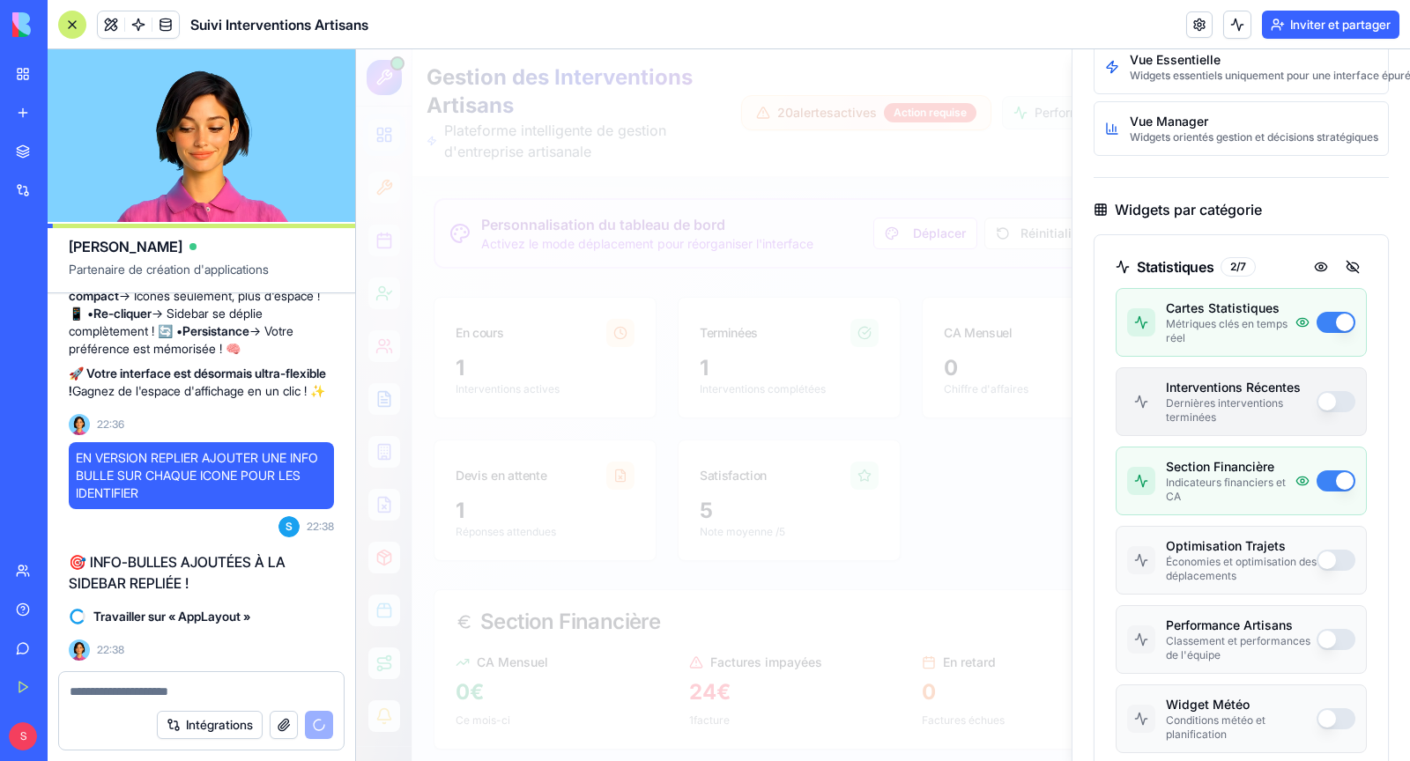
click at [1342, 398] on button "button" at bounding box center [1336, 401] width 39 height 21
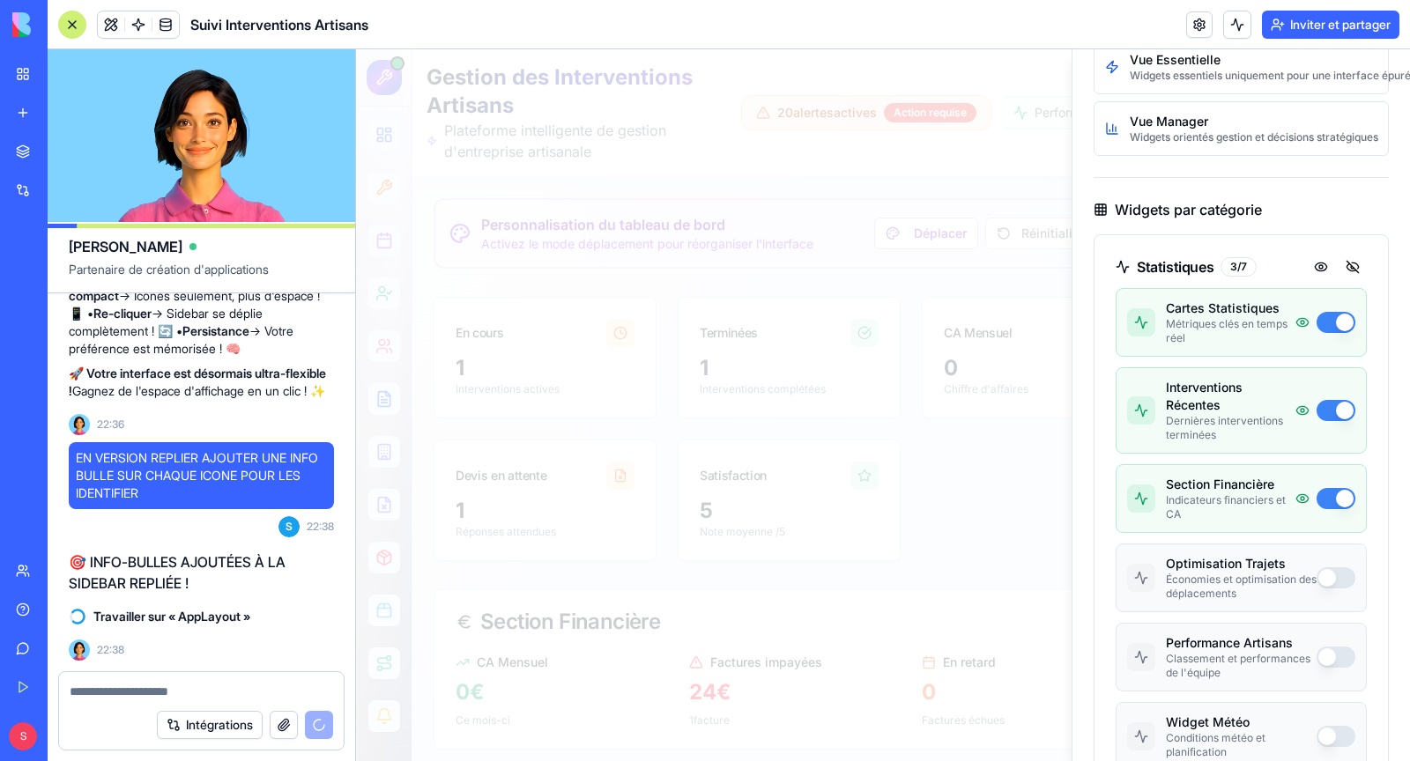
click at [811, 534] on div at bounding box center [883, 405] width 1054 height 712
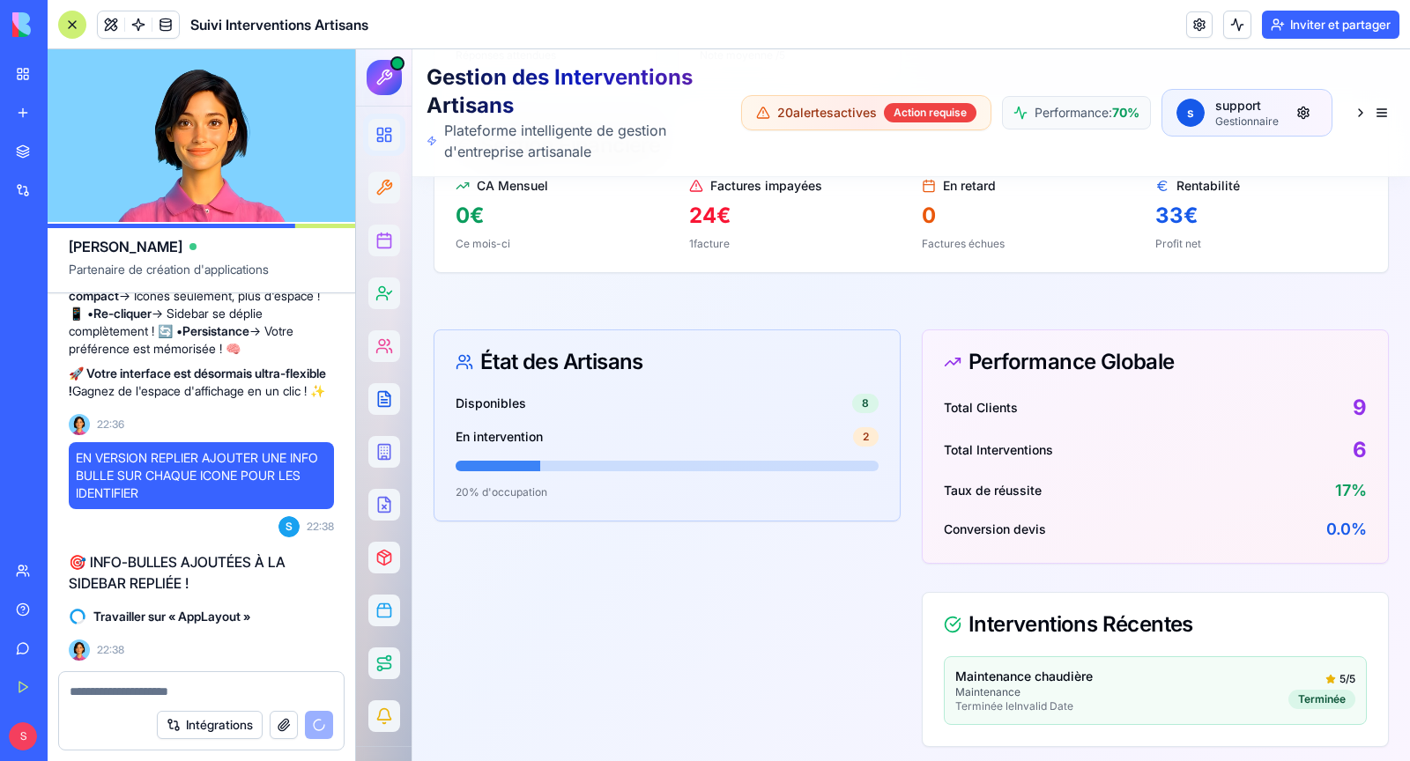
scroll to position [0, 0]
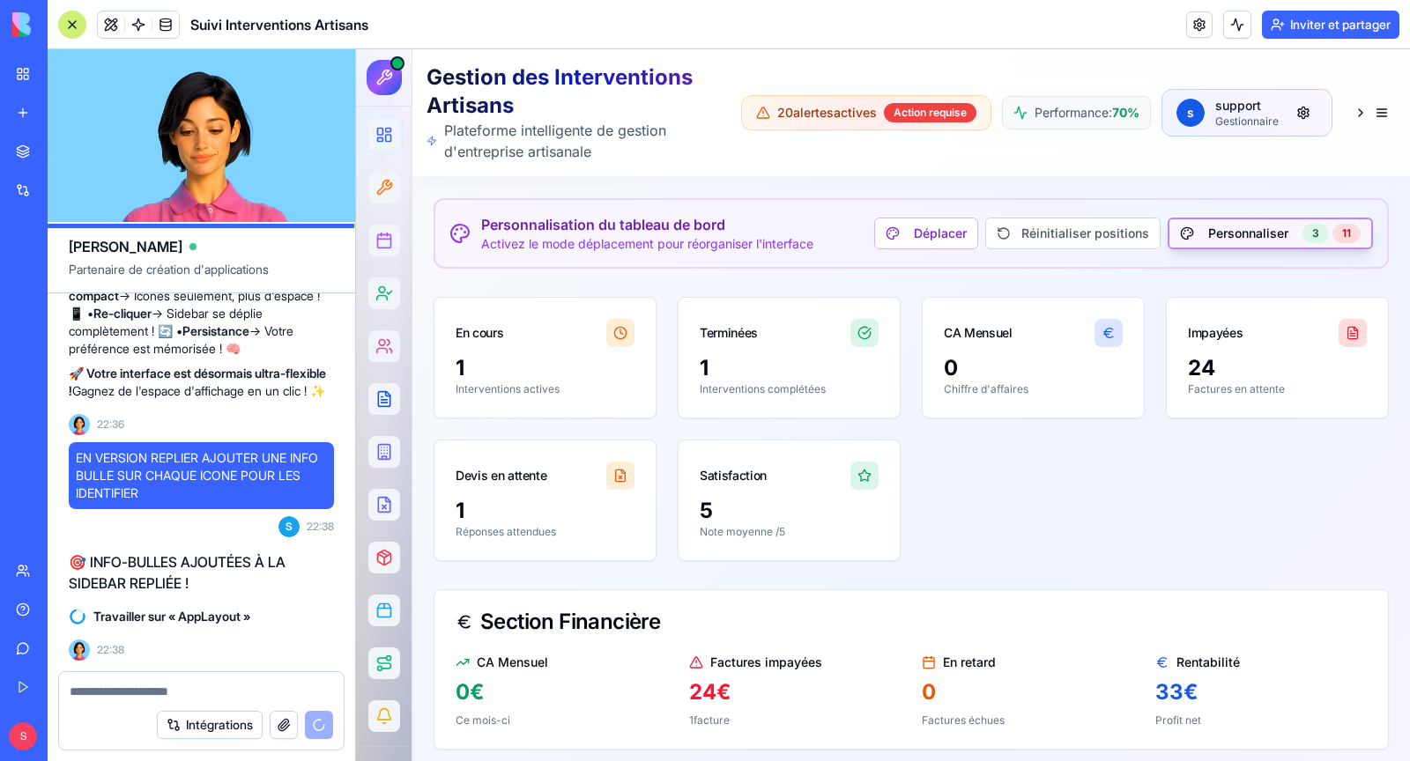
click at [1271, 232] on button "Personnaliser 3 11" at bounding box center [1270, 234] width 205 height 32
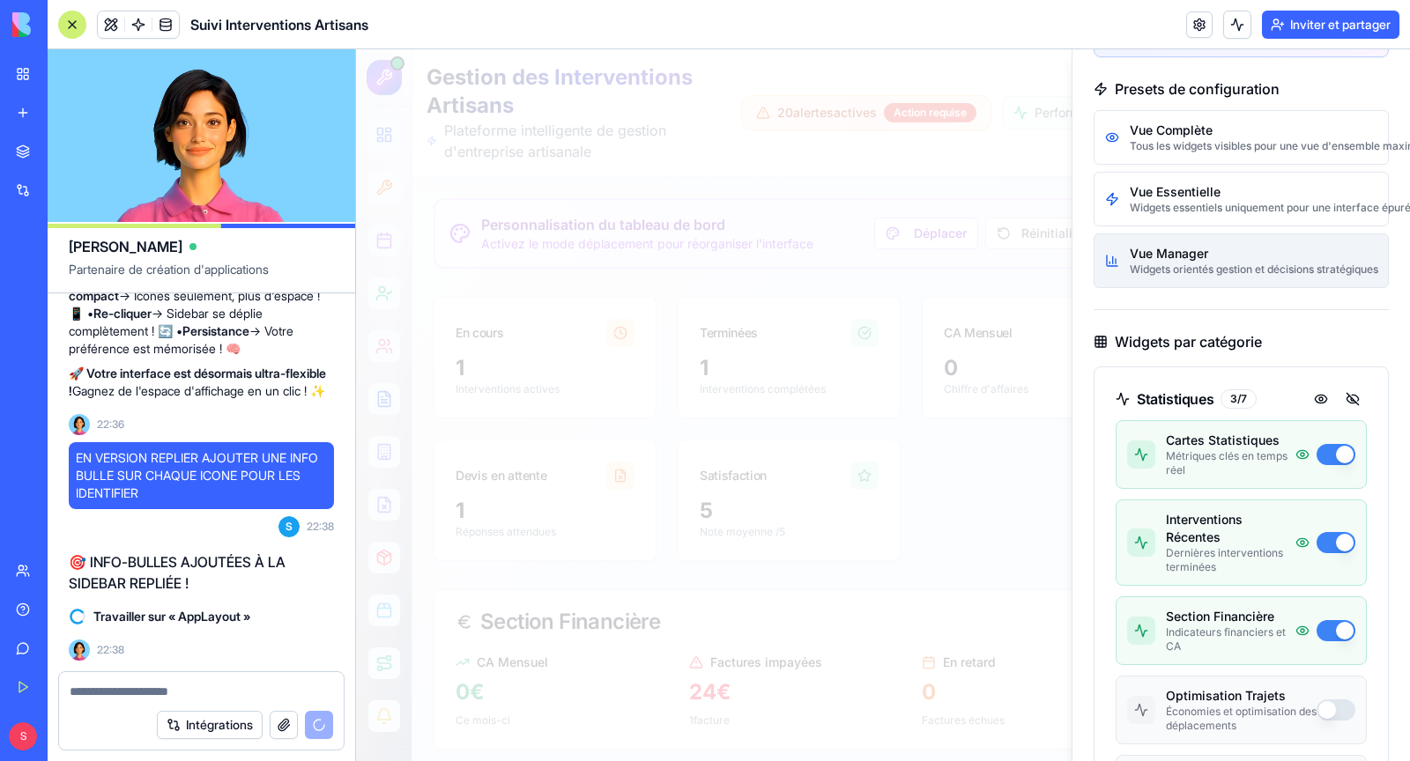
scroll to position [178, 0]
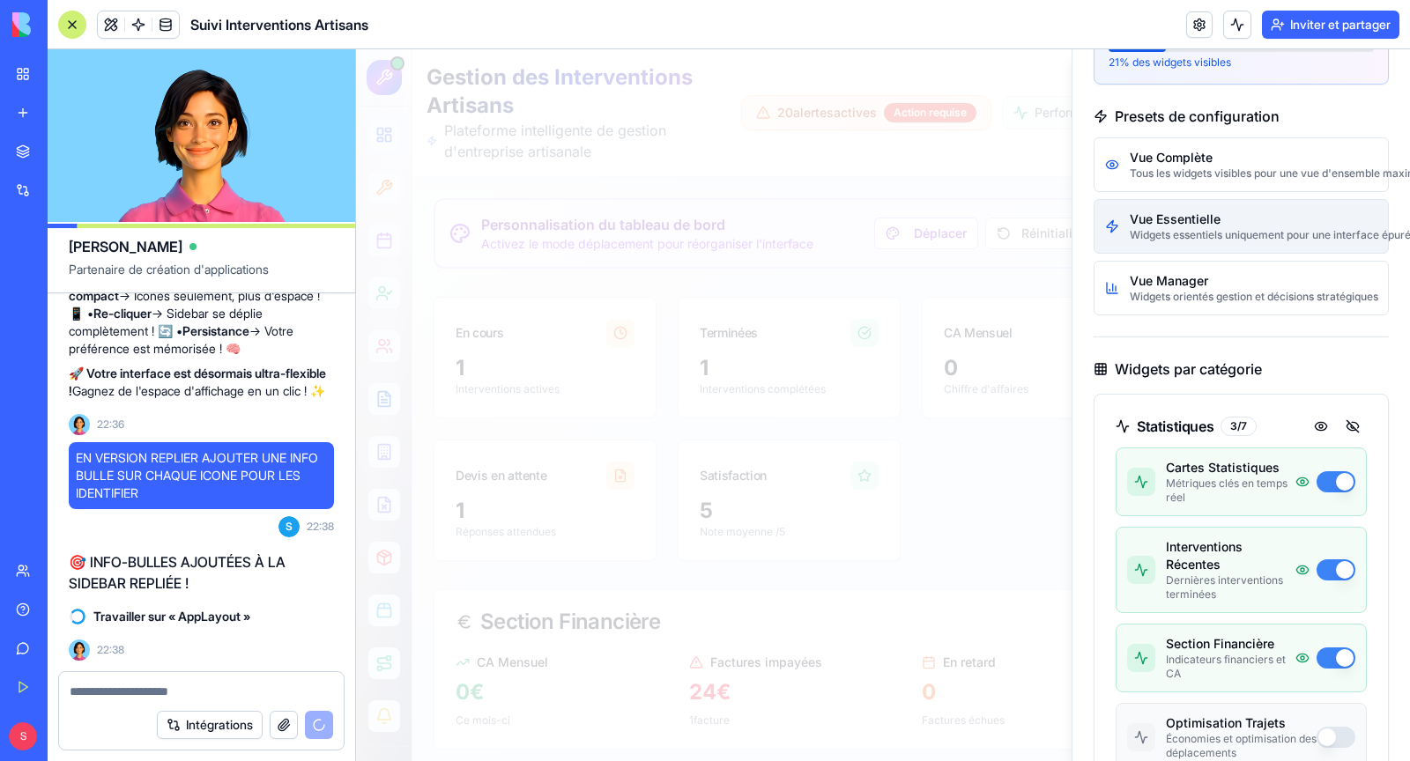
click at [1203, 222] on div "Vue Essentielle" at bounding box center [1254, 220] width 248 height 18
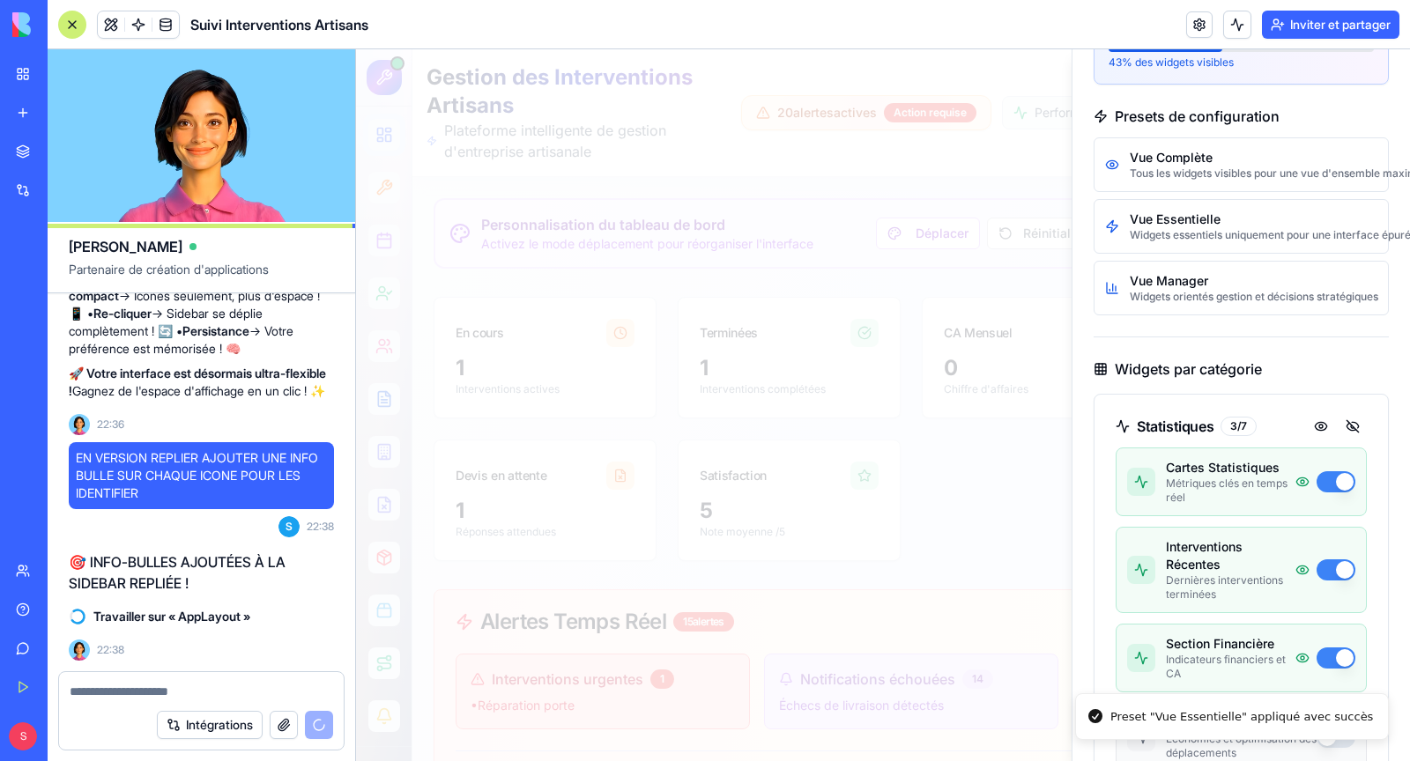
click at [876, 497] on div at bounding box center [883, 405] width 1054 height 712
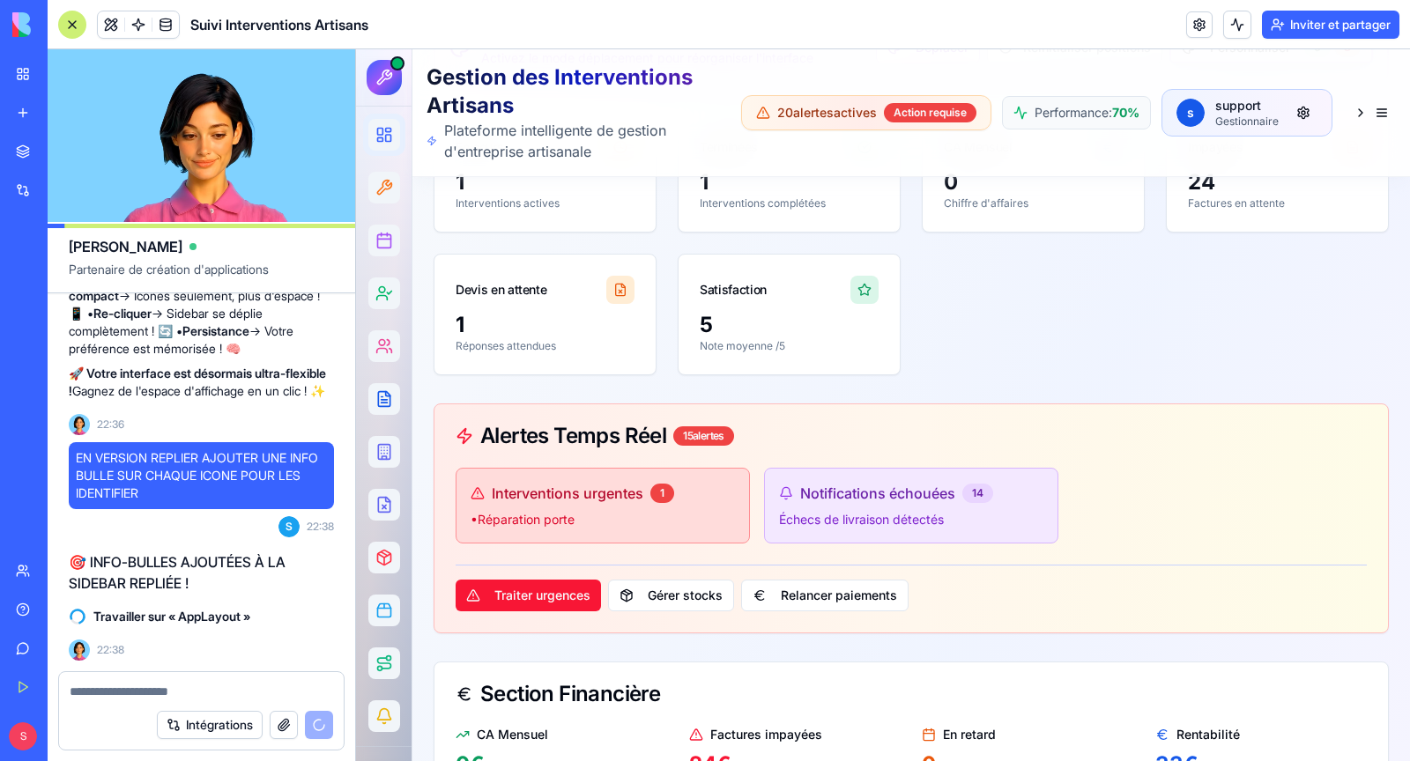
scroll to position [0, 0]
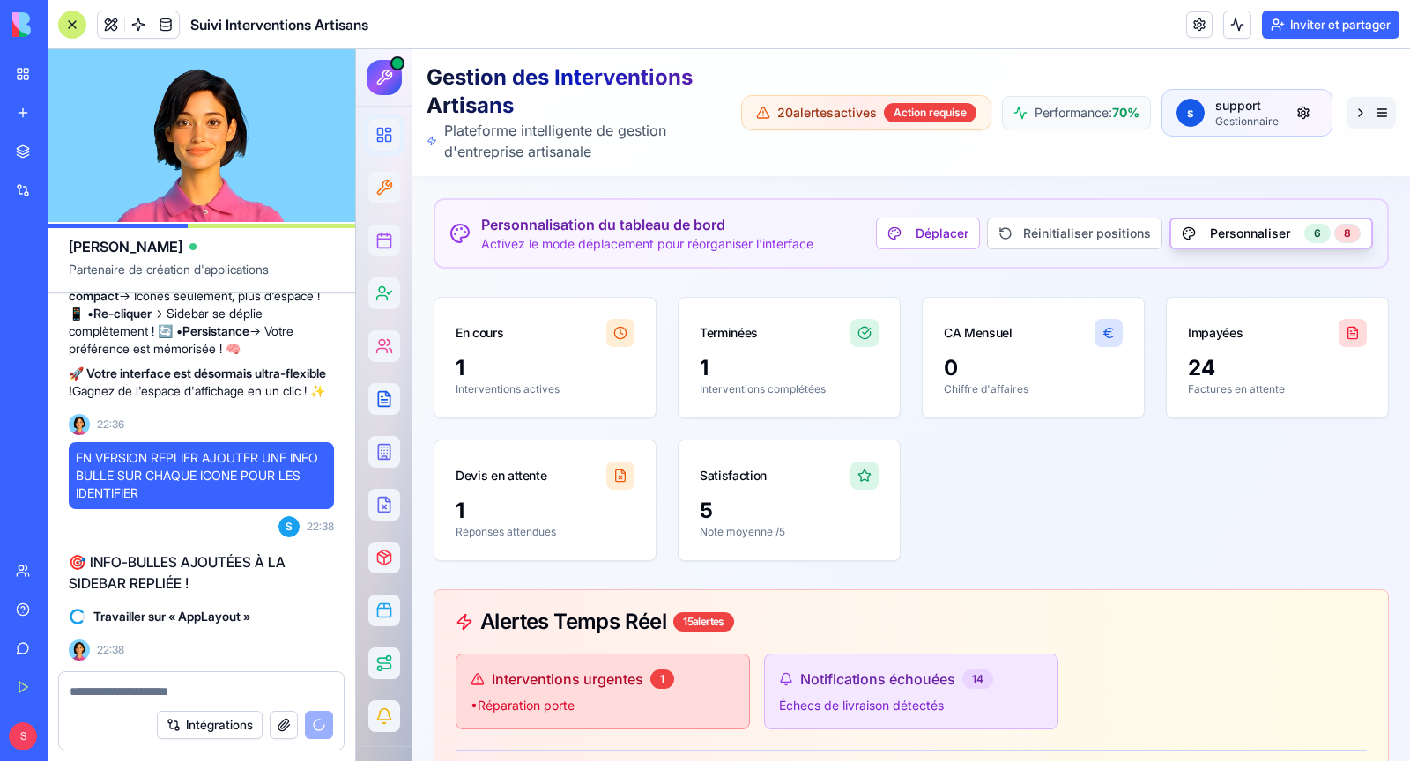
click at [1374, 112] on button at bounding box center [1371, 113] width 49 height 32
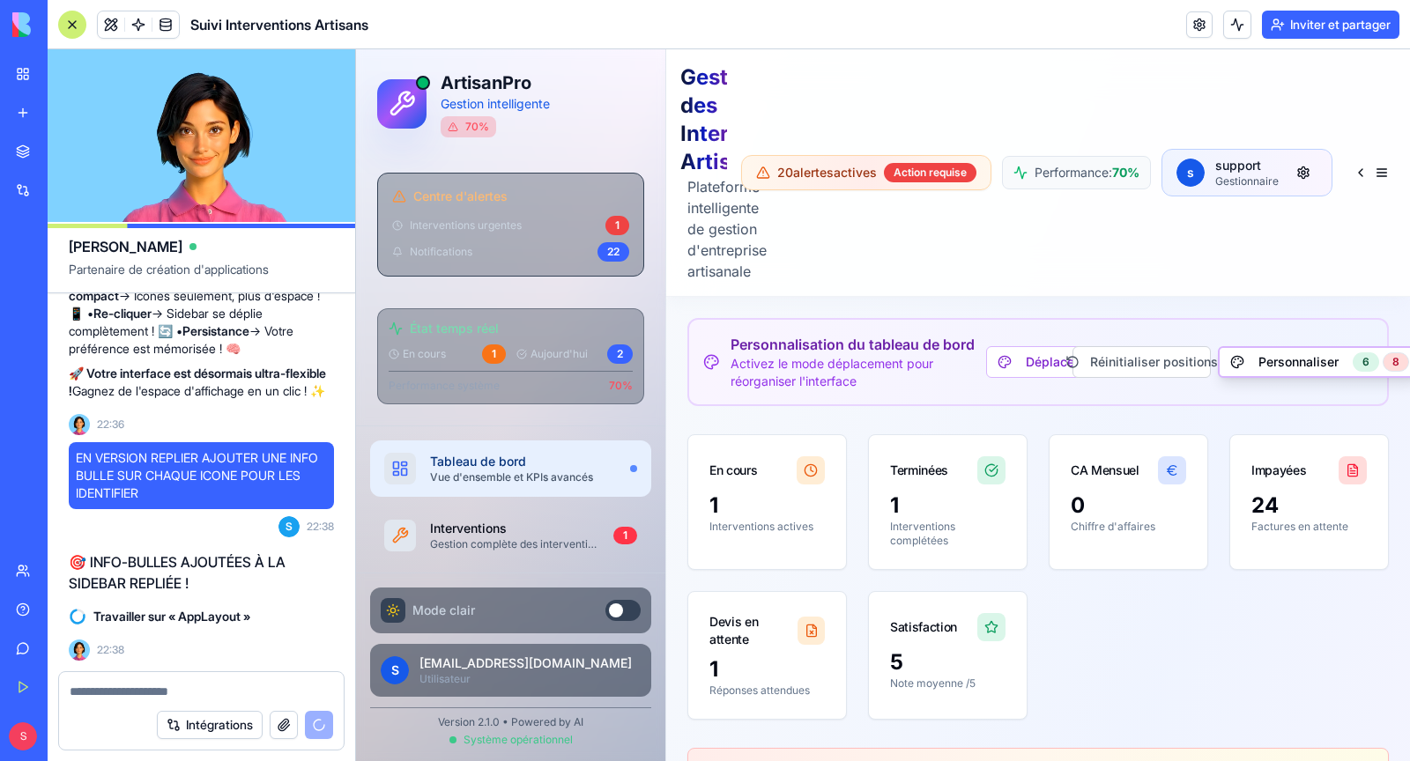
click at [432, 390] on div "État temps réel En cours 1 Aujourd'hui 2 Performance système 70 %" at bounding box center [510, 356] width 267 height 96
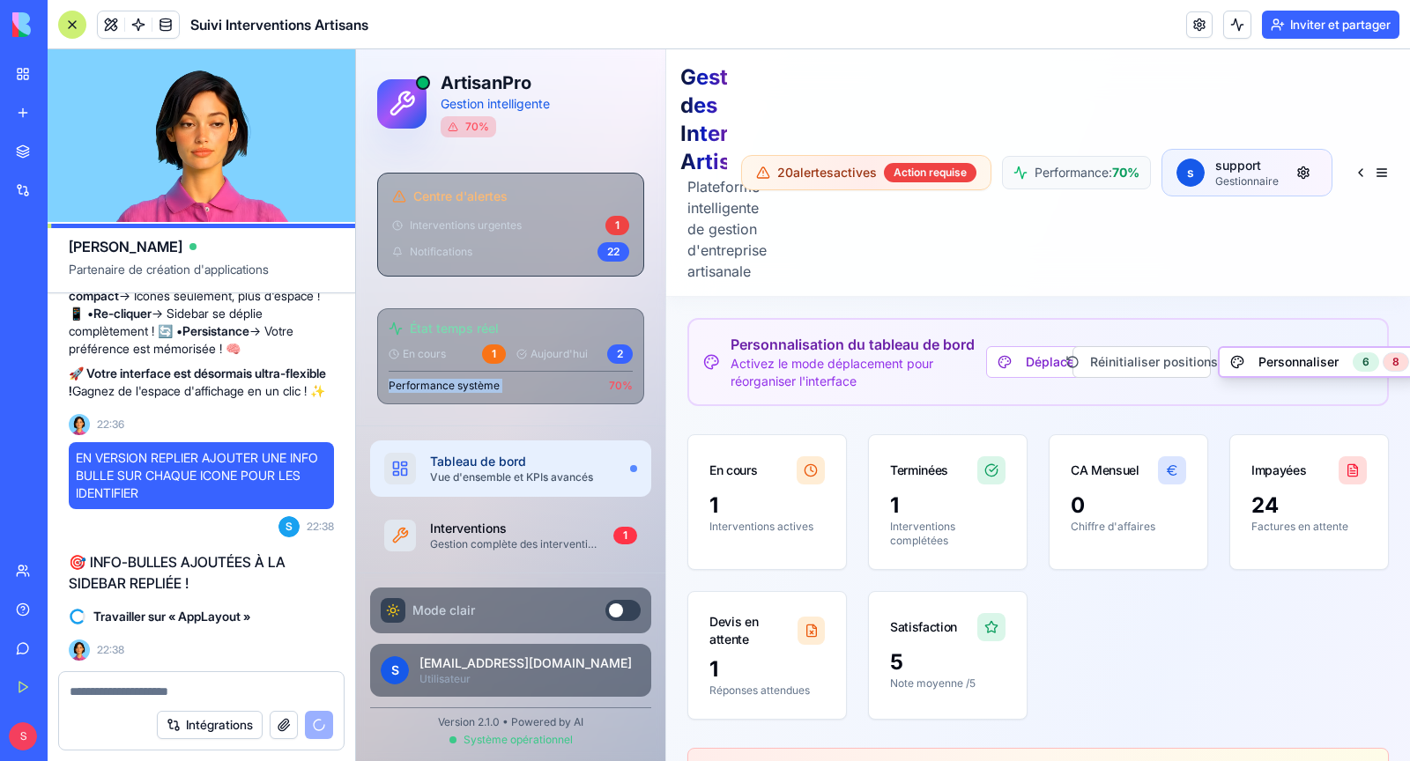
click at [432, 390] on div "État temps réel En cours 1 Aujourd'hui 2 Performance système 70 %" at bounding box center [510, 356] width 267 height 96
click at [583, 379] on div "Performance système 70 %" at bounding box center [511, 386] width 244 height 14
click at [456, 250] on span "Notifications" at bounding box center [441, 252] width 63 height 14
click at [612, 253] on div "22" at bounding box center [613, 251] width 32 height 19
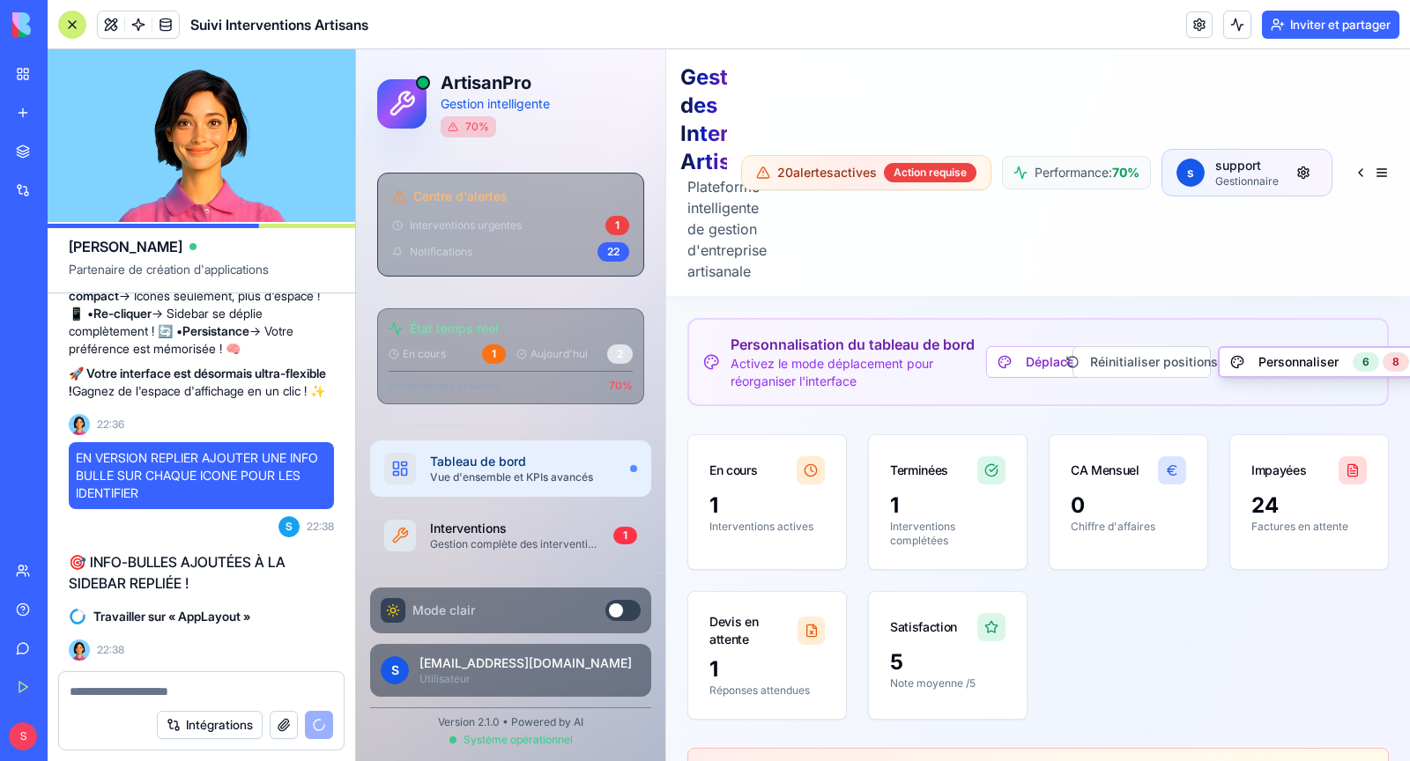
click at [620, 351] on div "2" at bounding box center [620, 354] width 26 height 19
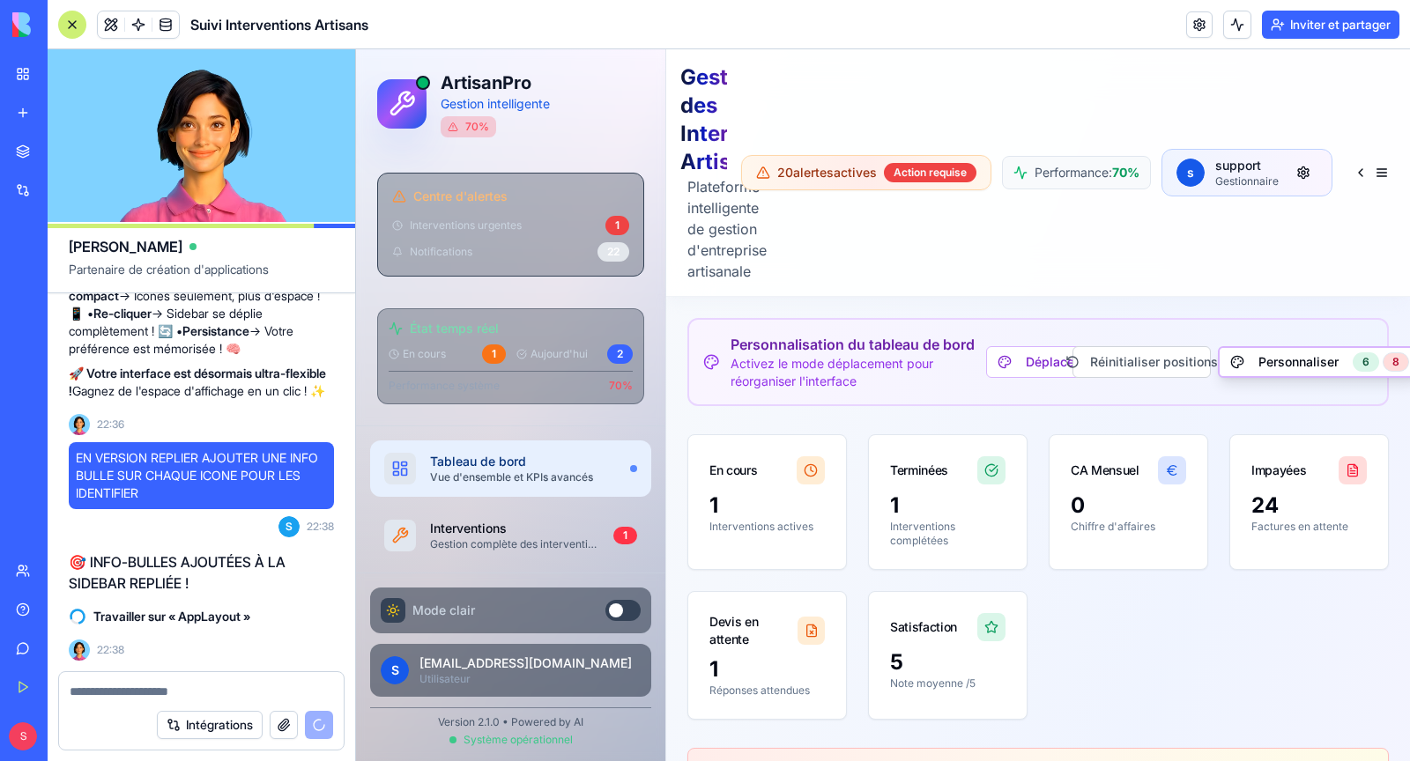
click at [616, 244] on div "22" at bounding box center [613, 251] width 32 height 19
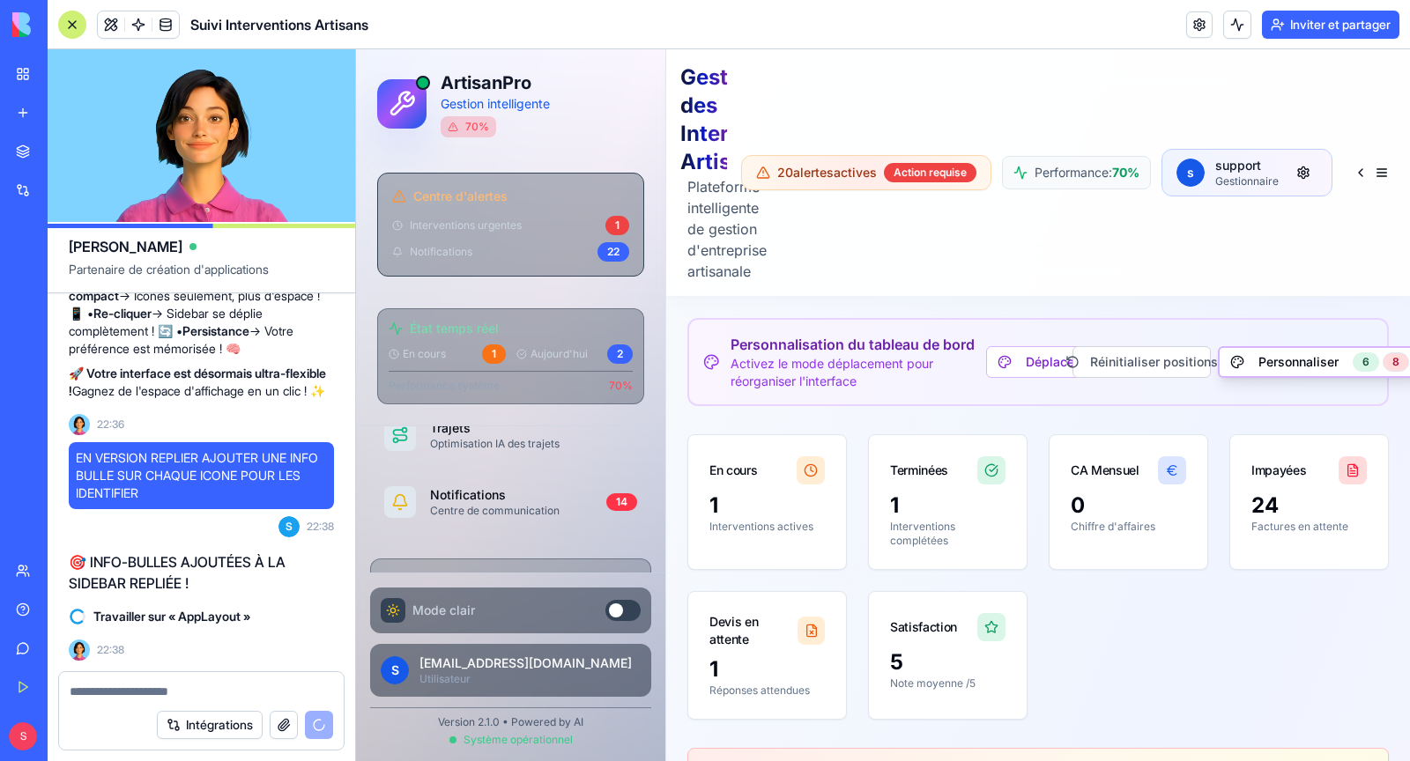
scroll to position [705, 0]
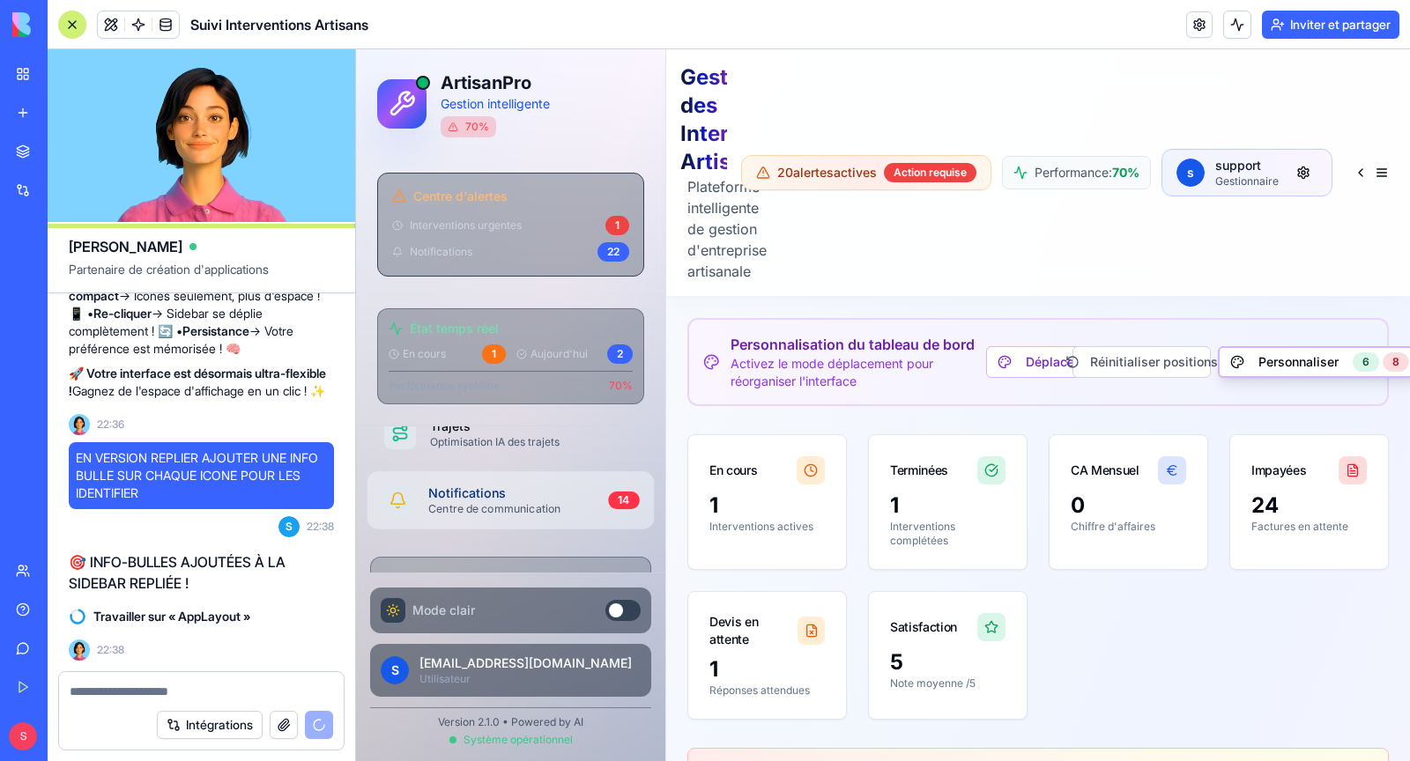
click at [500, 502] on div "Centre de communication" at bounding box center [511, 509] width 166 height 14
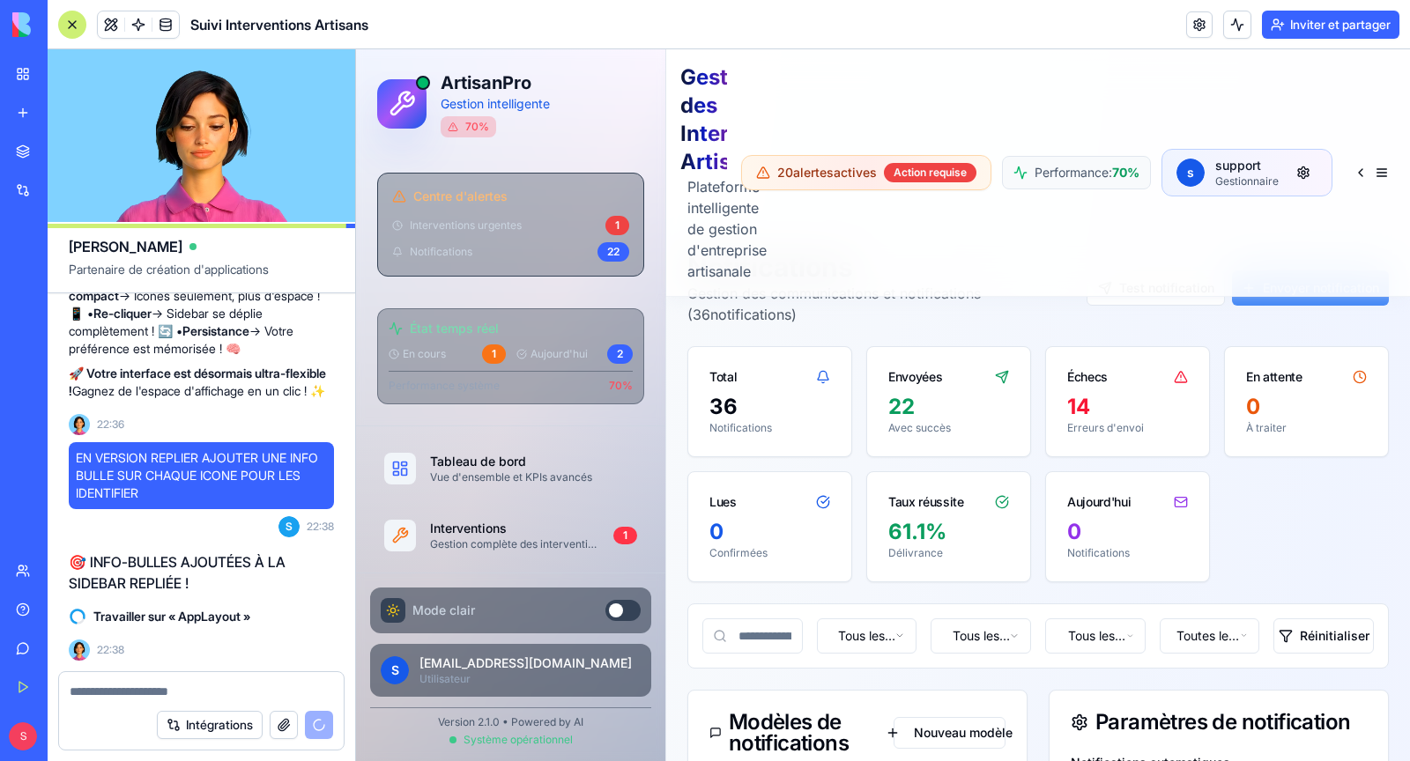
scroll to position [68, 0]
click at [1379, 180] on button at bounding box center [1371, 173] width 49 height 32
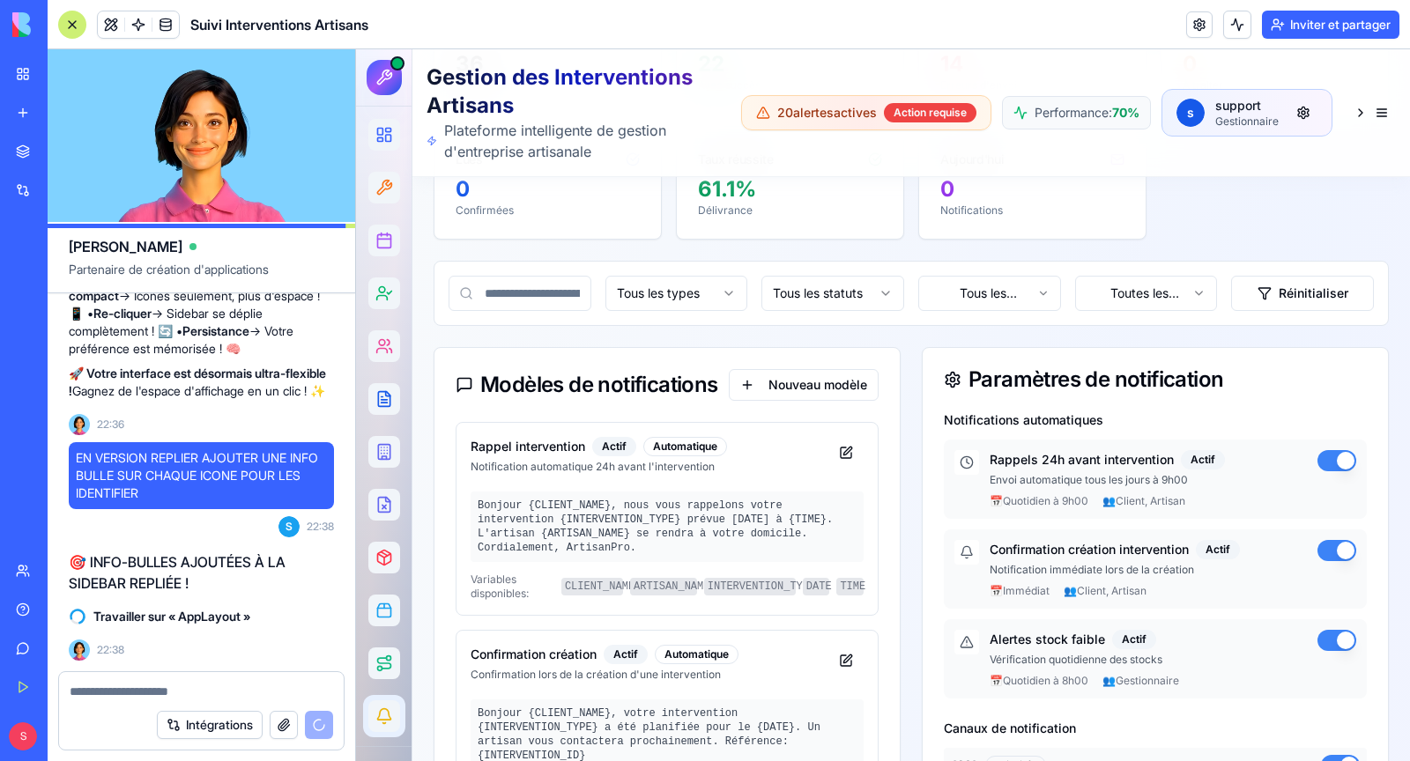
scroll to position [278, 0]
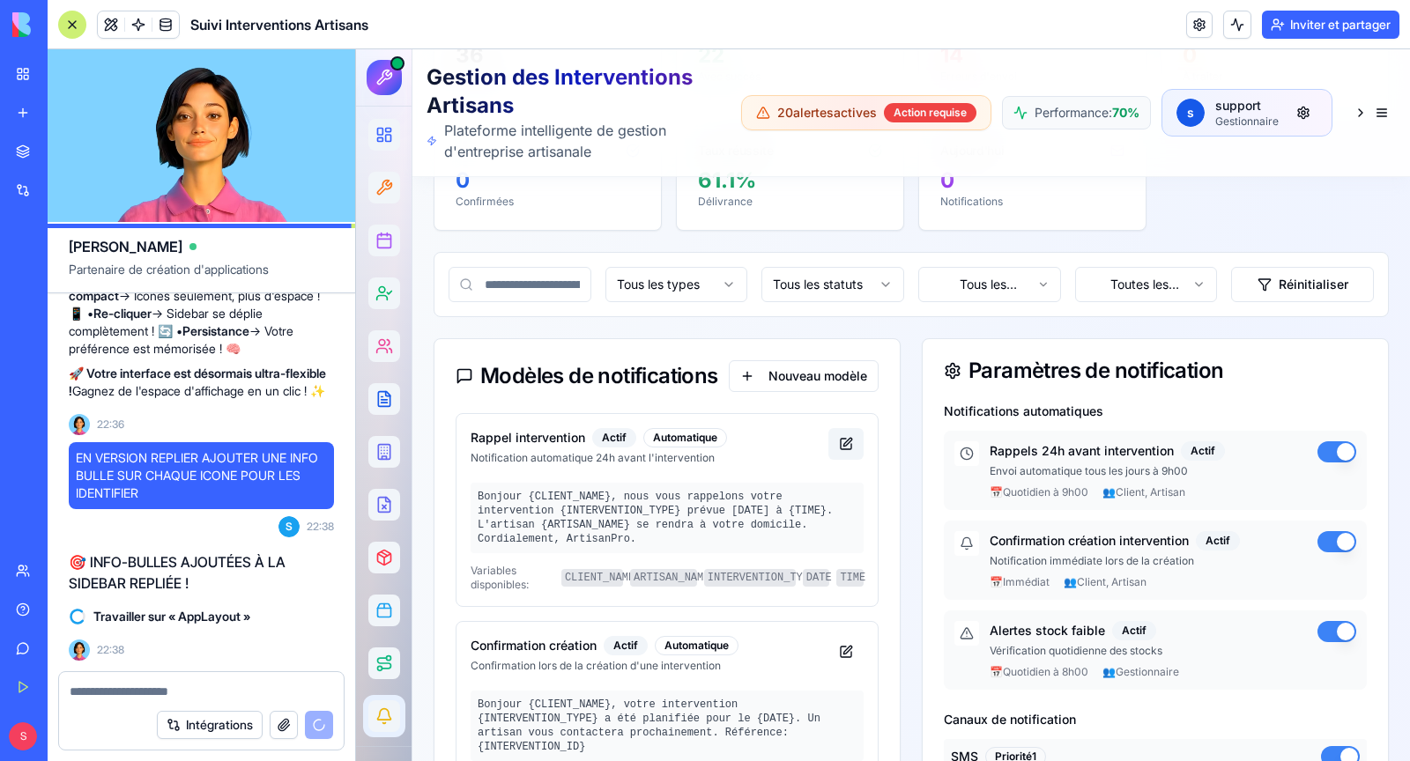
click at [850, 437] on button at bounding box center [845, 444] width 35 height 32
click at [853, 435] on button at bounding box center [845, 444] width 35 height 32
click at [671, 516] on div "Bonjour {CLIENT_NAME}, nous vous rappelons votre intervention {INTERVENTION_TYP…" at bounding box center [667, 518] width 393 height 70
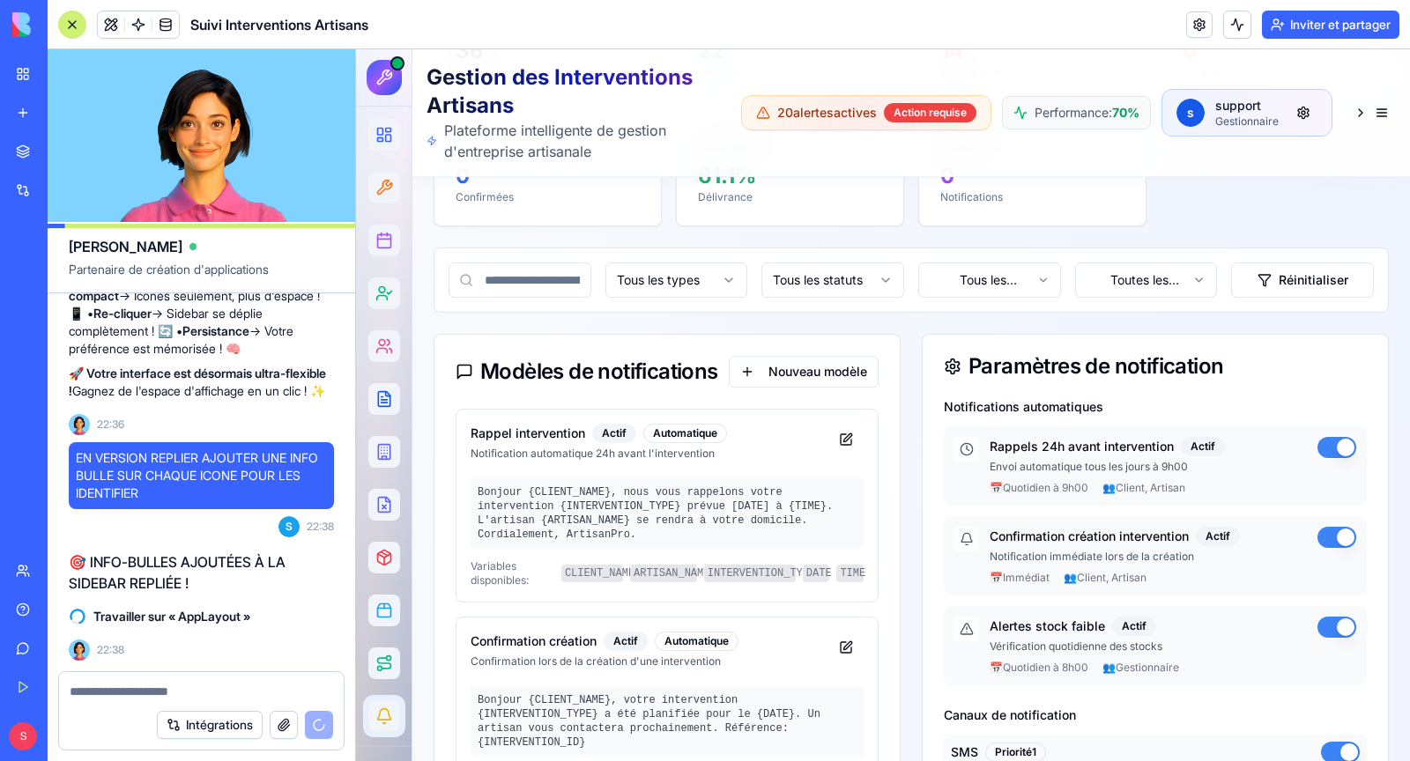
scroll to position [271, 0]
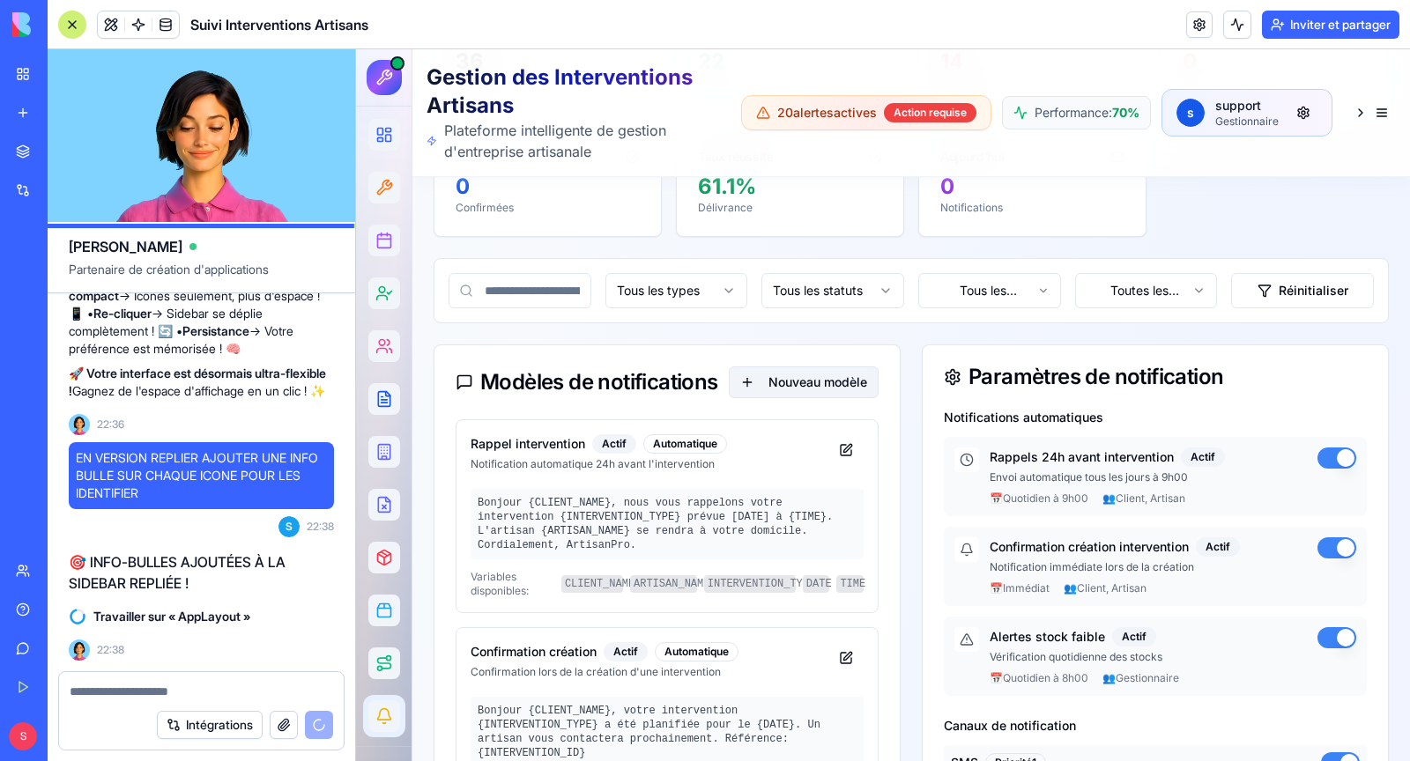
click at [797, 379] on button "Nouveau modèle" at bounding box center [804, 383] width 150 height 32
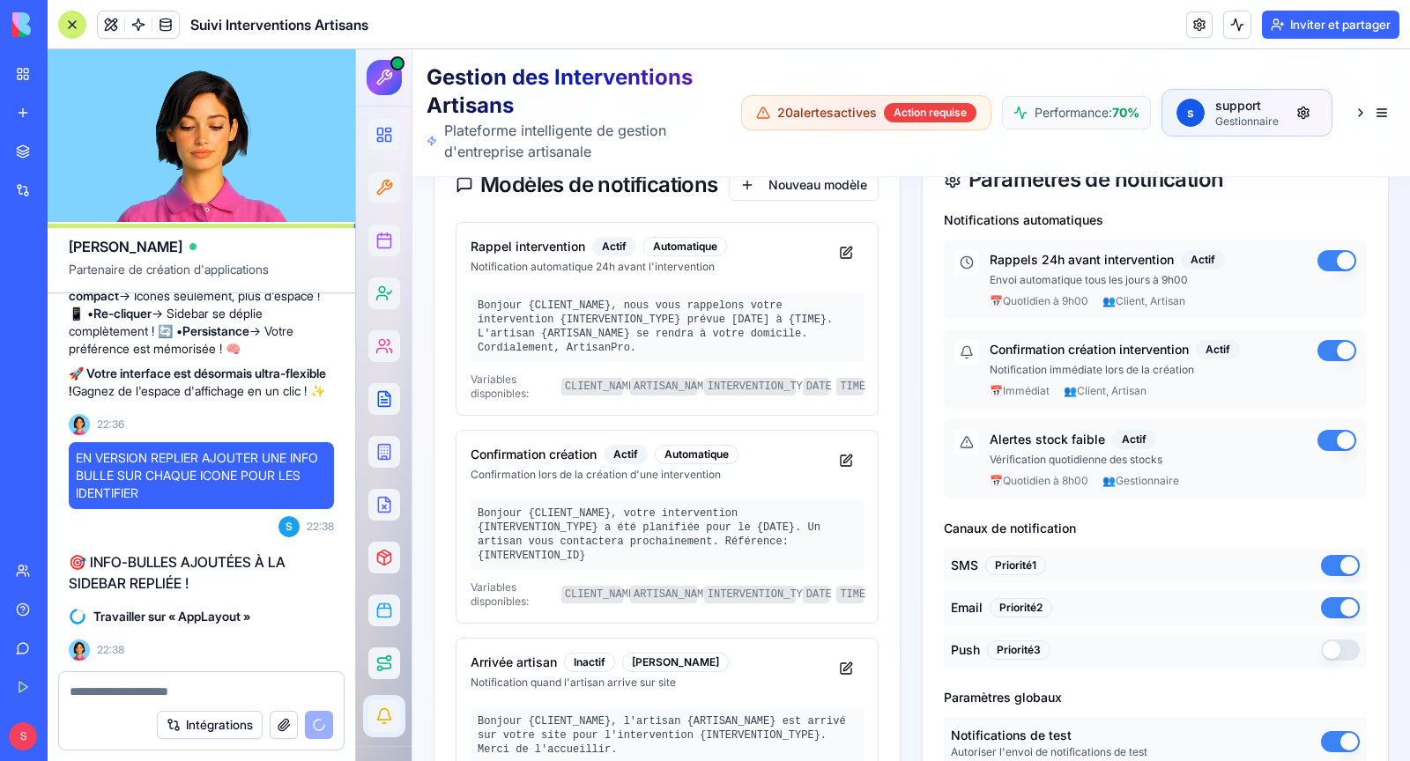
scroll to position [482, 0]
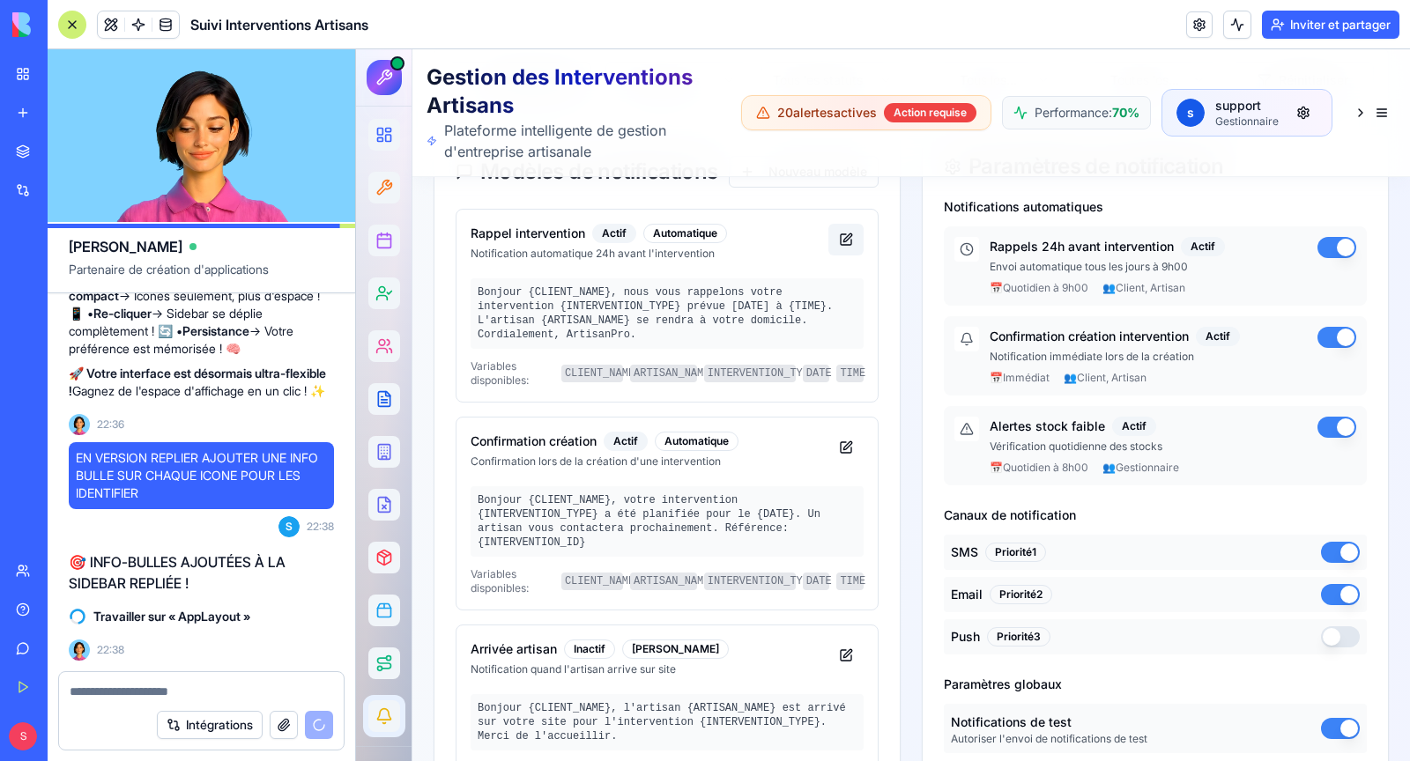
click at [842, 236] on button at bounding box center [845, 240] width 35 height 32
click at [737, 374] on code "INTERVENTION_TYPE" at bounding box center [750, 374] width 92 height 18
click at [753, 322] on div "Bonjour {CLIENT_NAME}, nous vous rappelons votre intervention {INTERVENTION_TYP…" at bounding box center [667, 313] width 393 height 70
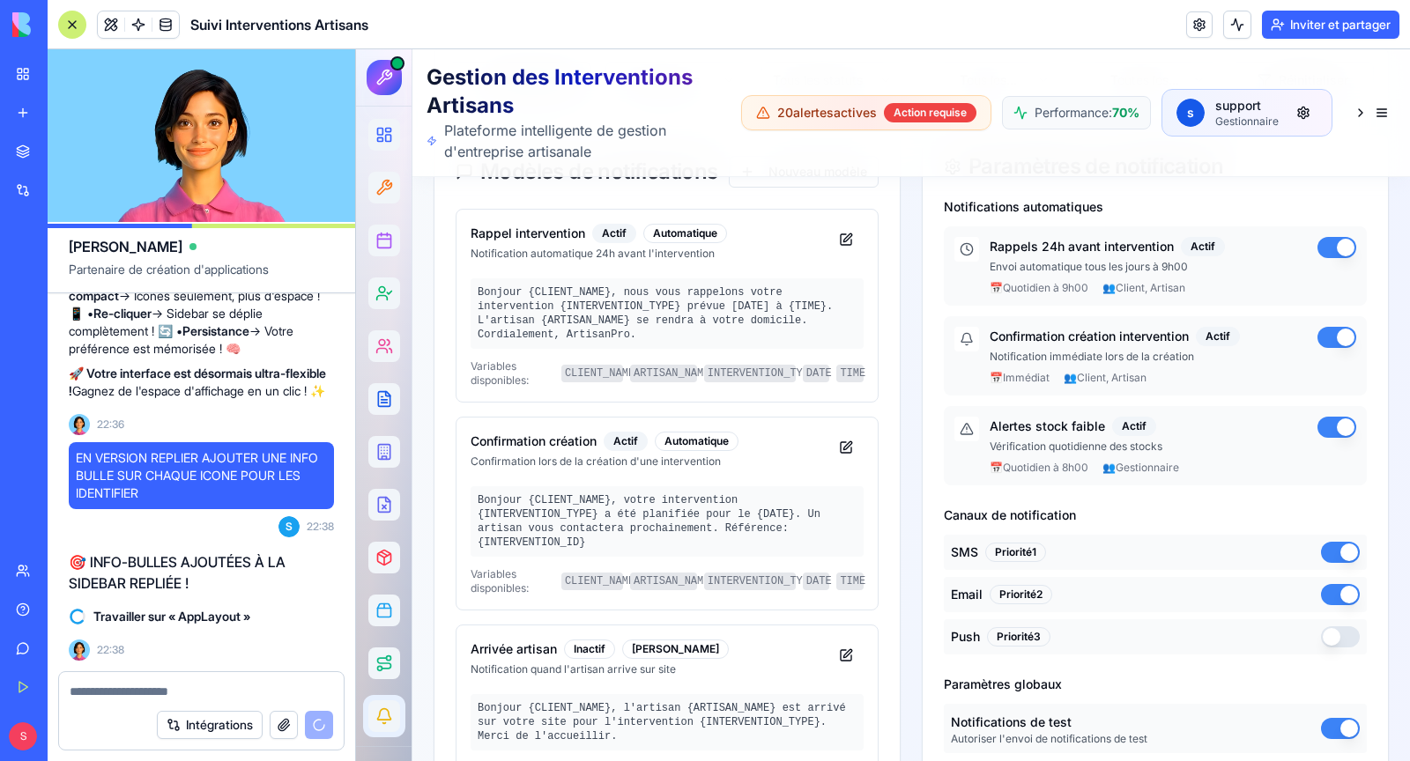
click at [741, 311] on div "Bonjour {CLIENT_NAME}, nous vous rappelons votre intervention {INTERVENTION_TYP…" at bounding box center [667, 313] width 393 height 70
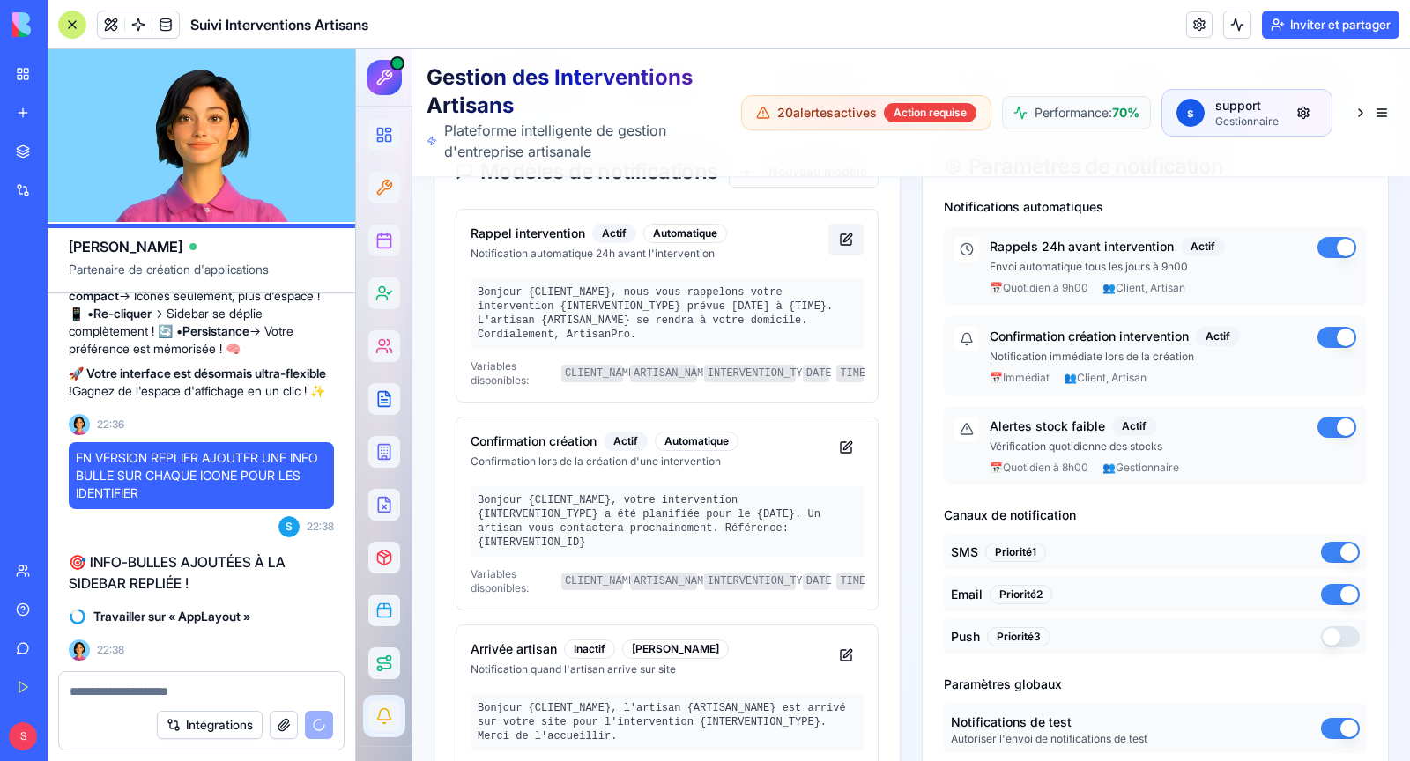
click at [842, 237] on button at bounding box center [845, 240] width 35 height 32
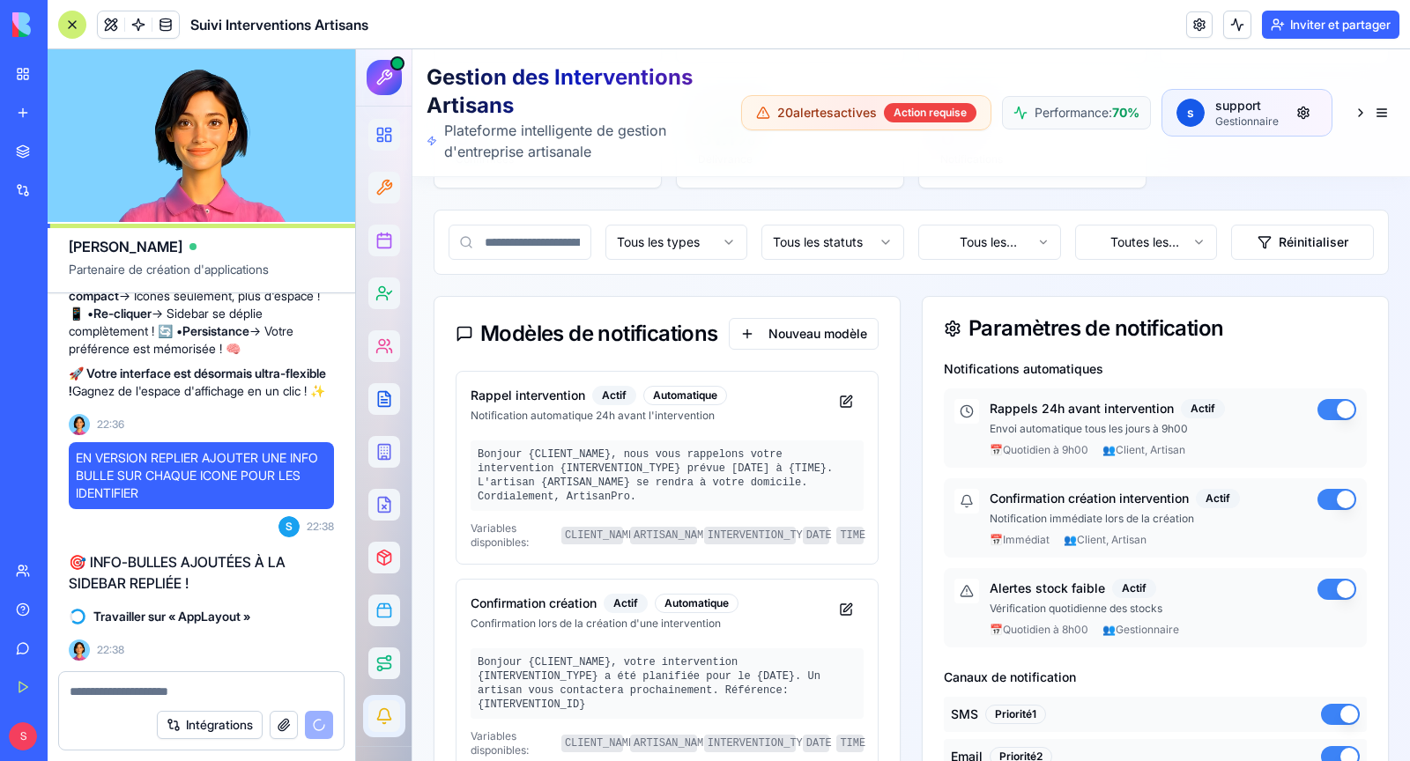
scroll to position [303, 0]
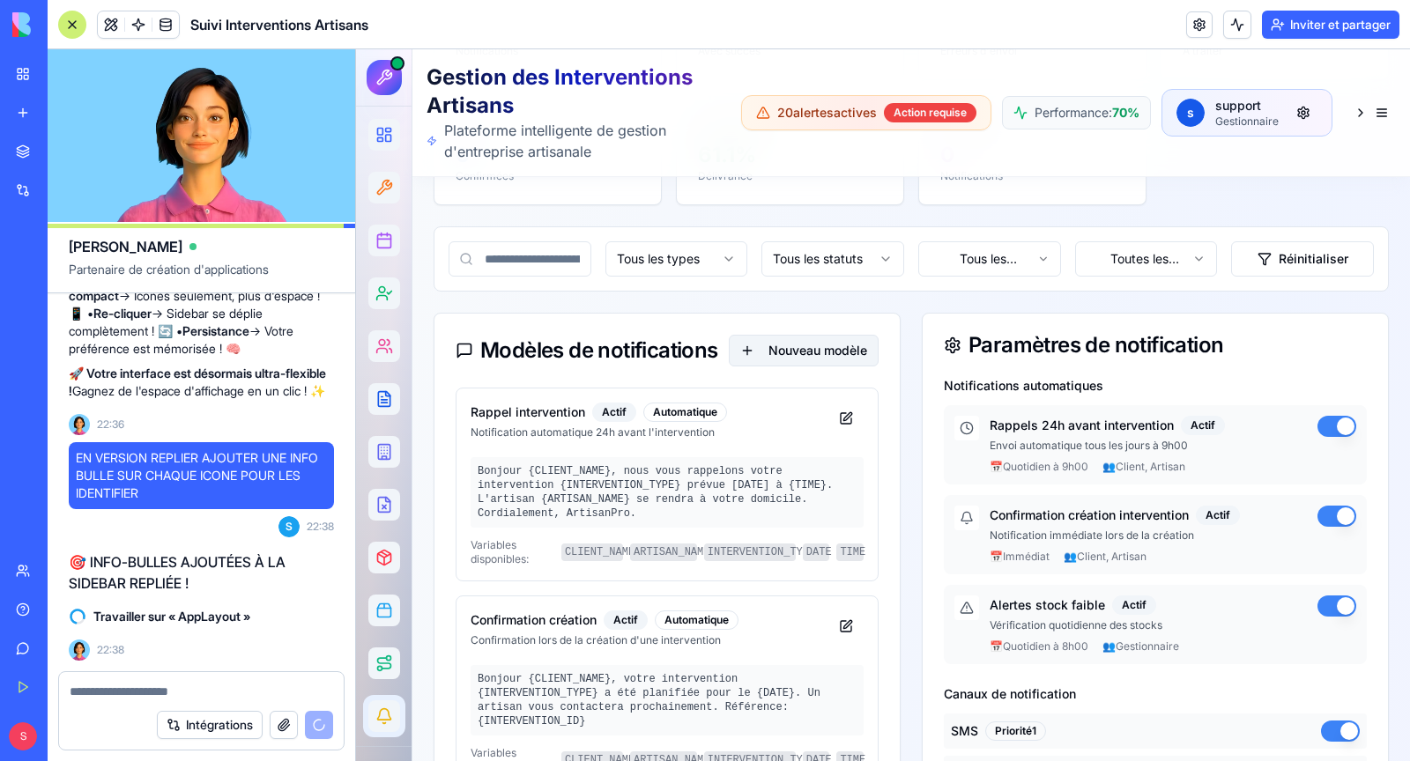
click at [799, 335] on button "Nouveau modèle" at bounding box center [804, 351] width 150 height 32
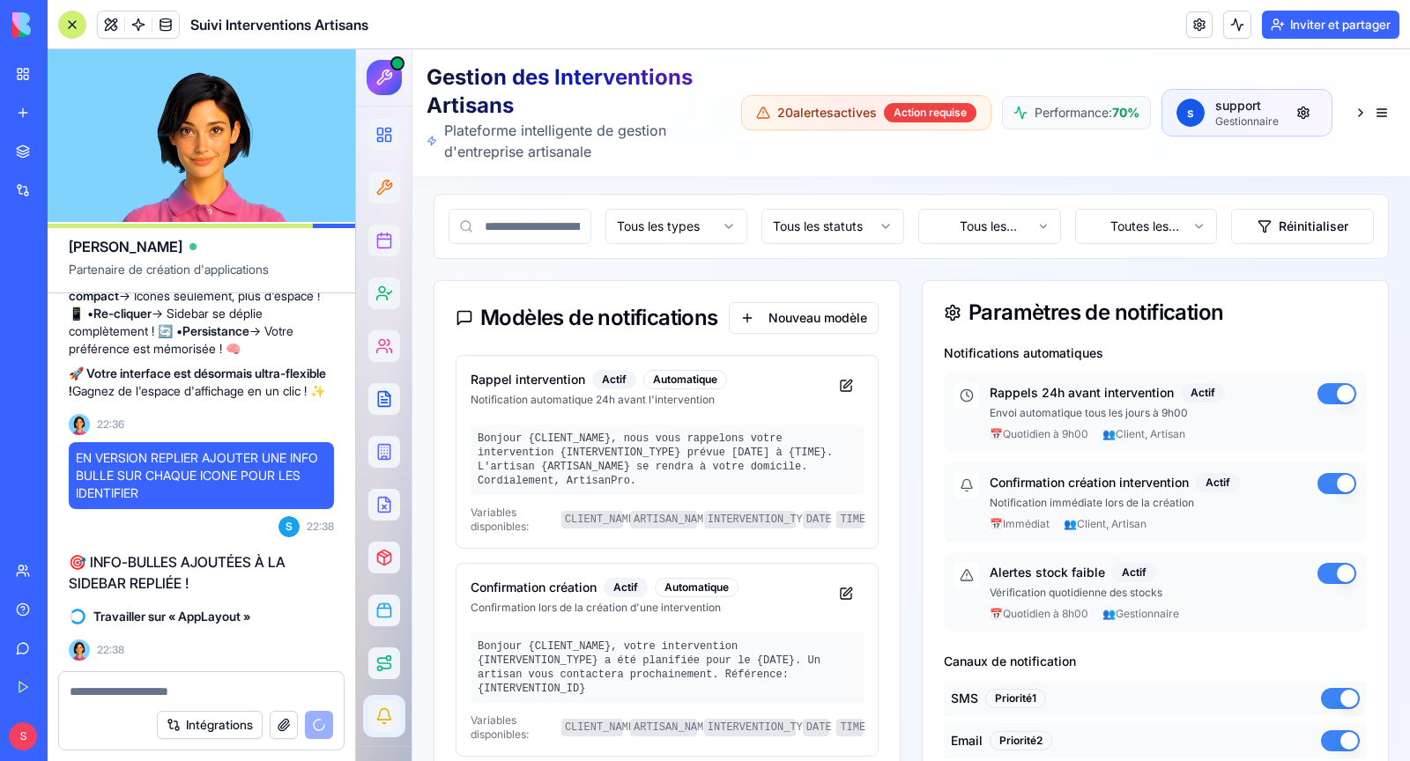
scroll to position [381, 0]
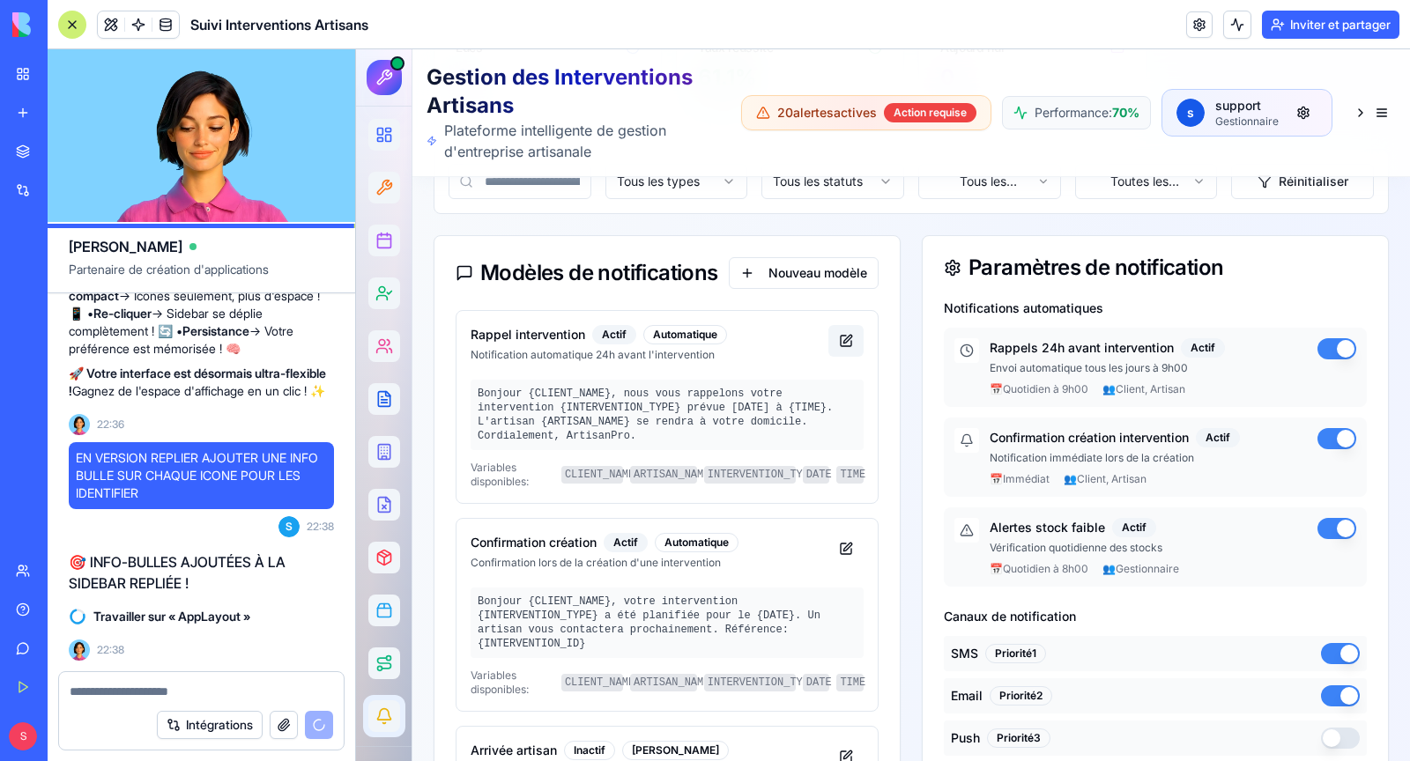
click at [850, 338] on button at bounding box center [845, 341] width 35 height 32
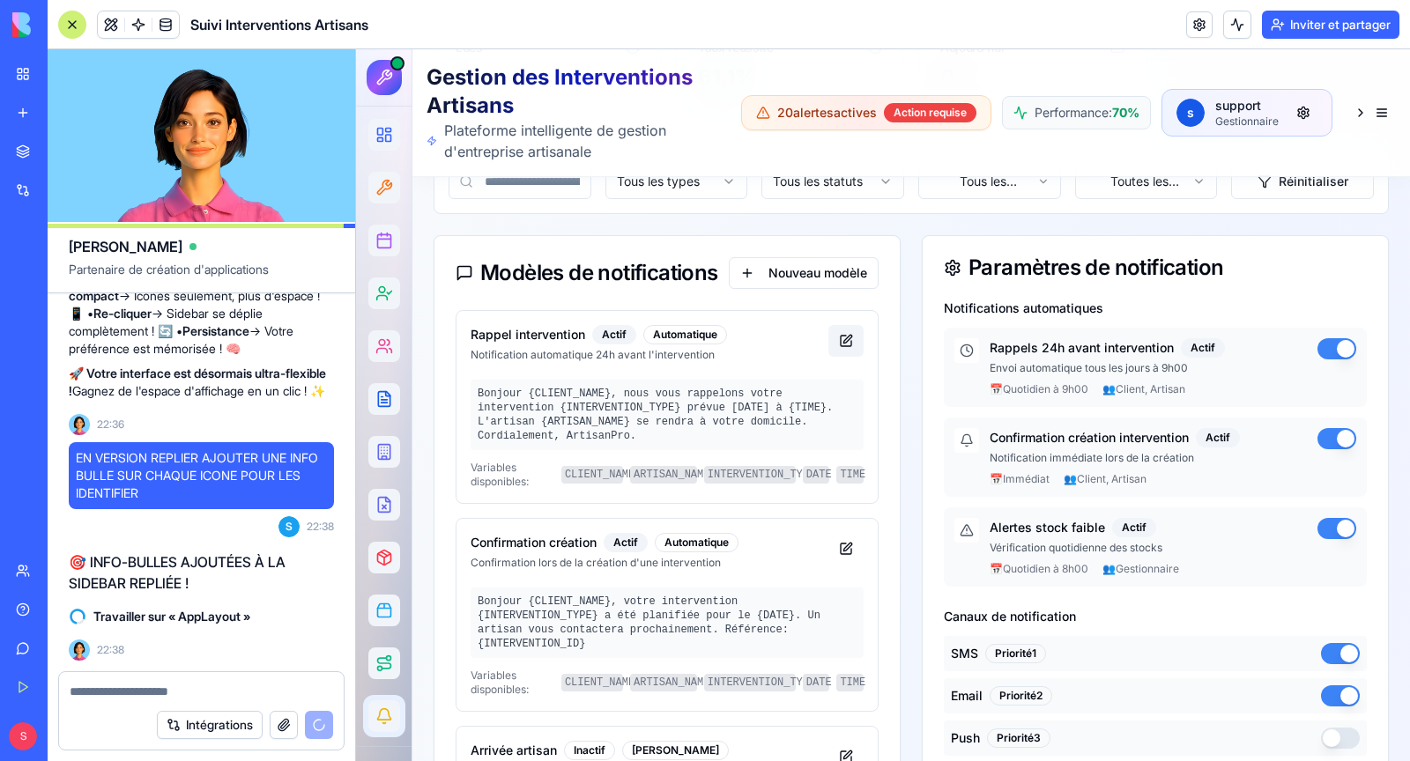
click at [850, 338] on button at bounding box center [845, 341] width 35 height 32
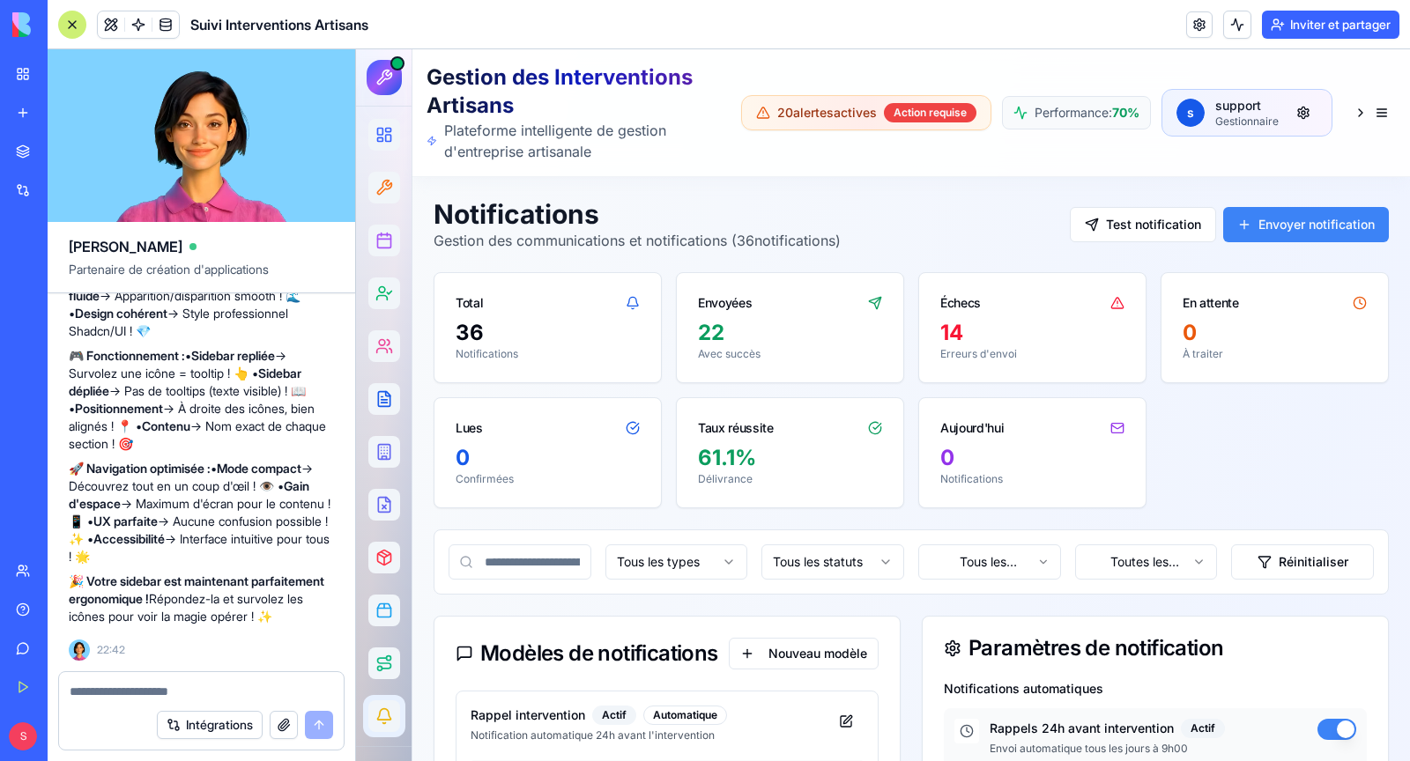
scroll to position [61429, 0]
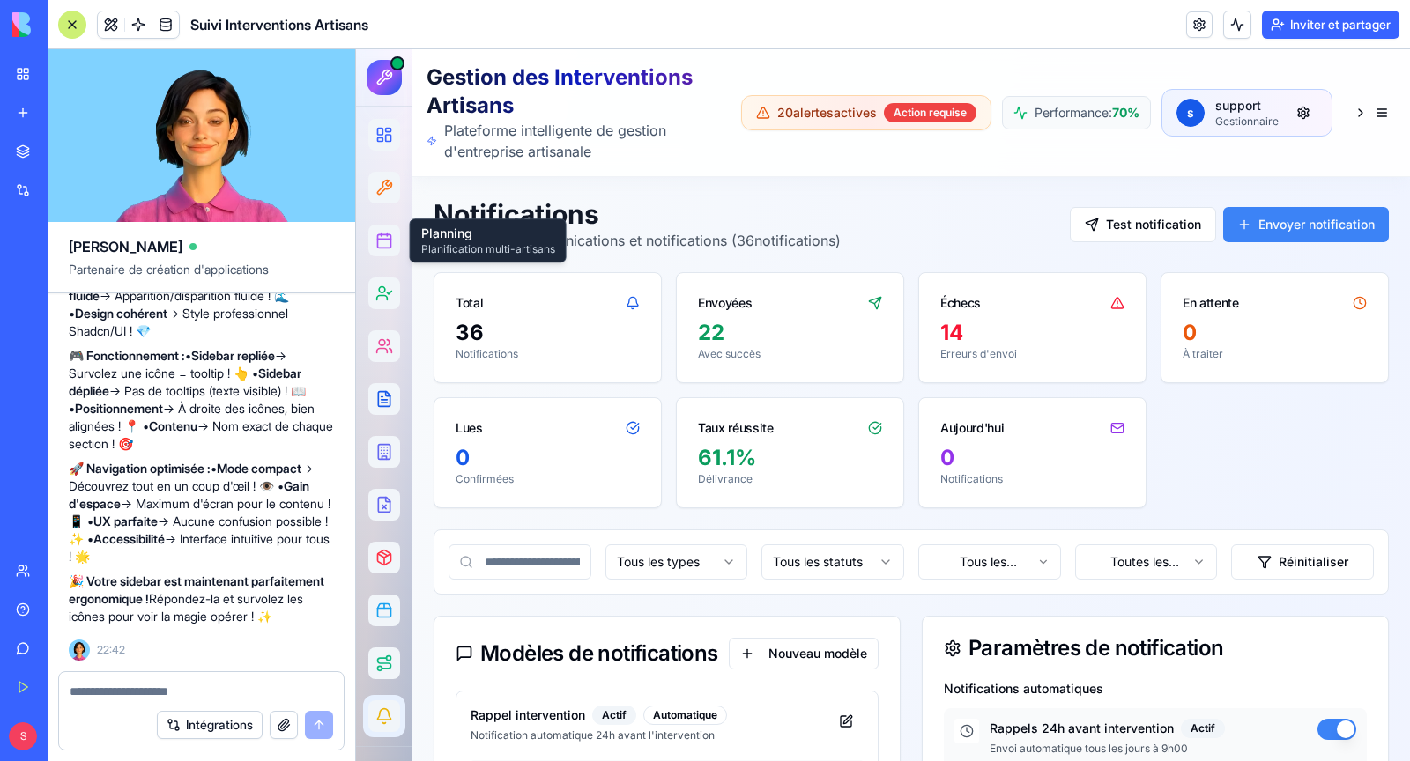
click at [63, 23] on div at bounding box center [72, 25] width 28 height 28
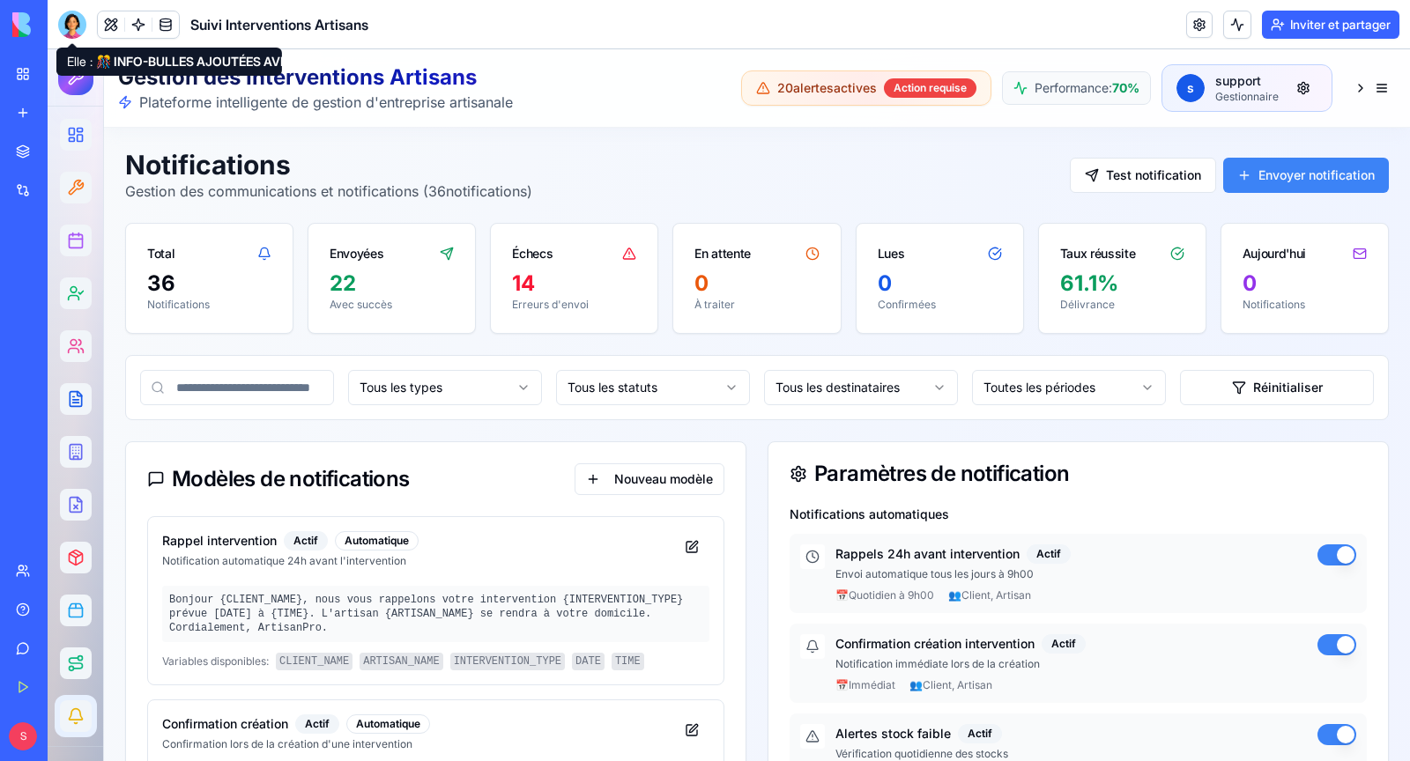
click at [65, 27] on div at bounding box center [72, 25] width 28 height 28
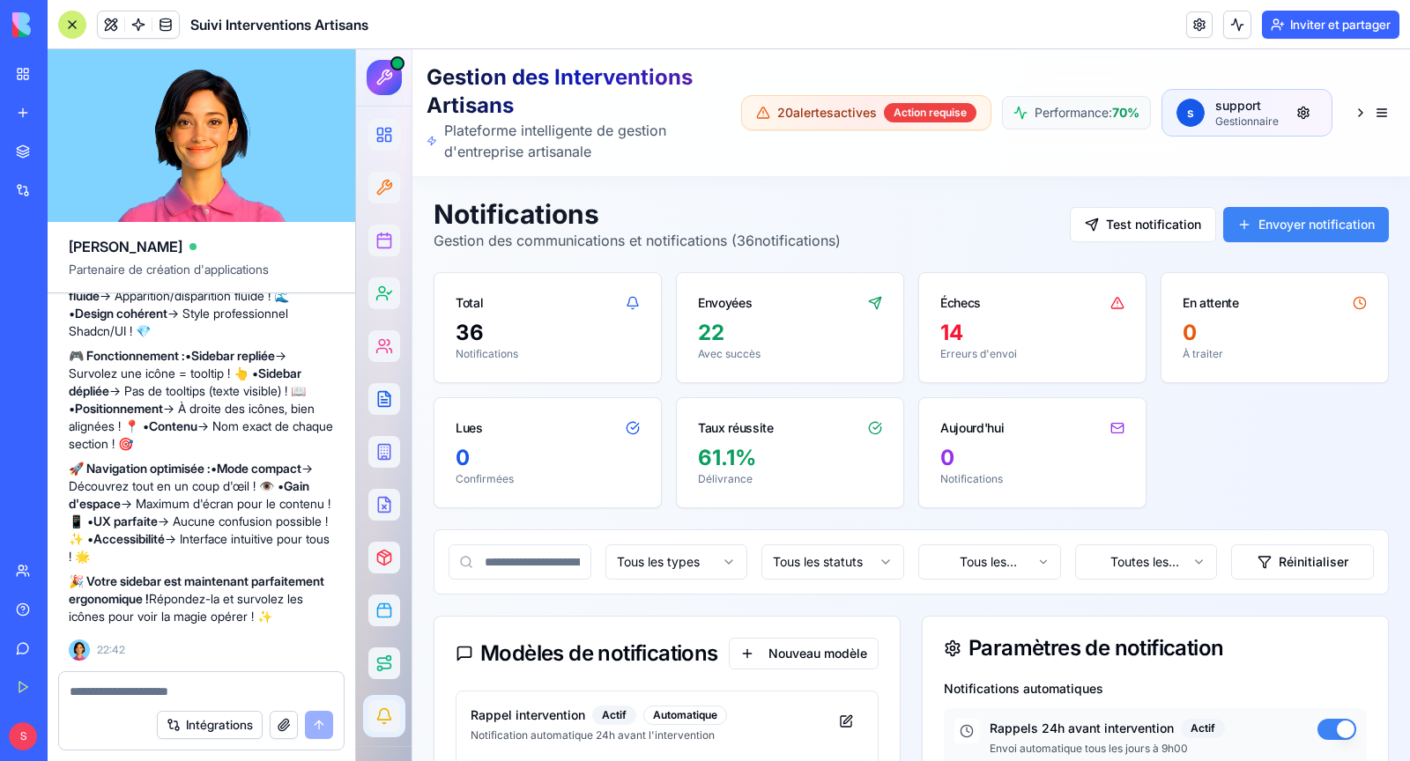
scroll to position [61377, 0]
click at [163, 684] on textarea at bounding box center [201, 692] width 263 height 18
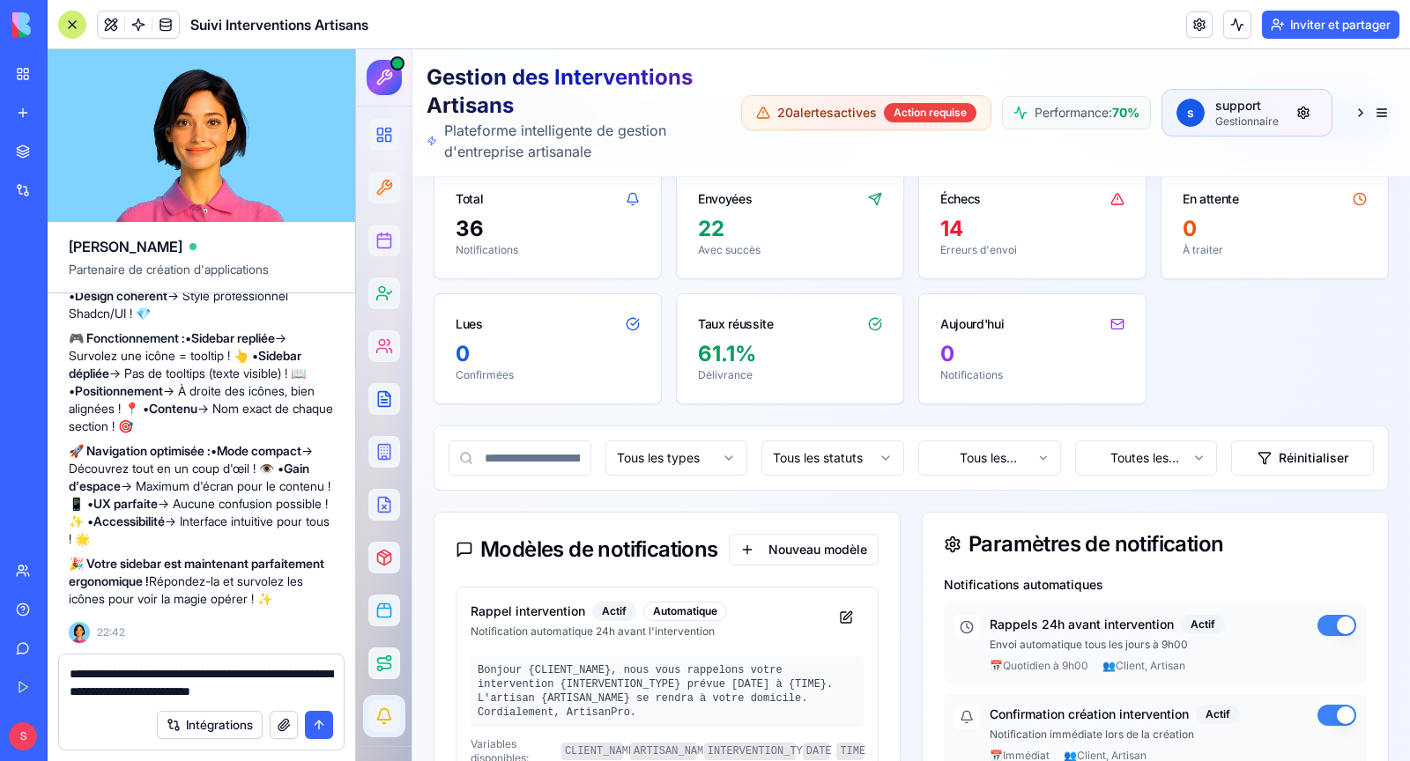
scroll to position [176, 0]
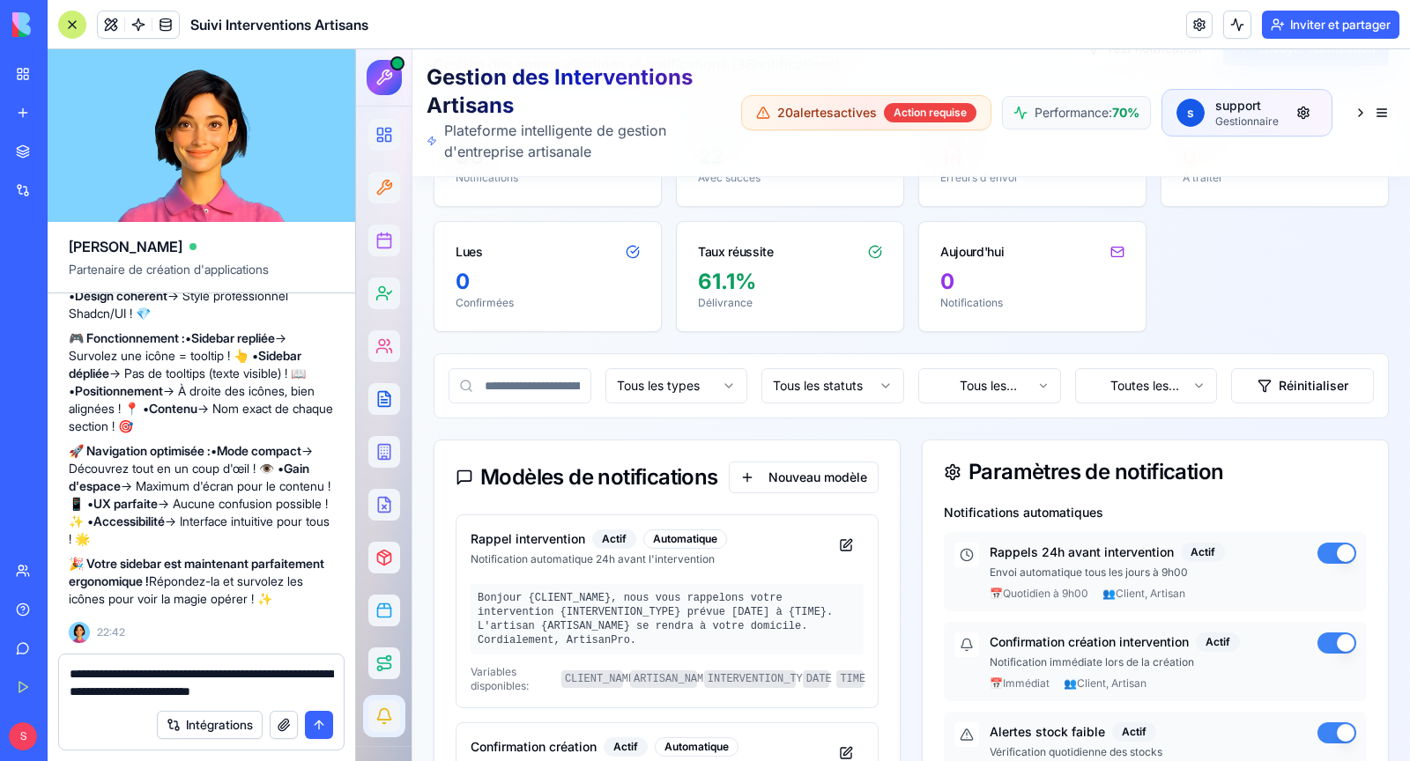
click at [142, 694] on textarea "**********" at bounding box center [202, 682] width 264 height 35
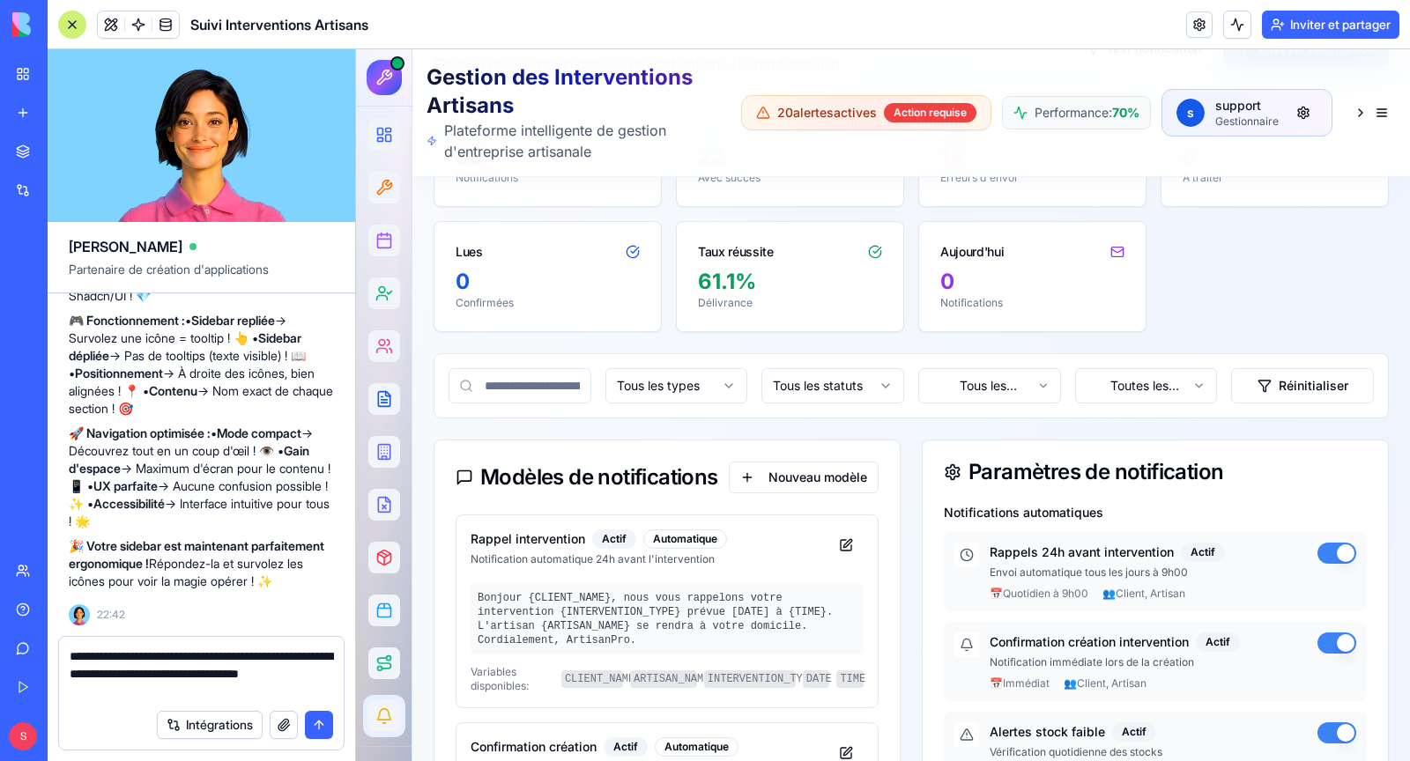
click at [132, 657] on textarea "**********" at bounding box center [202, 674] width 264 height 53
type textarea "**********"
click at [327, 724] on button "submit" at bounding box center [319, 725] width 28 height 28
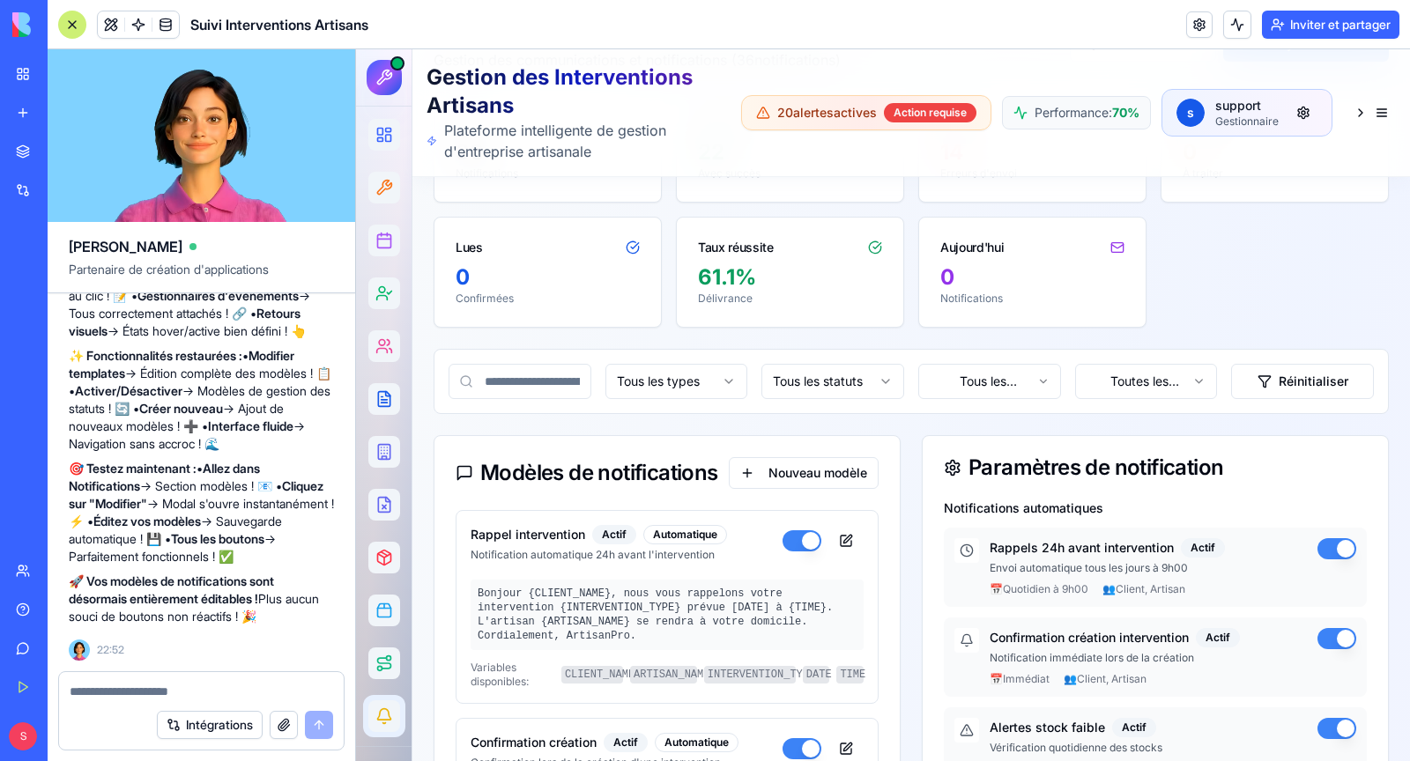
scroll to position [62177, 0]
click at [847, 538] on button at bounding box center [845, 541] width 35 height 32
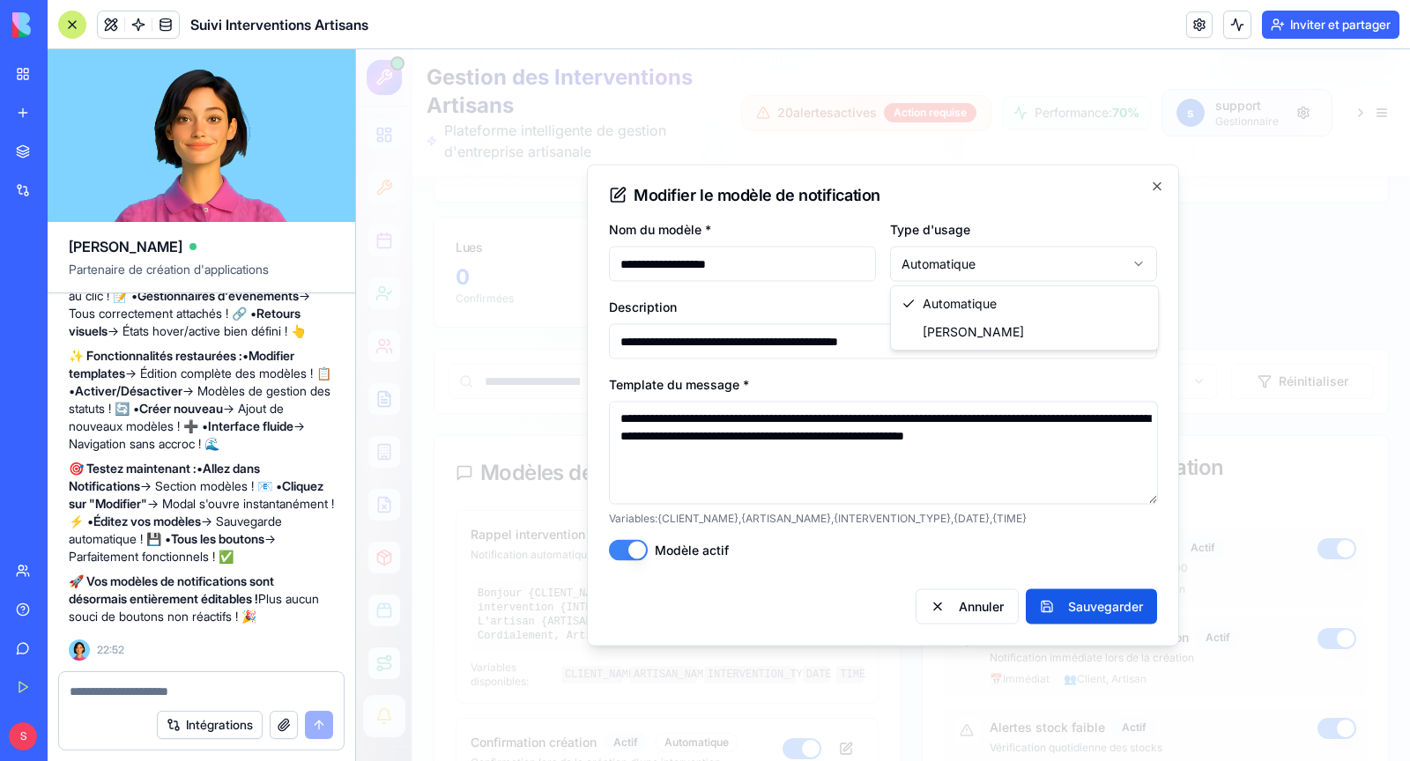
click at [974, 610] on button "Annuler" at bounding box center [967, 607] width 103 height 35
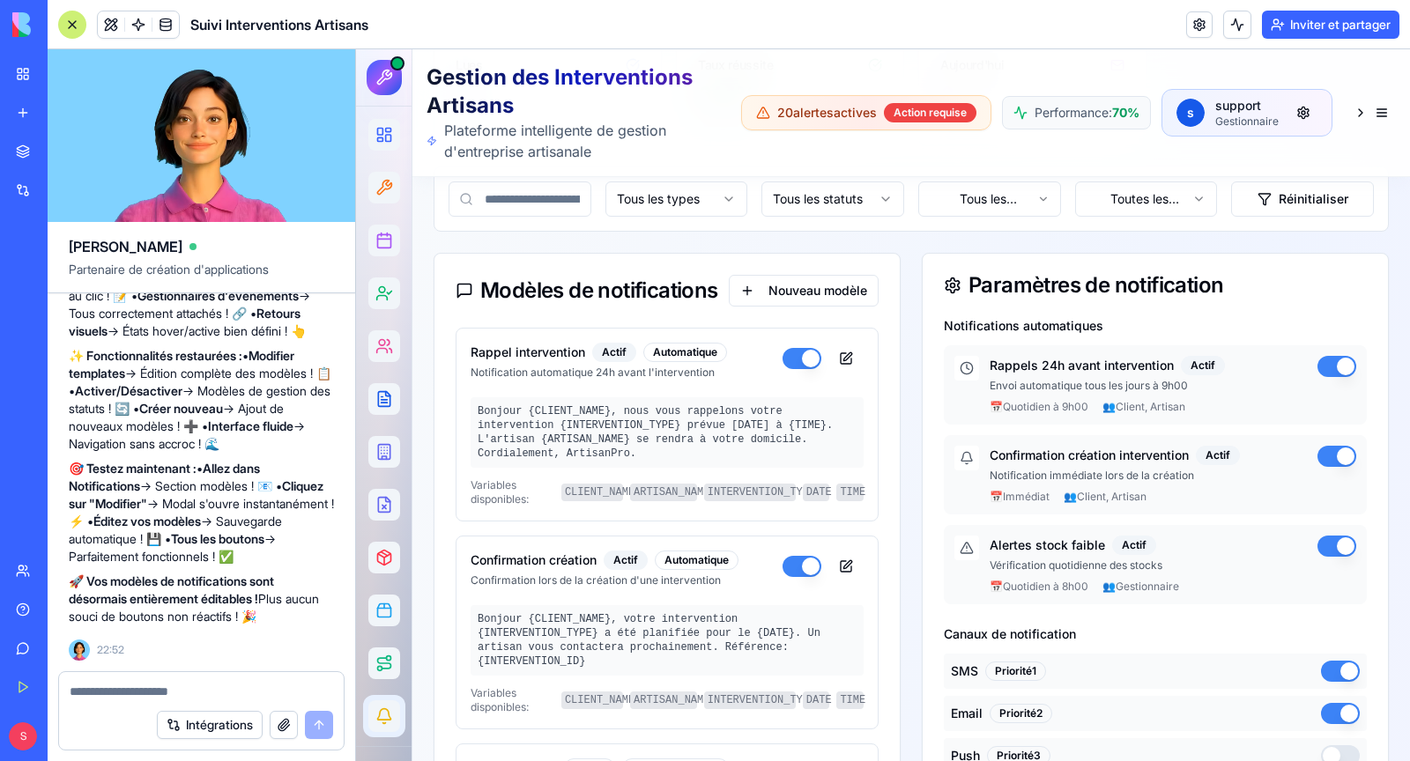
scroll to position [446, 0]
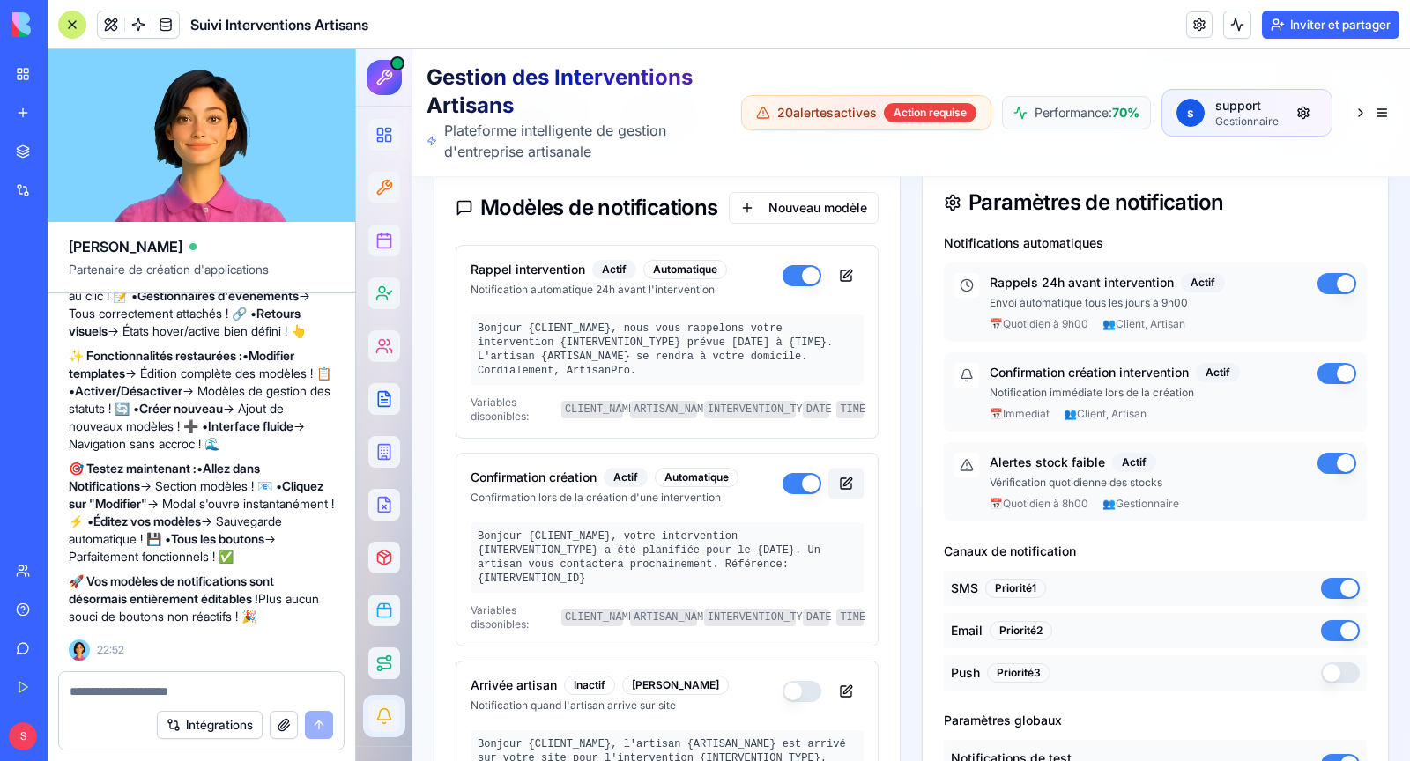
click at [850, 477] on button at bounding box center [845, 484] width 35 height 32
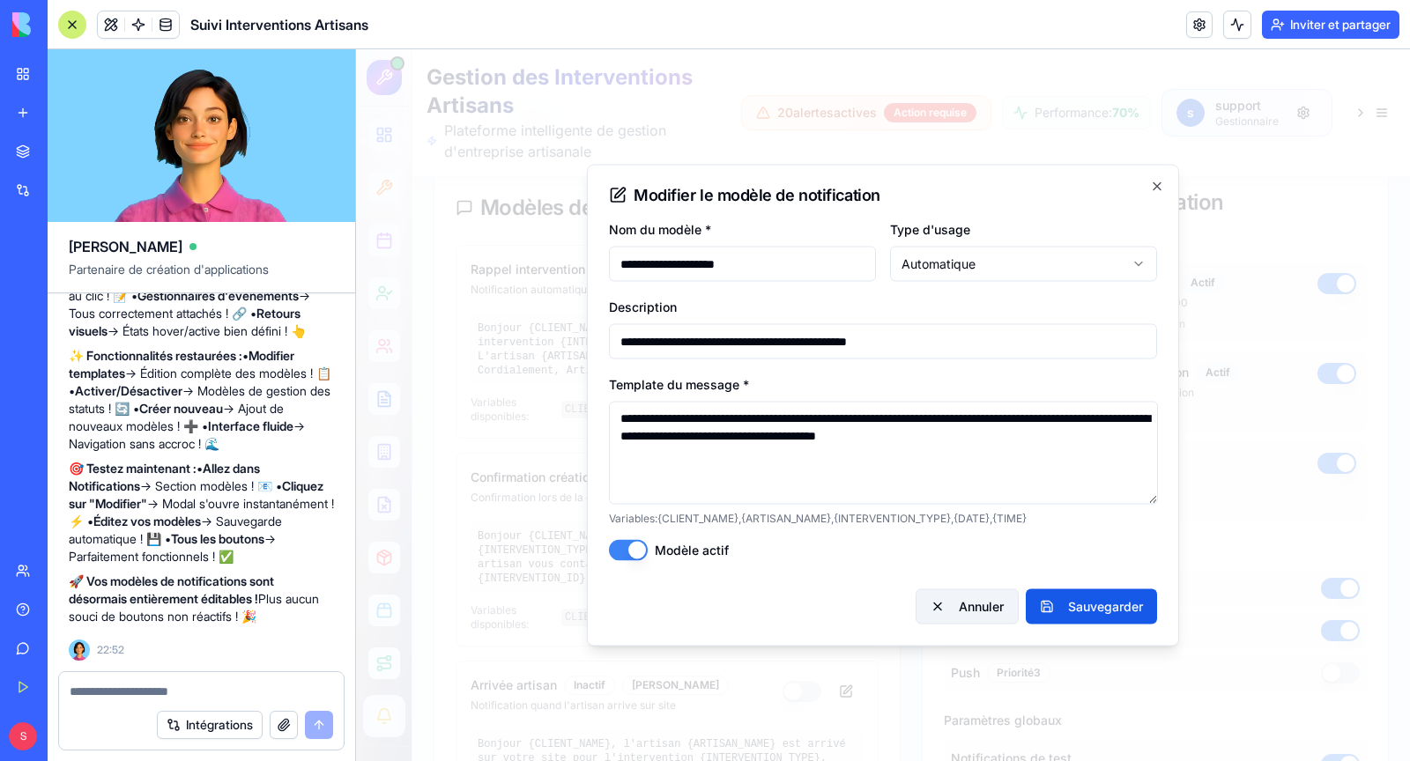
click at [942, 603] on button "Annuler" at bounding box center [967, 607] width 103 height 35
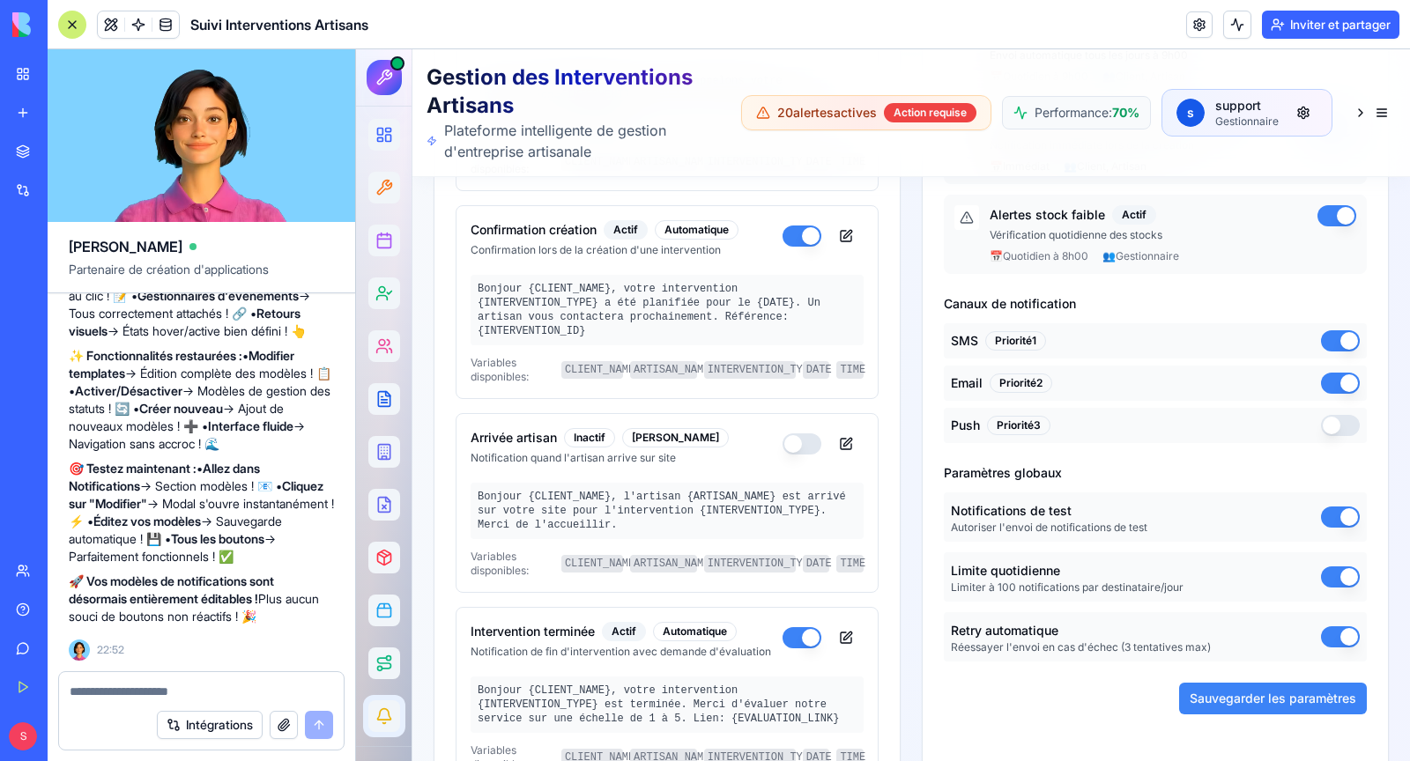
scroll to position [699, 0]
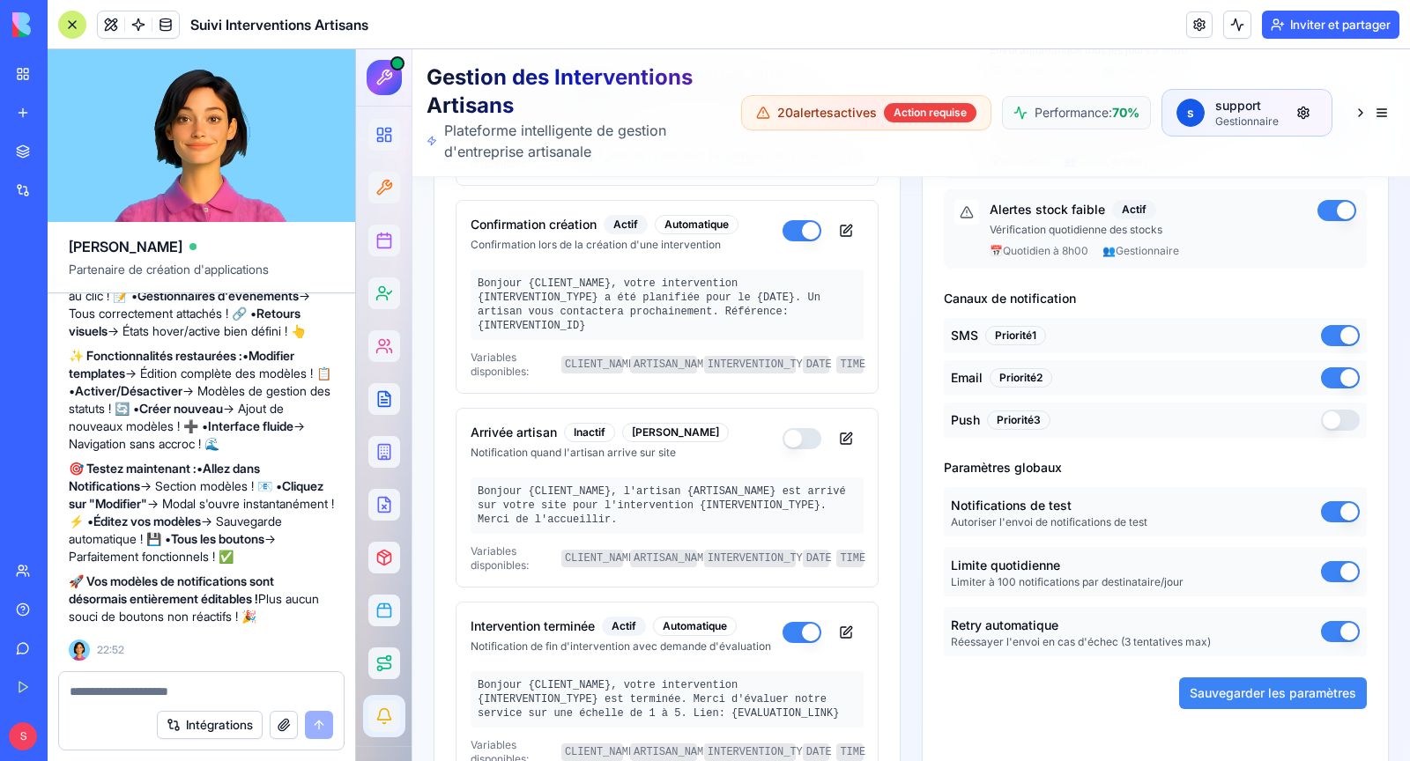
click at [1333, 419] on button "button" at bounding box center [1340, 420] width 39 height 21
click at [1339, 416] on button "button" at bounding box center [1340, 420] width 39 height 21
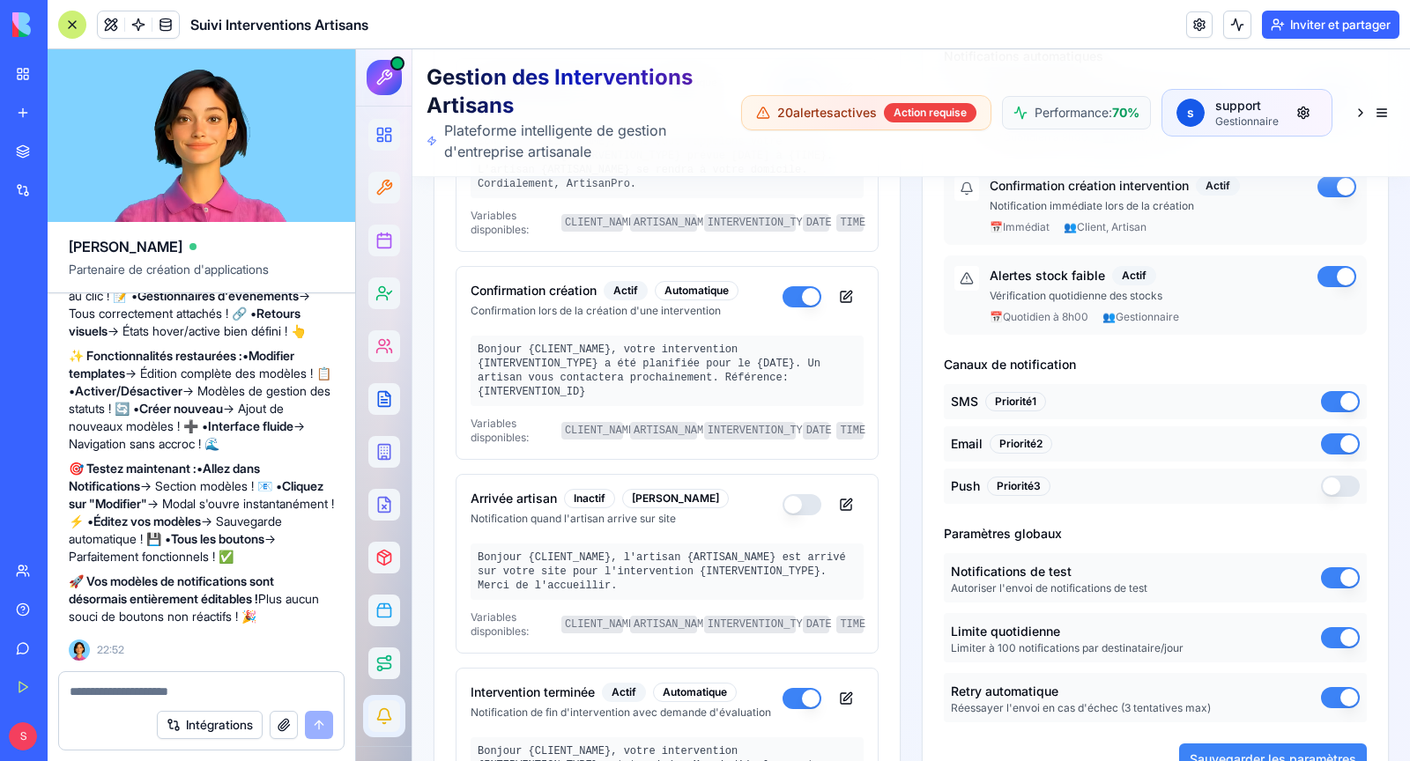
scroll to position [631, 0]
click at [1332, 486] on button "button" at bounding box center [1340, 488] width 39 height 21
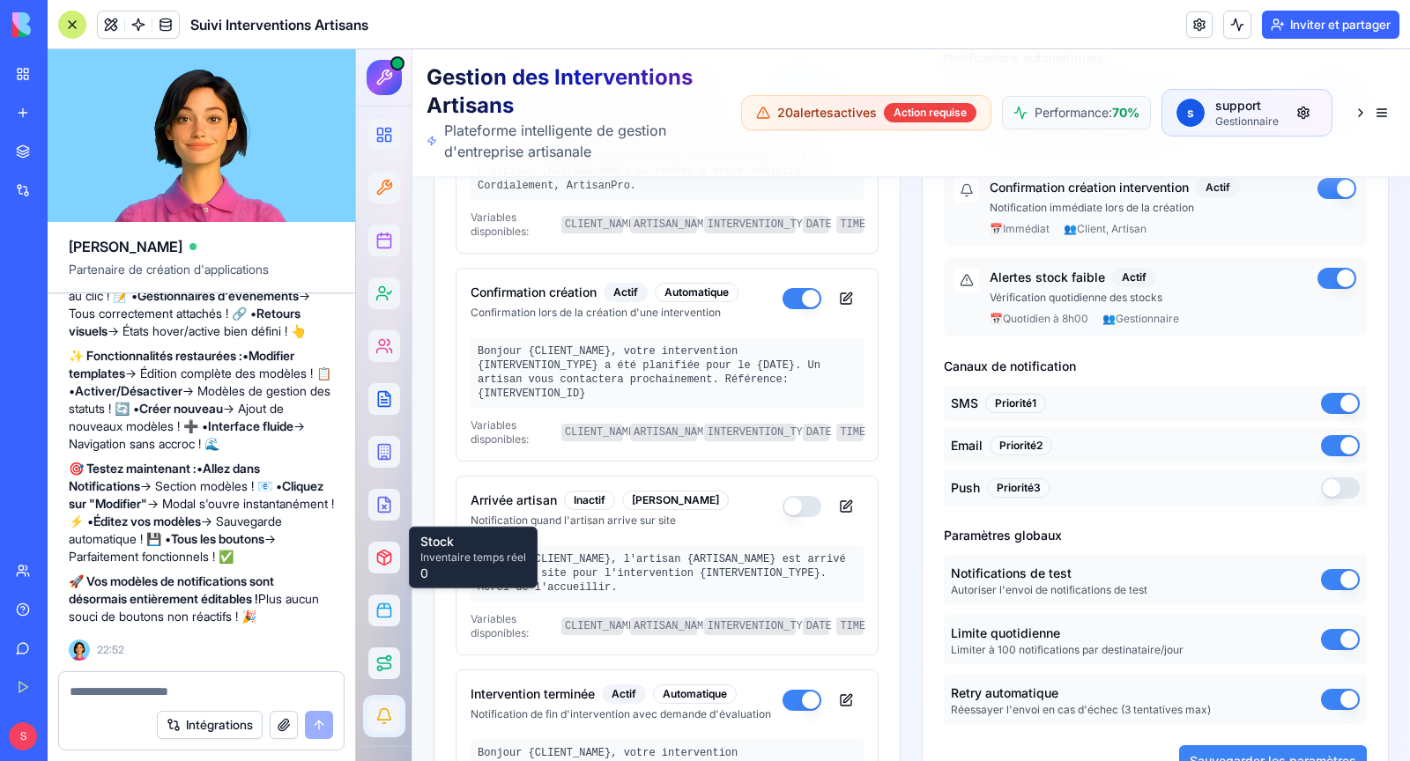
click at [168, 691] on textarea at bounding box center [202, 692] width 264 height 18
type textarea "**********"
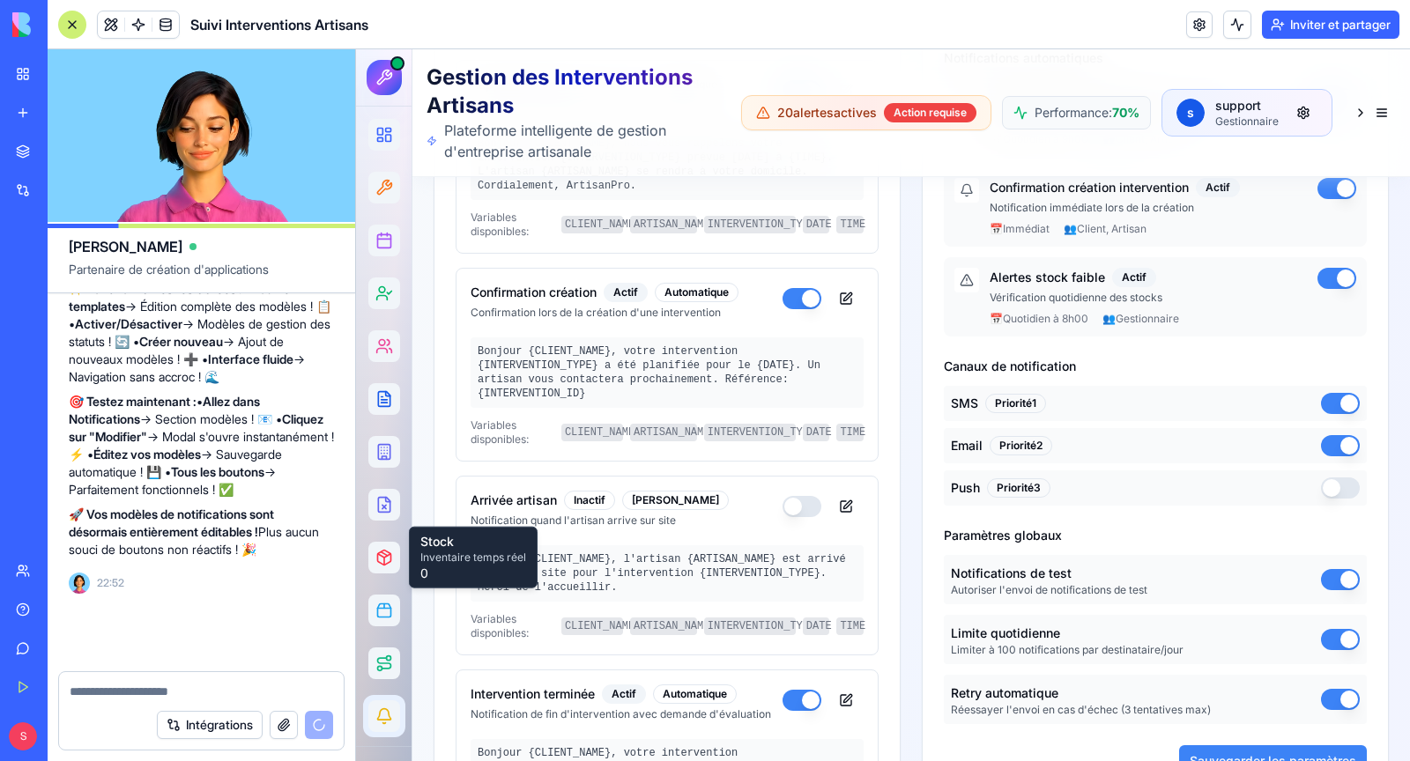
scroll to position [62244, 0]
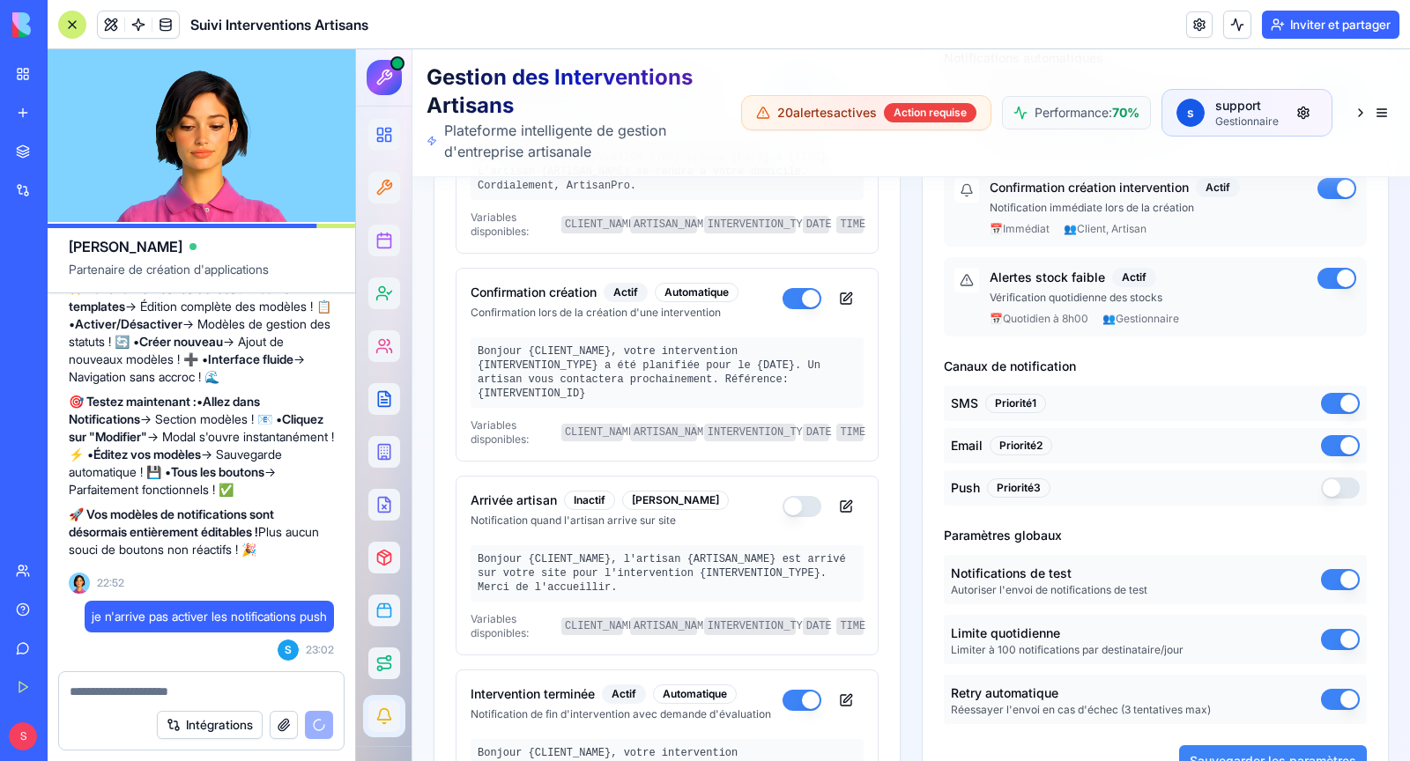
click at [1339, 483] on button "button" at bounding box center [1340, 488] width 39 height 21
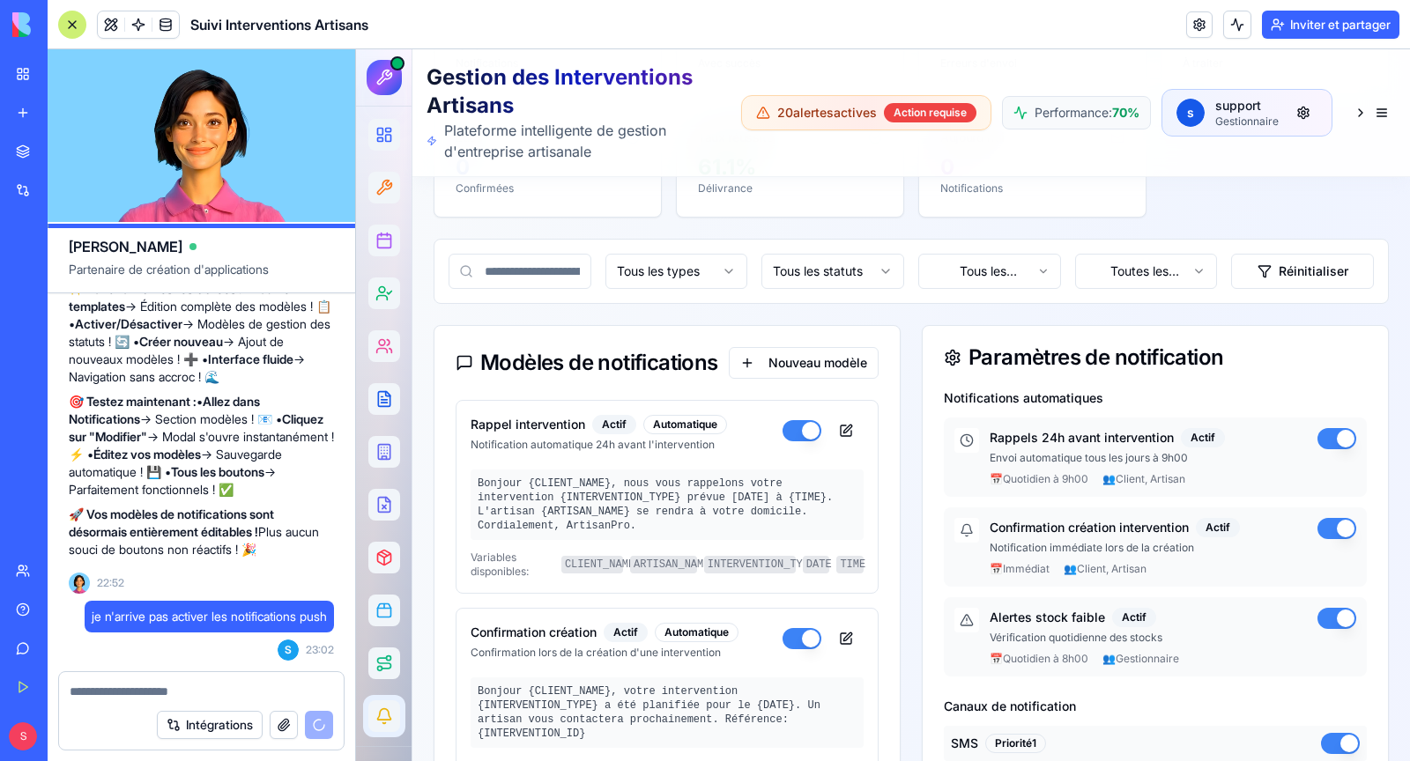
scroll to position [285, 0]
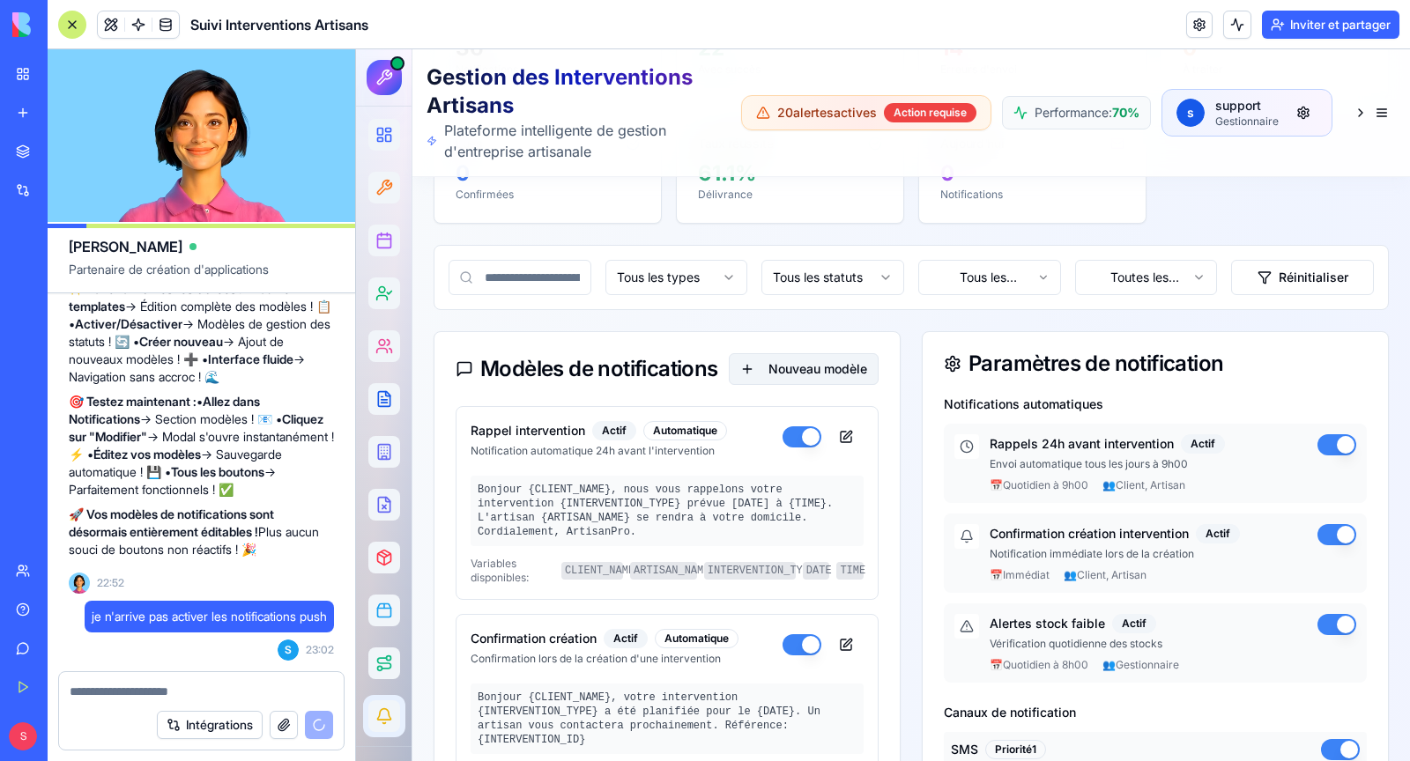
click at [801, 375] on button "Nouveau modèle" at bounding box center [804, 369] width 150 height 32
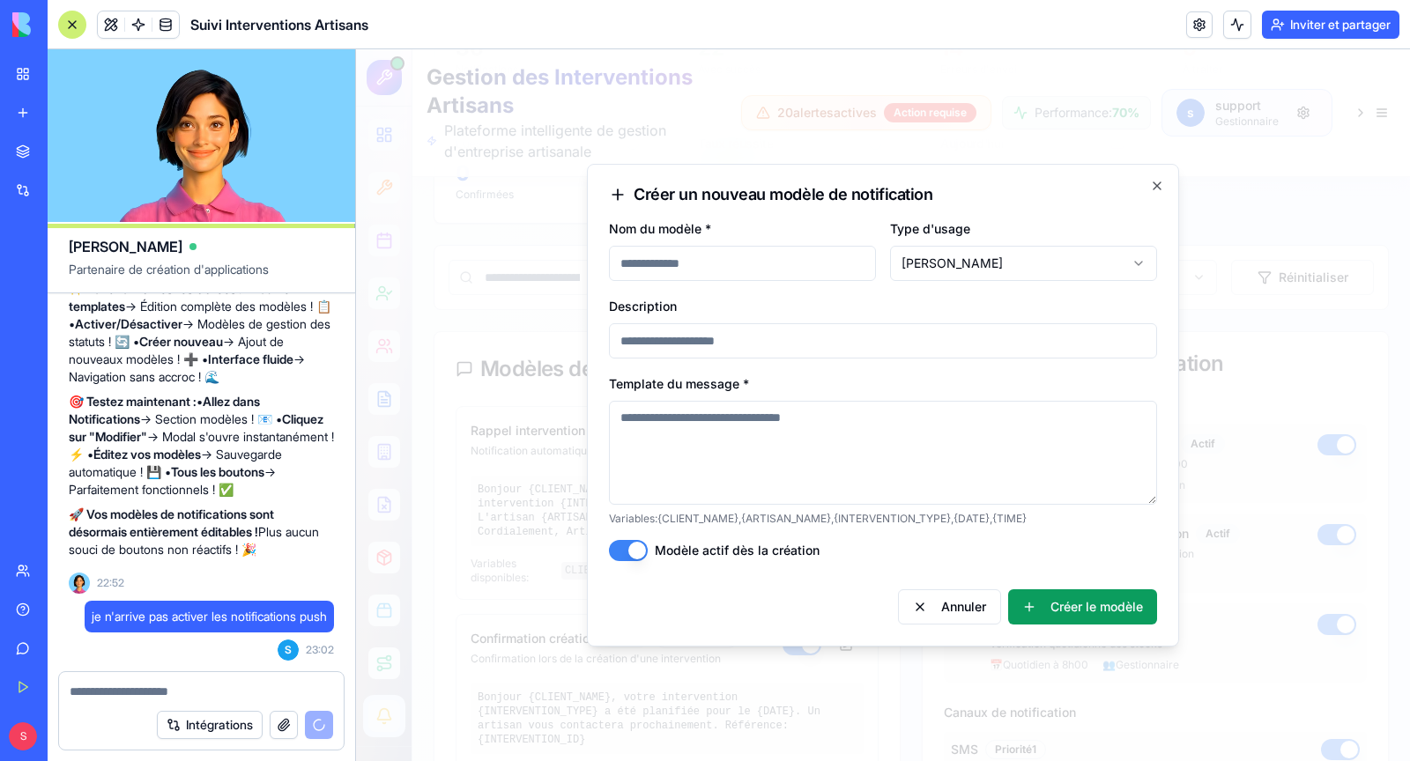
click at [789, 272] on input "Nom du modèle *" at bounding box center [742, 263] width 267 height 35
type input "**********"
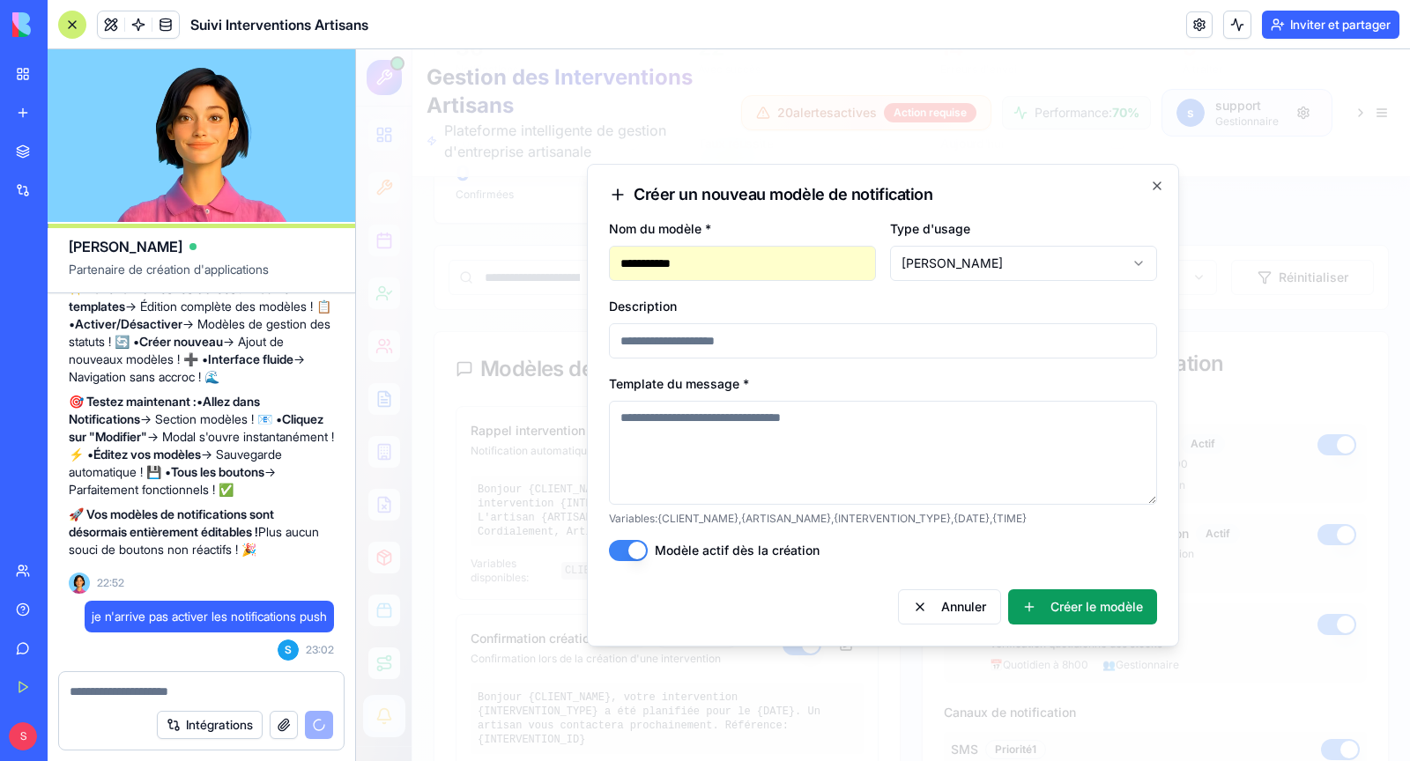
click at [969, 350] on input "Description" at bounding box center [883, 340] width 548 height 35
click at [879, 460] on textarea "Template du message *" at bounding box center [883, 453] width 548 height 104
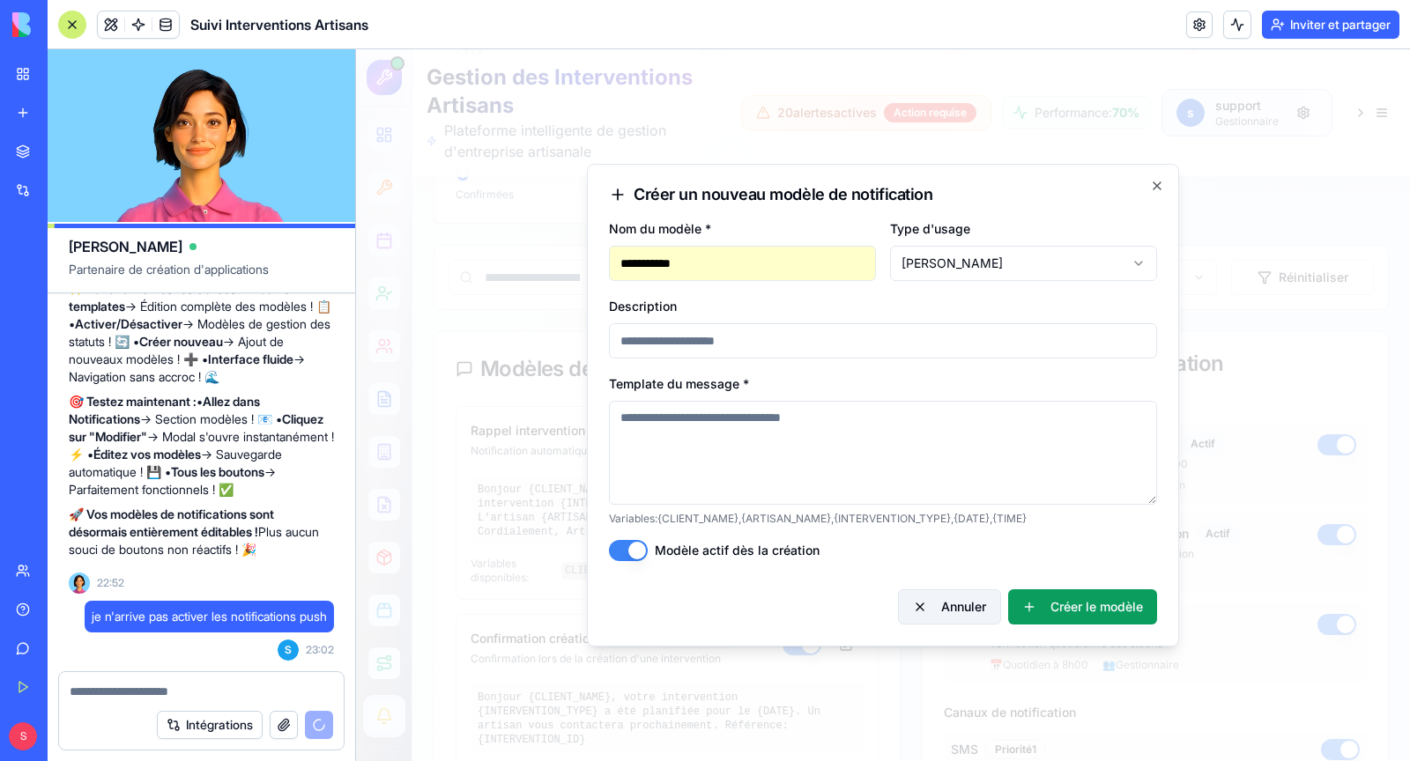
click at [952, 603] on button "Annuler" at bounding box center [949, 607] width 103 height 35
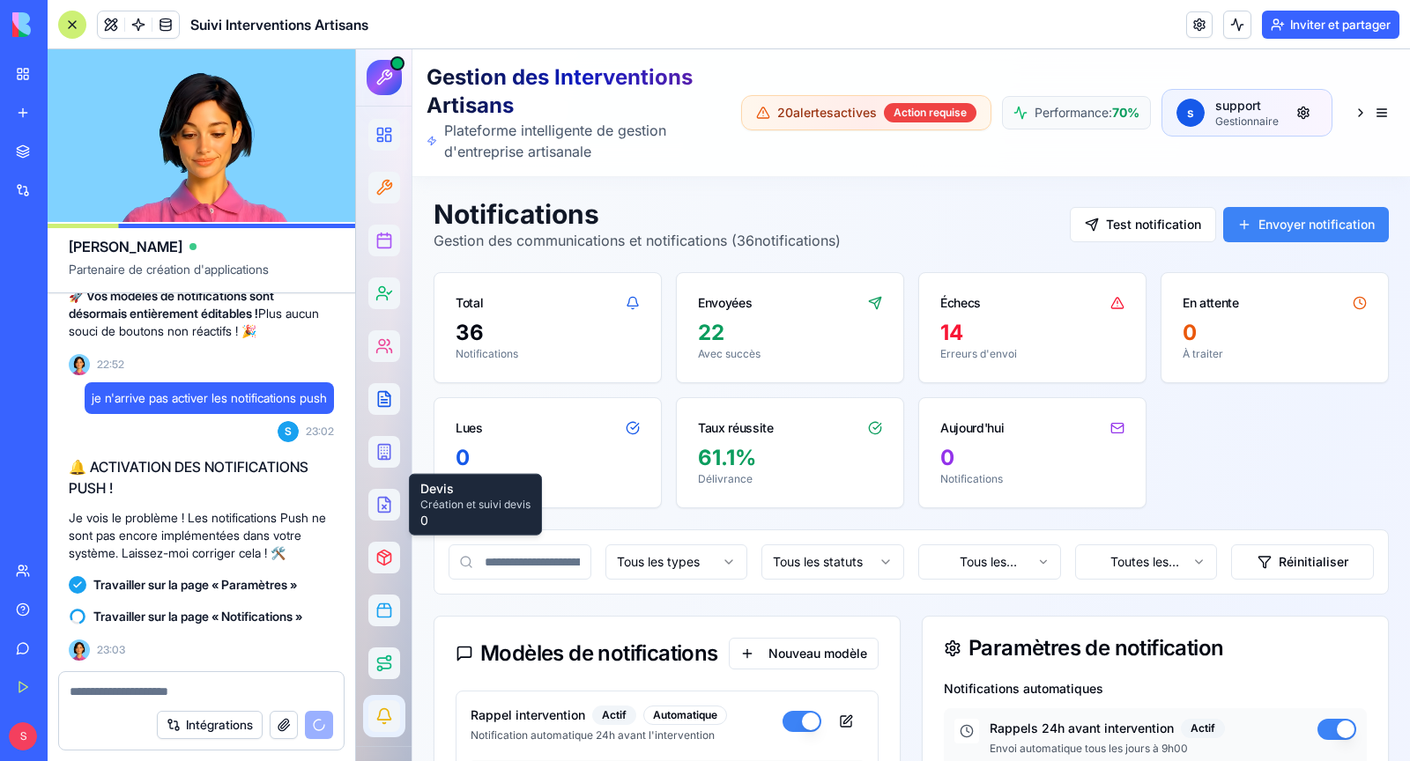
scroll to position [62480, 0]
